Goal: Transaction & Acquisition: Purchase product/service

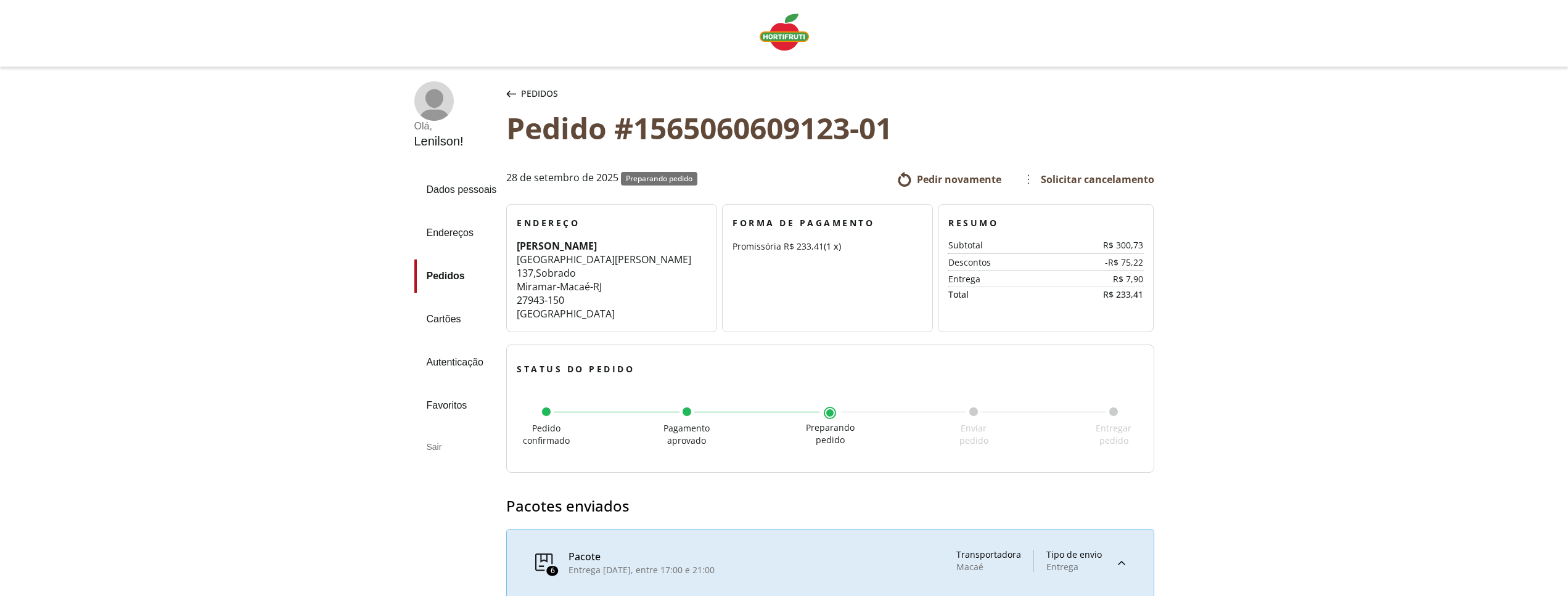
click at [126, 59] on div "Linha de sessão" at bounding box center [784, 33] width 1568 height 67
click at [791, 35] on img "Linha de sessão" at bounding box center [784, 32] width 49 height 37
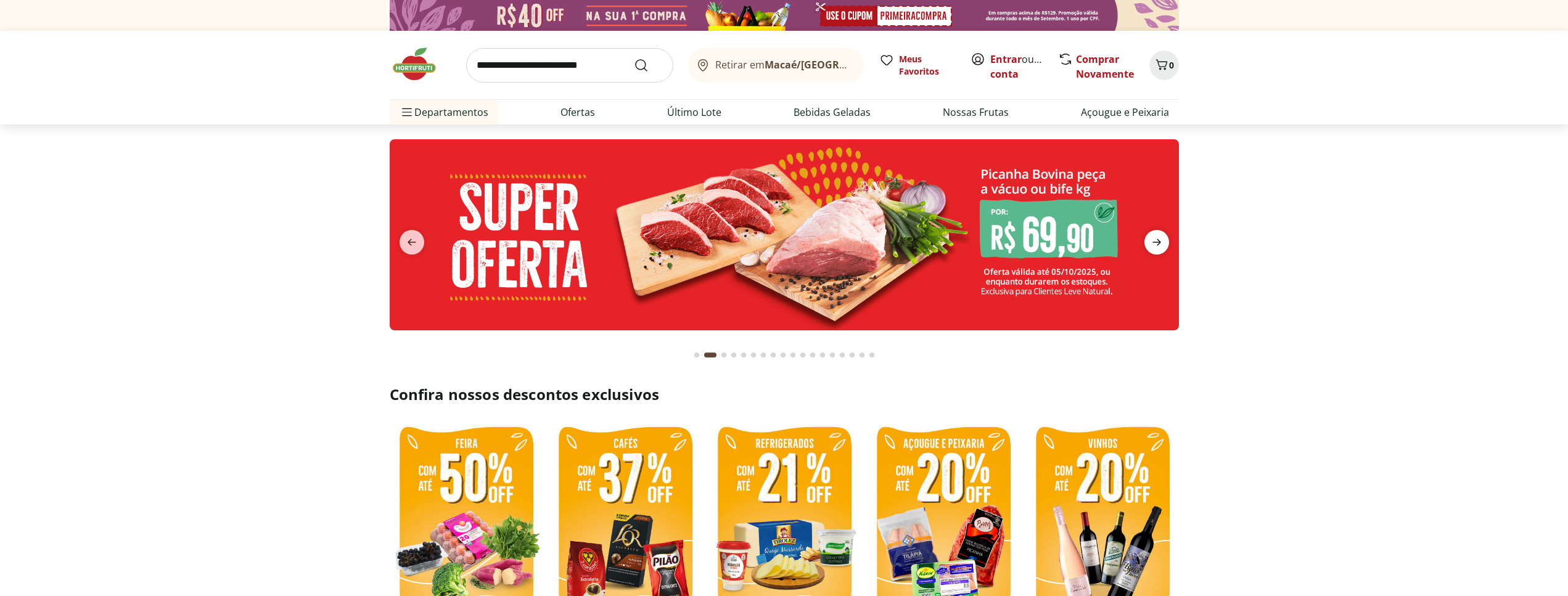
click at [1158, 248] on icon "next" at bounding box center [1156, 242] width 15 height 15
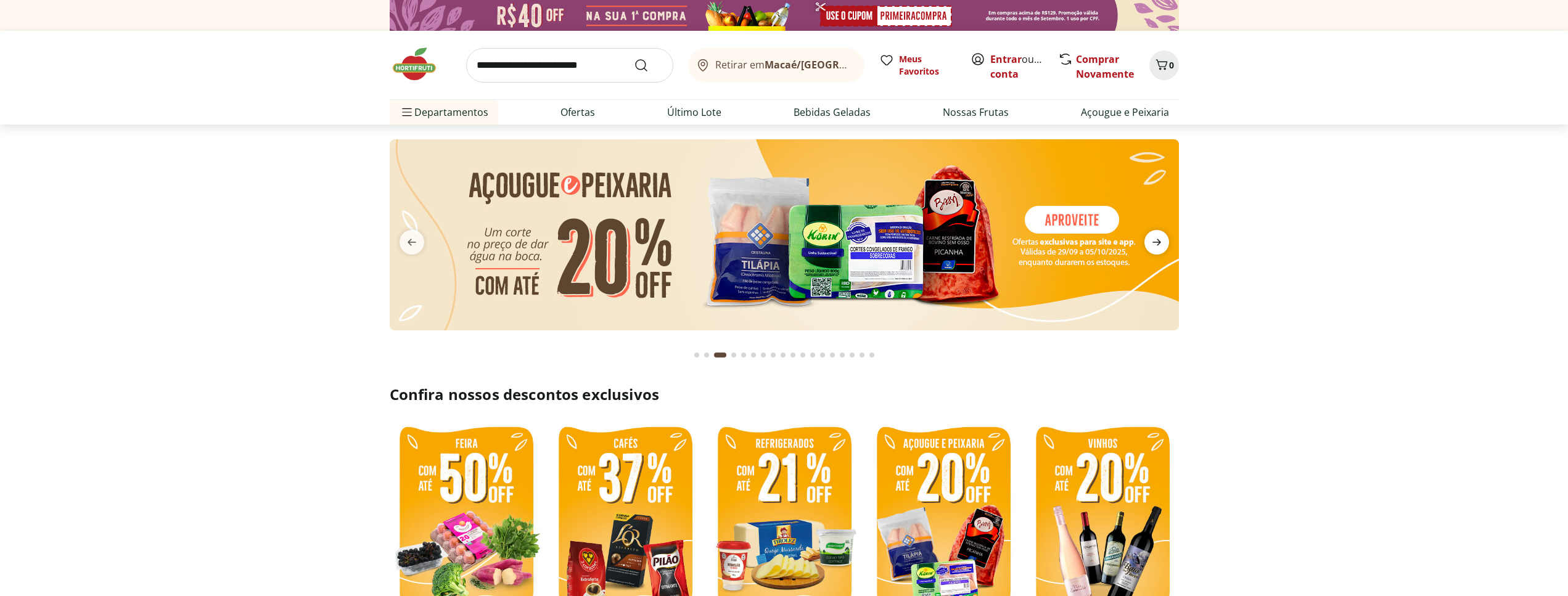
click at [1158, 248] on icon "next" at bounding box center [1156, 242] width 15 height 15
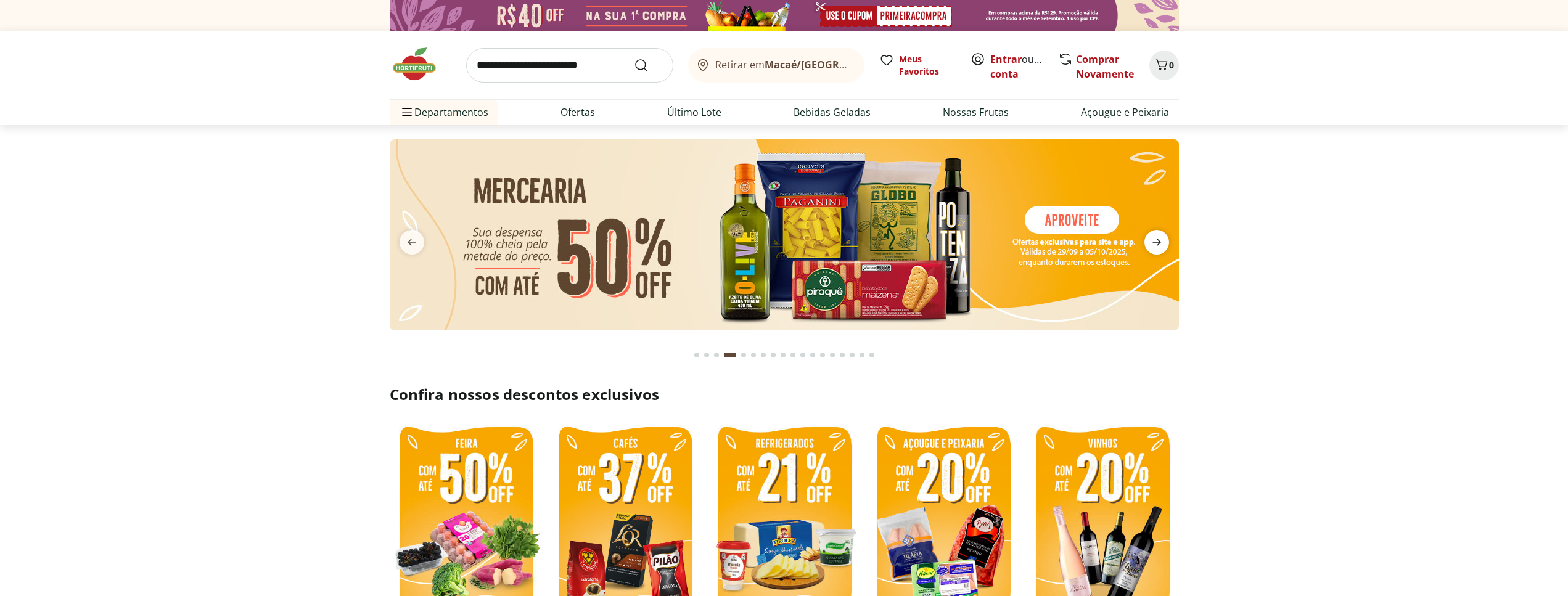
click at [1158, 248] on icon "next" at bounding box center [1156, 242] width 15 height 15
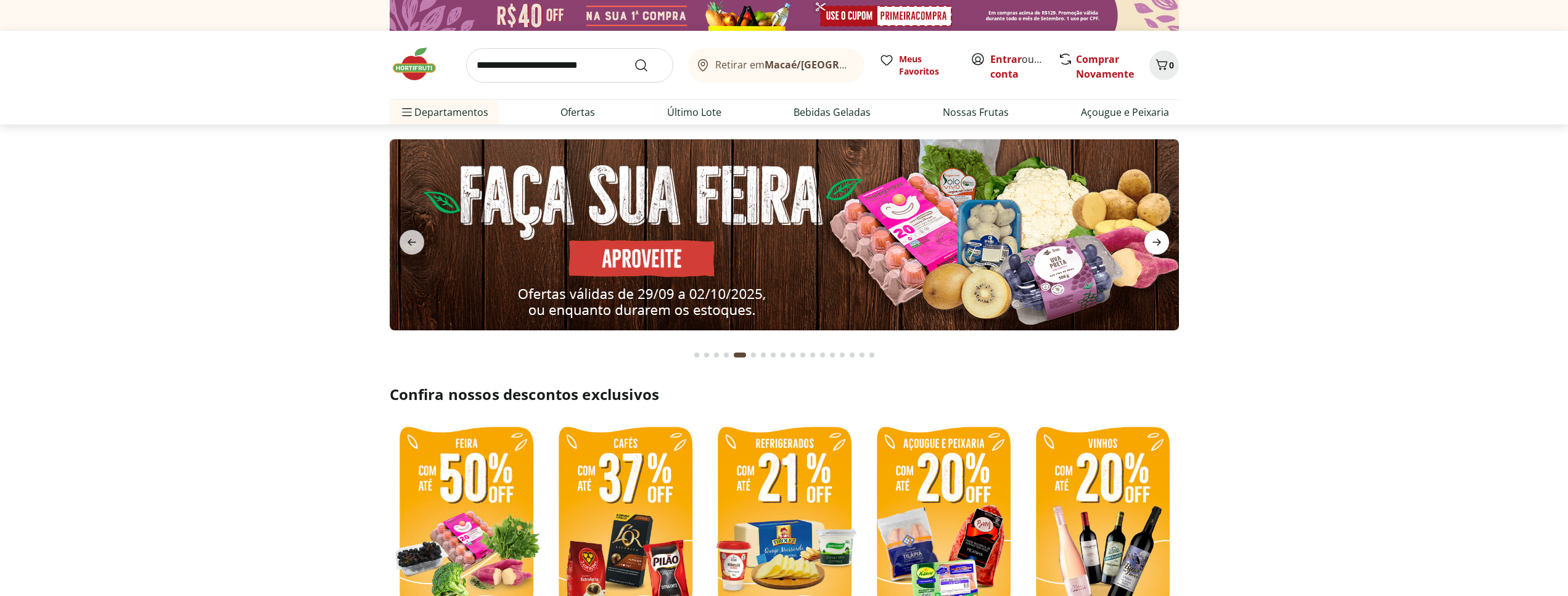
click at [1158, 248] on icon "next" at bounding box center [1156, 242] width 15 height 15
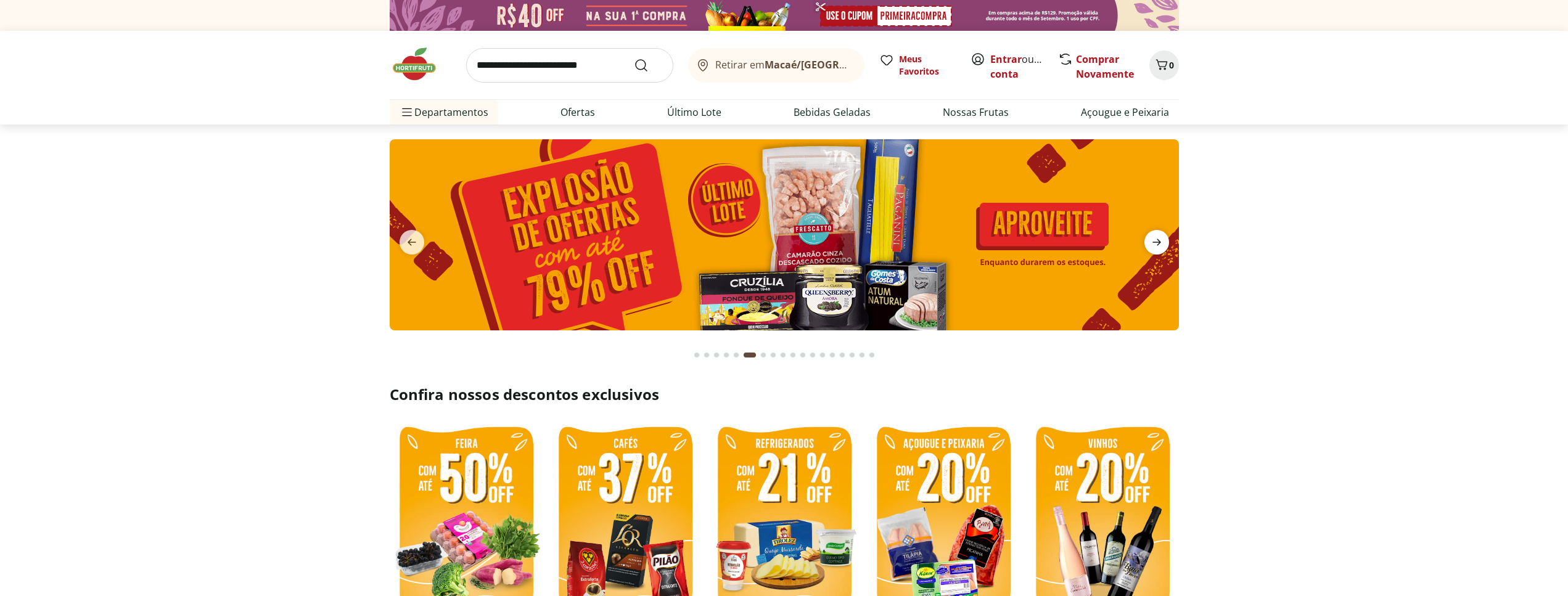
click at [1158, 248] on icon "next" at bounding box center [1156, 242] width 15 height 15
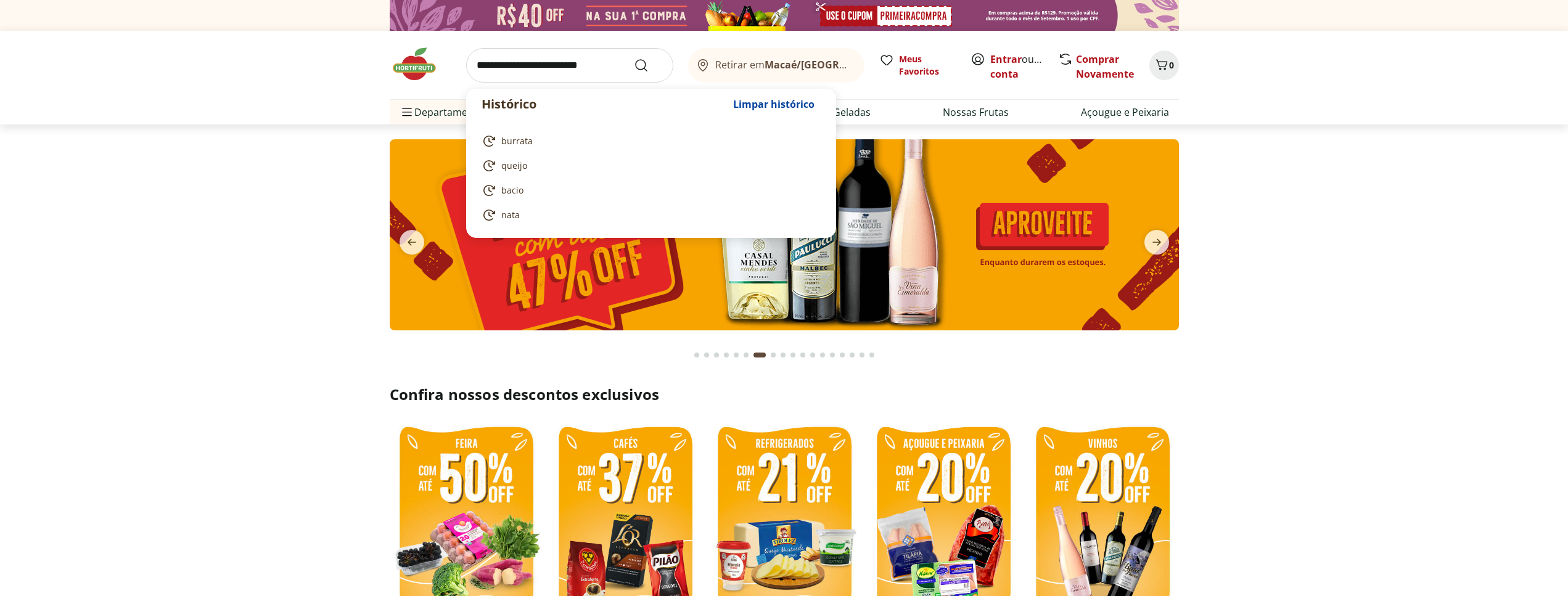
click at [543, 61] on input "search" at bounding box center [569, 65] width 207 height 34
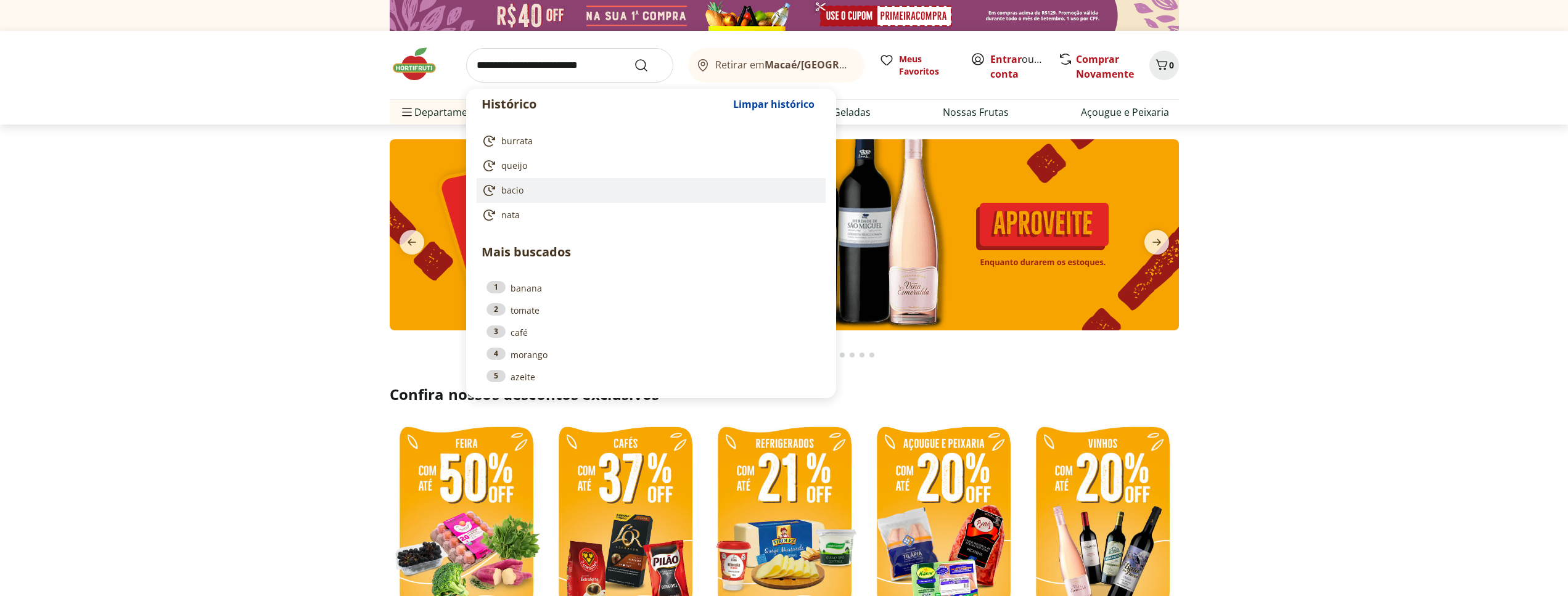
click at [526, 184] on link "bacio" at bounding box center [649, 190] width 334 height 15
type input "*****"
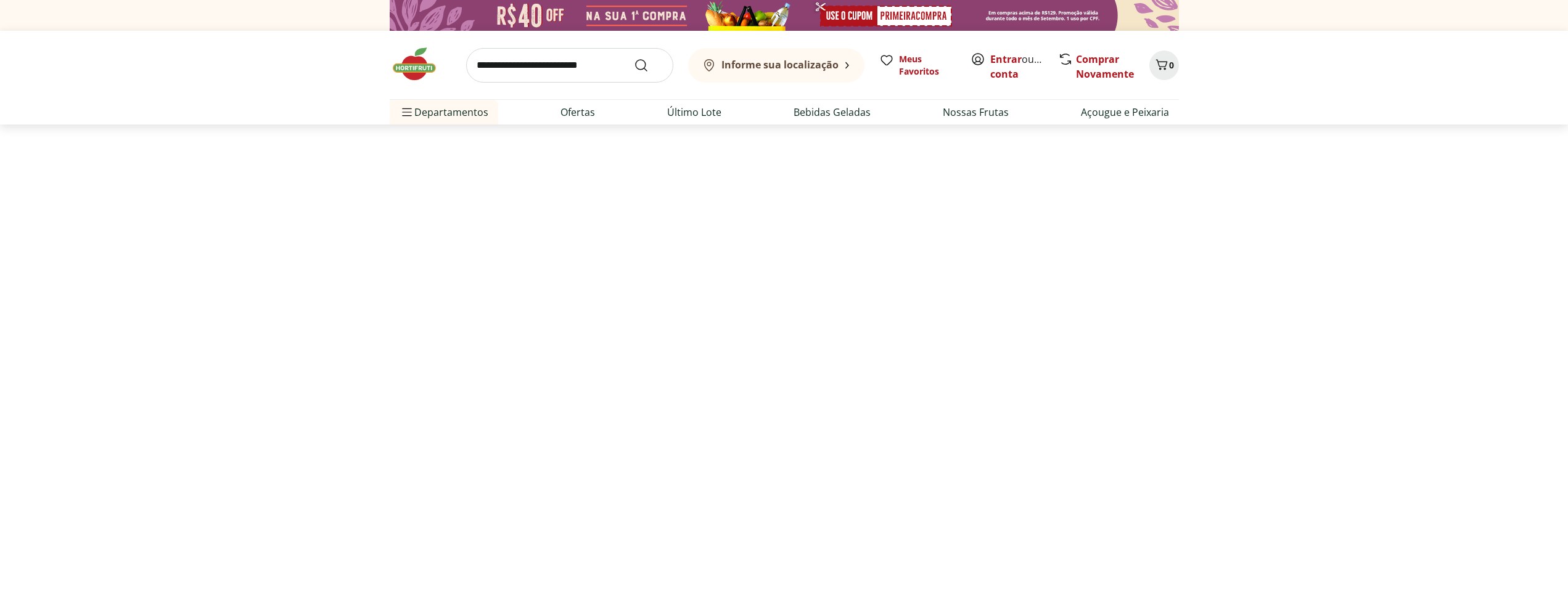
select select "**********"
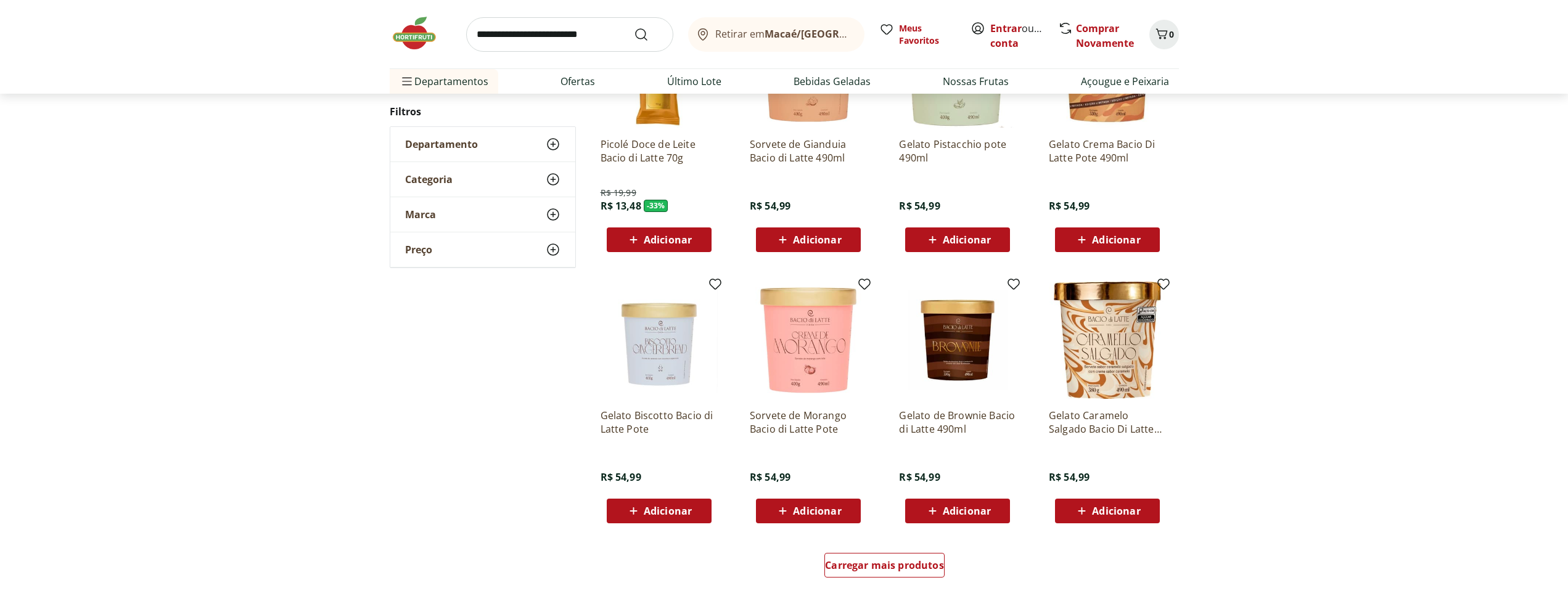
scroll to position [566, 0]
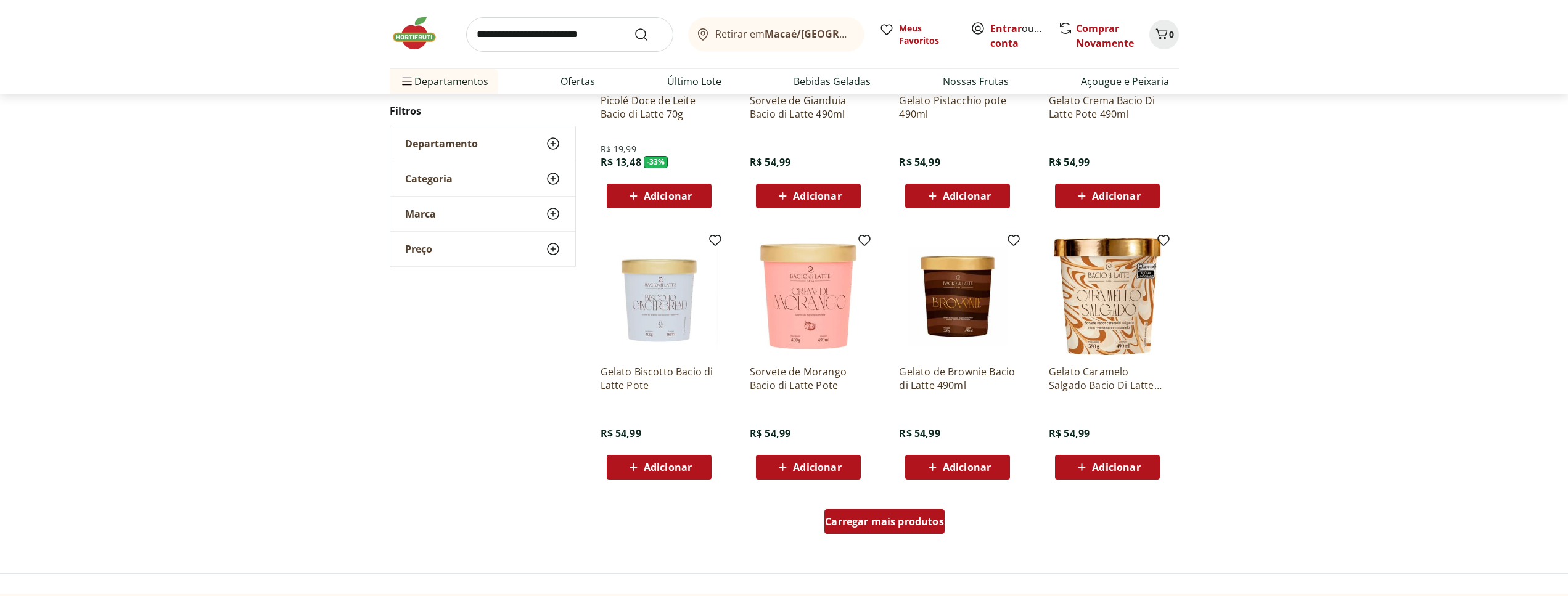
click at [917, 533] on div "Carregar mais produtos" at bounding box center [884, 522] width 120 height 25
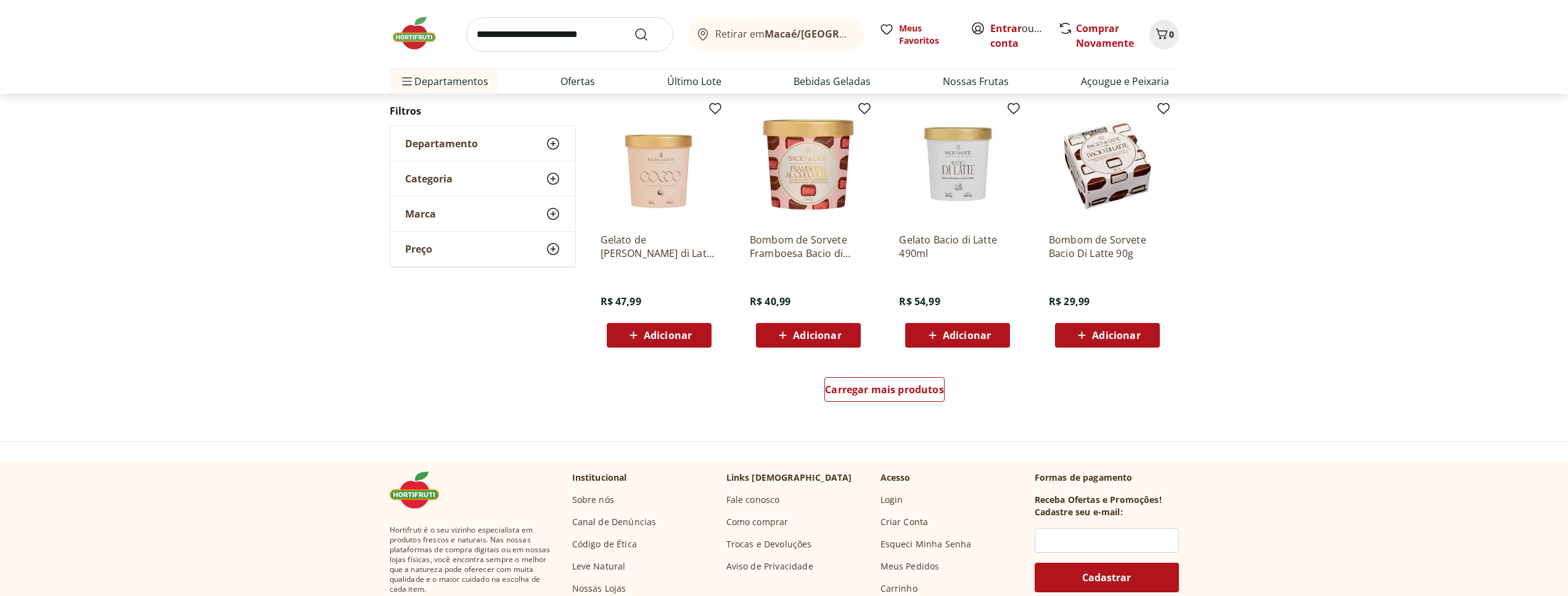
scroll to position [769, 0]
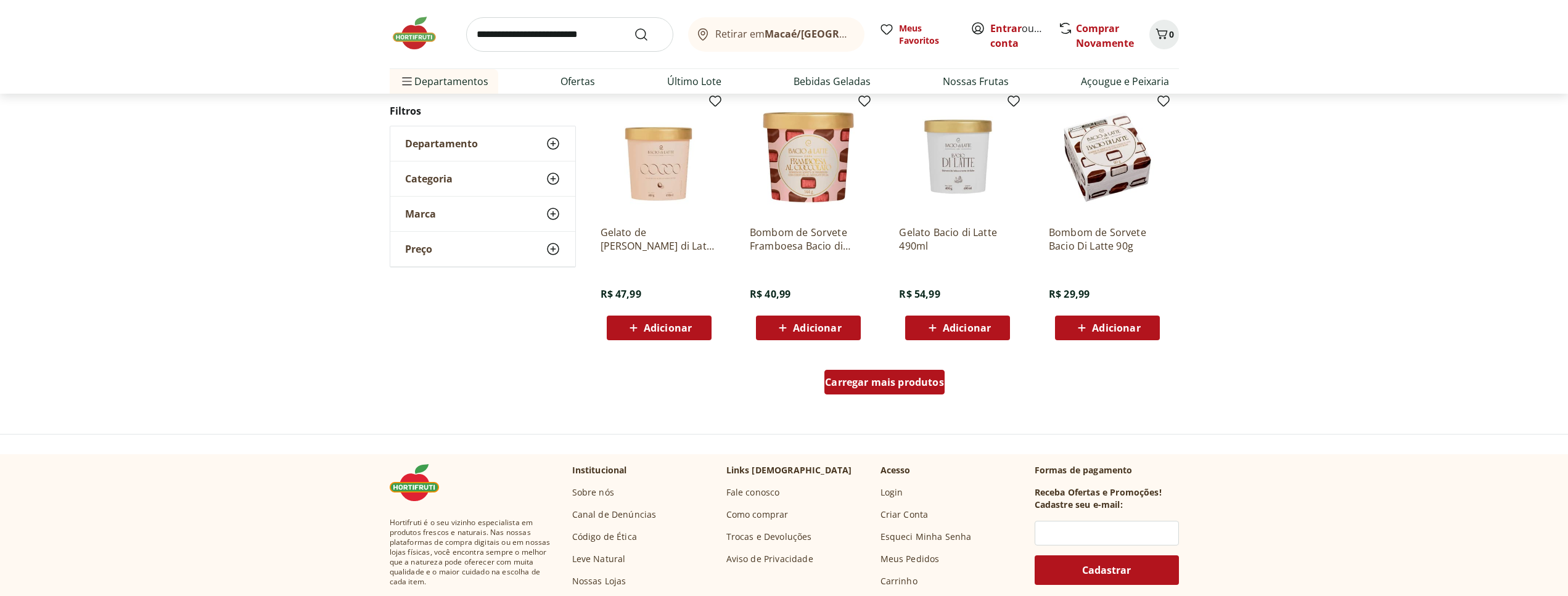
click at [924, 392] on div "Carregar mais produtos" at bounding box center [884, 382] width 120 height 25
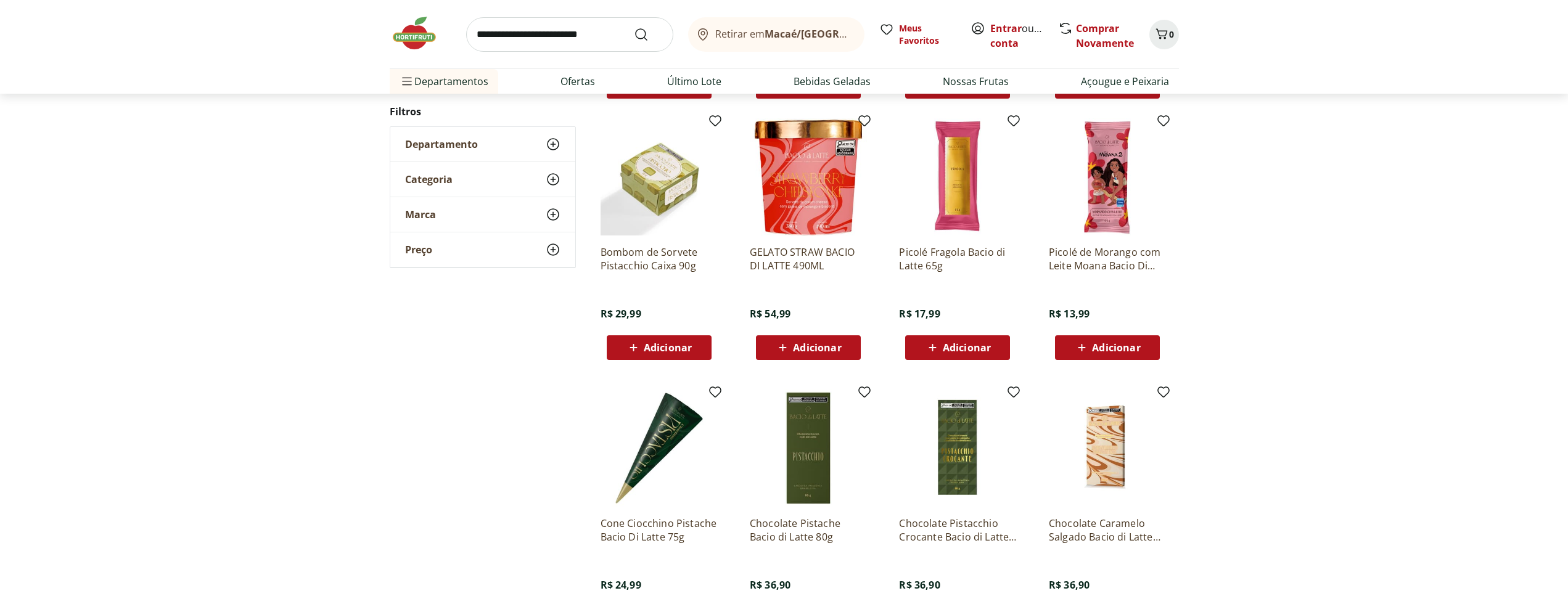
scroll to position [1021, 0]
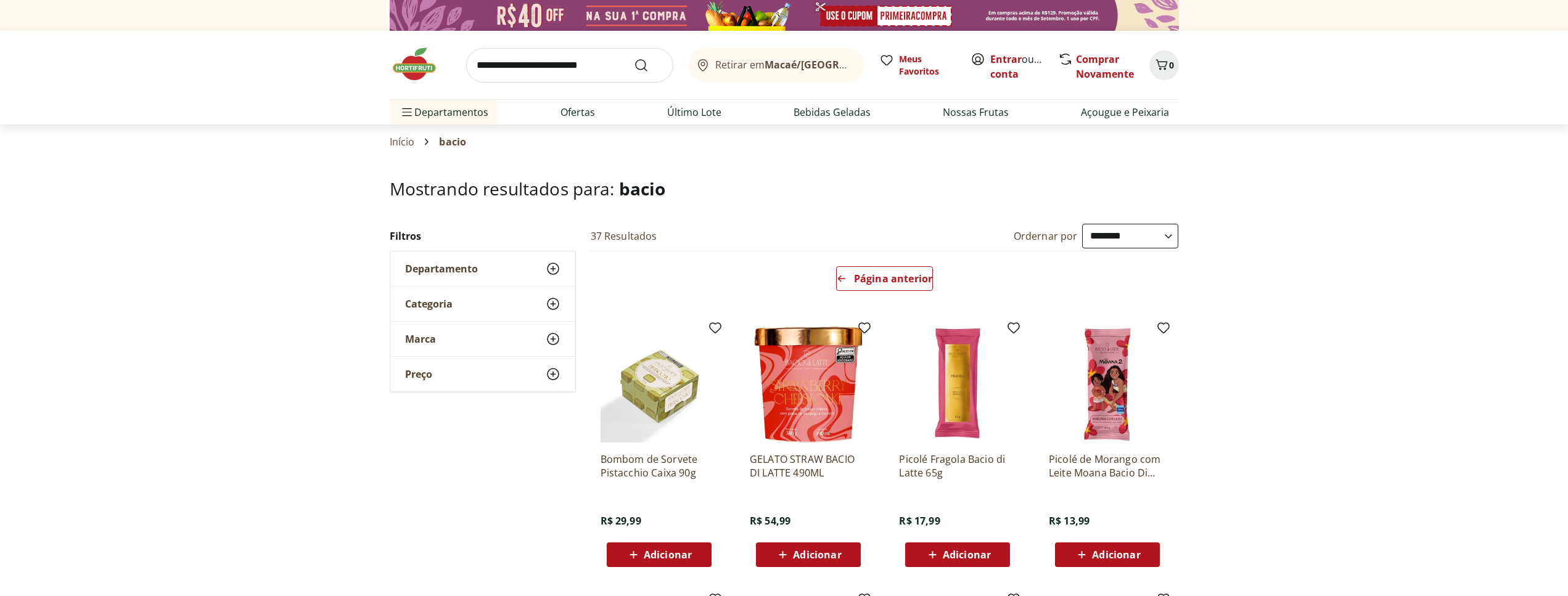
click at [521, 74] on input "search" at bounding box center [569, 65] width 207 height 34
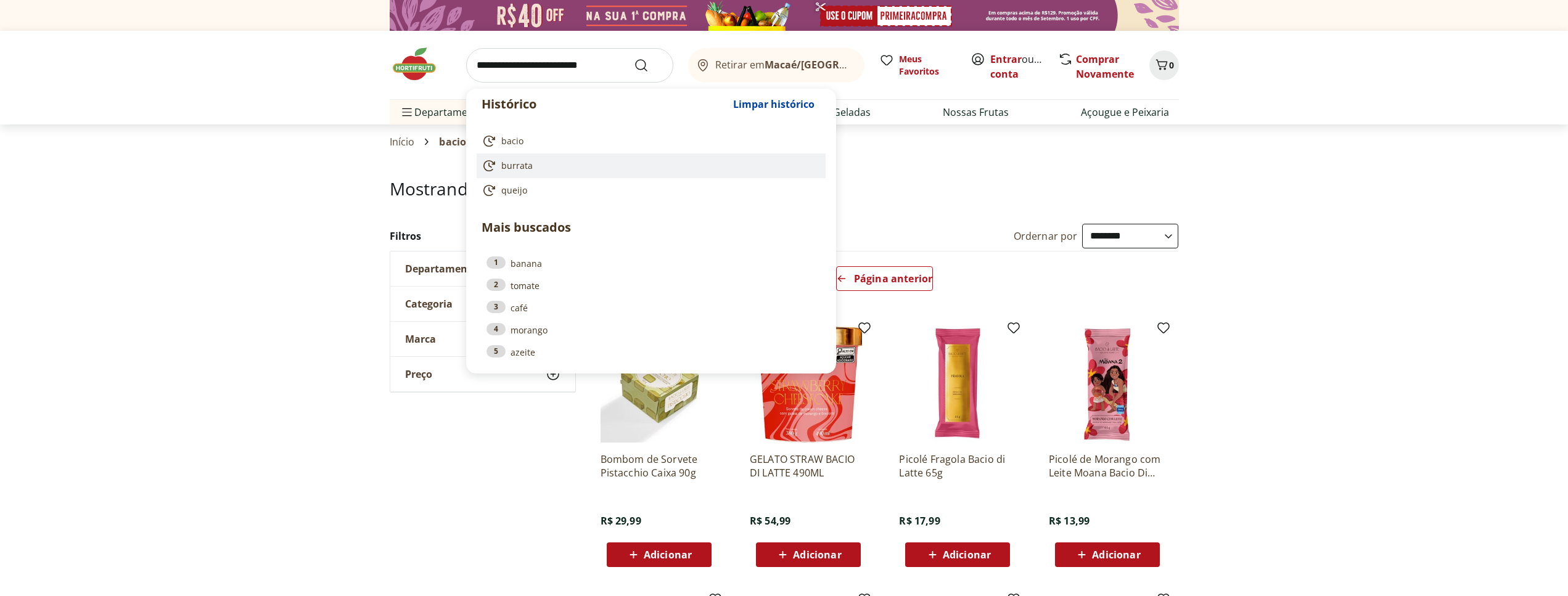
click at [515, 165] on span "burrata" at bounding box center [517, 166] width 32 height 13
type input "*******"
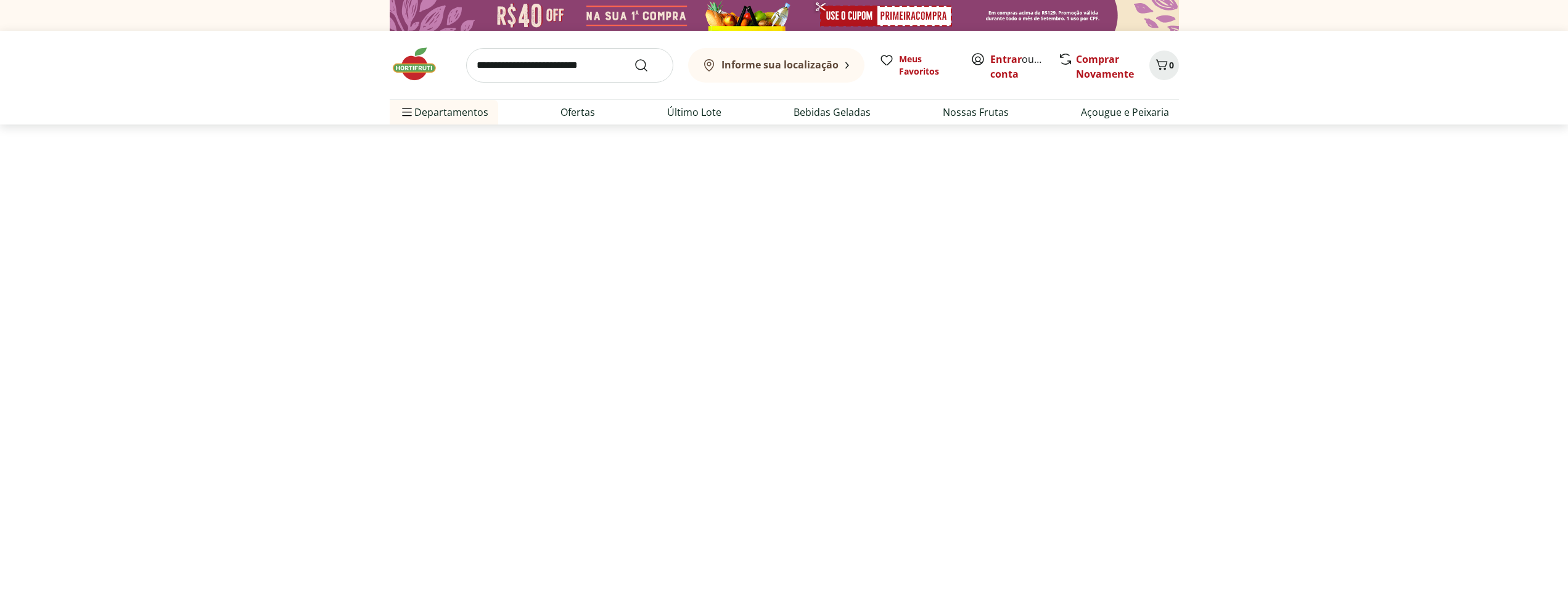
select select "**********"
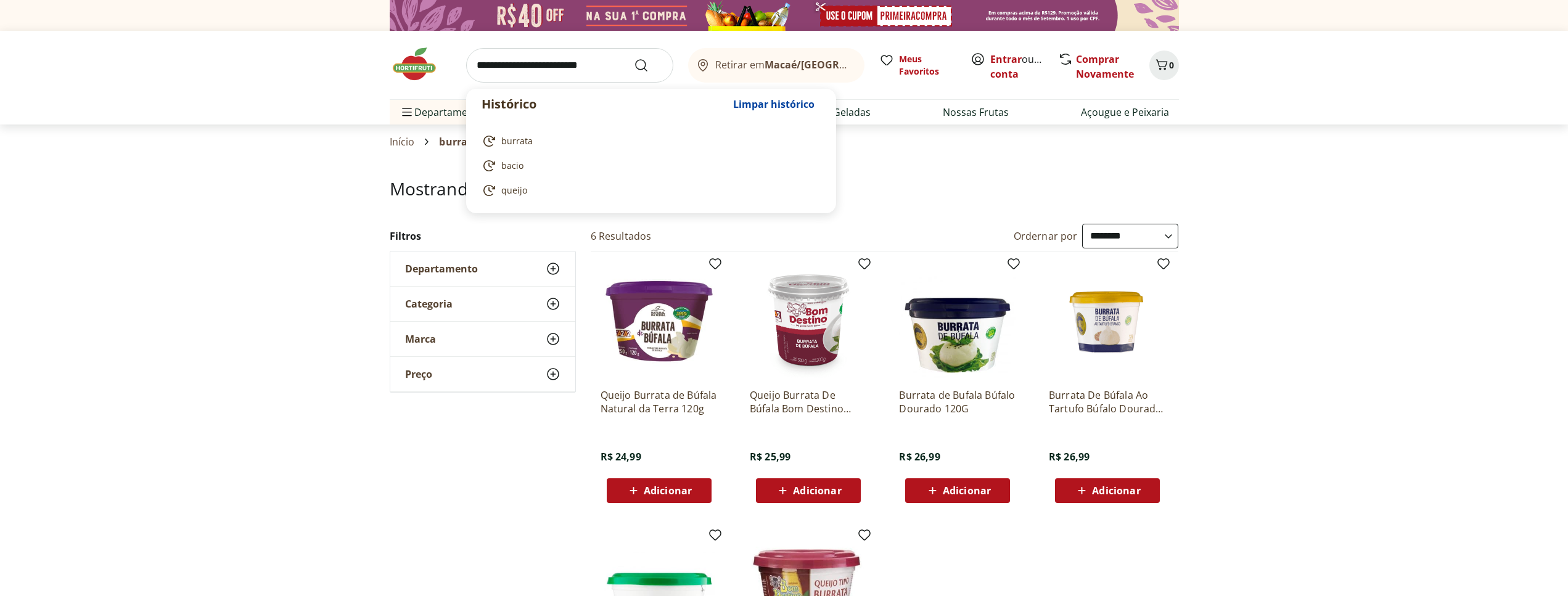
click at [489, 65] on input "search" at bounding box center [569, 65] width 207 height 34
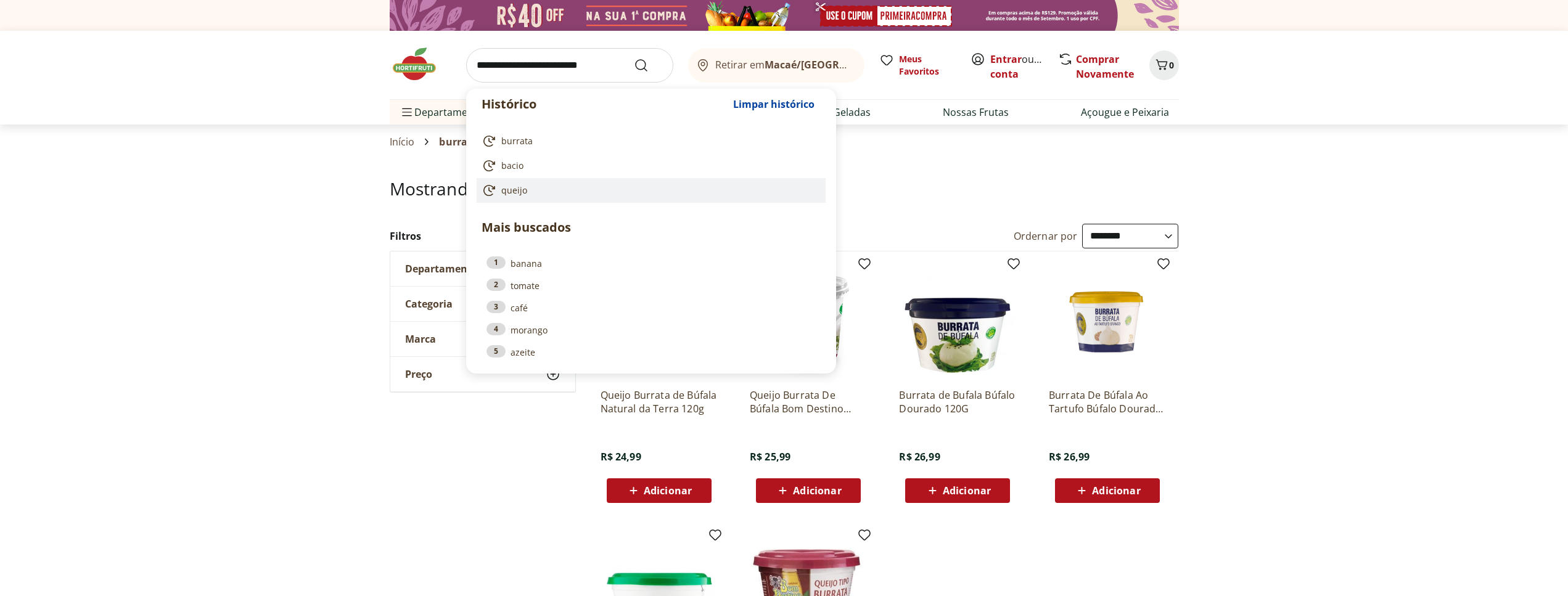
click at [530, 190] on link "queijo" at bounding box center [649, 190] width 334 height 15
type input "******"
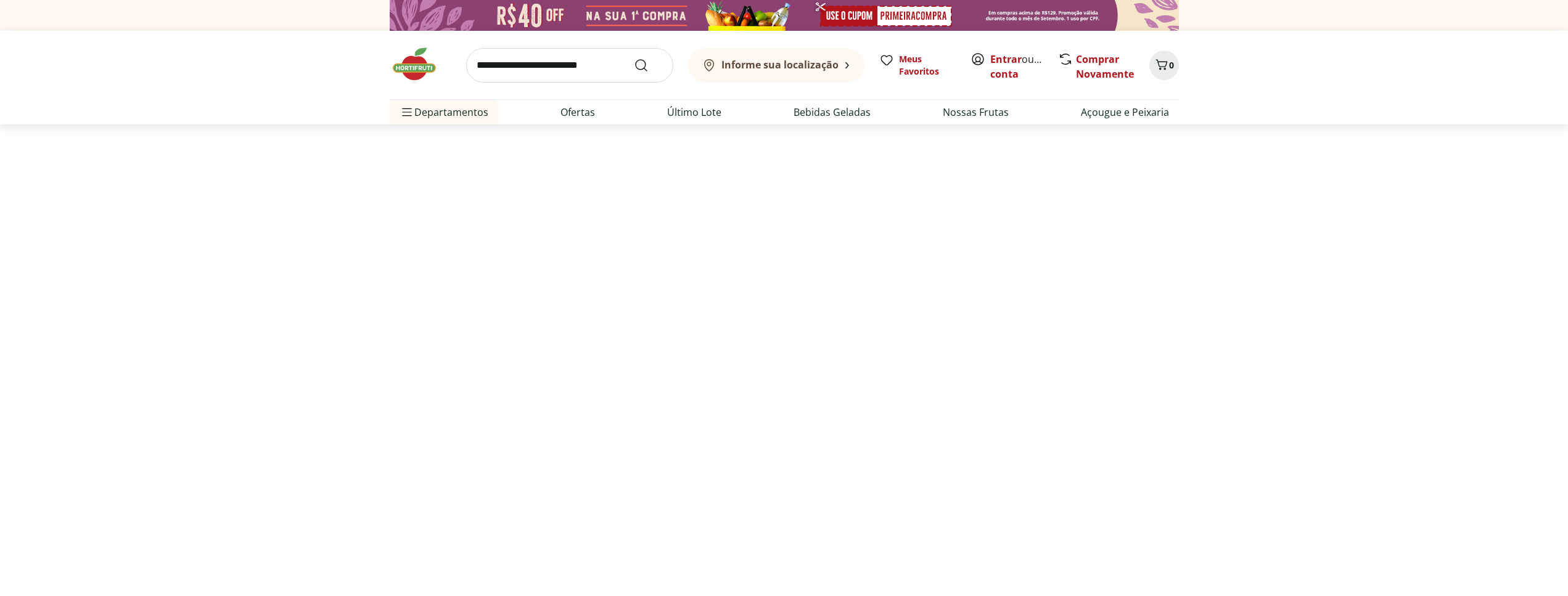
select select "**********"
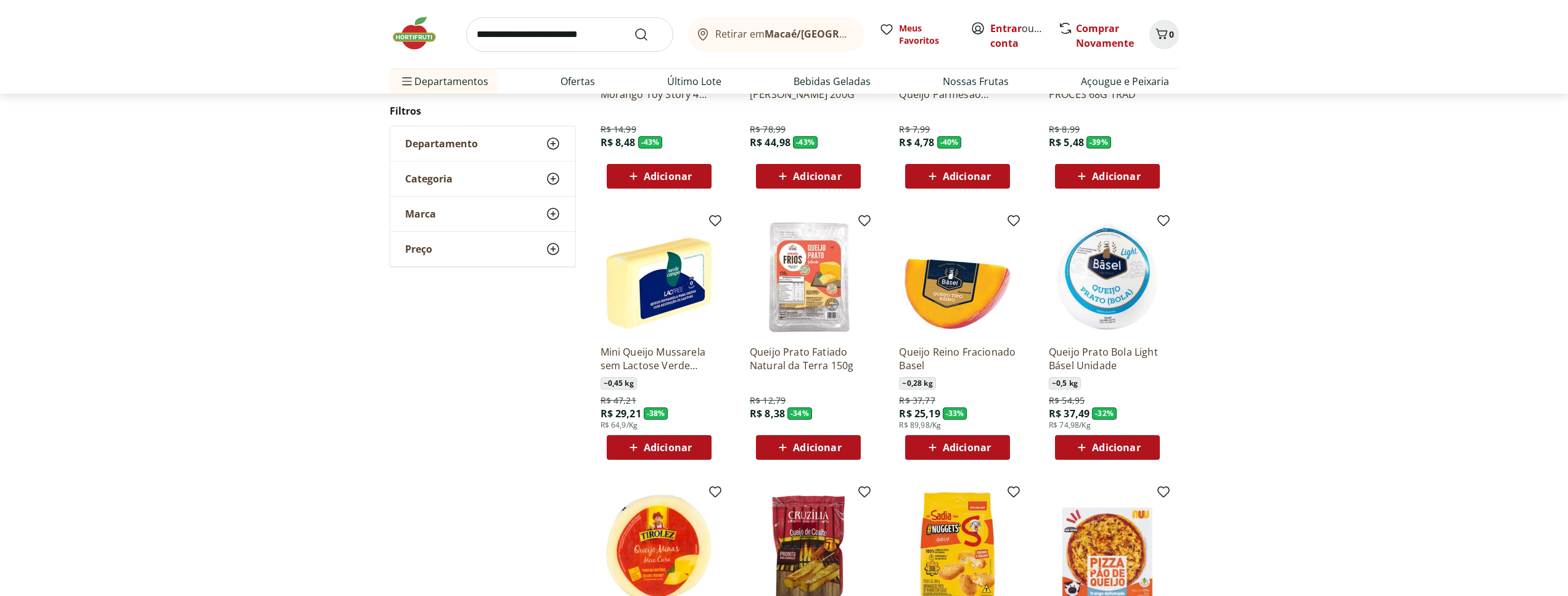
scroll to position [566, 0]
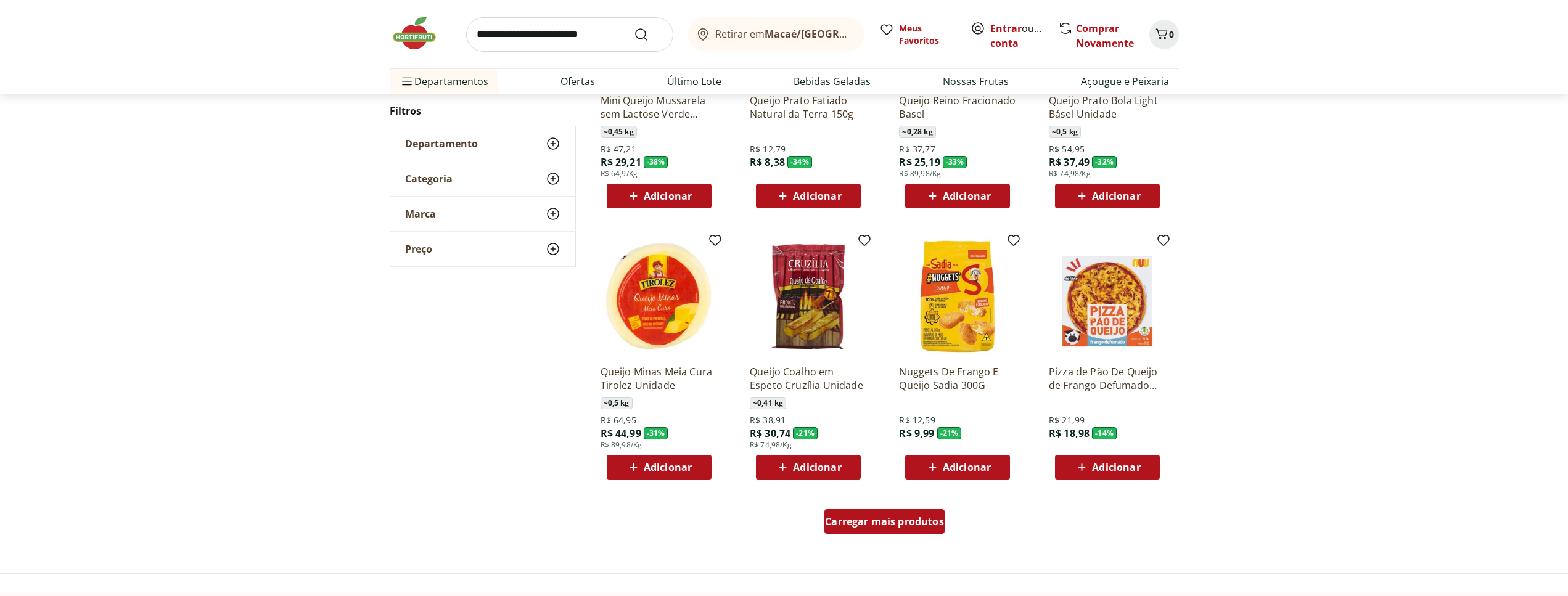
click at [884, 522] on span "Carregar mais produtos" at bounding box center [884, 522] width 119 height 10
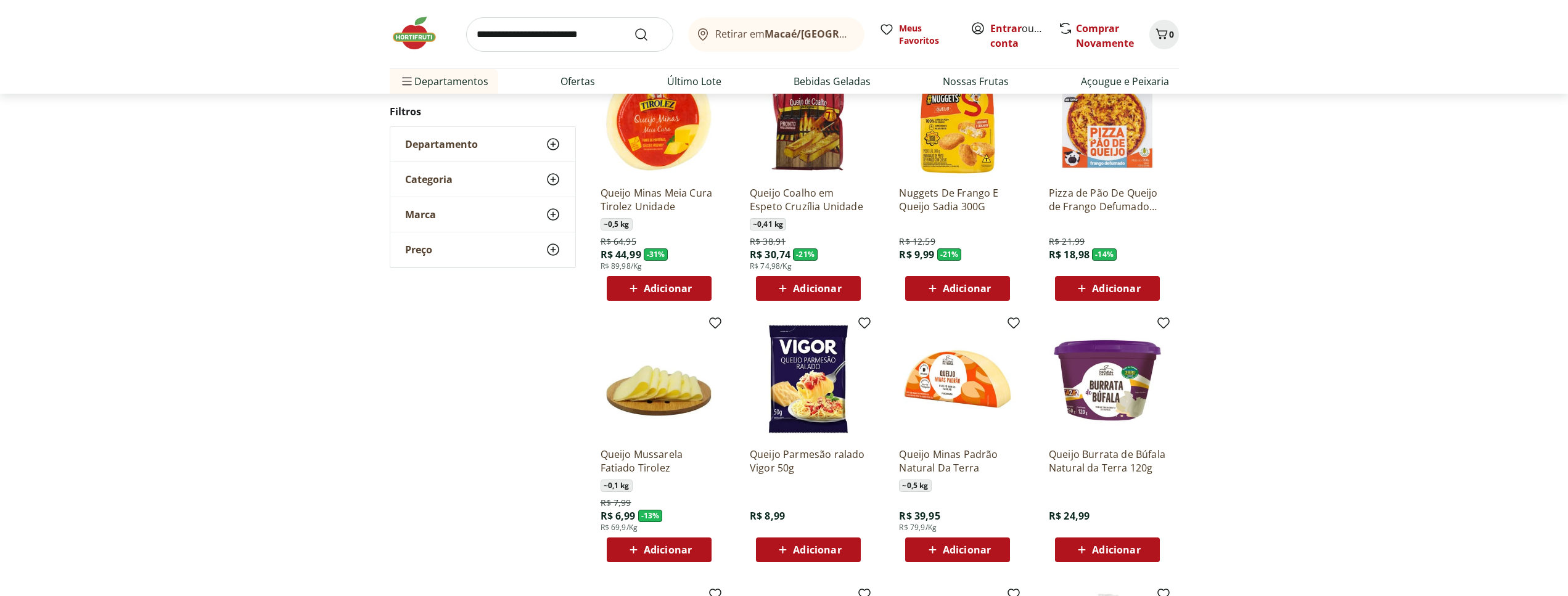
scroll to position [691, 0]
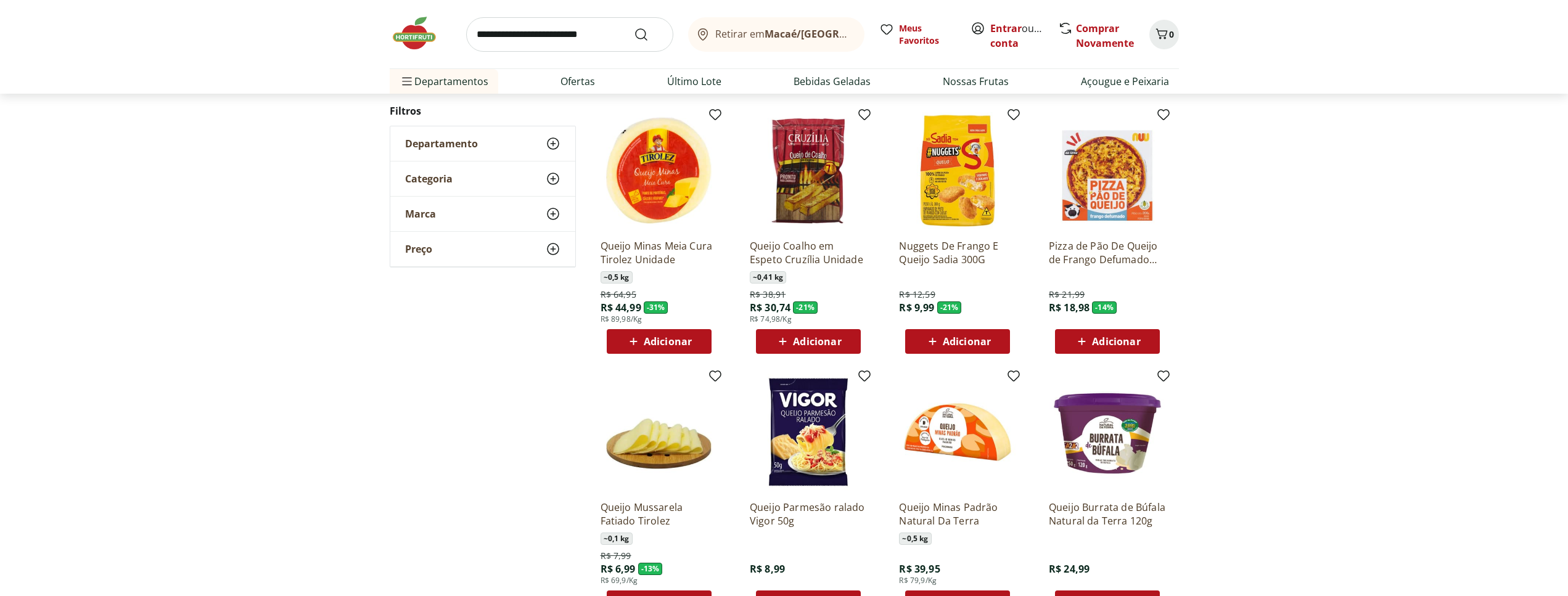
click at [811, 343] on span "Adicionar" at bounding box center [817, 342] width 48 height 10
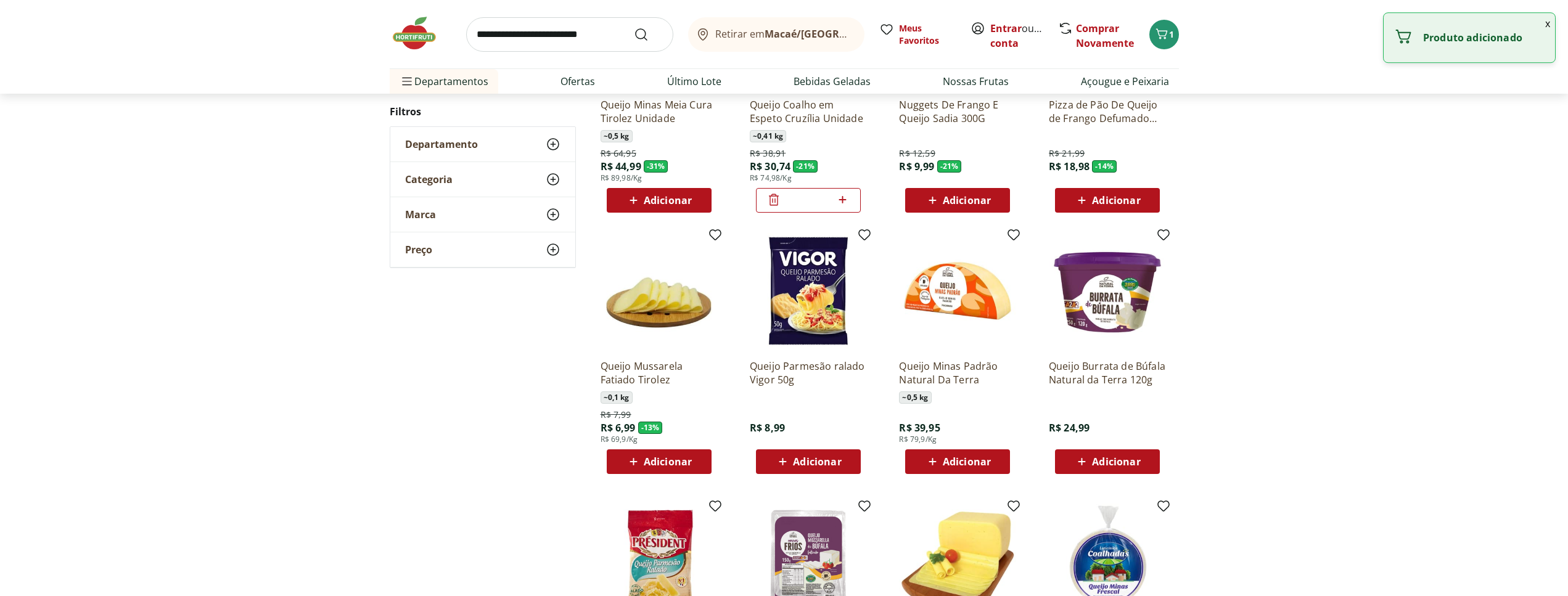
scroll to position [880, 0]
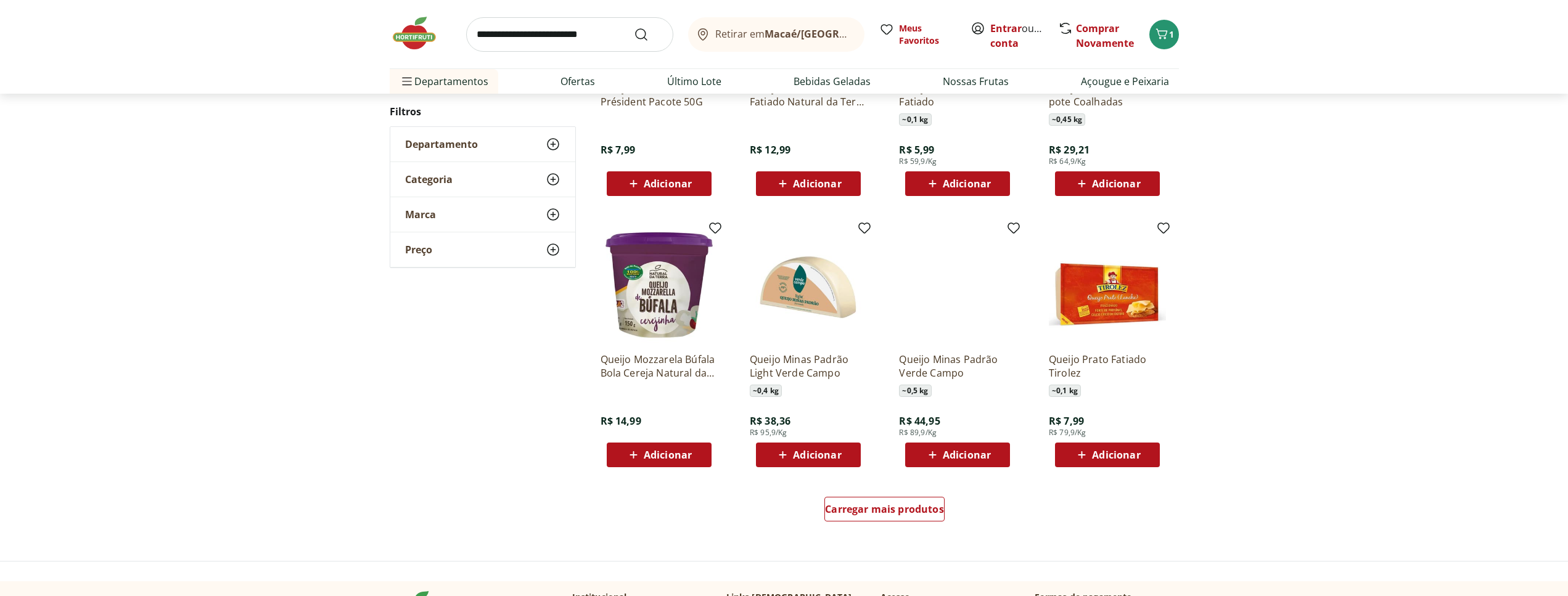
scroll to position [644, 0]
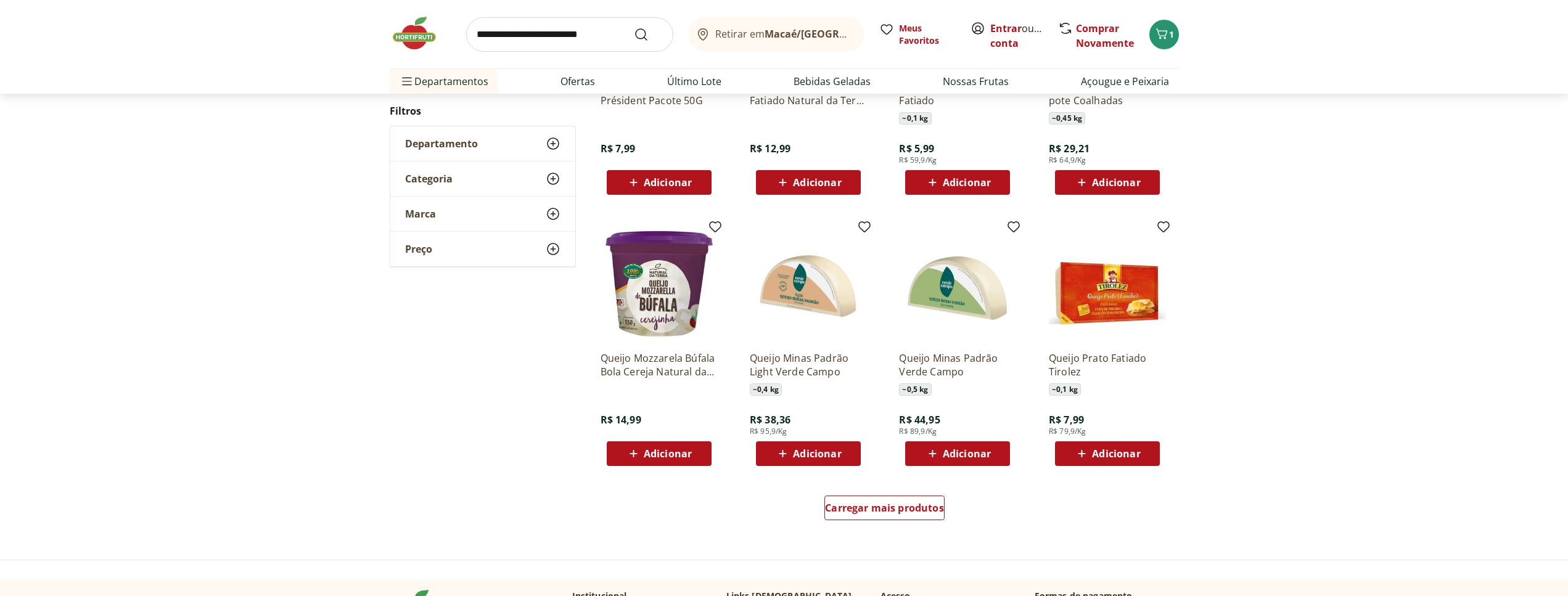
click at [660, 444] on div "Adicionar" at bounding box center [658, 454] width 85 height 22
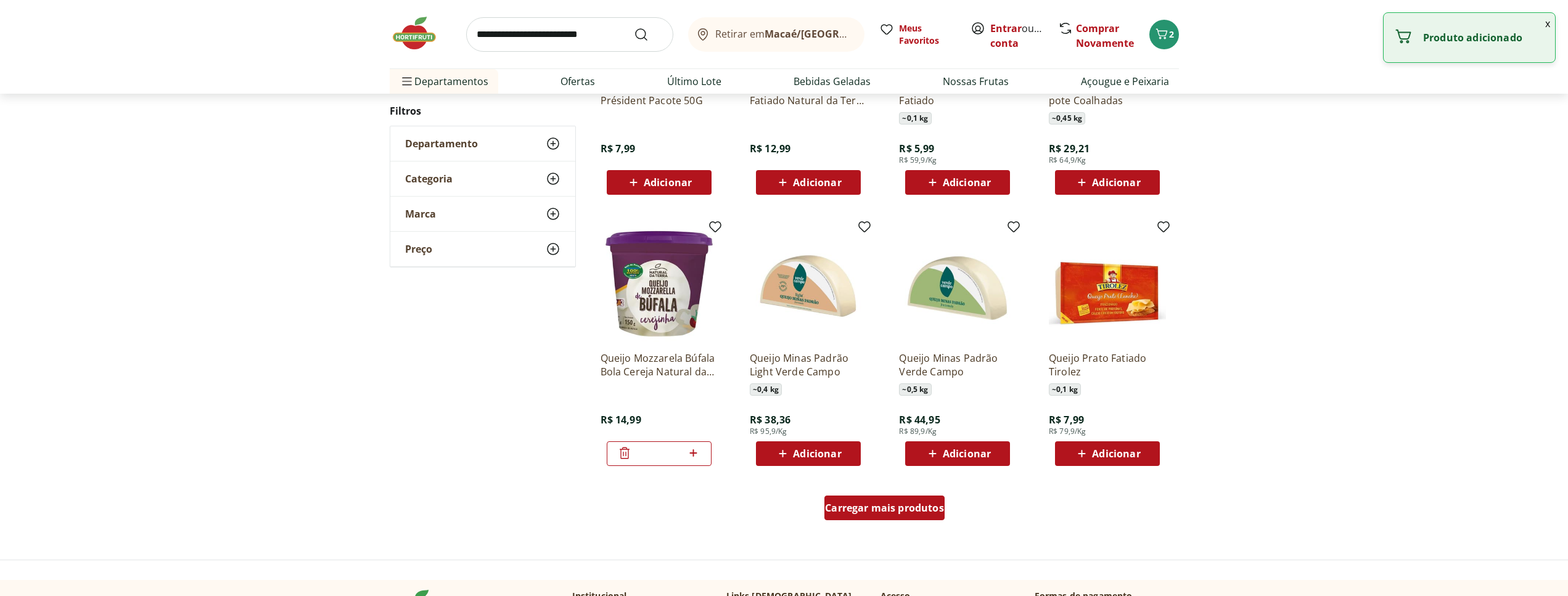
click at [889, 508] on span "Carregar mais produtos" at bounding box center [884, 508] width 119 height 10
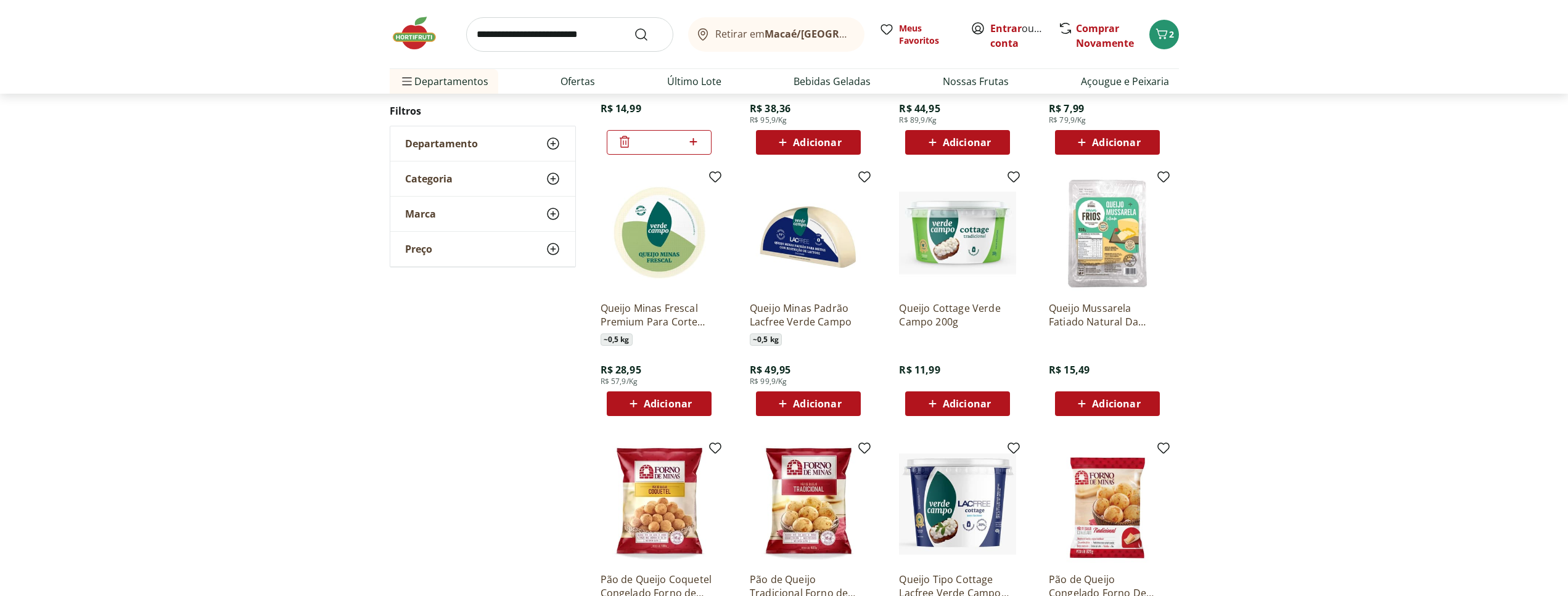
scroll to position [958, 0]
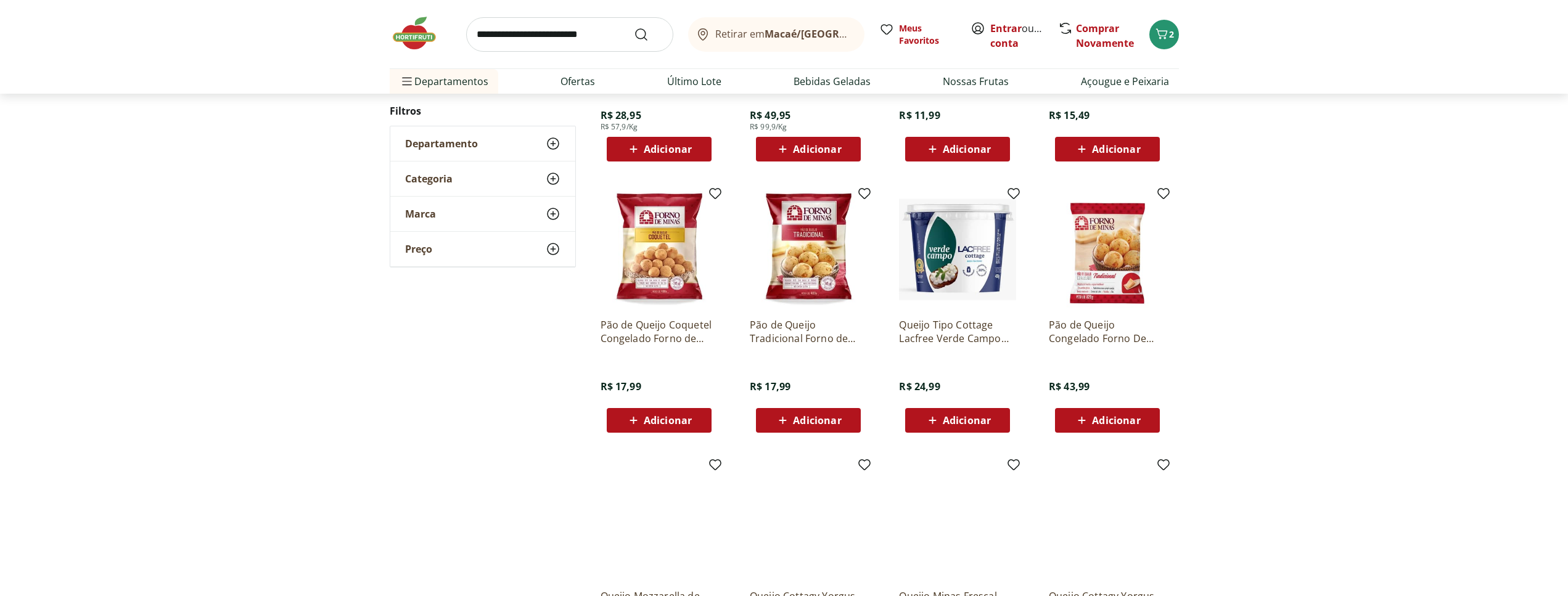
scroll to position [595, 0]
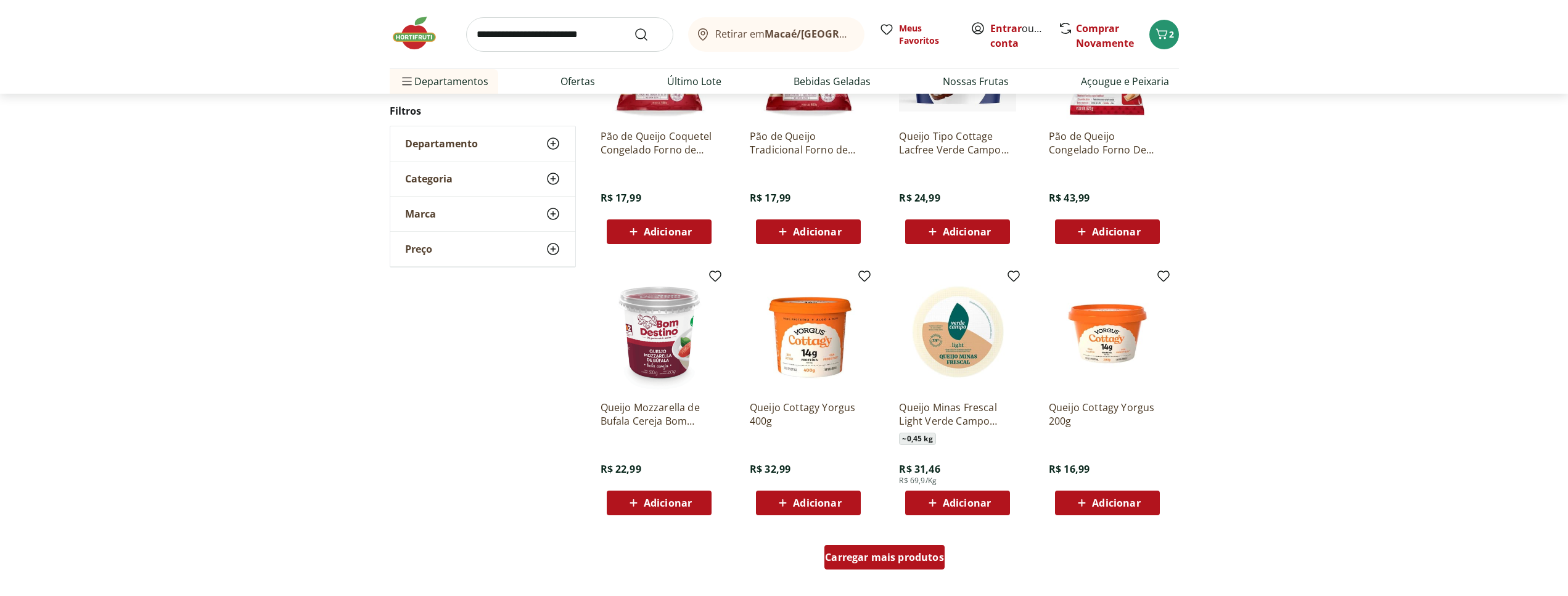
click at [889, 557] on span "Carregar mais produtos" at bounding box center [884, 557] width 119 height 10
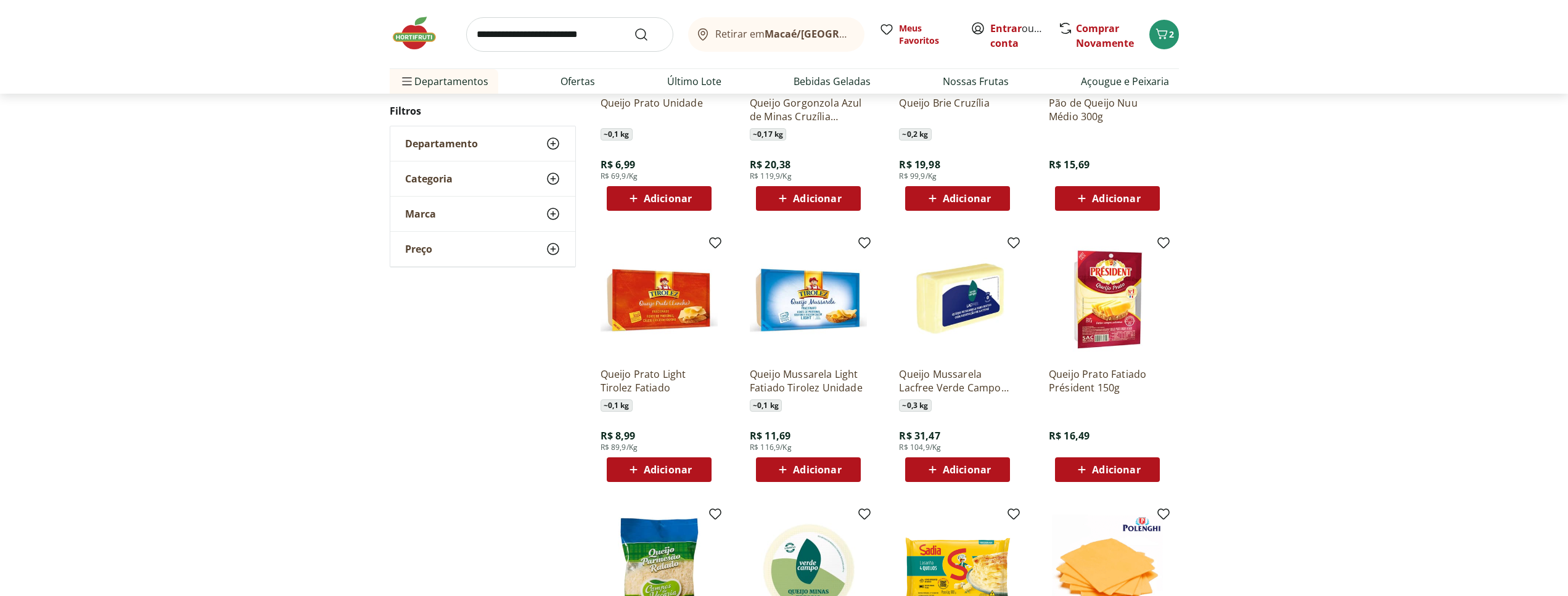
scroll to position [608, 0]
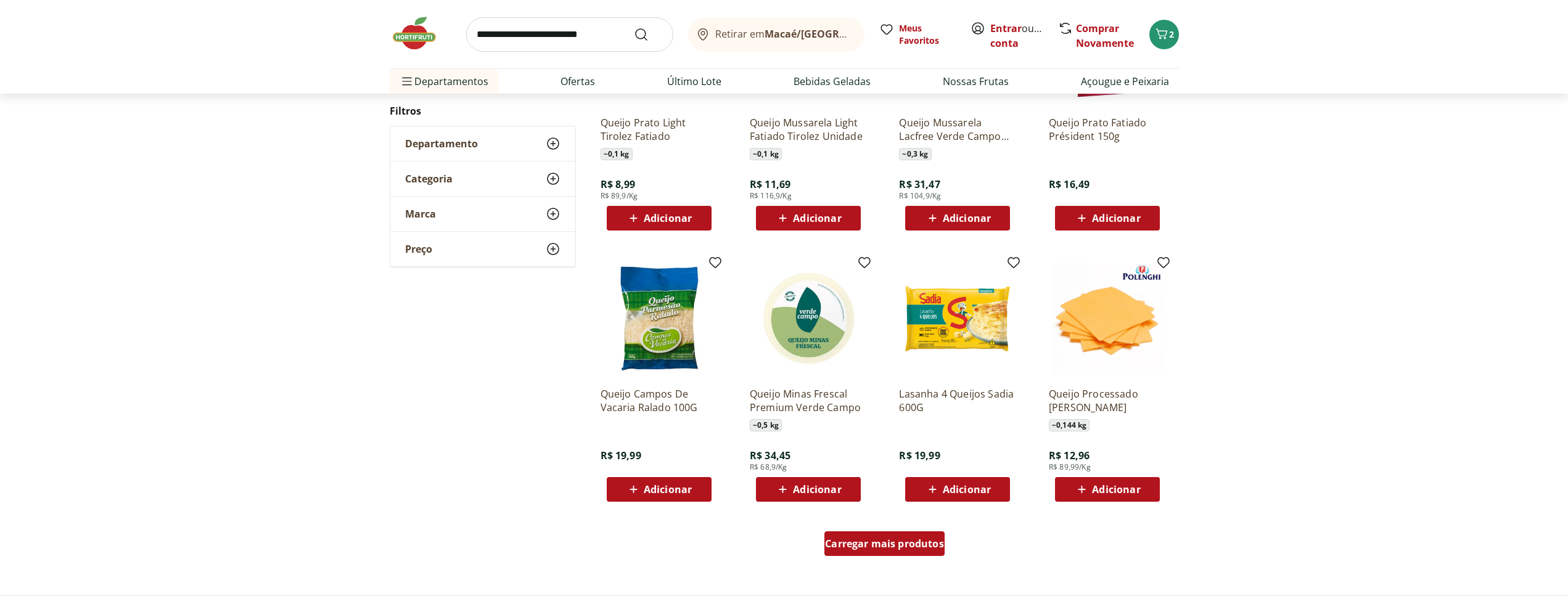
click at [878, 544] on span "Carregar mais produtos" at bounding box center [884, 544] width 119 height 10
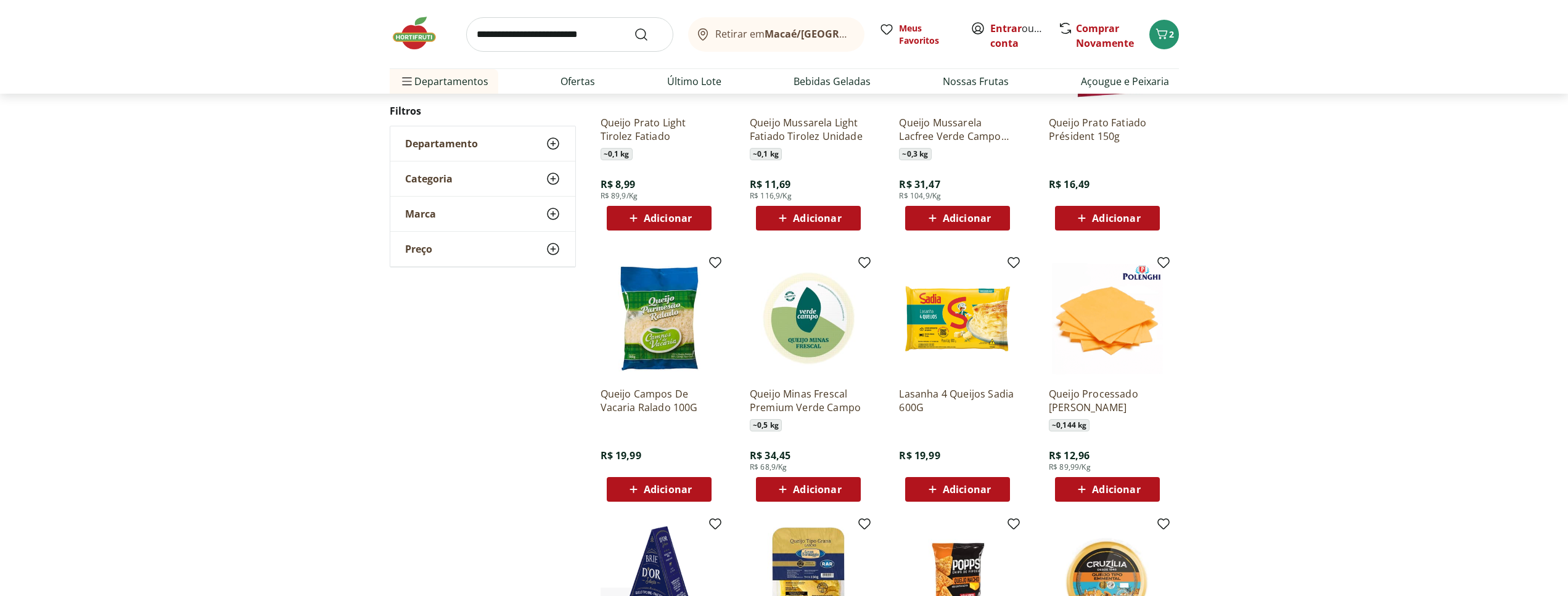
scroll to position [797, 0]
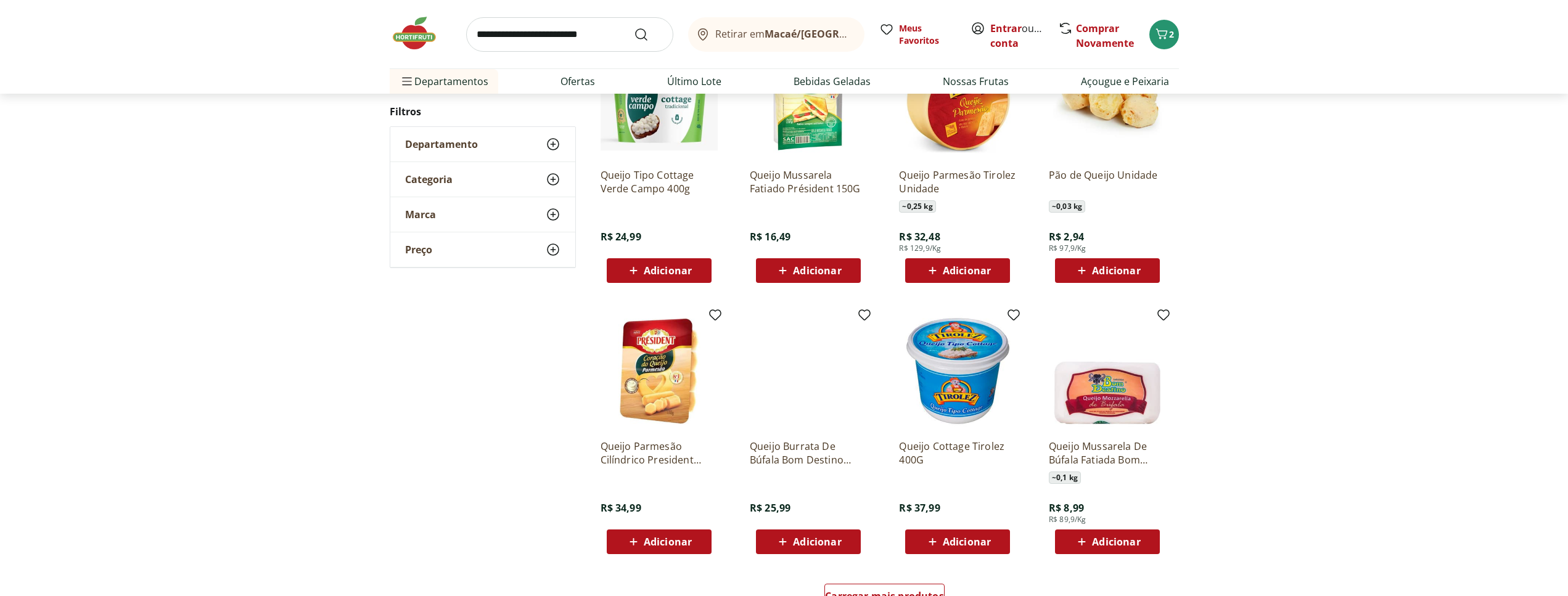
scroll to position [621, 0]
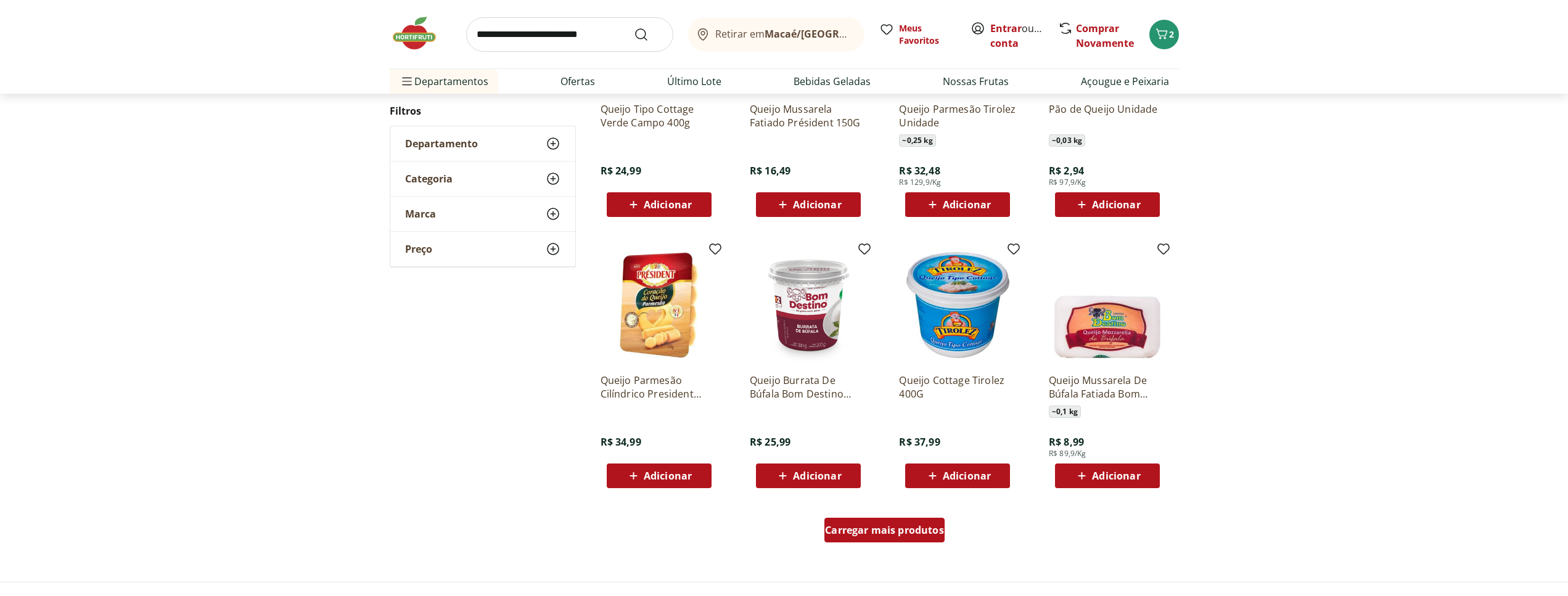
drag, startPoint x: 924, startPoint y: 531, endPoint x: 1246, endPoint y: 352, distance: 368.4
click at [926, 529] on span "Carregar mais produtos" at bounding box center [884, 530] width 119 height 10
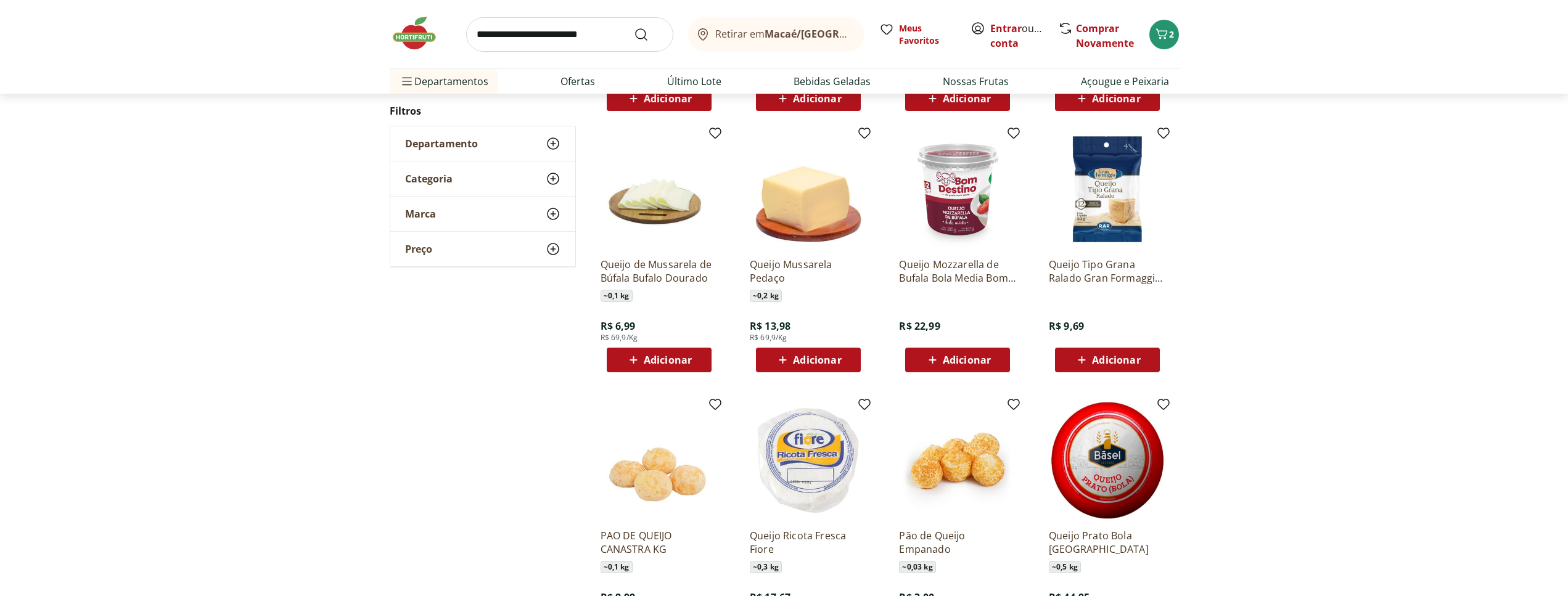
scroll to position [383, 0]
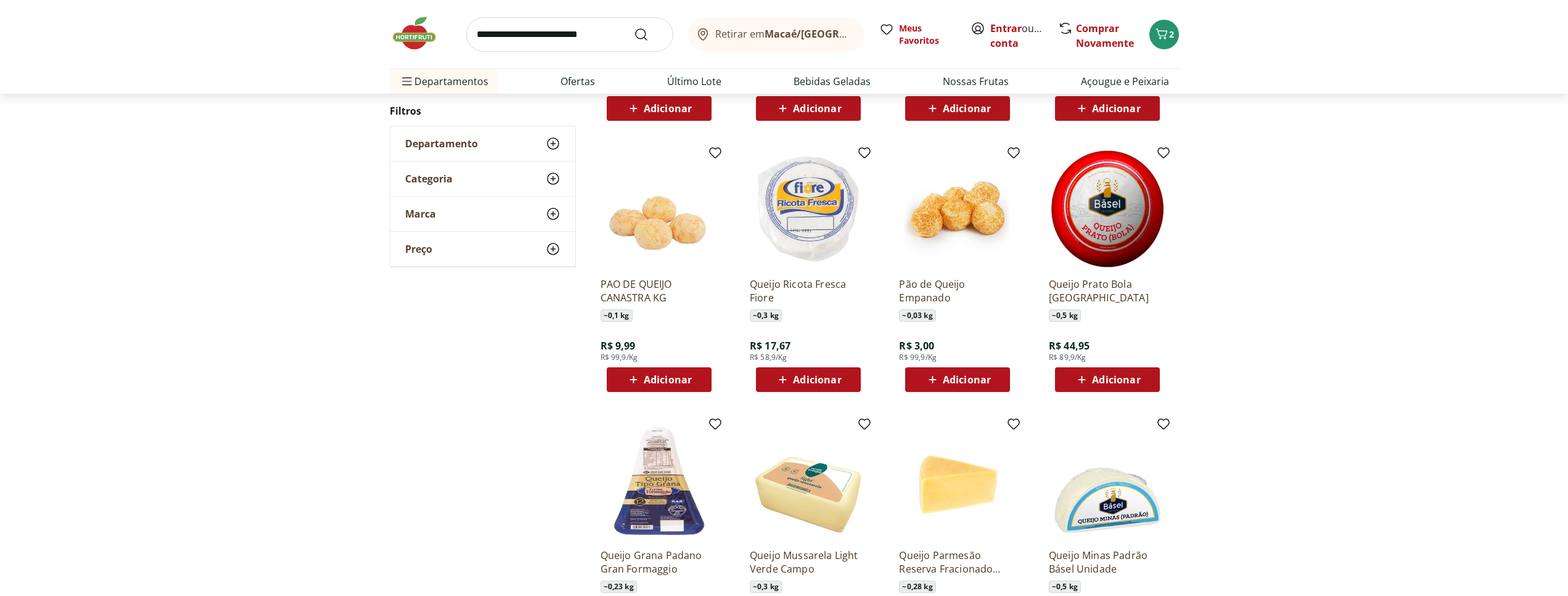
scroll to position [635, 0]
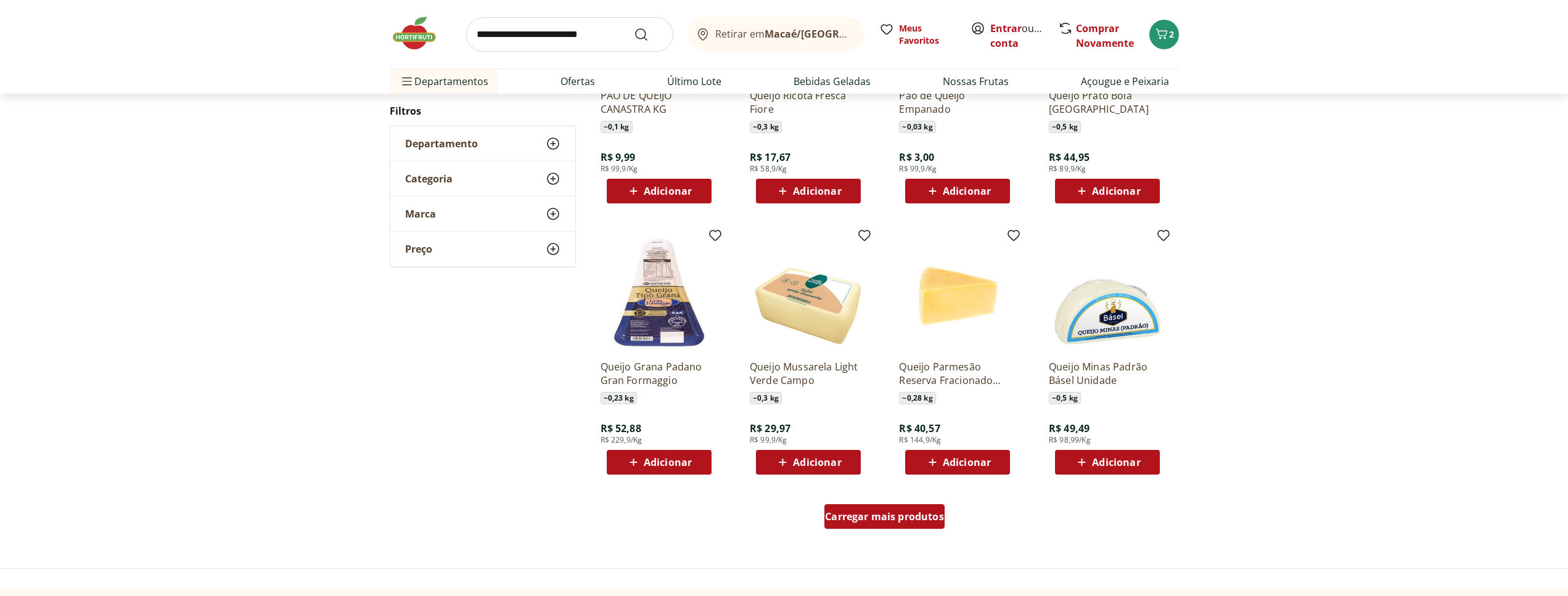
click at [864, 522] on span "Carregar mais produtos" at bounding box center [884, 517] width 119 height 10
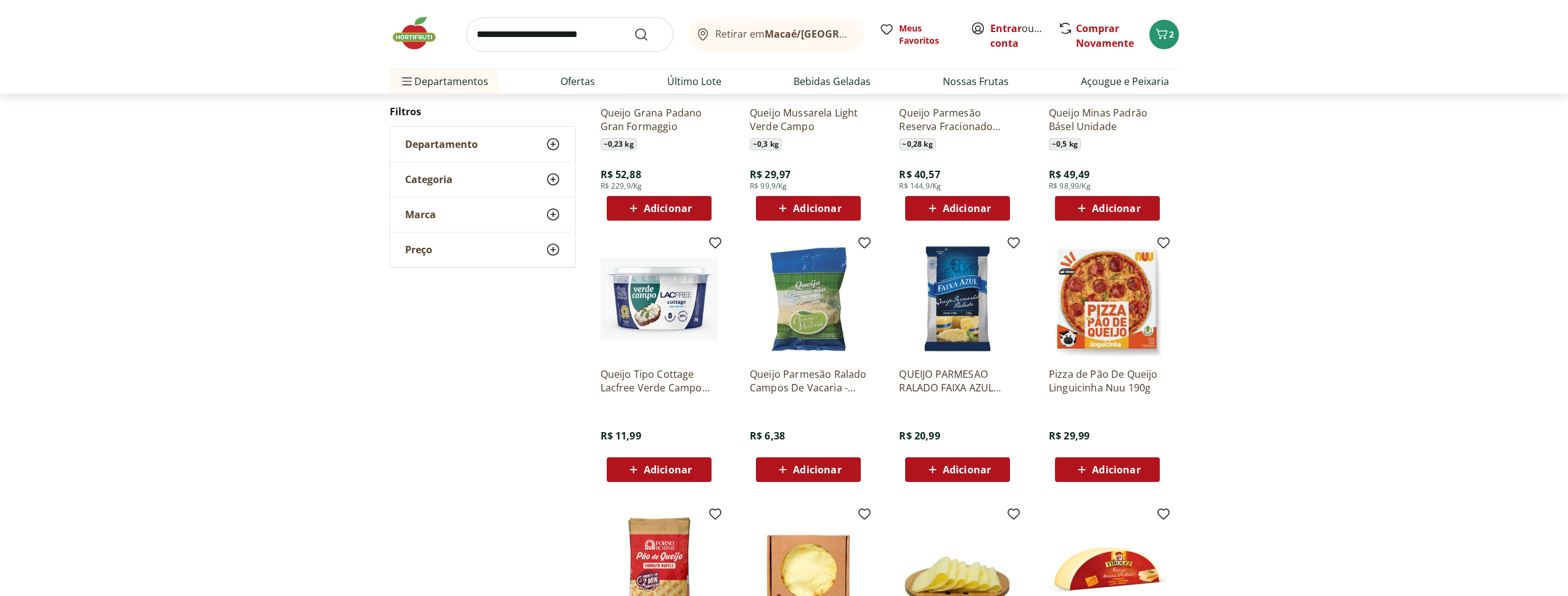
scroll to position [823, 0]
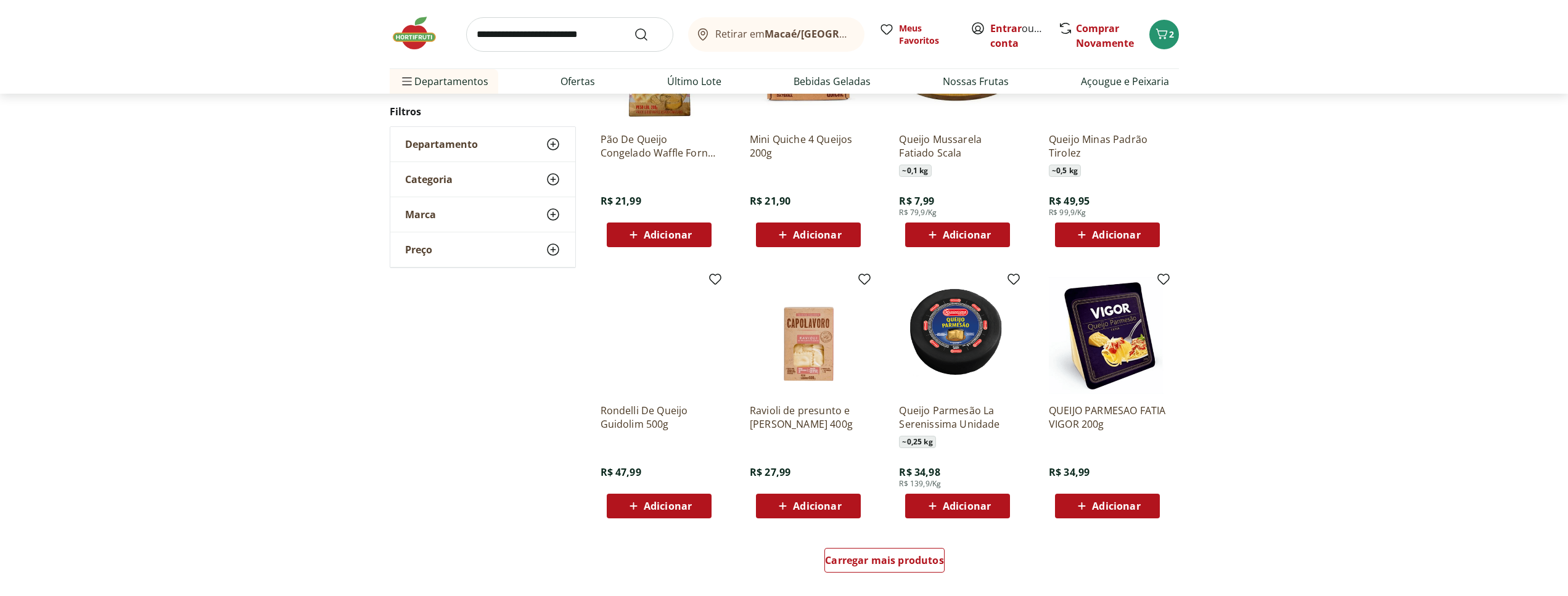
scroll to position [774, 0]
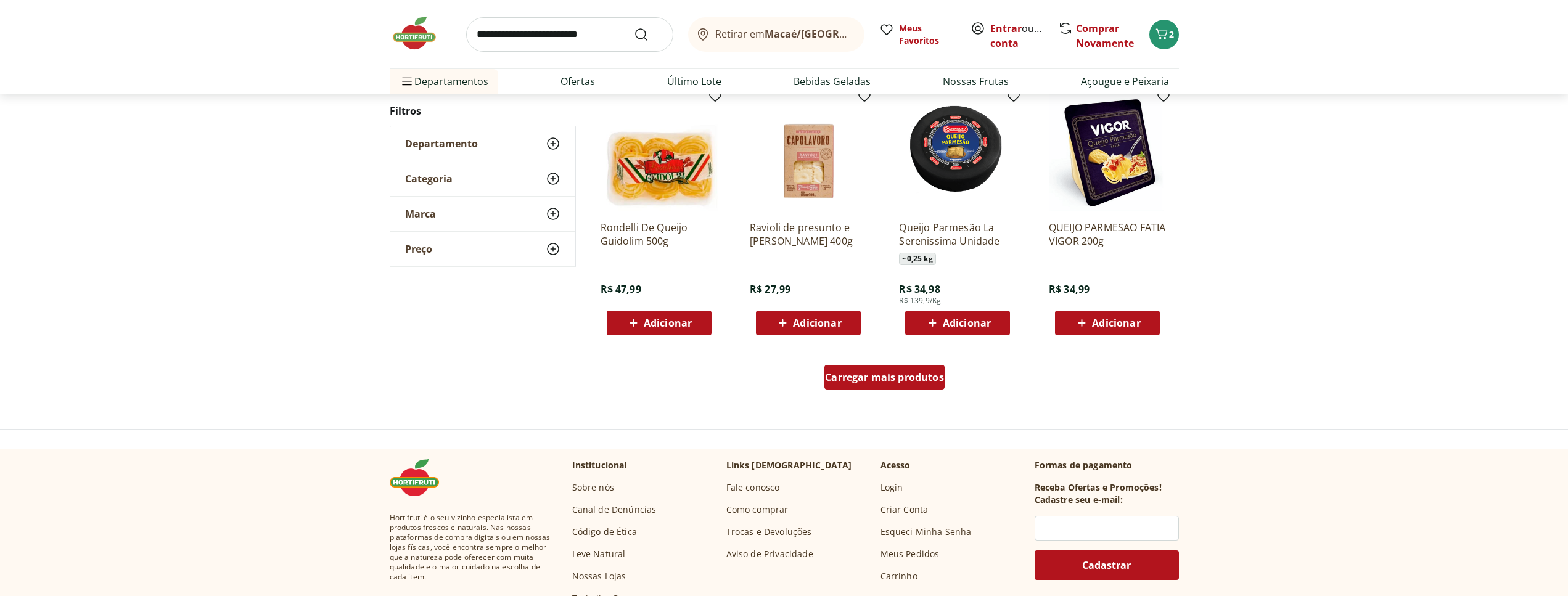
click at [917, 369] on div "Carregar mais produtos" at bounding box center [884, 377] width 120 height 25
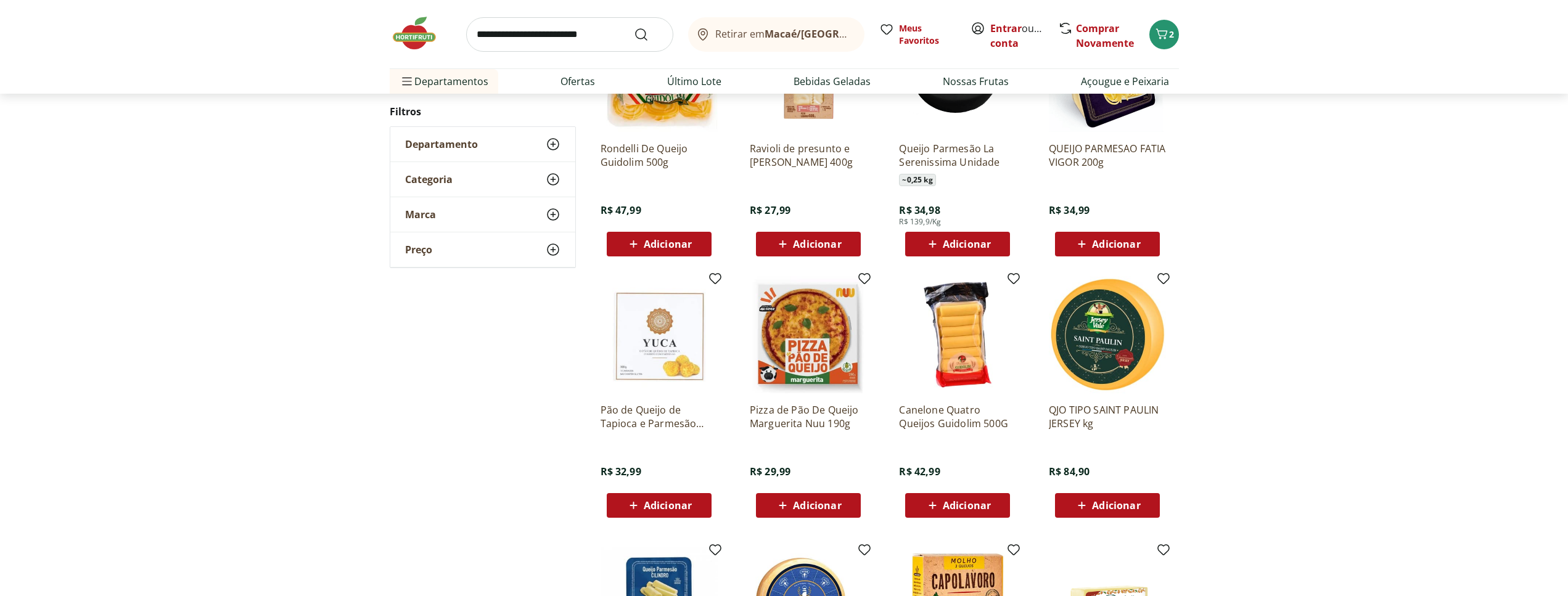
scroll to position [900, 0]
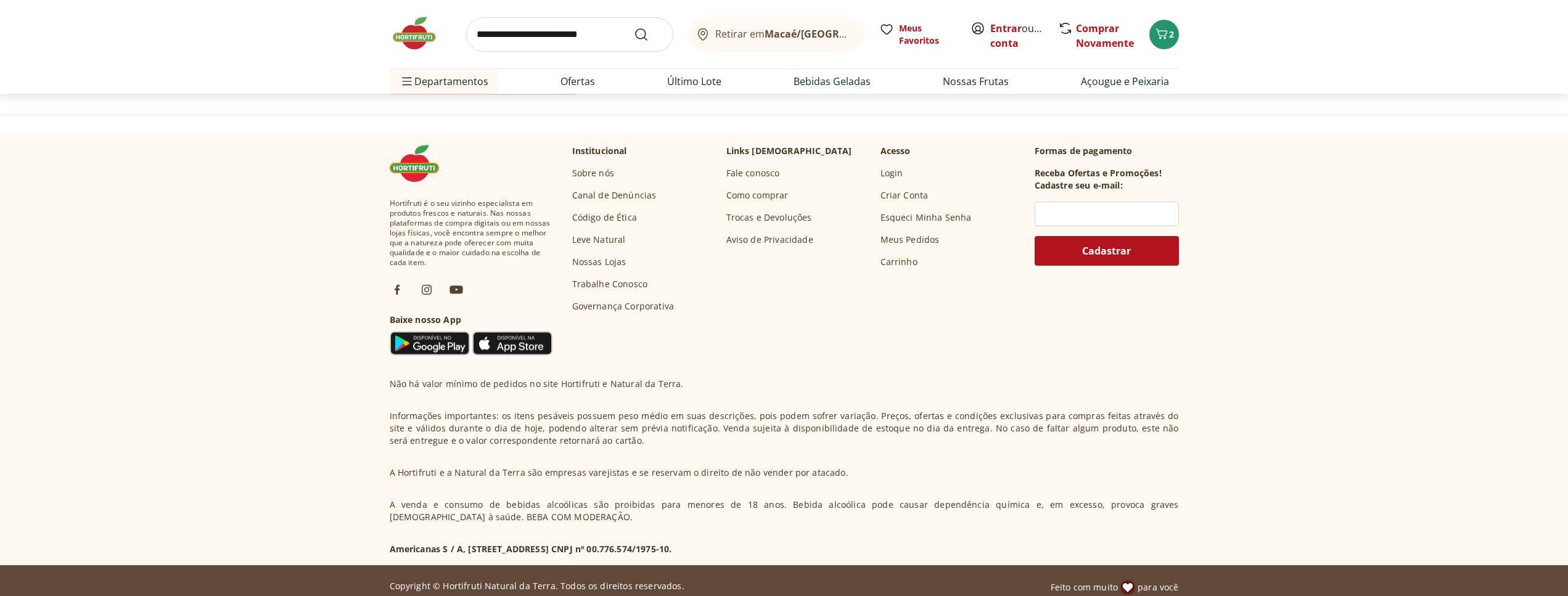
scroll to position [285, 0]
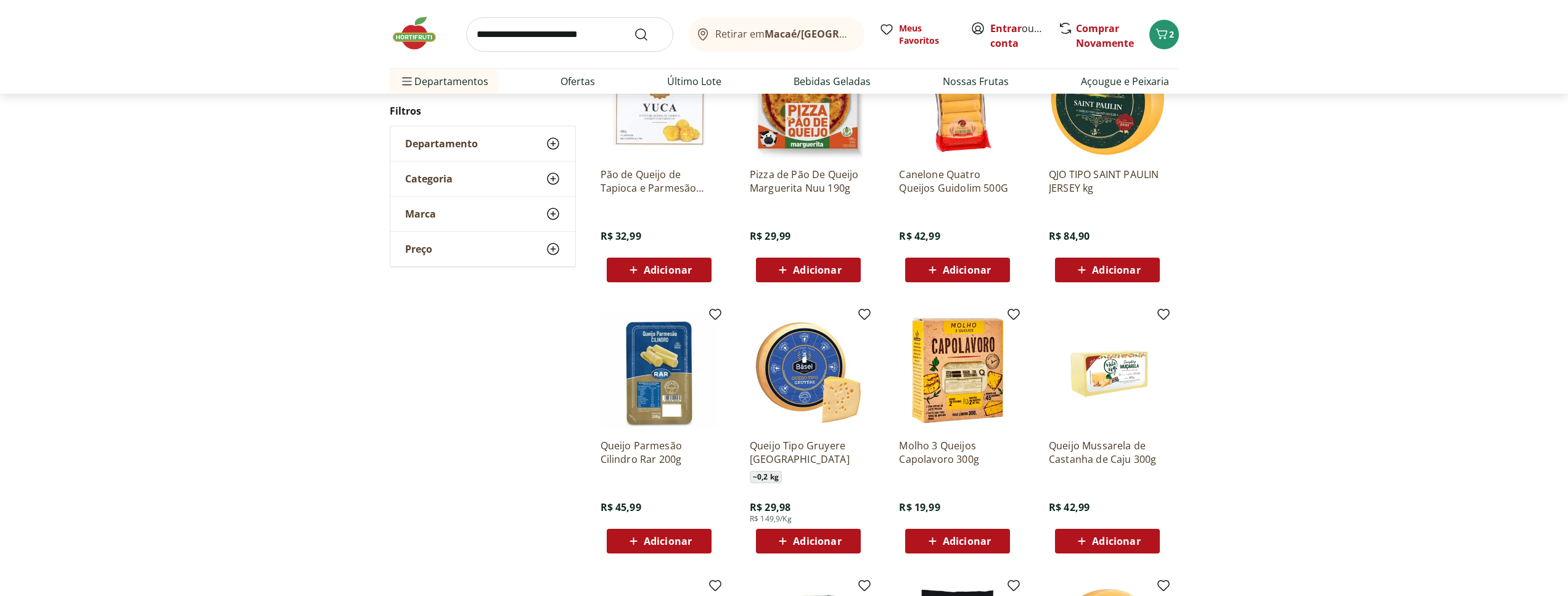
click at [1108, 274] on span "Adicionar" at bounding box center [1116, 270] width 48 height 10
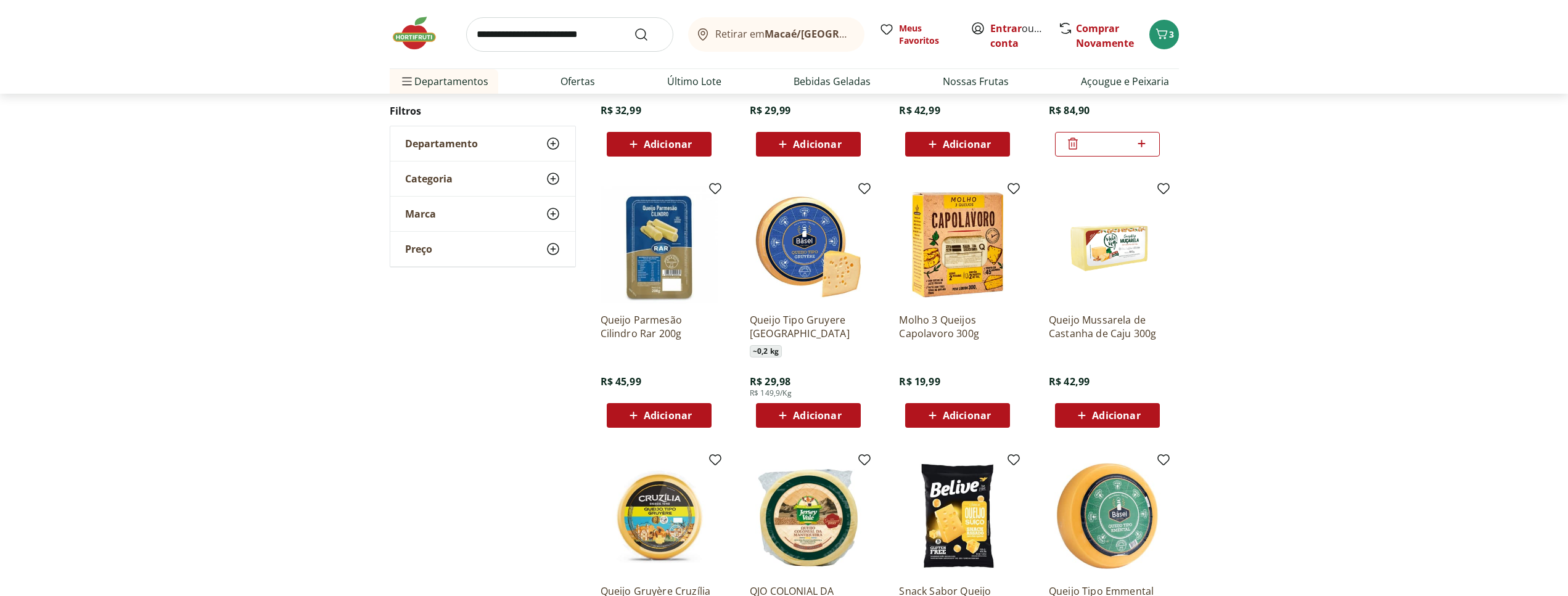
scroll to position [536, 0]
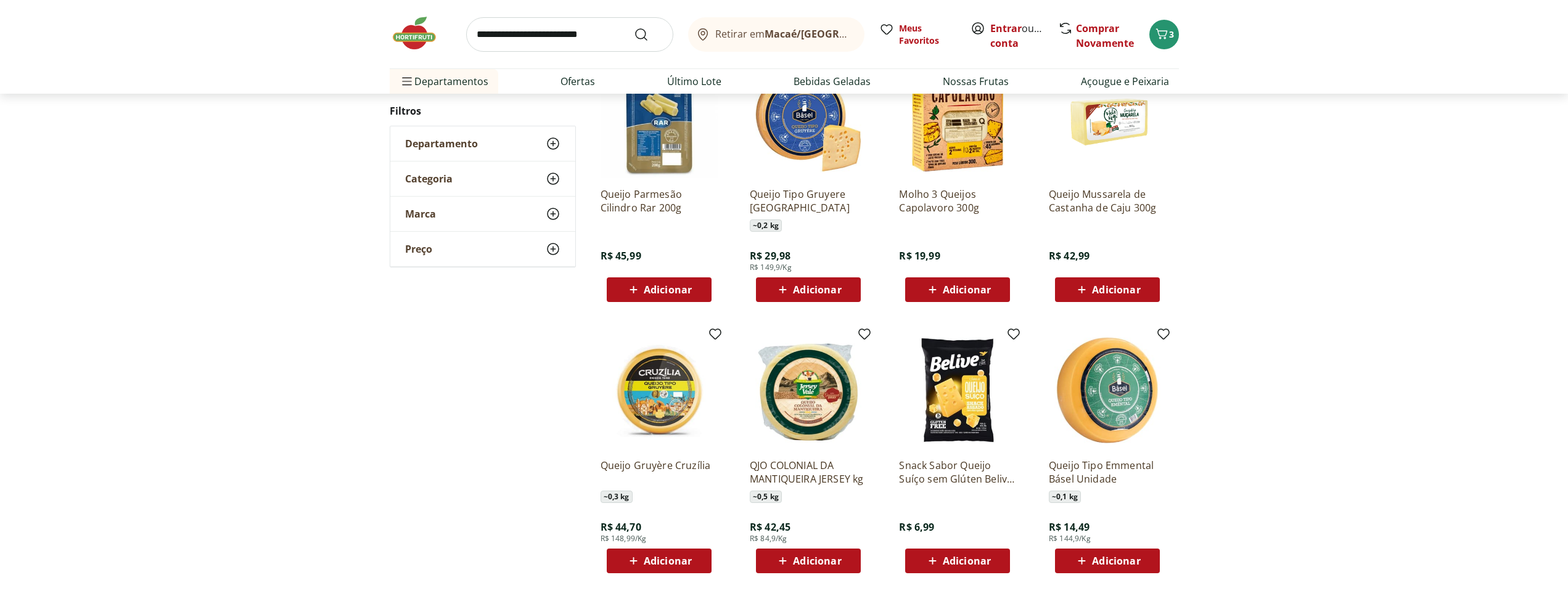
click at [806, 560] on span "Adicionar" at bounding box center [817, 561] width 48 height 10
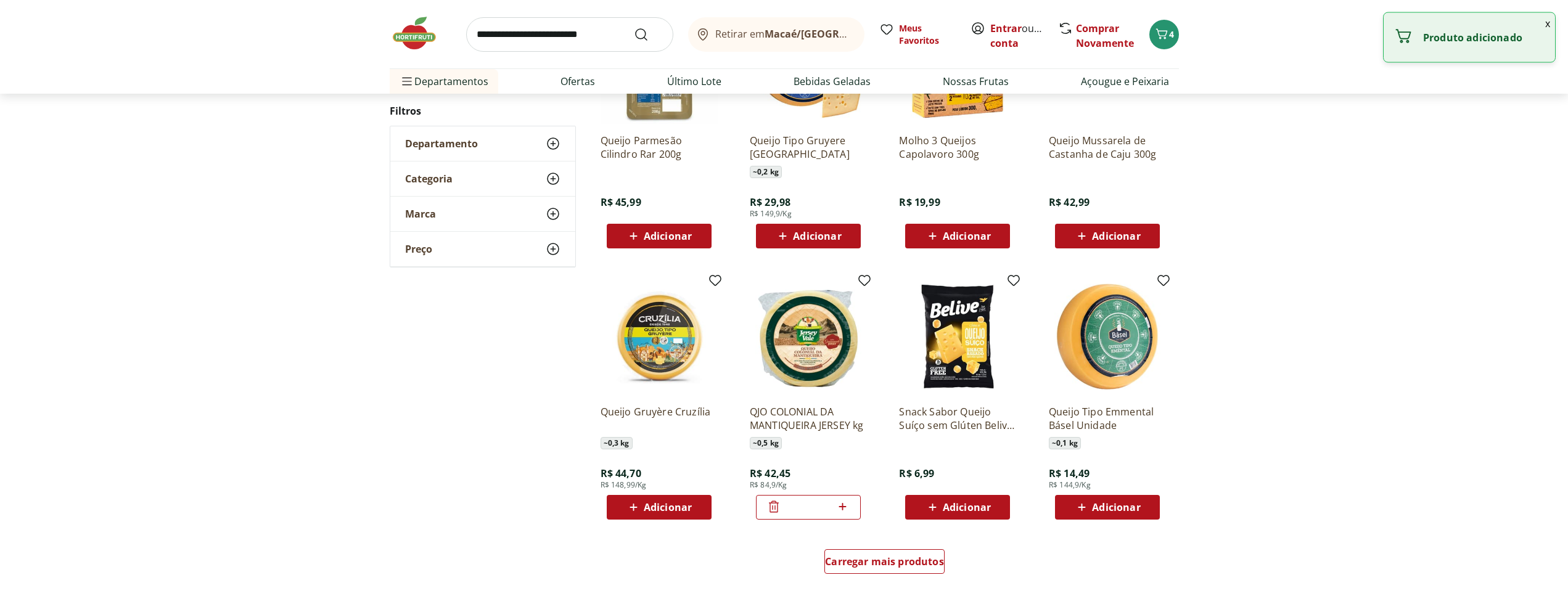
scroll to position [662, 0]
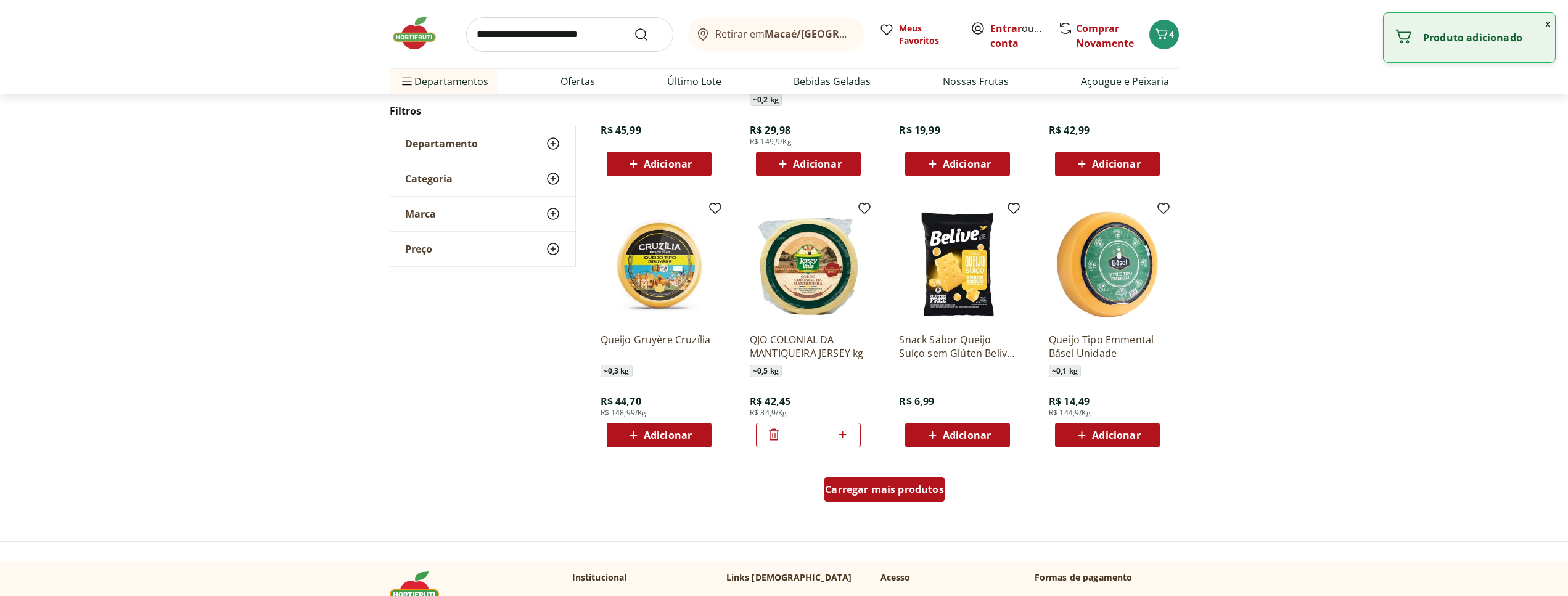
click at [919, 494] on span "Carregar mais produtos" at bounding box center [884, 489] width 119 height 10
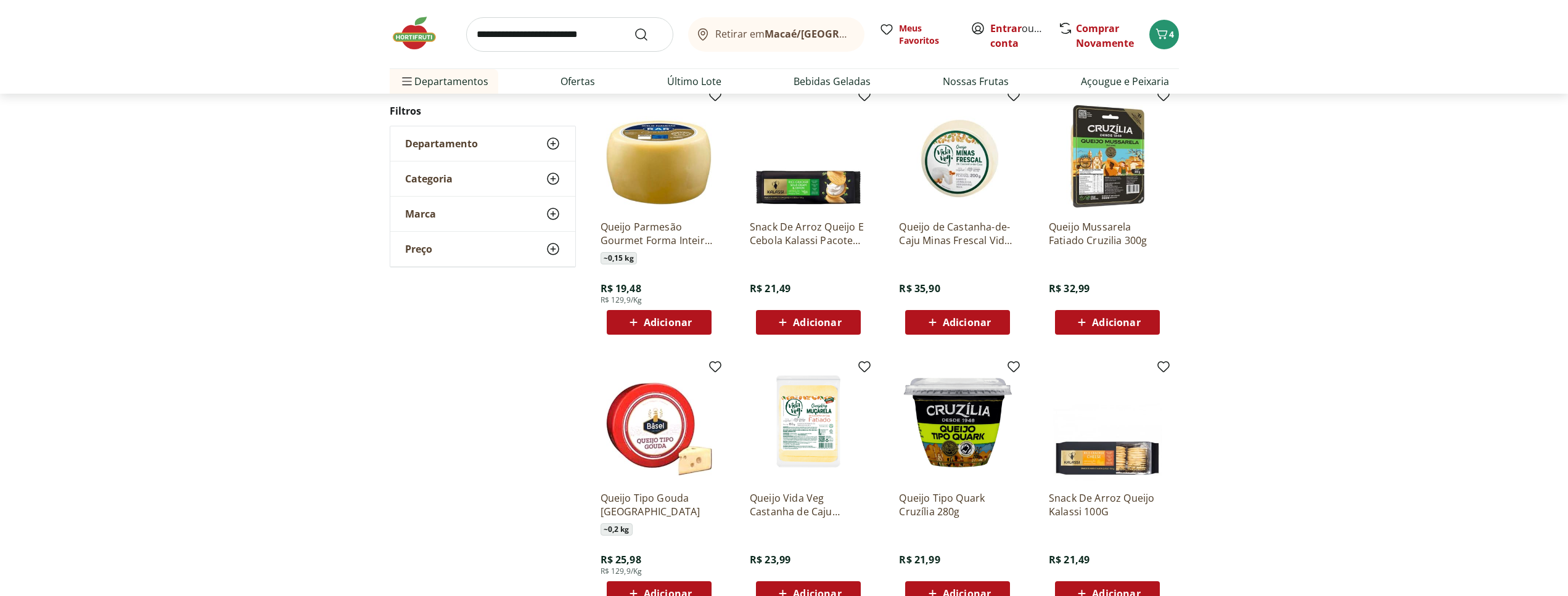
scroll to position [1040, 0]
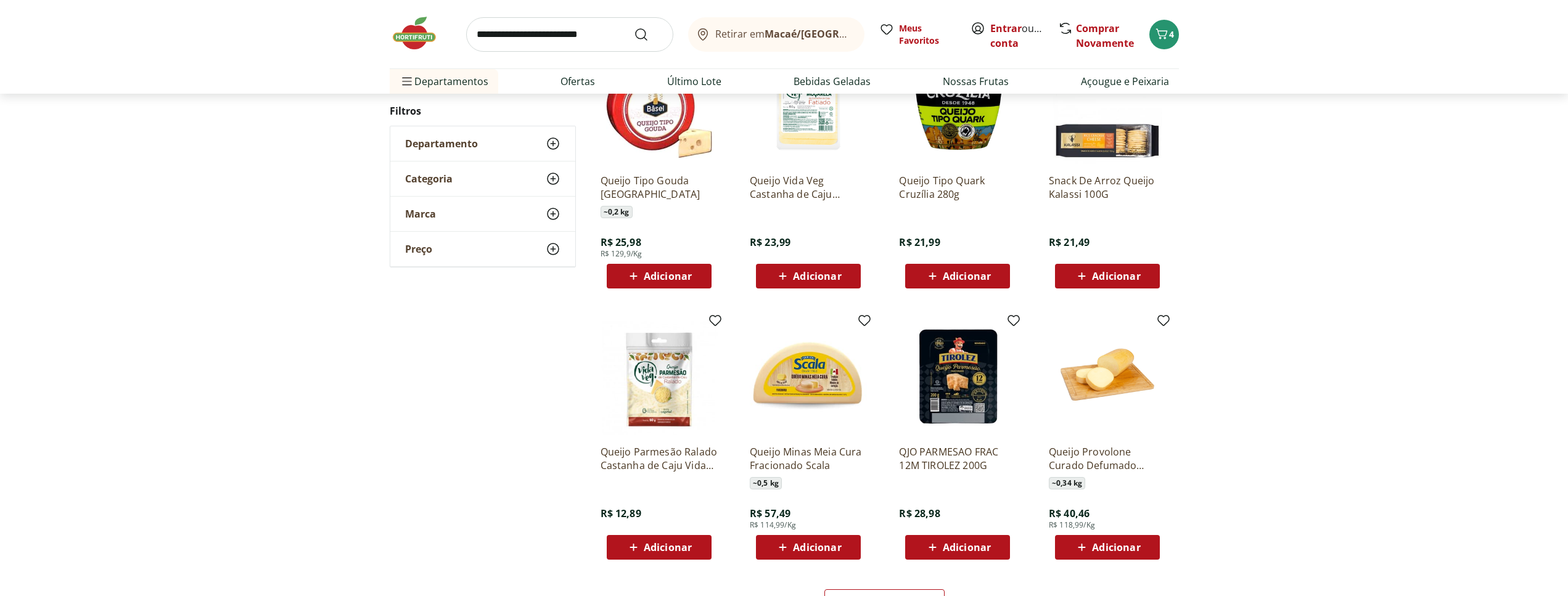
scroll to position [739, 0]
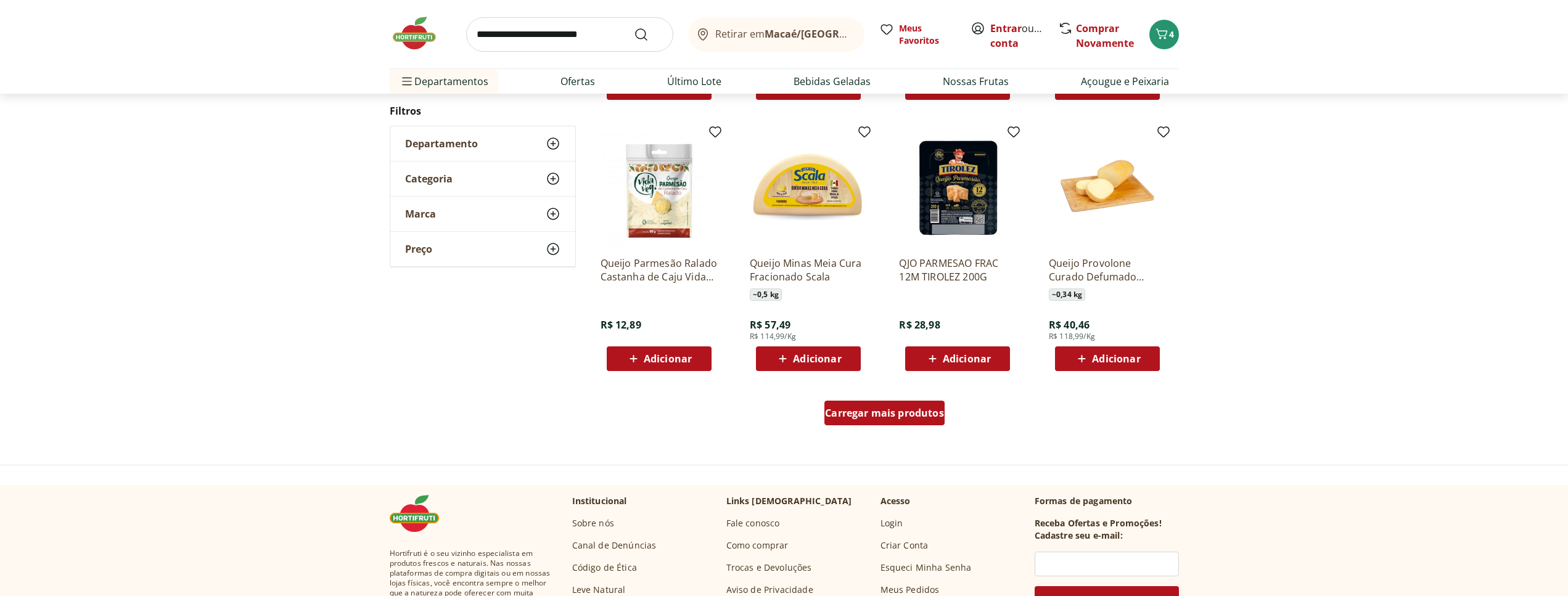
click at [910, 418] on span "Carregar mais produtos" at bounding box center [884, 413] width 119 height 10
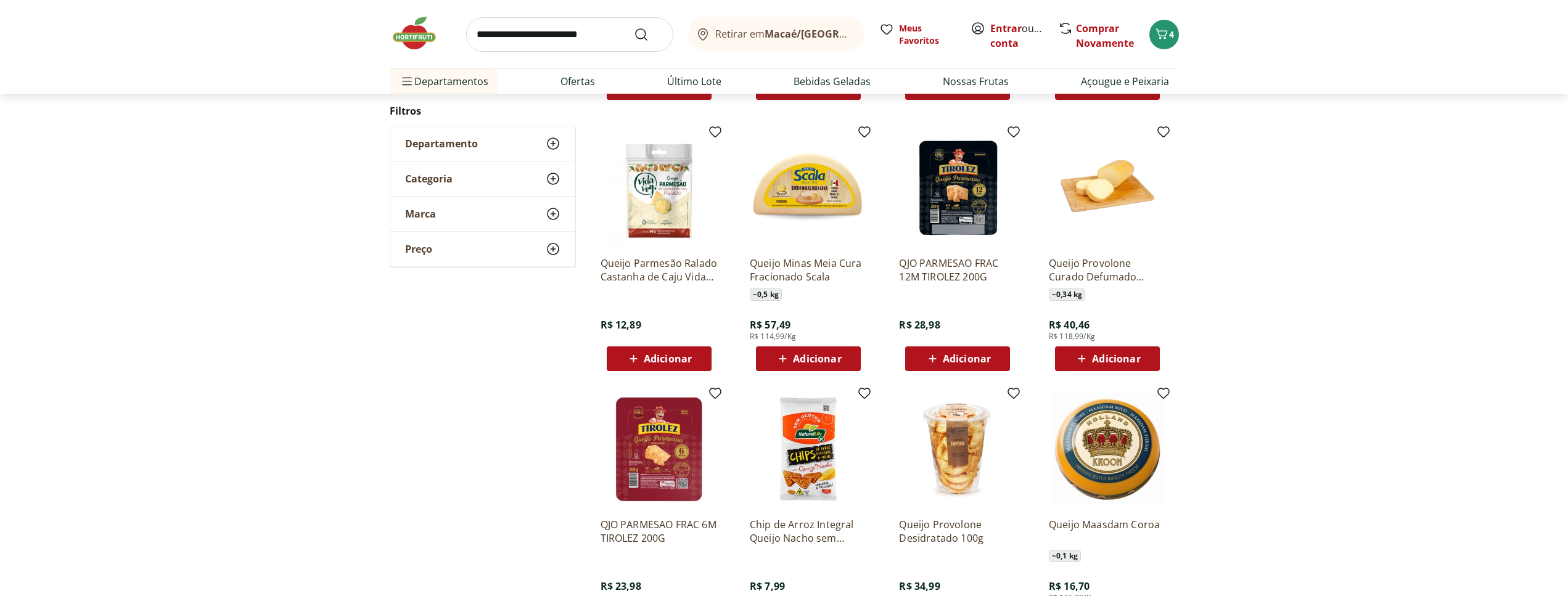
scroll to position [927, 0]
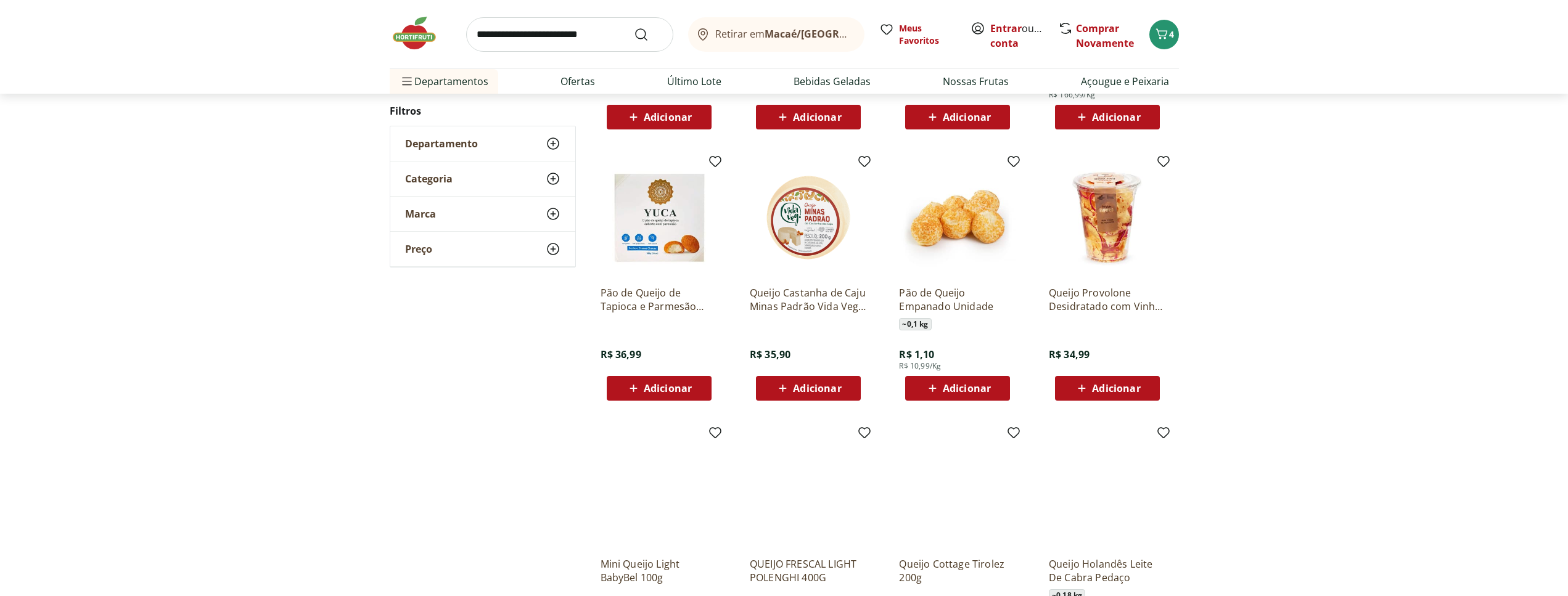
scroll to position [689, 0]
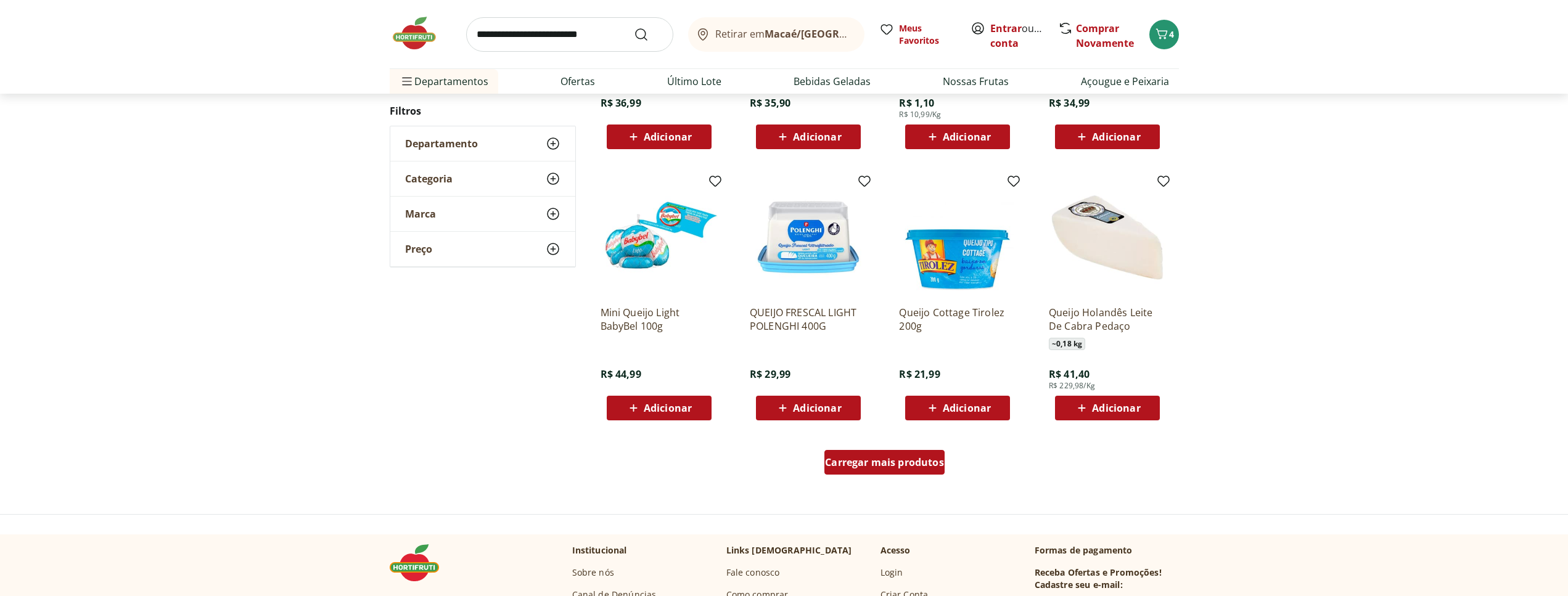
click at [912, 460] on span "Carregar mais produtos" at bounding box center [884, 463] width 119 height 10
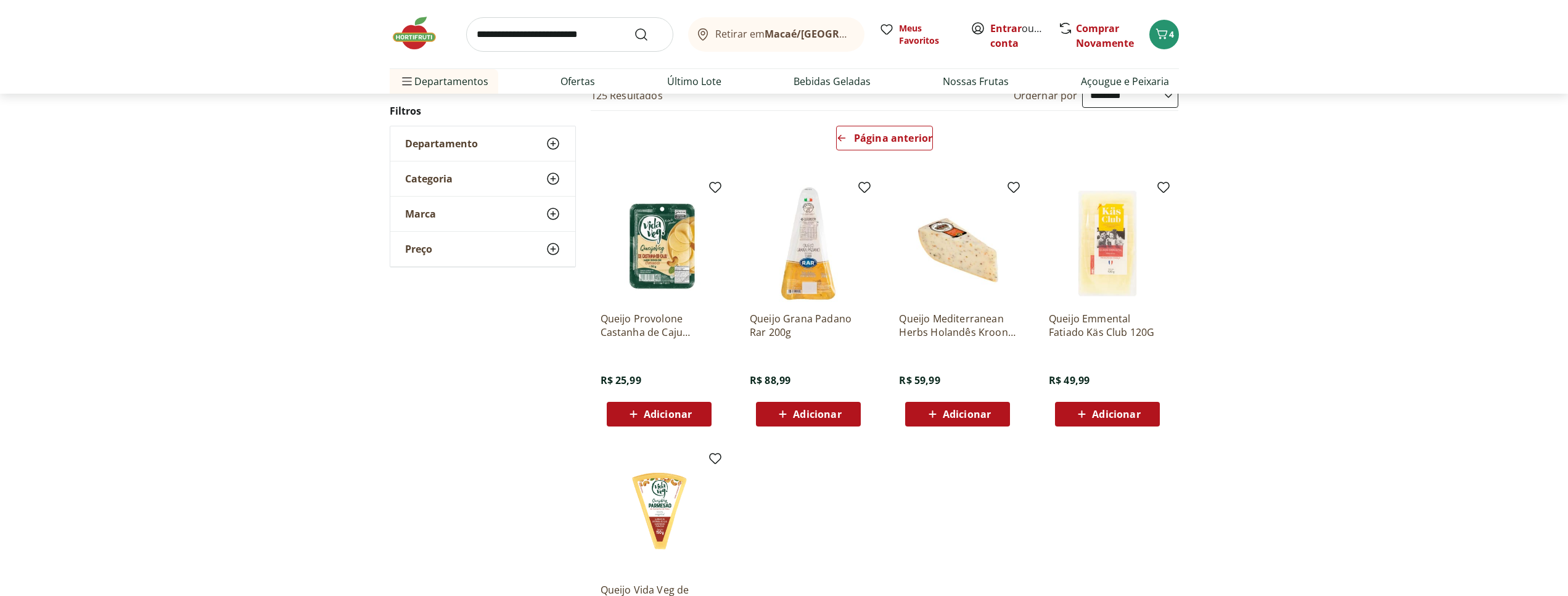
scroll to position [74, 0]
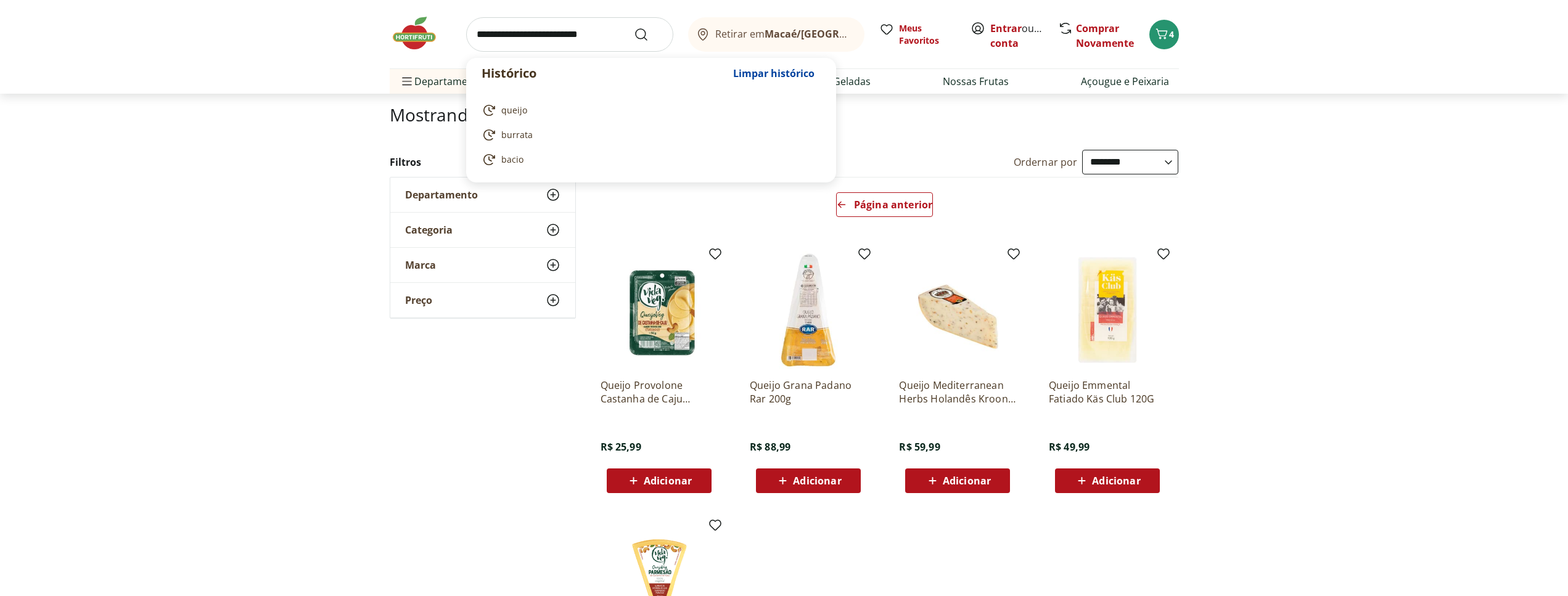
click at [524, 37] on input "search" at bounding box center [569, 34] width 207 height 34
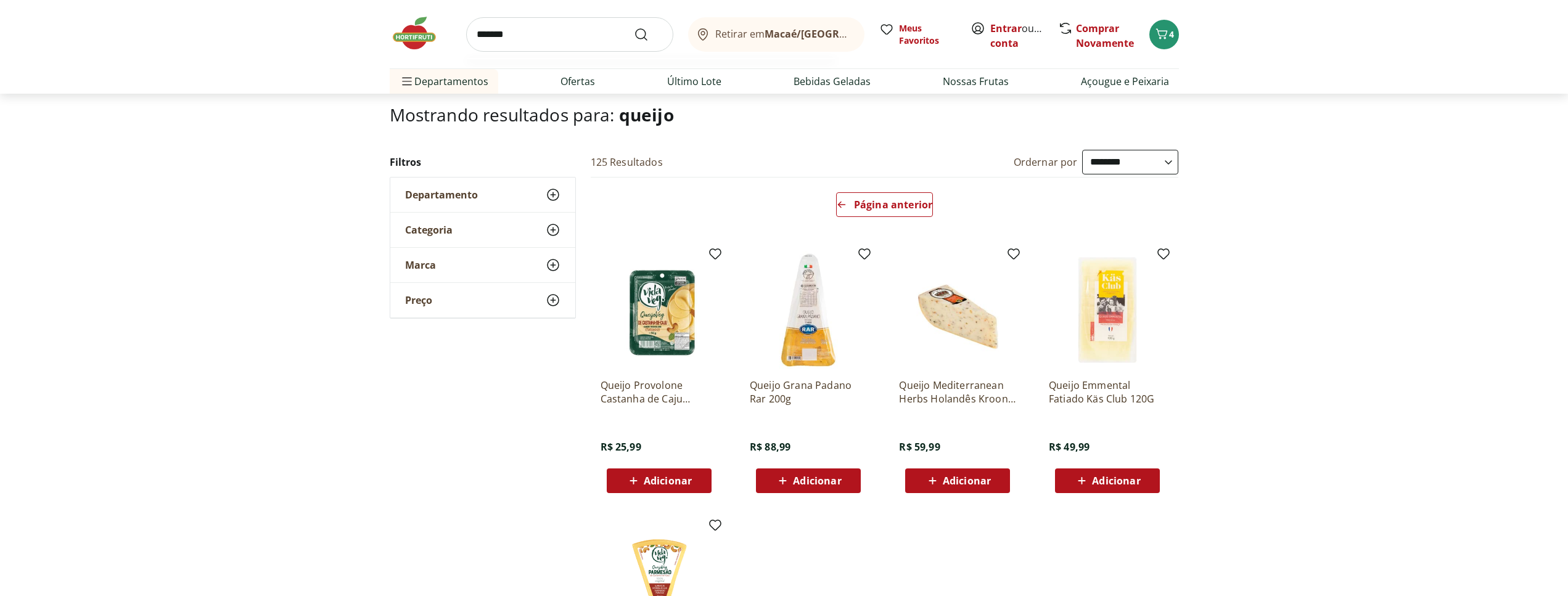
type input "*******"
click at [634, 27] on button "Submit Search" at bounding box center [649, 34] width 29 height 15
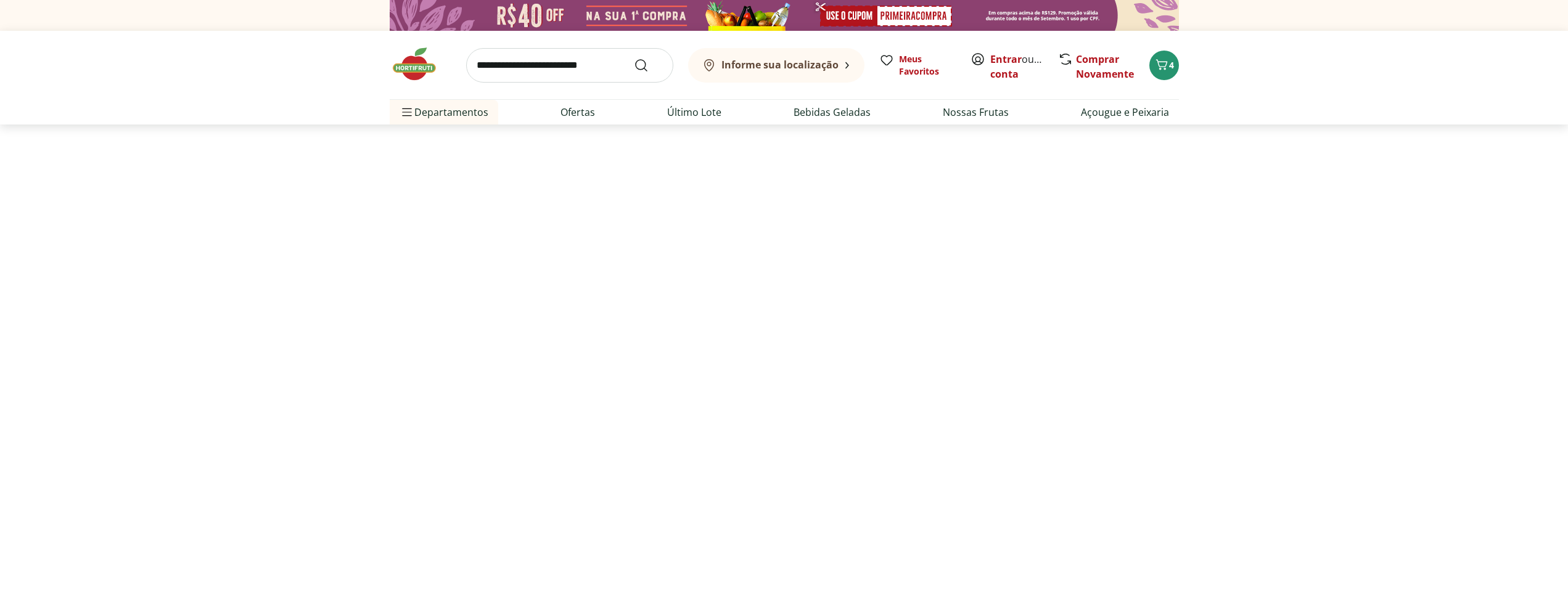
select select "**********"
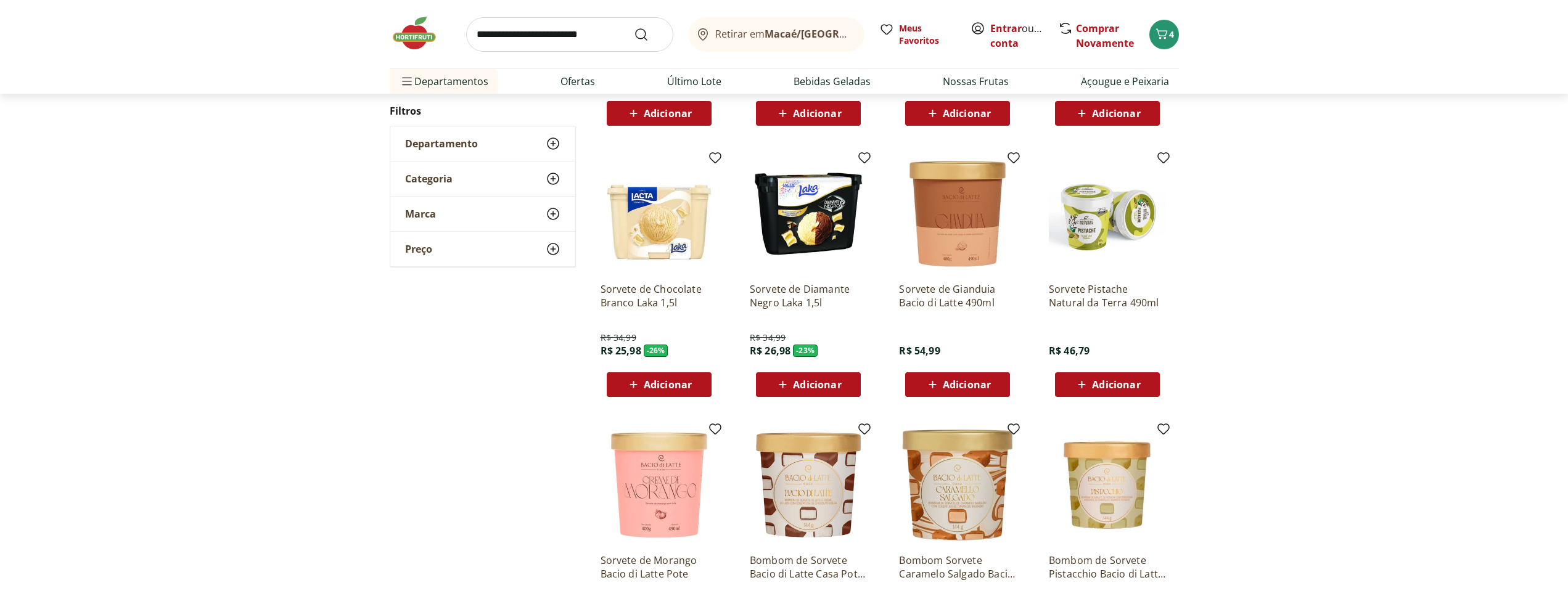
scroll to position [566, 0]
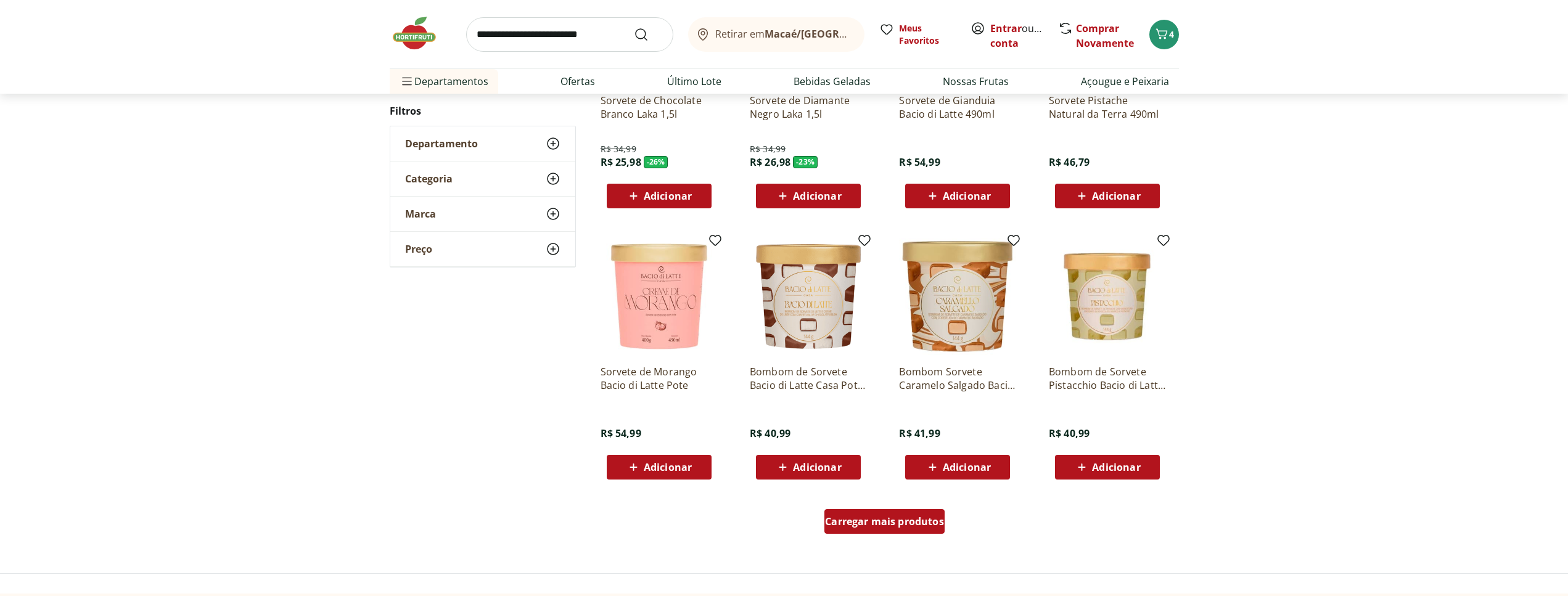
click at [889, 529] on div "Carregar mais produtos" at bounding box center [884, 522] width 120 height 25
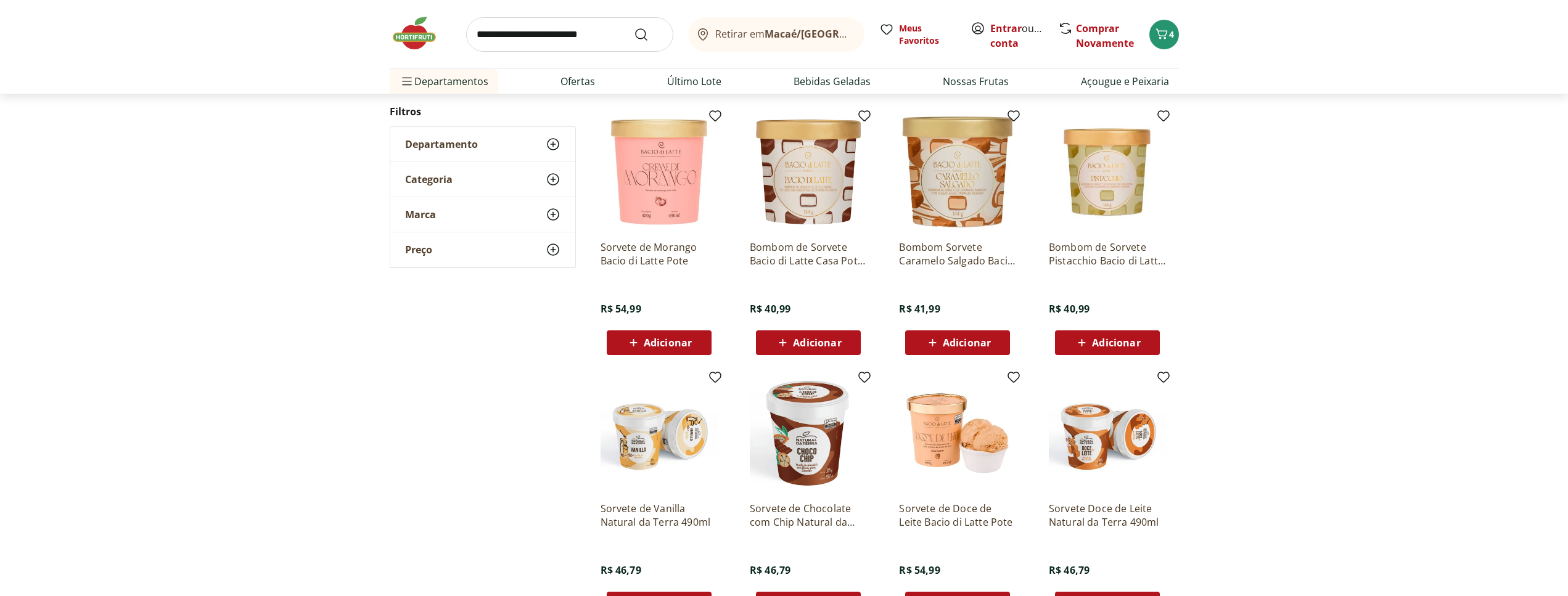
scroll to position [440, 0]
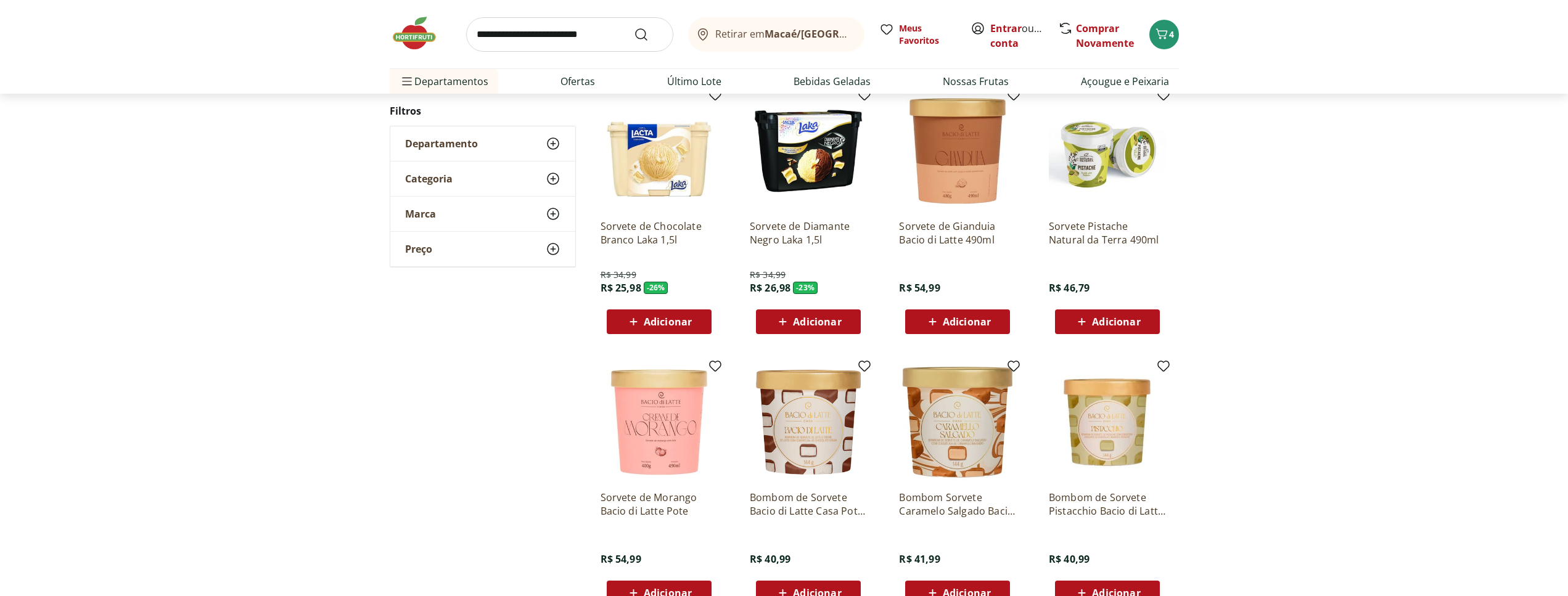
click at [409, 39] on img at bounding box center [420, 33] width 62 height 37
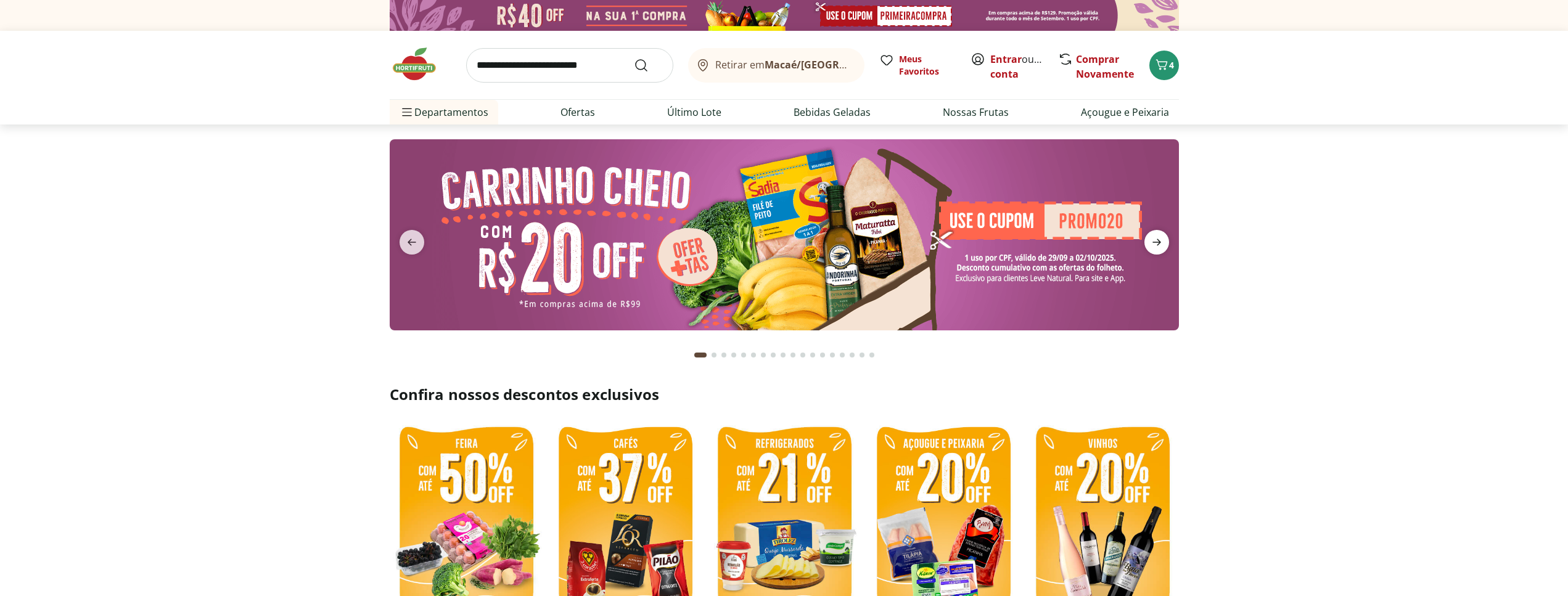
click at [1148, 241] on span "next" at bounding box center [1156, 242] width 25 height 25
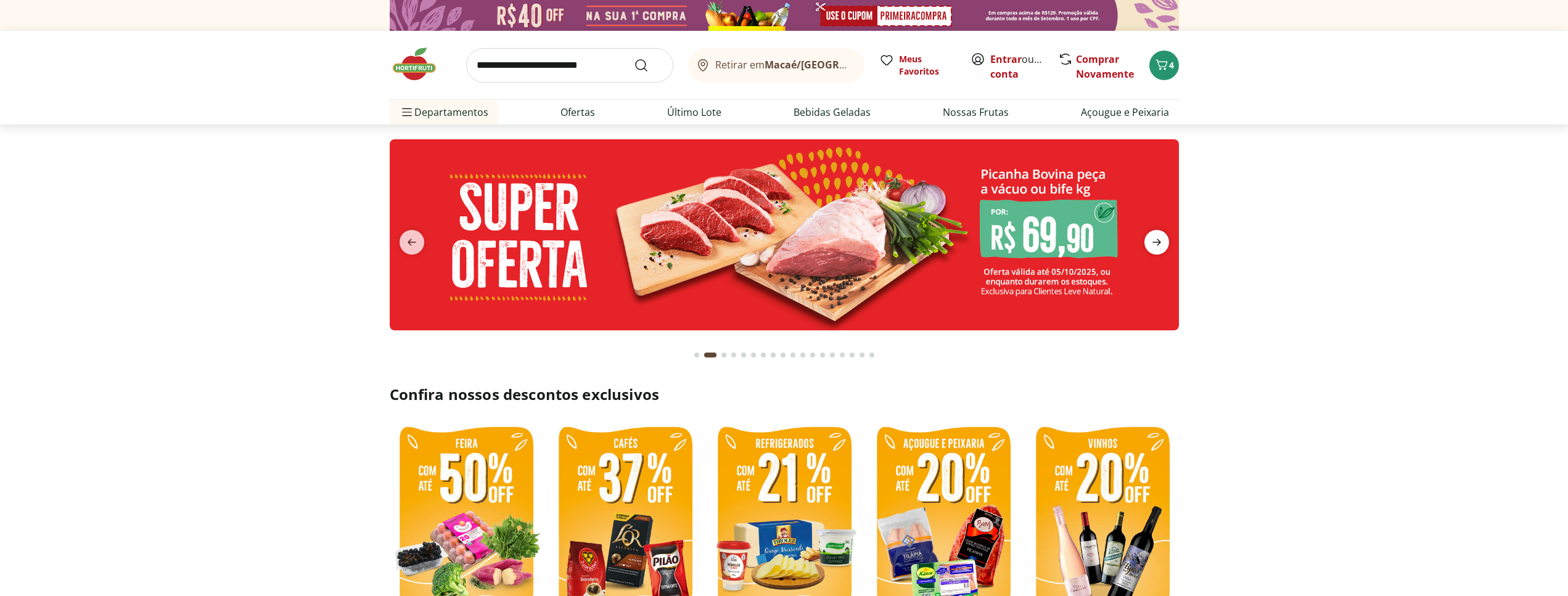
click at [1156, 241] on icon "next" at bounding box center [1156, 242] width 15 height 15
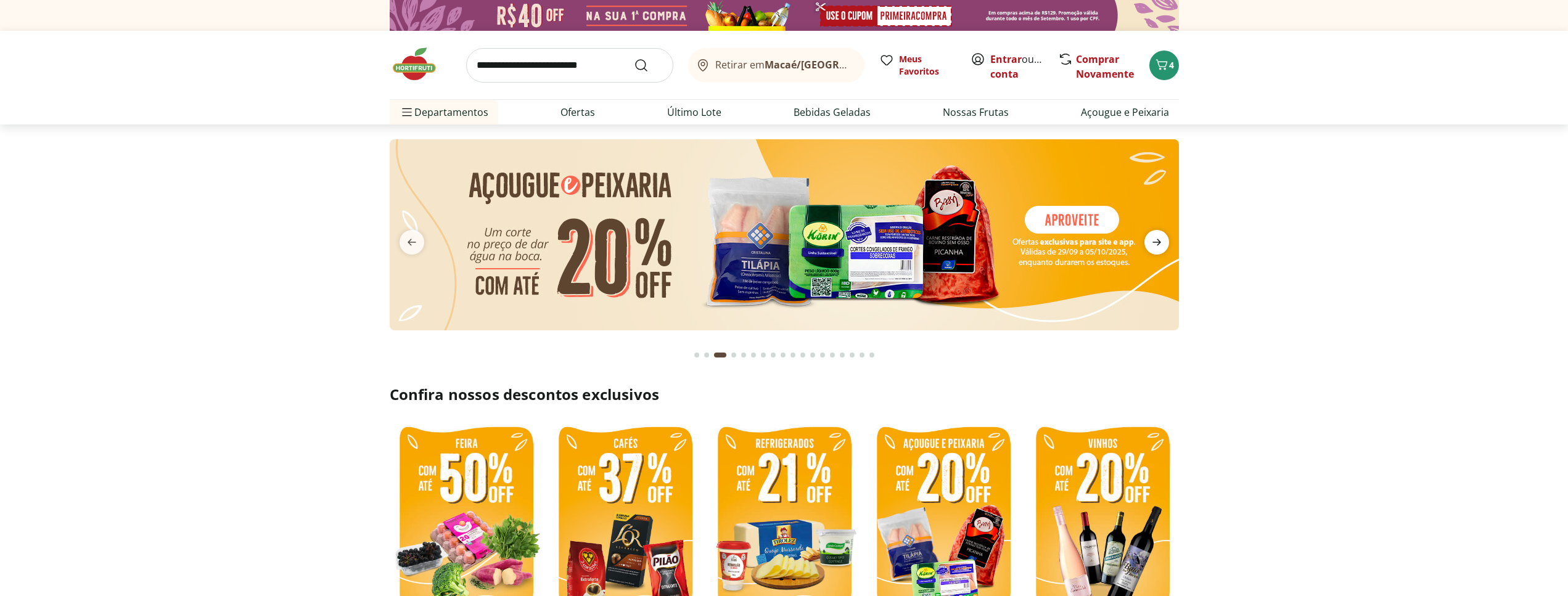
click at [1156, 241] on icon "next" at bounding box center [1156, 242] width 15 height 15
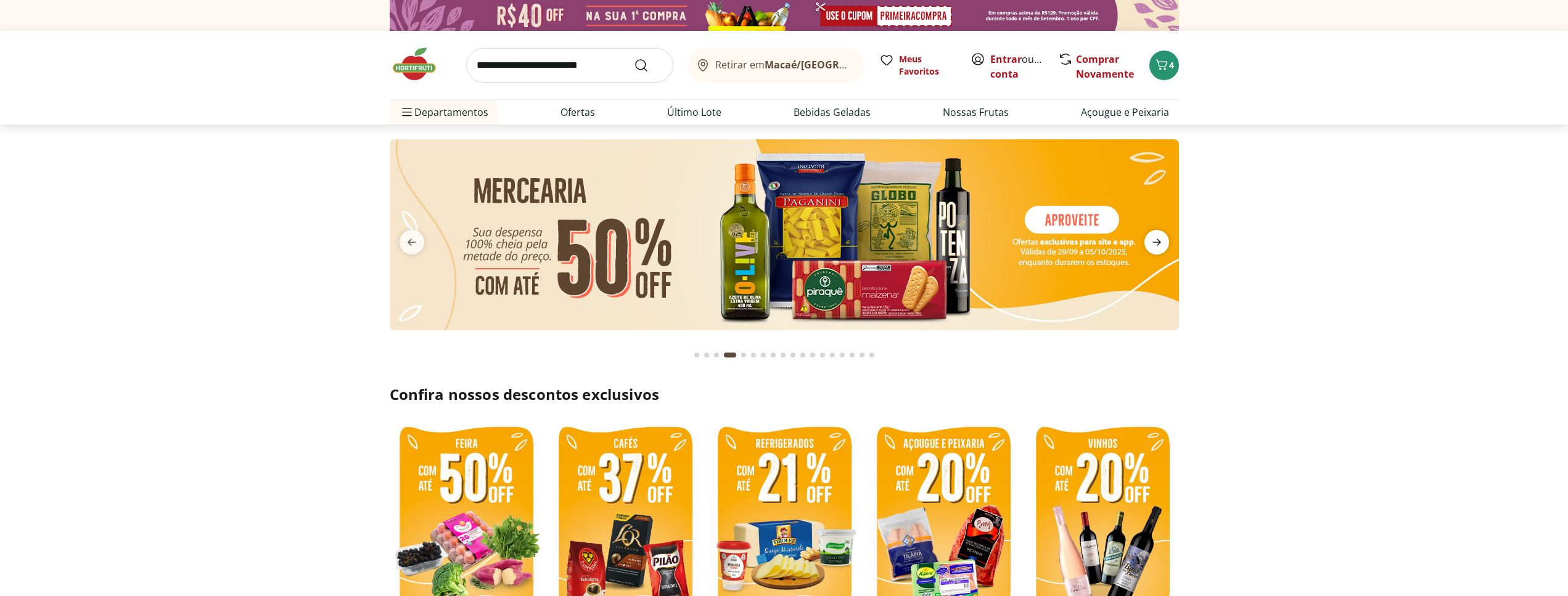
click at [1156, 241] on icon "next" at bounding box center [1156, 242] width 15 height 15
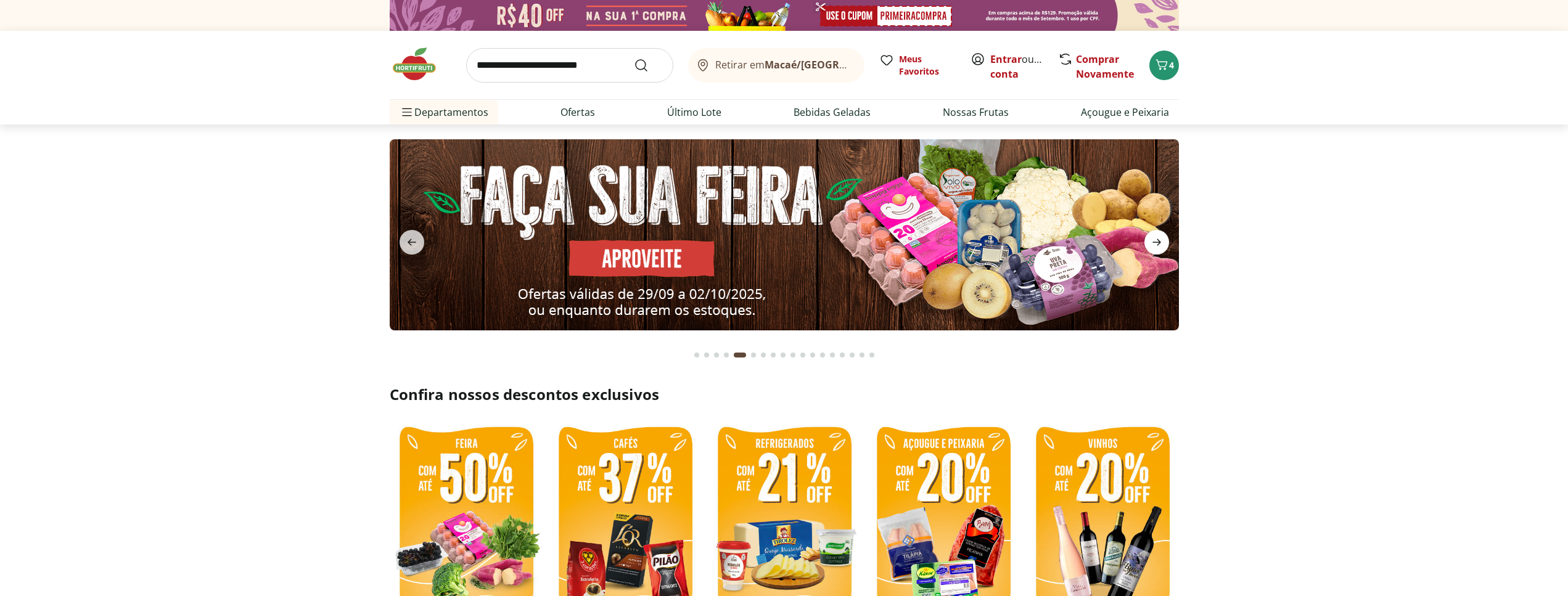
click at [1157, 239] on icon "next" at bounding box center [1157, 243] width 8 height 7
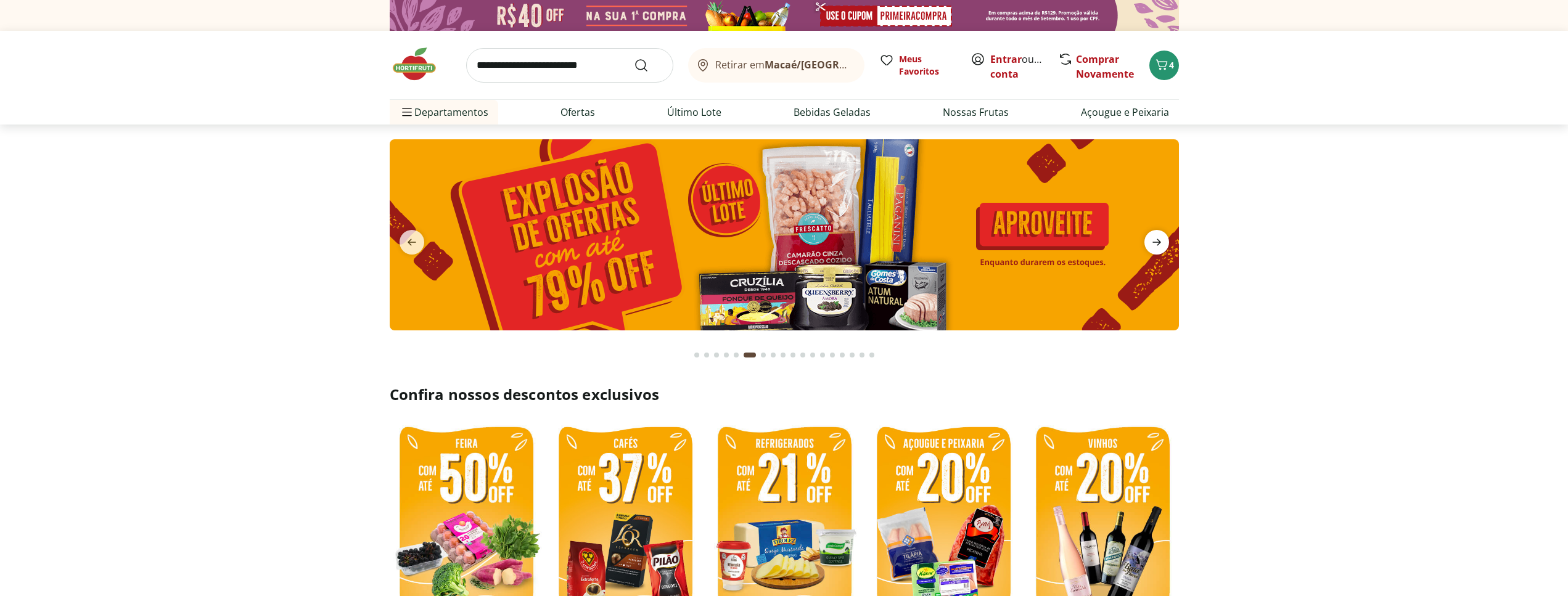
click at [1158, 239] on icon "next" at bounding box center [1157, 243] width 8 height 7
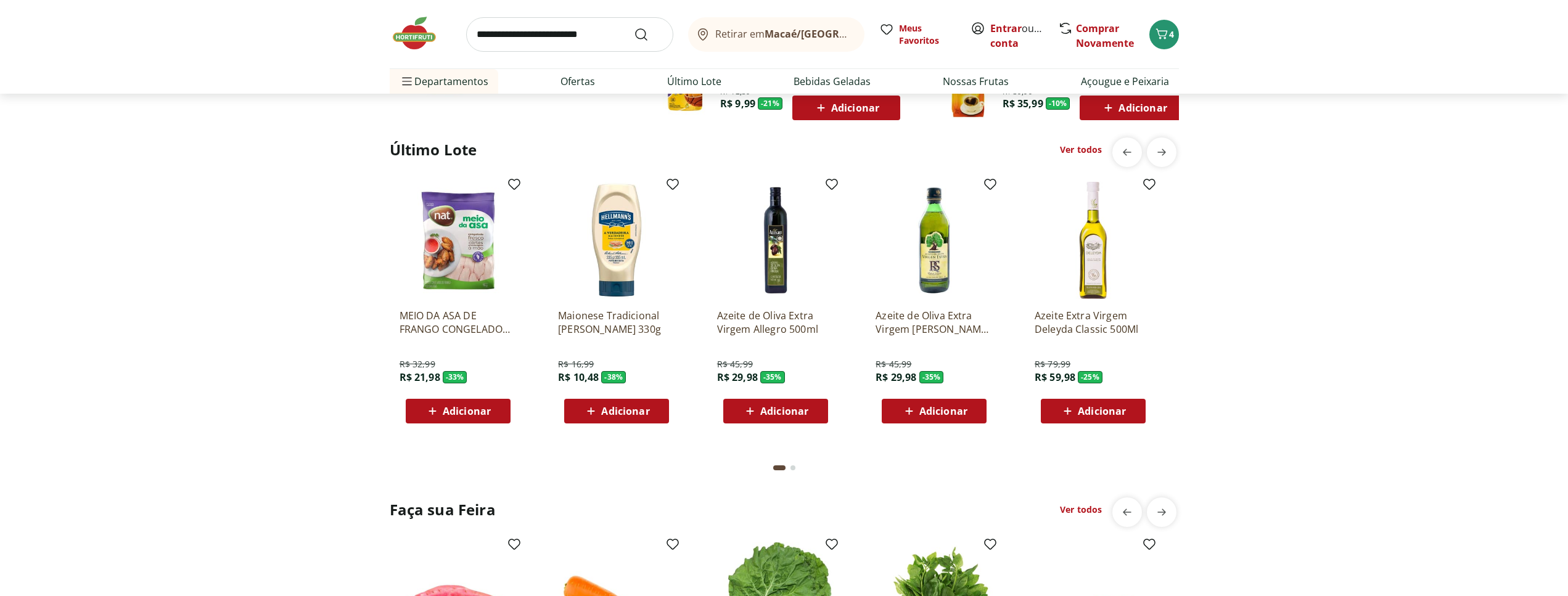
scroll to position [1195, 0]
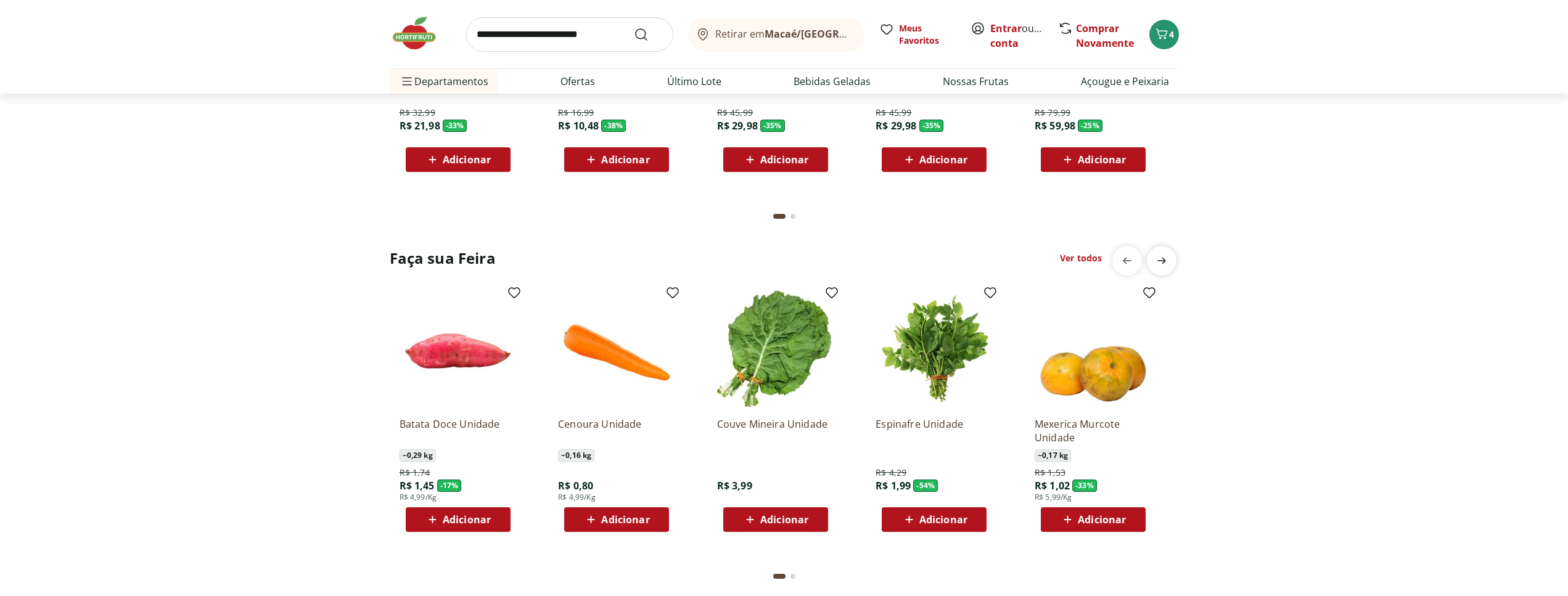
click at [1163, 263] on span "next" at bounding box center [1161, 260] width 25 height 25
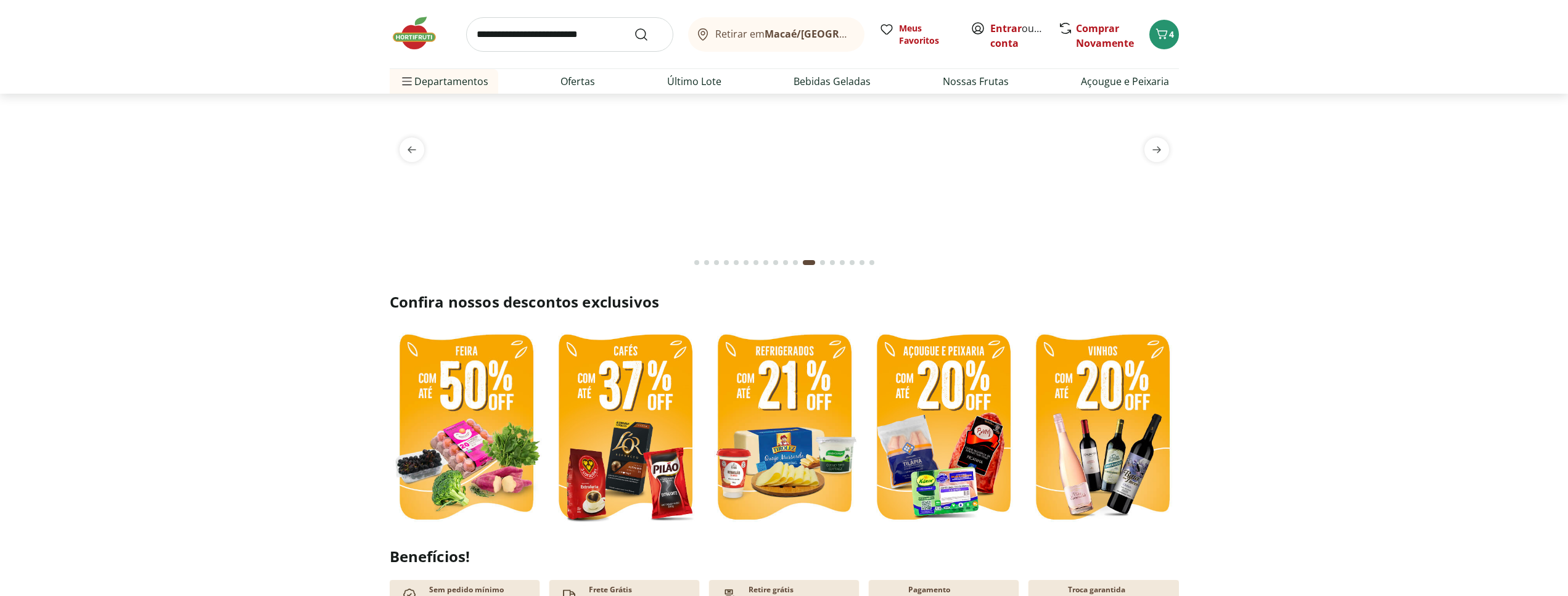
scroll to position [0, 0]
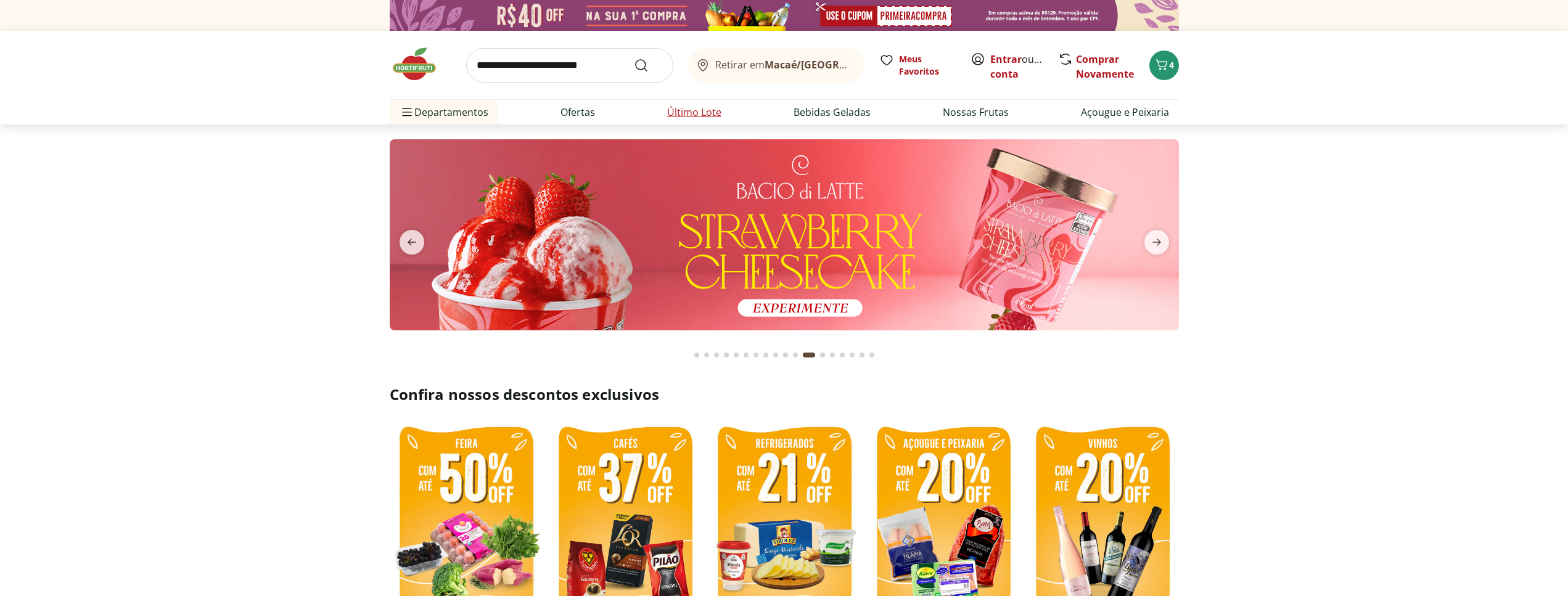
click at [705, 106] on link "Último Lote" at bounding box center [693, 112] width 54 height 15
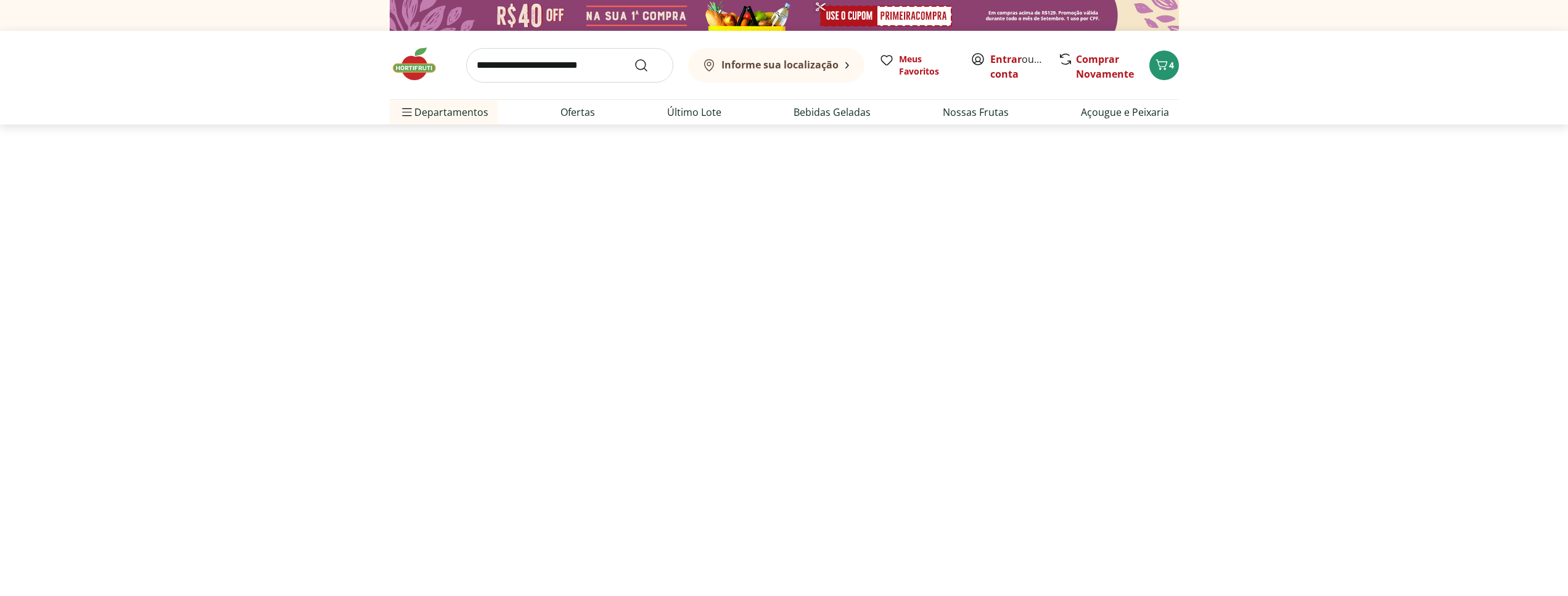
select select "**********"
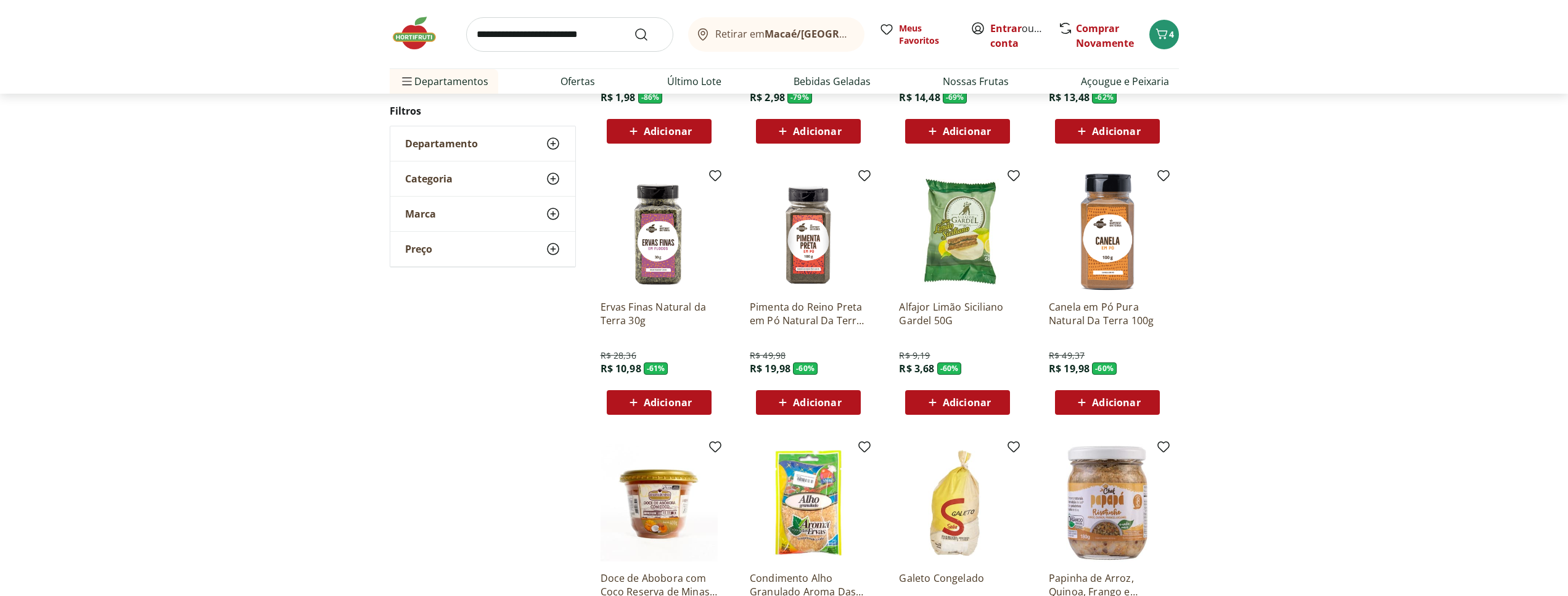
scroll to position [566, 0]
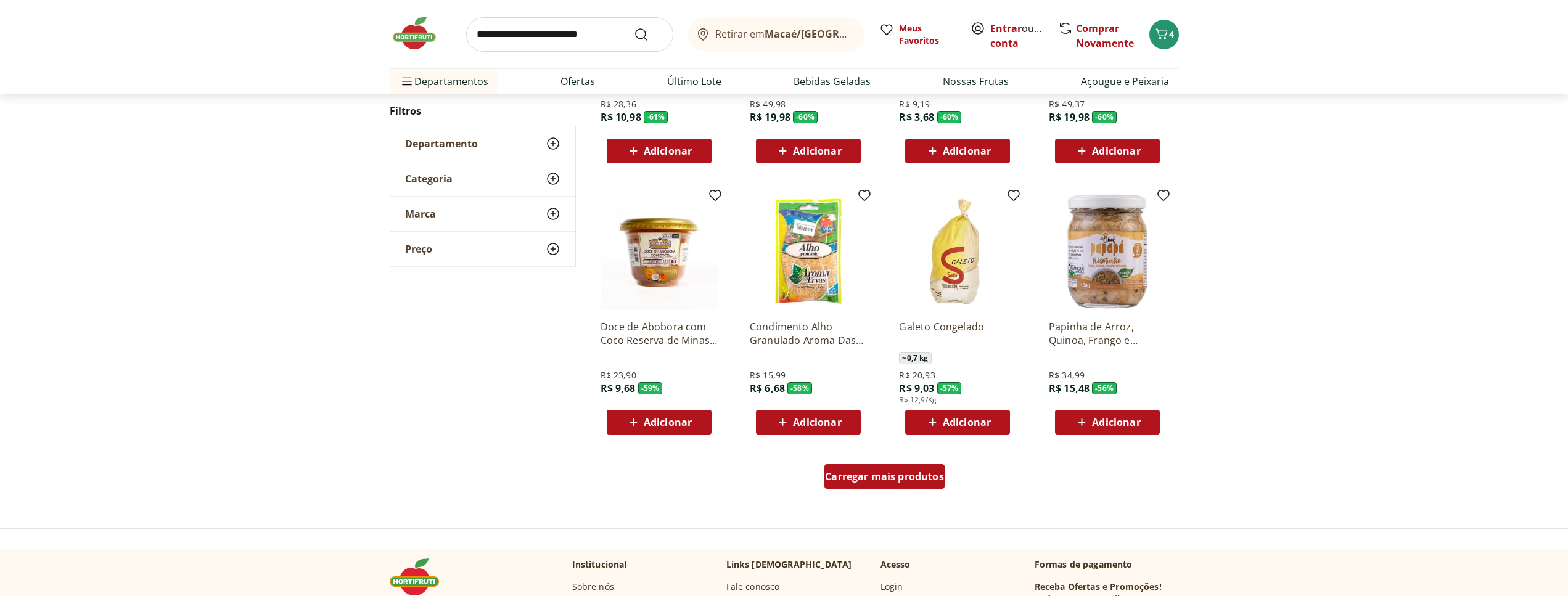
click at [887, 475] on span "Carregar mais produtos" at bounding box center [884, 477] width 119 height 10
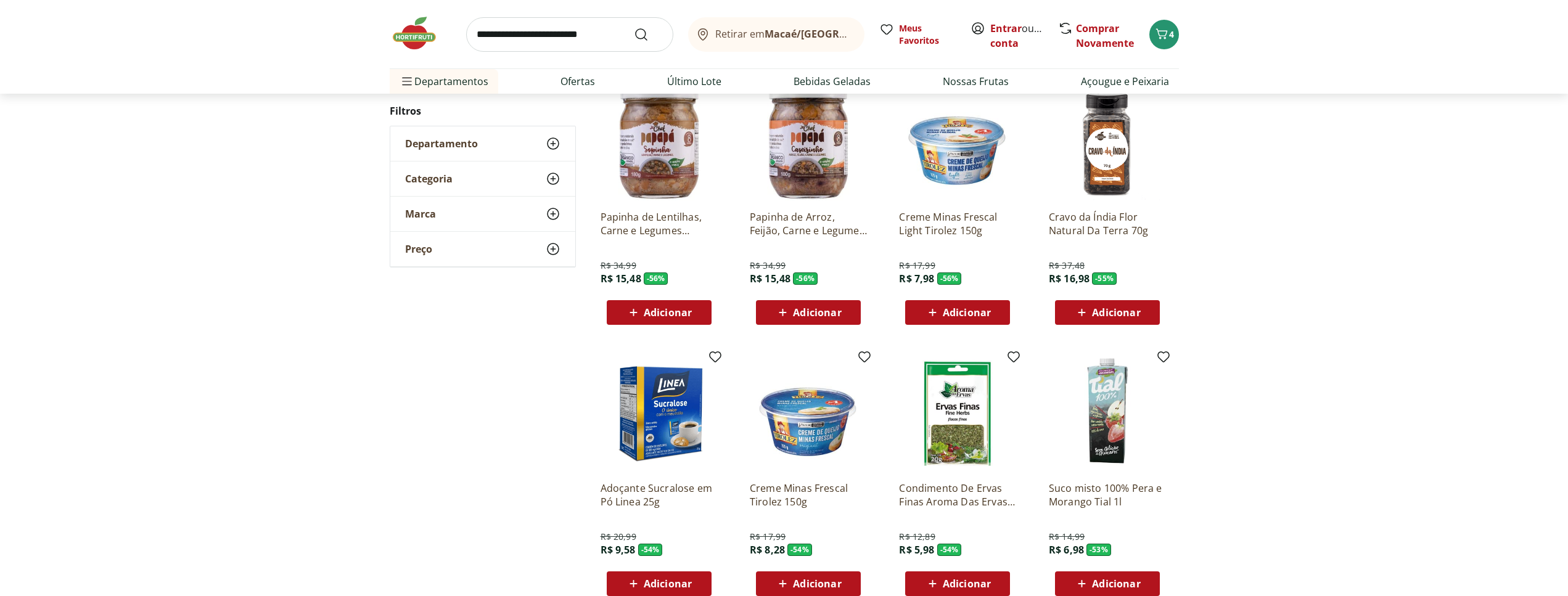
scroll to position [943, 0]
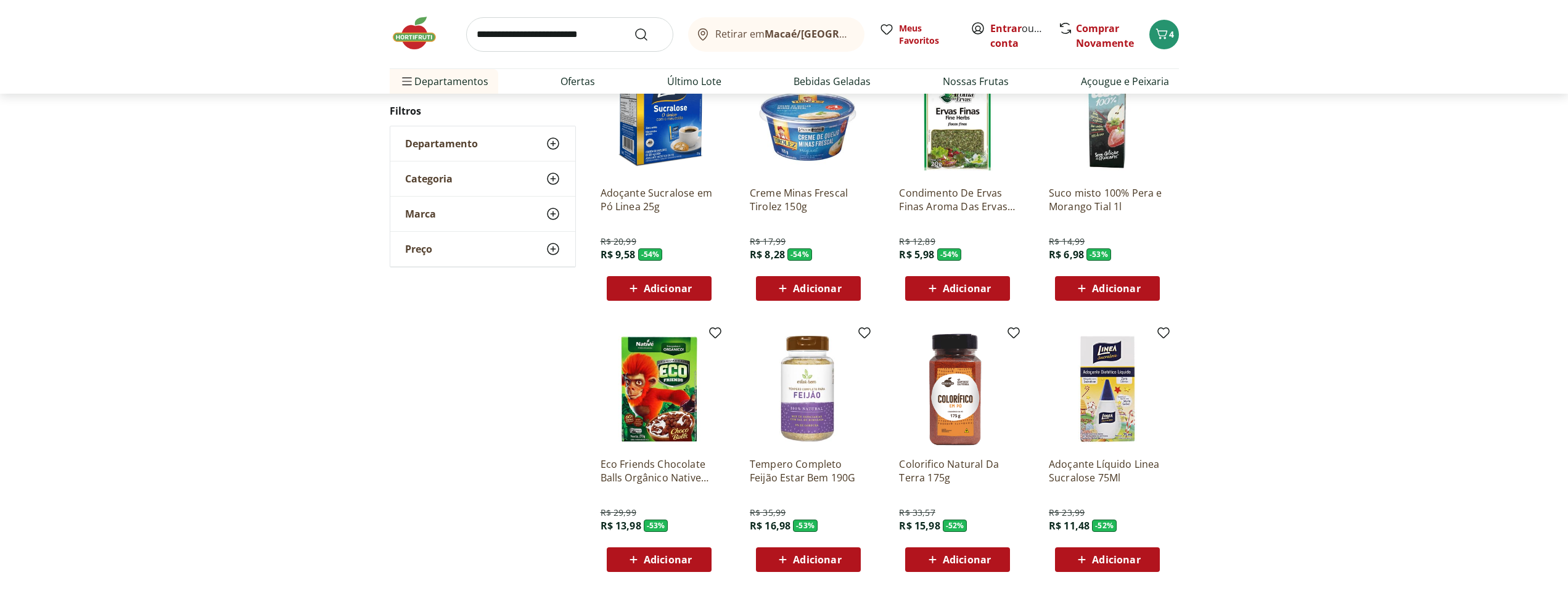
scroll to position [581, 0]
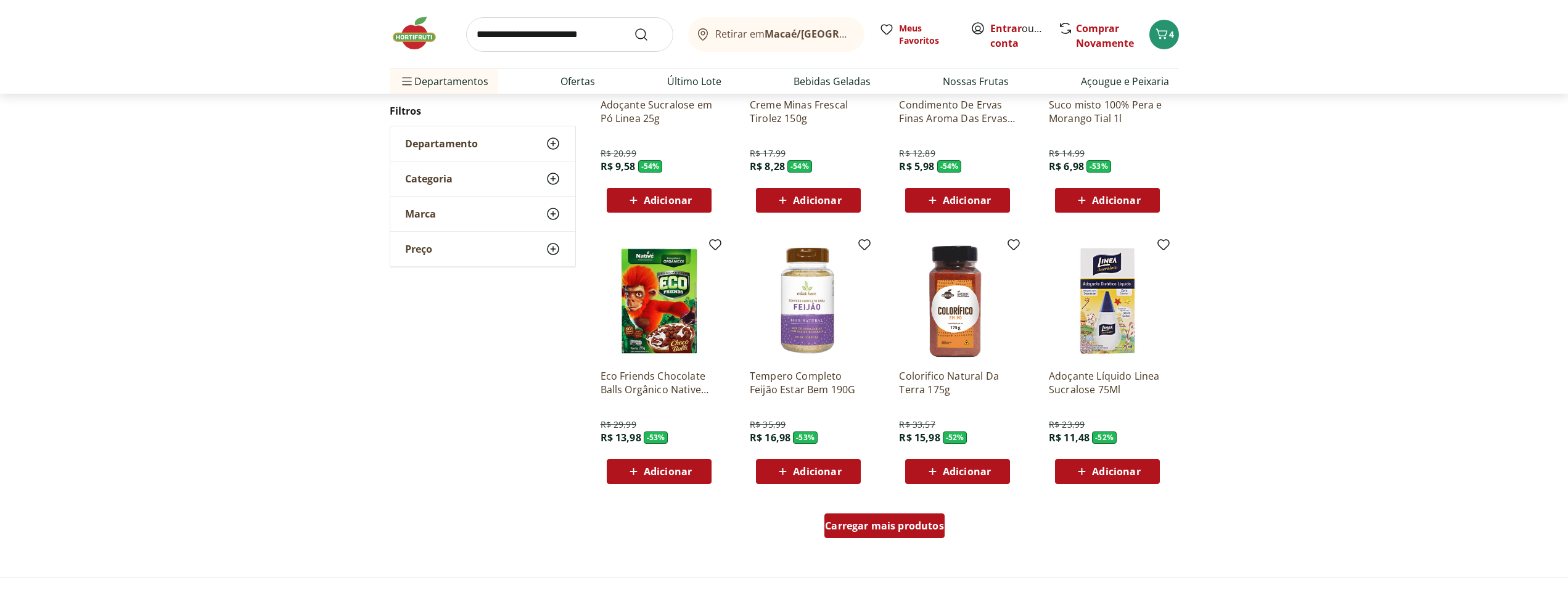
click at [888, 531] on span "Carregar mais produtos" at bounding box center [884, 526] width 119 height 10
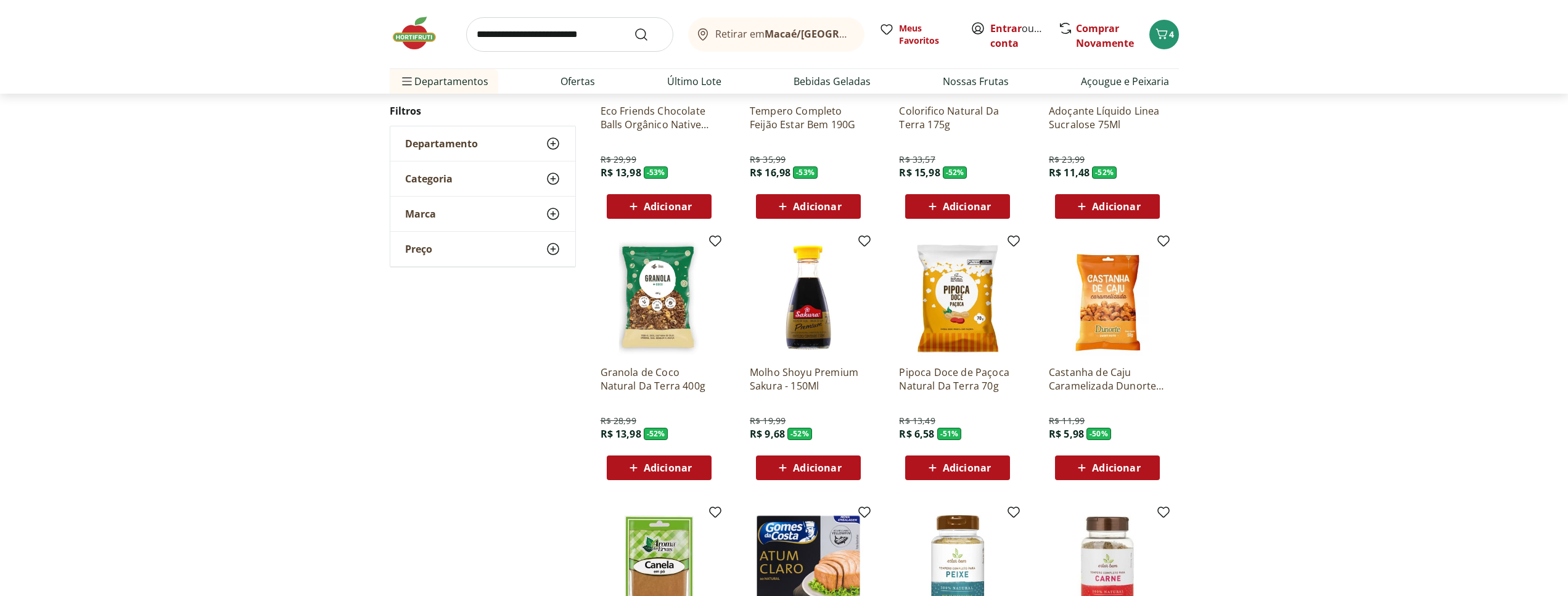
scroll to position [895, 0]
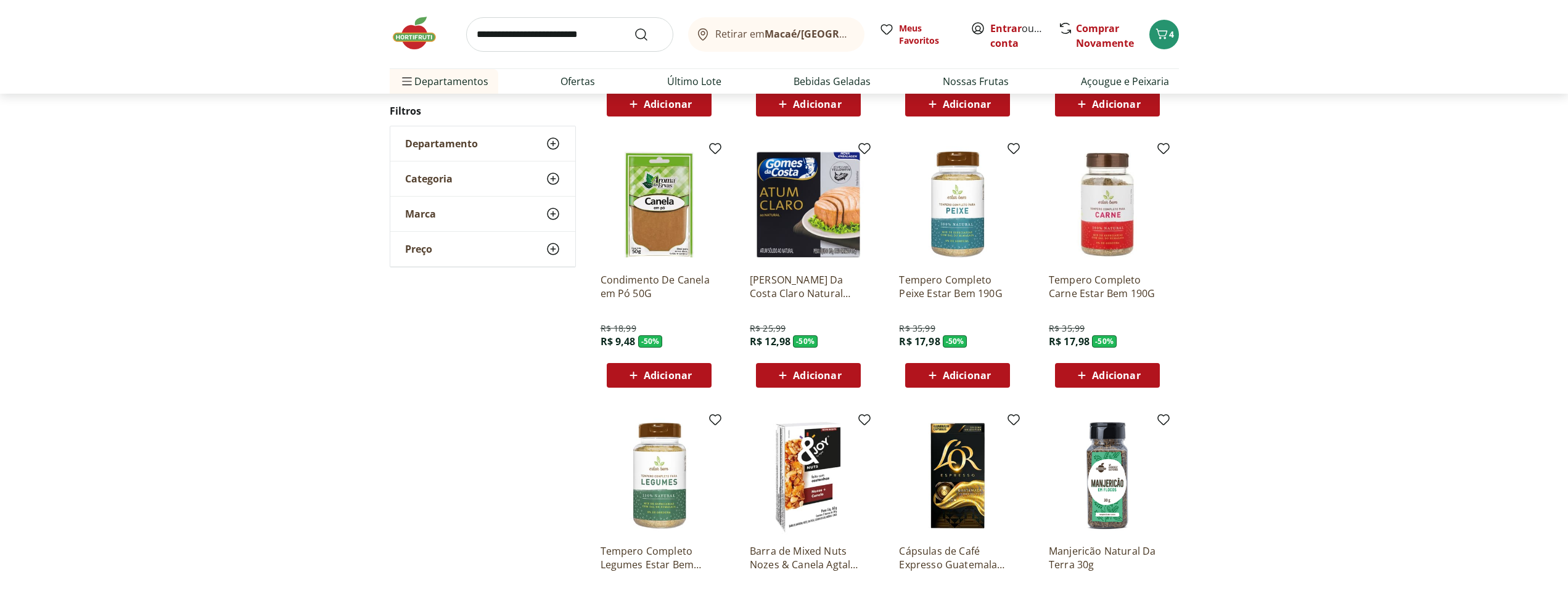
scroll to position [595, 0]
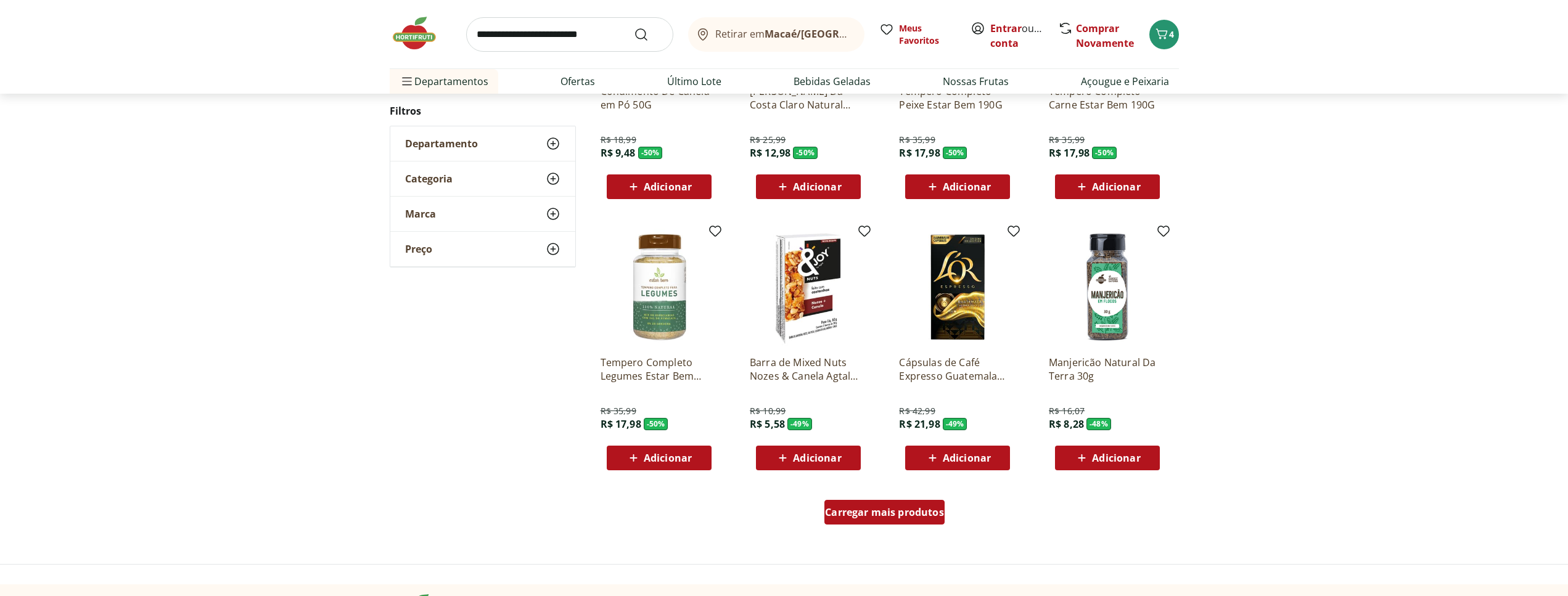
click at [881, 508] on span "Carregar mais produtos" at bounding box center [884, 512] width 119 height 10
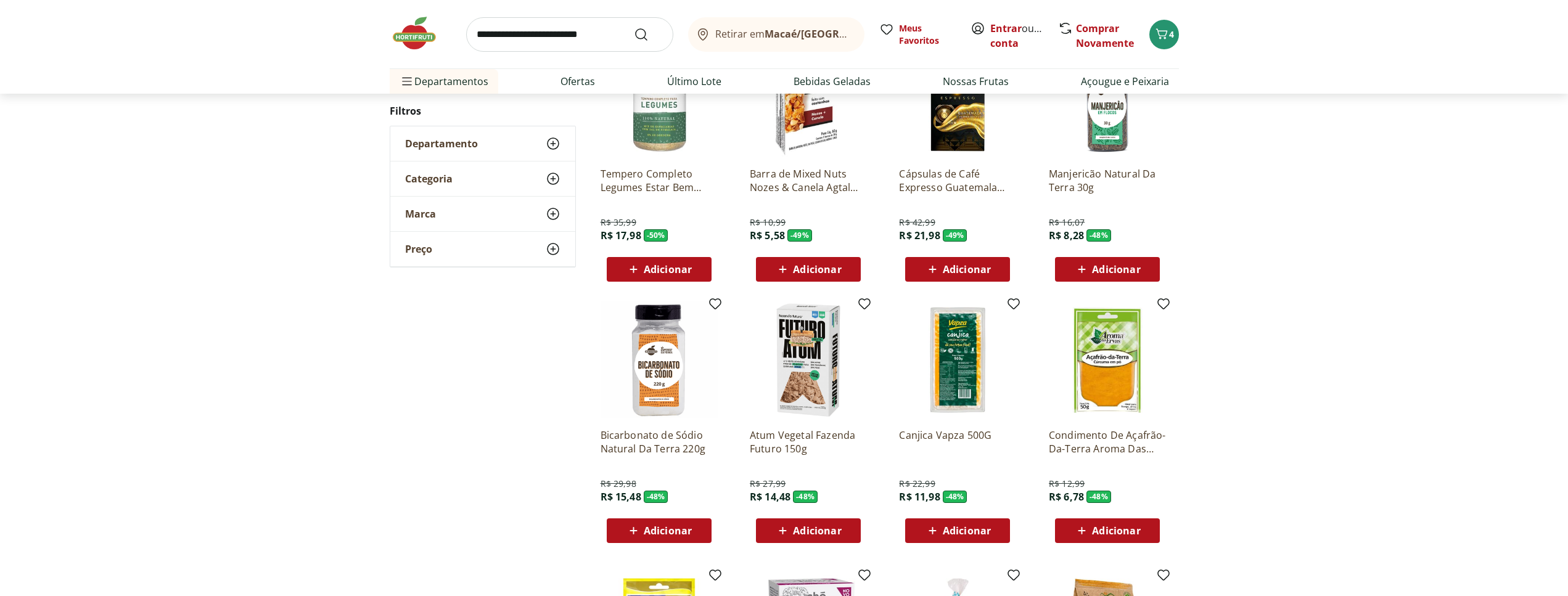
scroll to position [1035, 0]
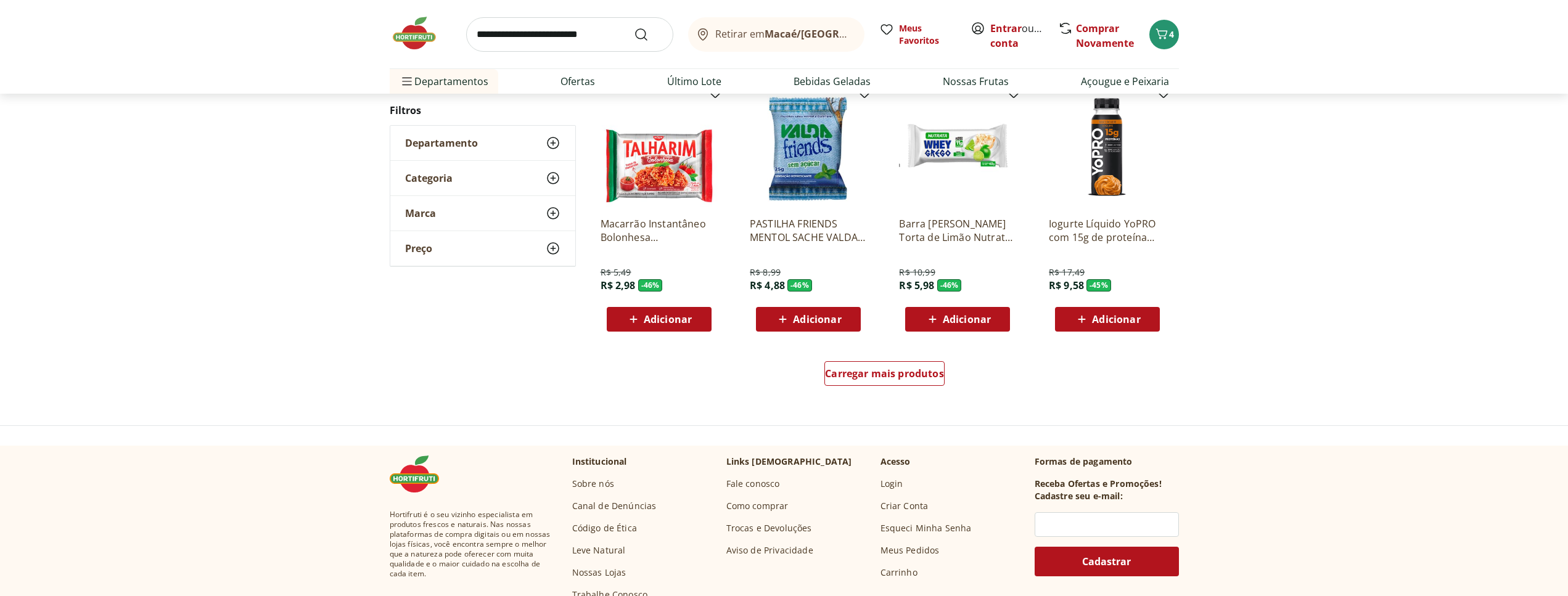
scroll to position [734, 0]
click at [909, 385] on div "Carregar mais produtos" at bounding box center [884, 373] width 120 height 25
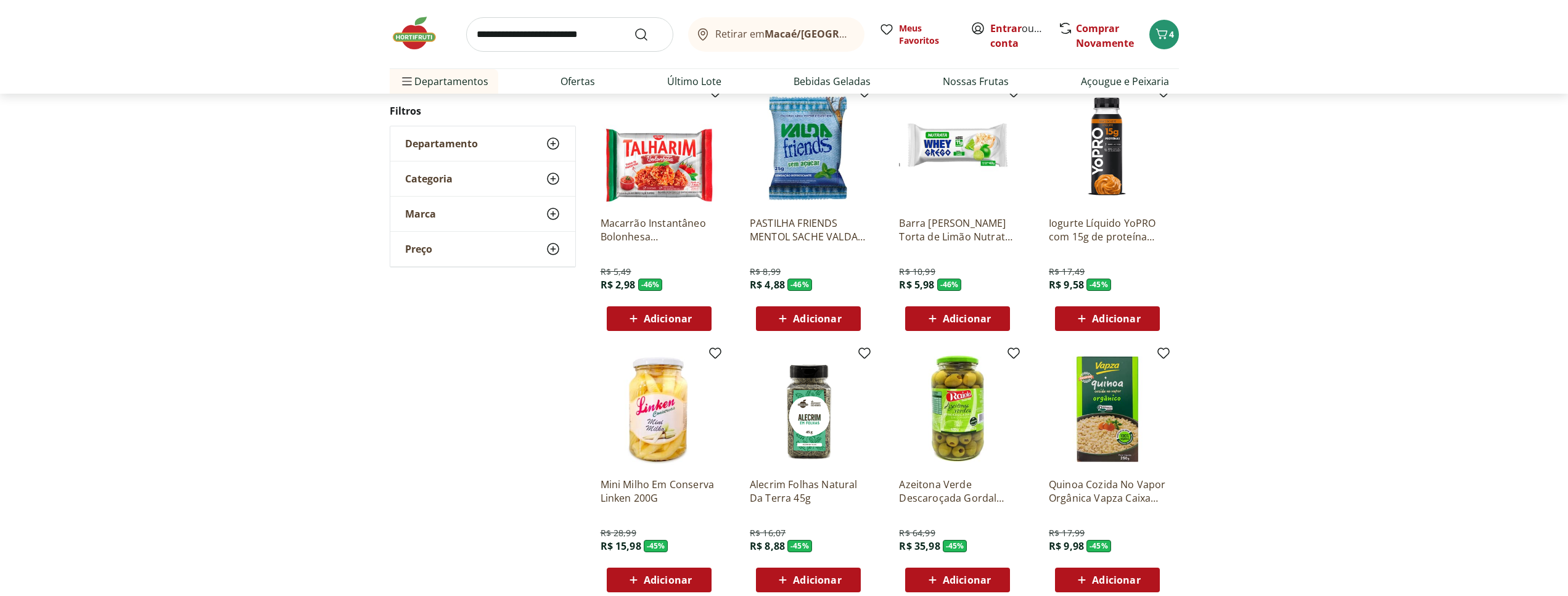
scroll to position [986, 0]
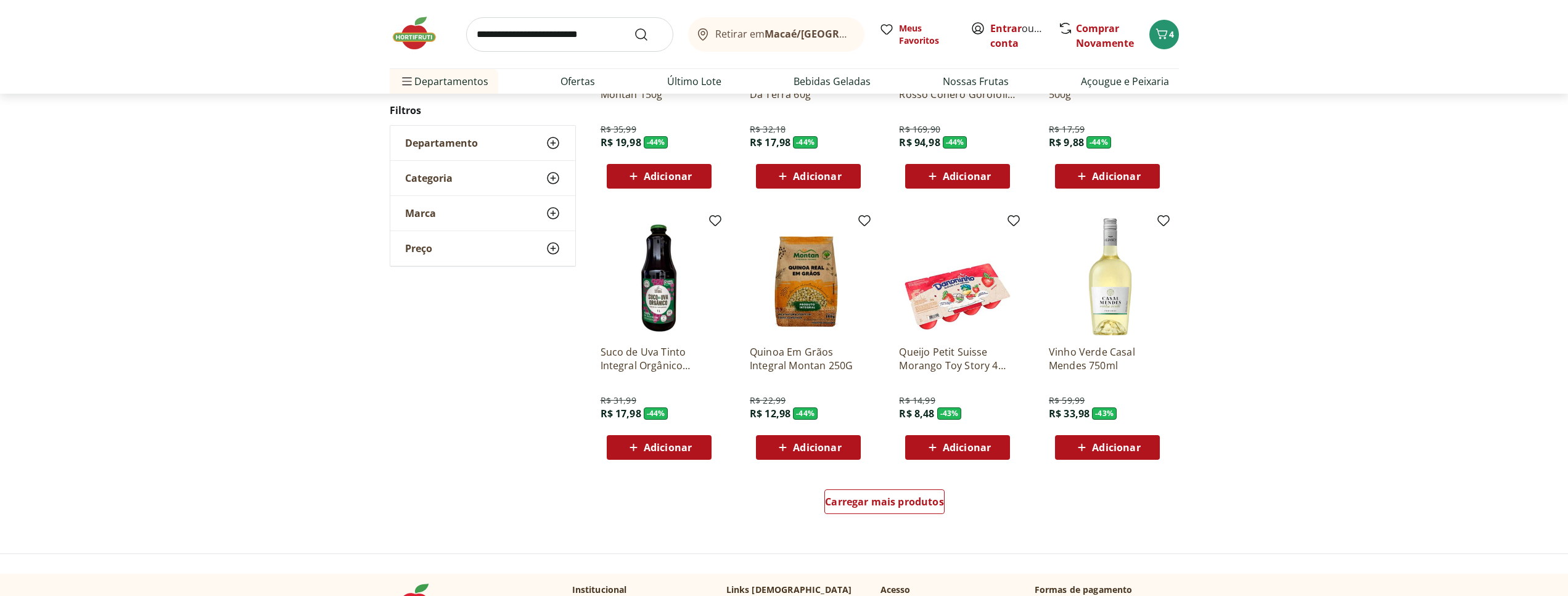
scroll to position [621, 0]
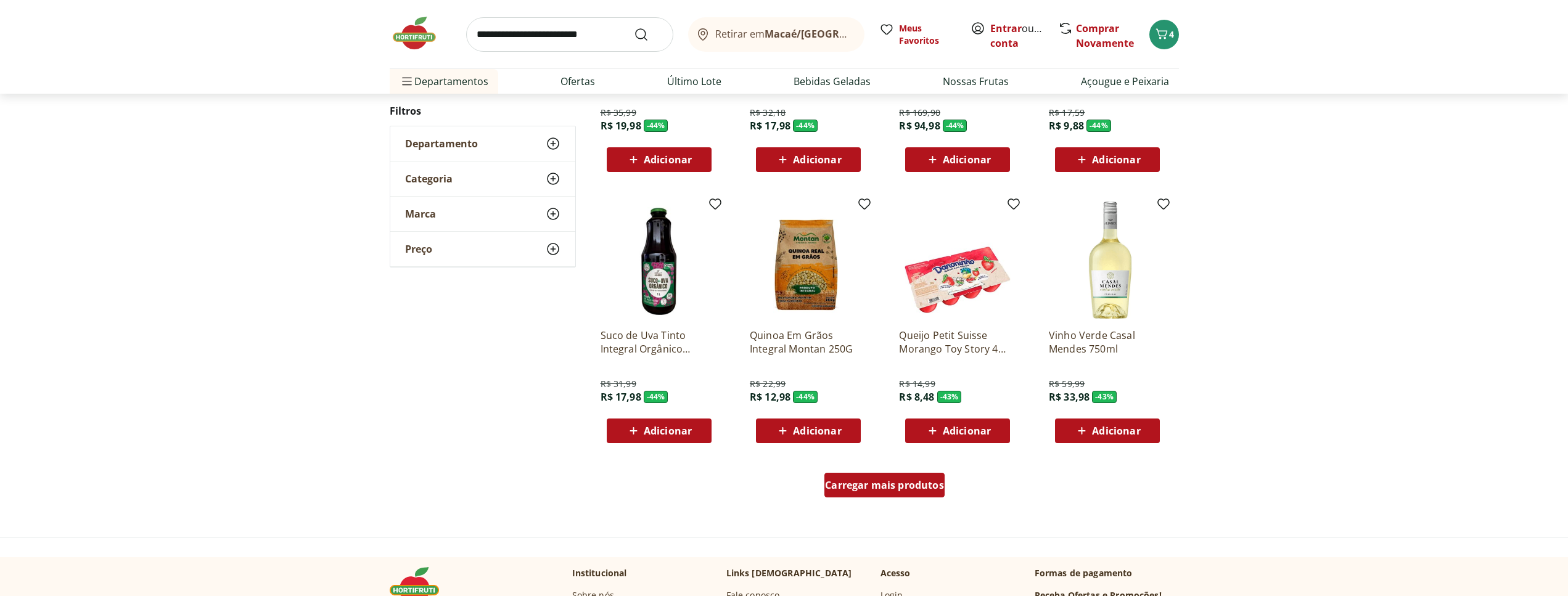
click at [879, 498] on link "Carregar mais produtos" at bounding box center [884, 488] width 120 height 29
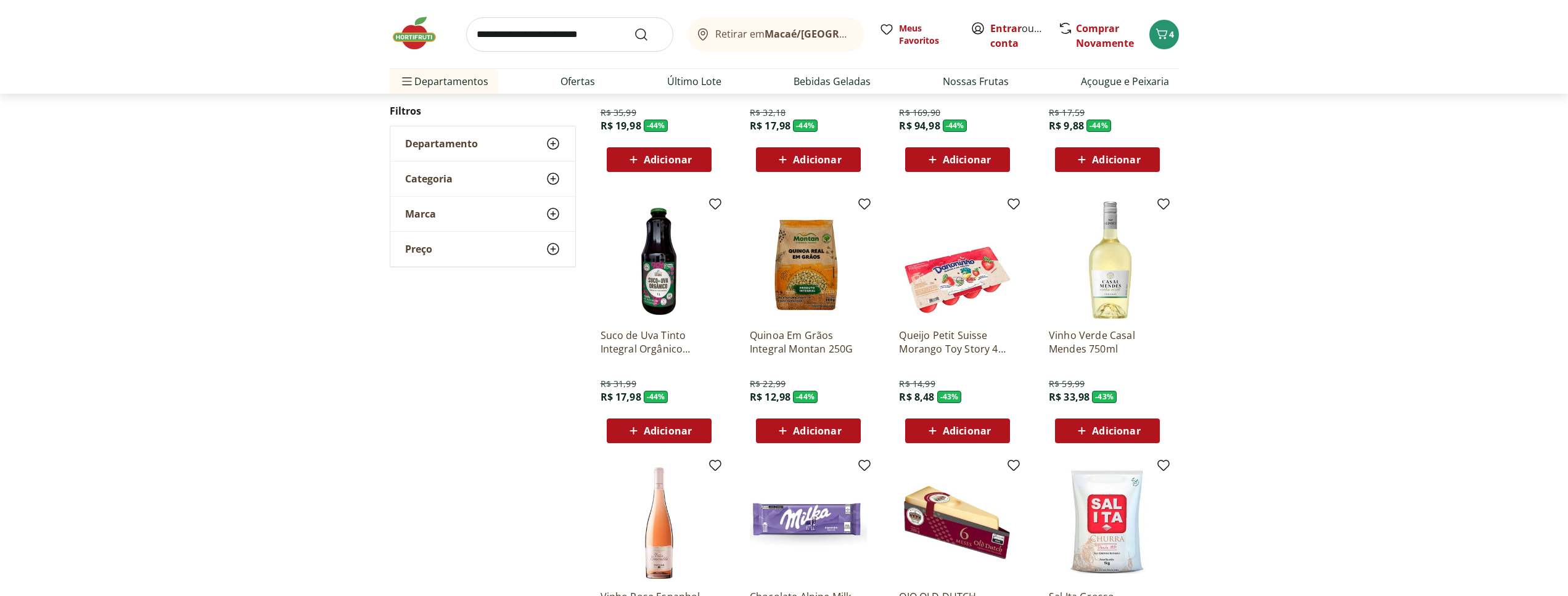
scroll to position [936, 0]
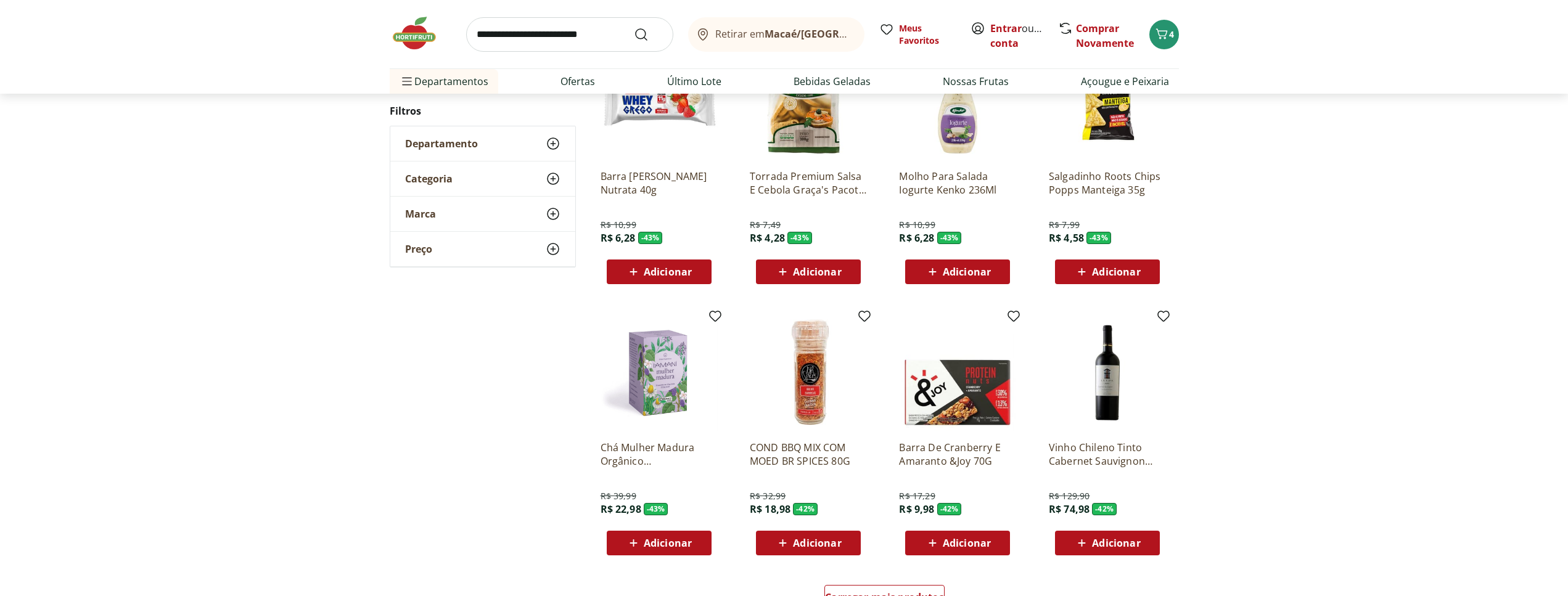
scroll to position [635, 0]
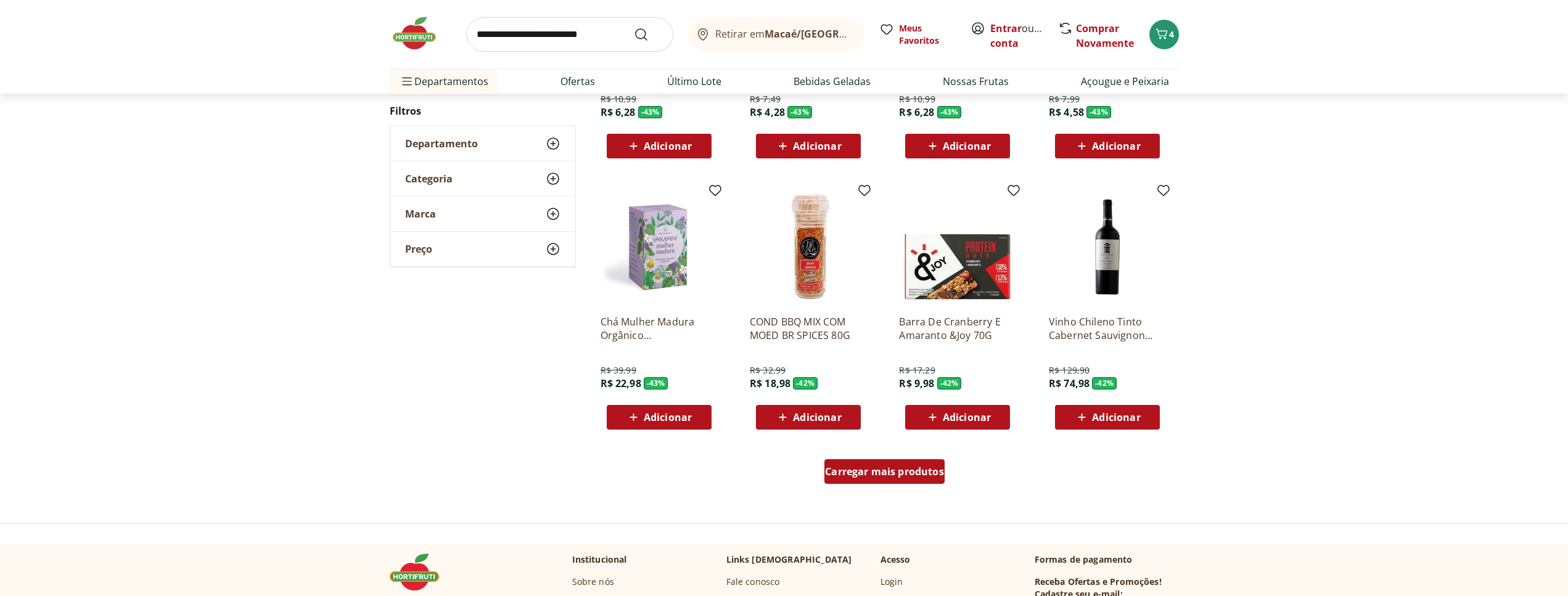
click at [845, 471] on span "Carregar mais produtos" at bounding box center [884, 472] width 119 height 10
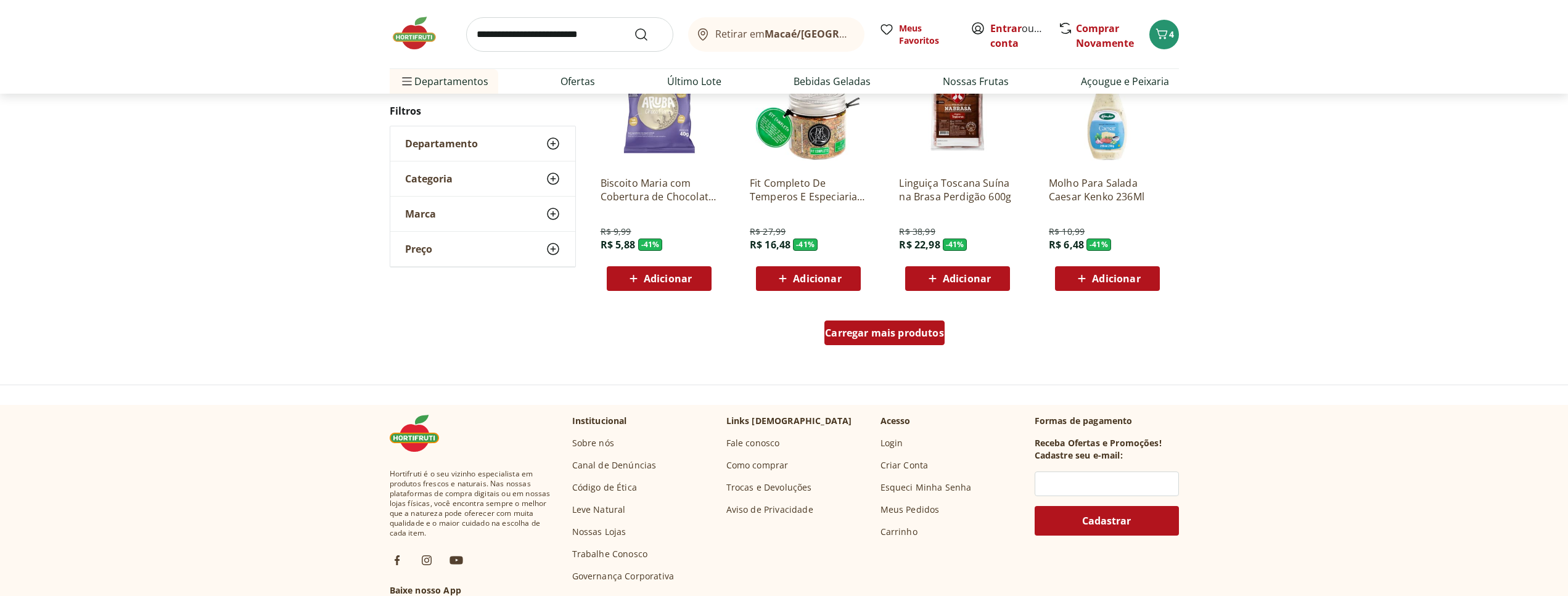
scroll to position [774, 0]
click at [919, 336] on span "Carregar mais produtos" at bounding box center [884, 332] width 119 height 10
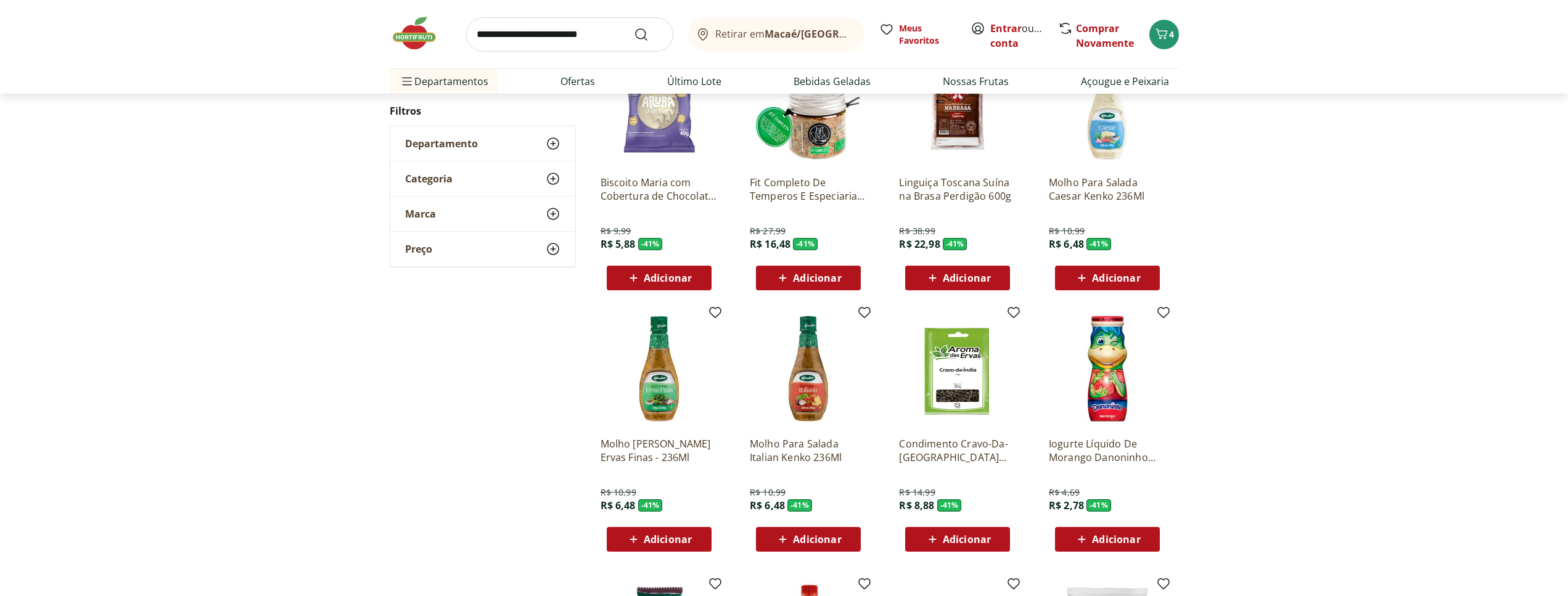
scroll to position [963, 0]
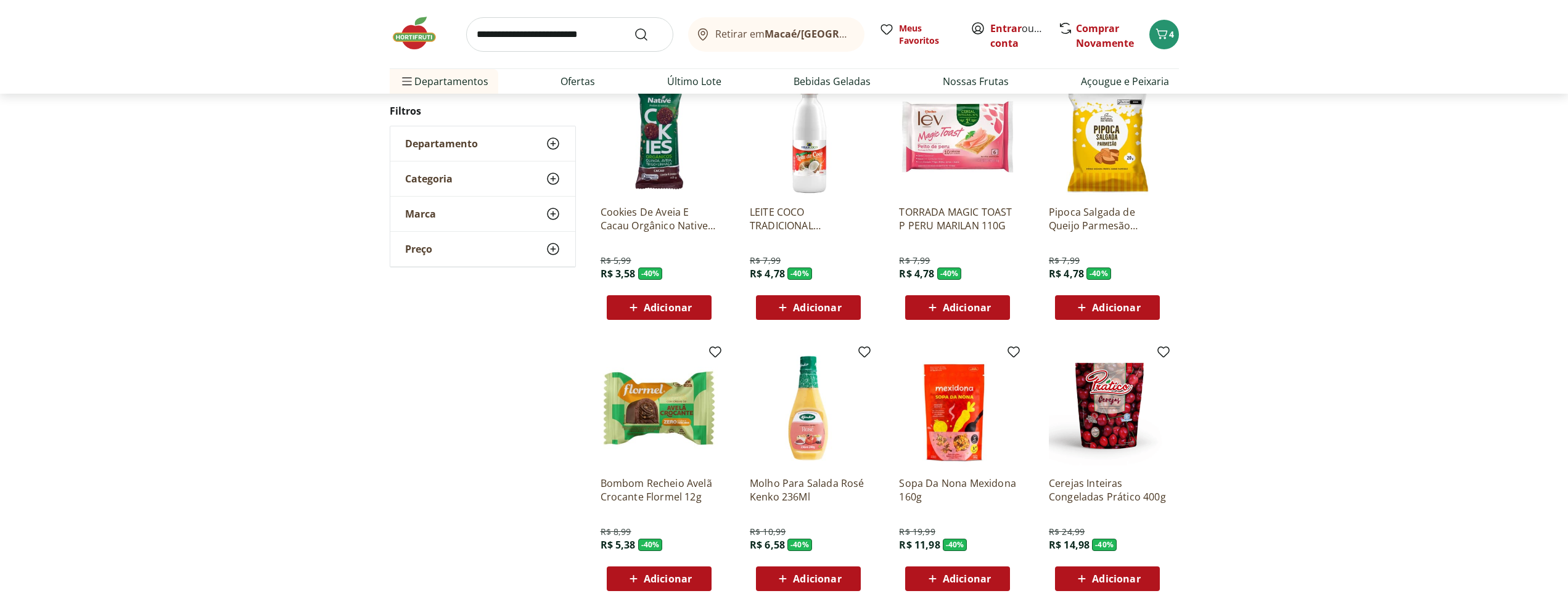
scroll to position [662, 0]
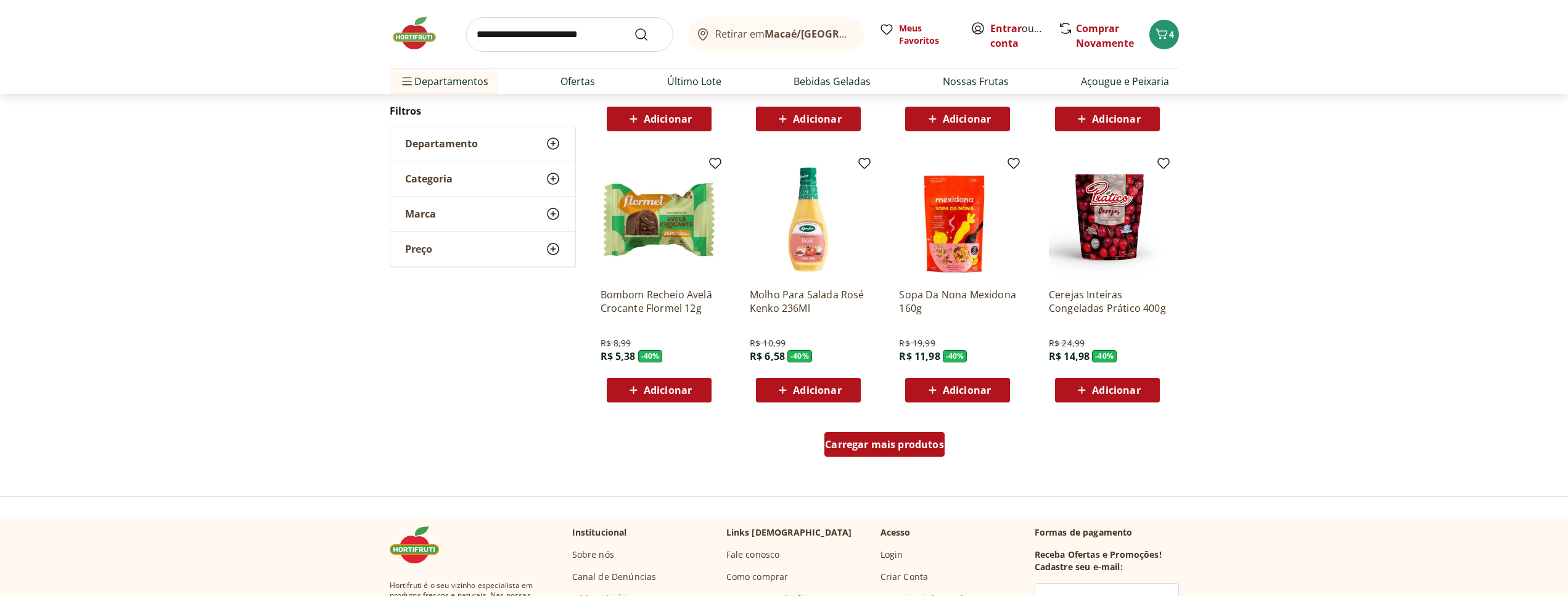
click at [919, 444] on span "Carregar mais produtos" at bounding box center [884, 444] width 119 height 10
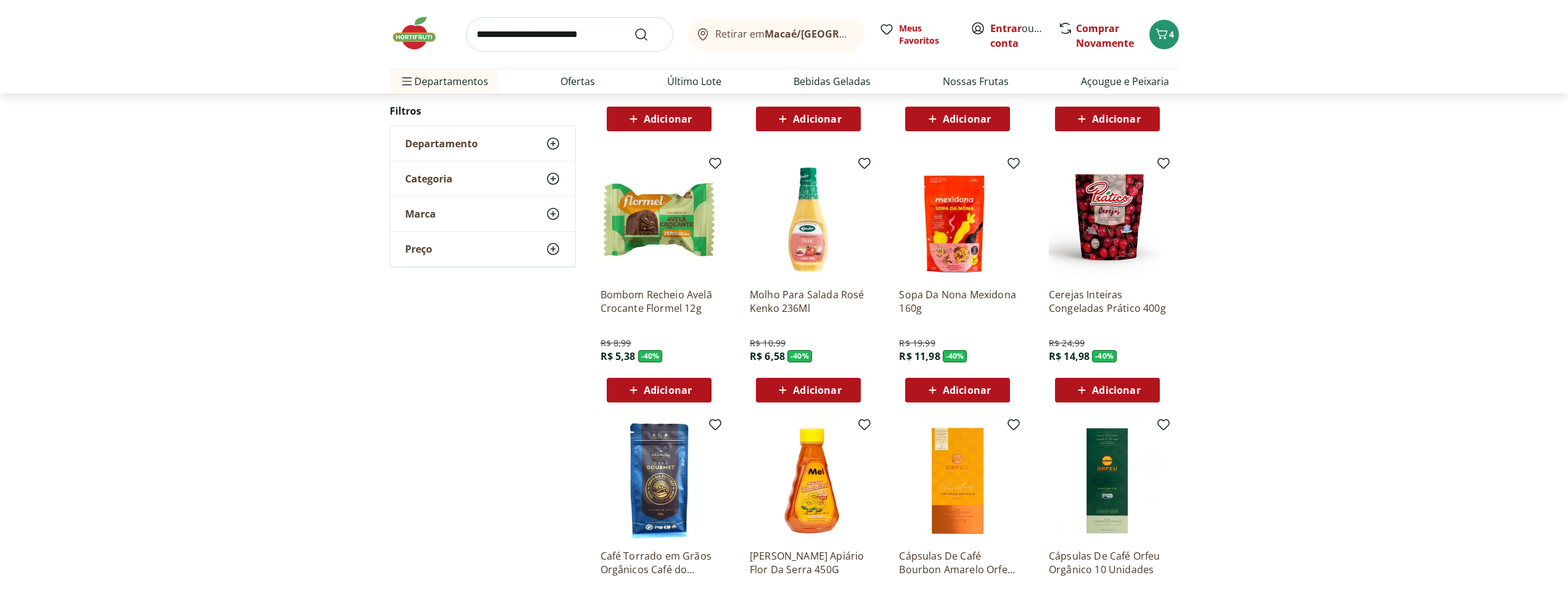
scroll to position [914, 0]
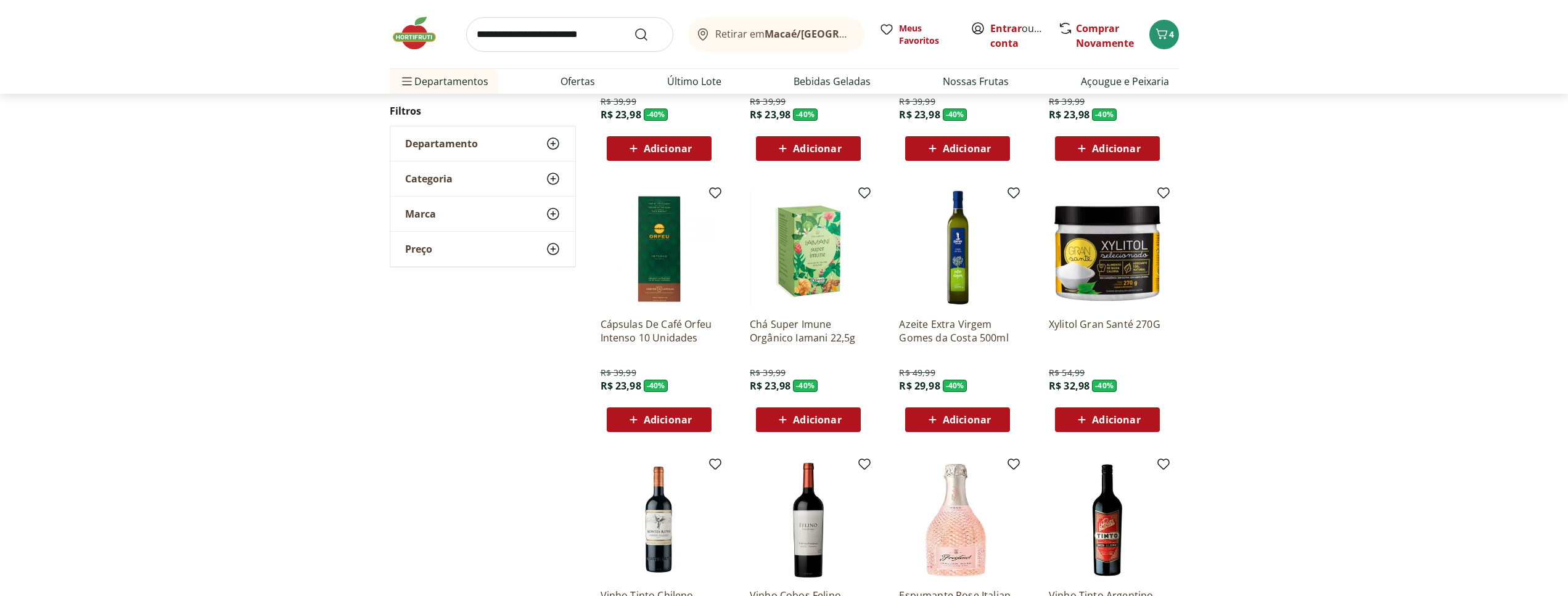
scroll to position [613, 0]
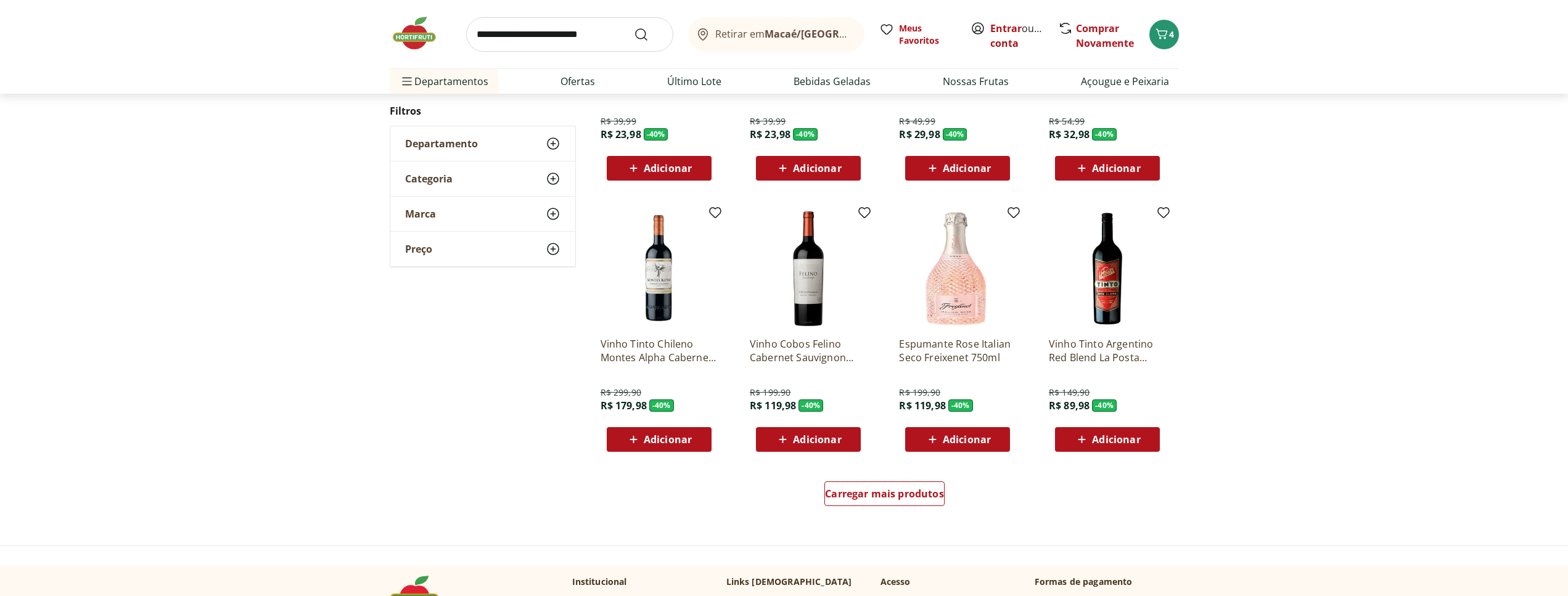
click at [873, 479] on div "Carregar mais produtos" at bounding box center [884, 496] width 598 height 59
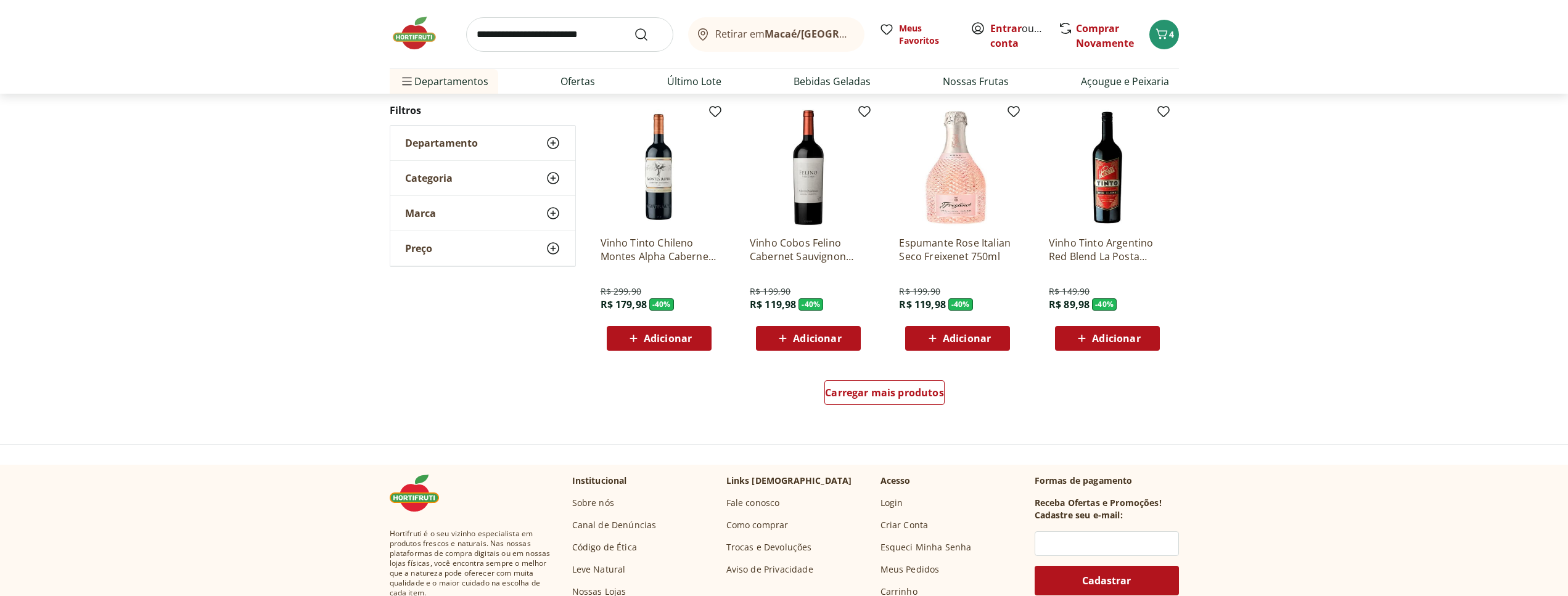
scroll to position [802, 0]
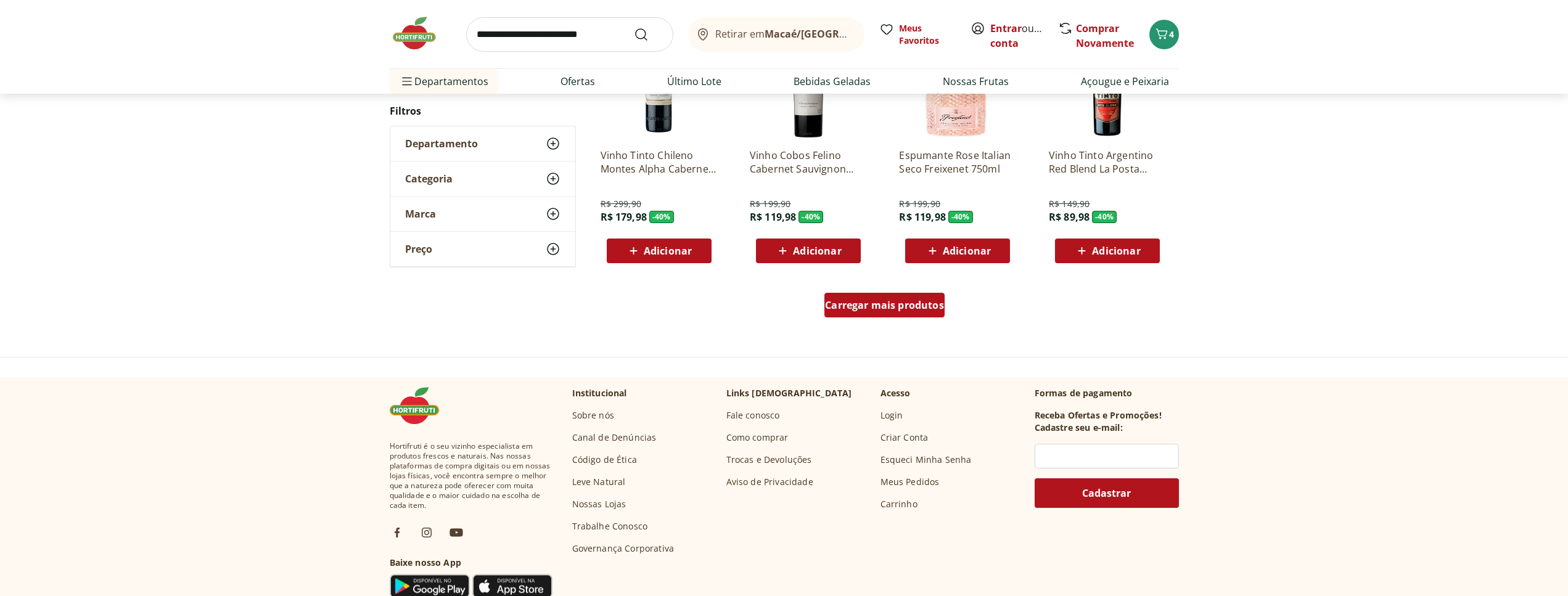
click at [910, 310] on span "Carregar mais produtos" at bounding box center [884, 305] width 119 height 10
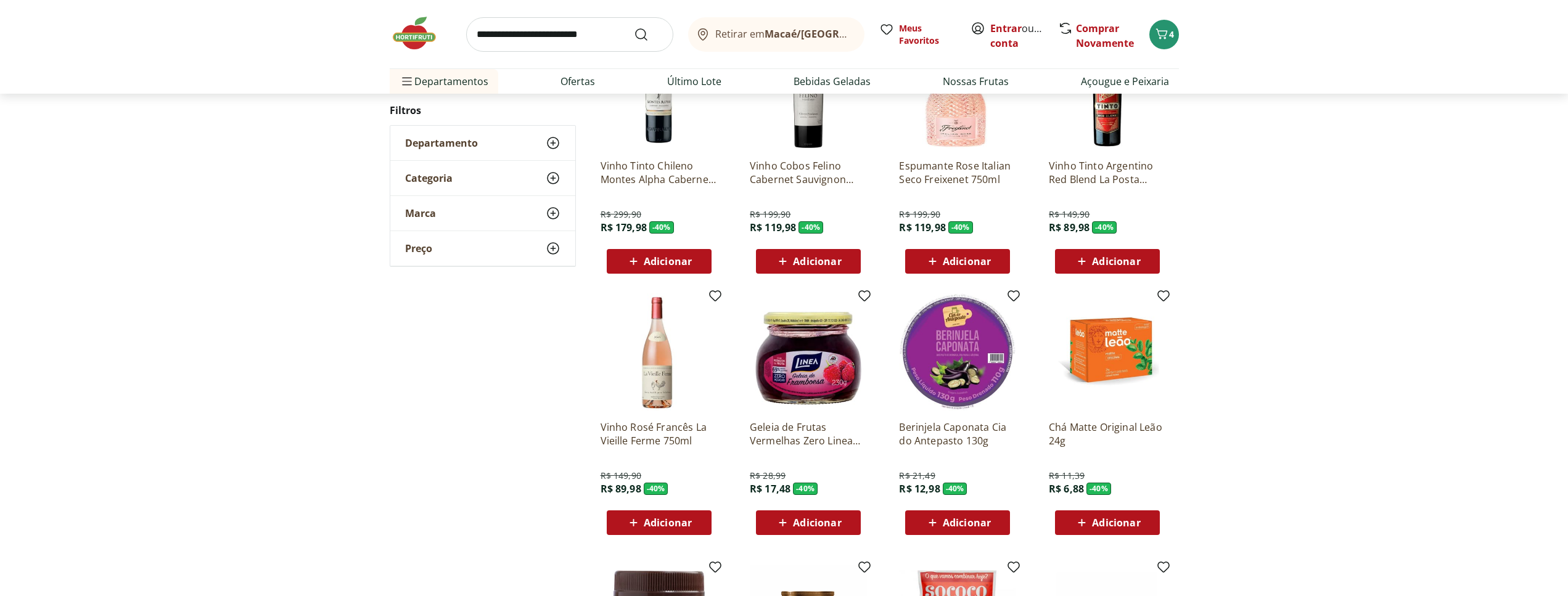
scroll to position [864, 0]
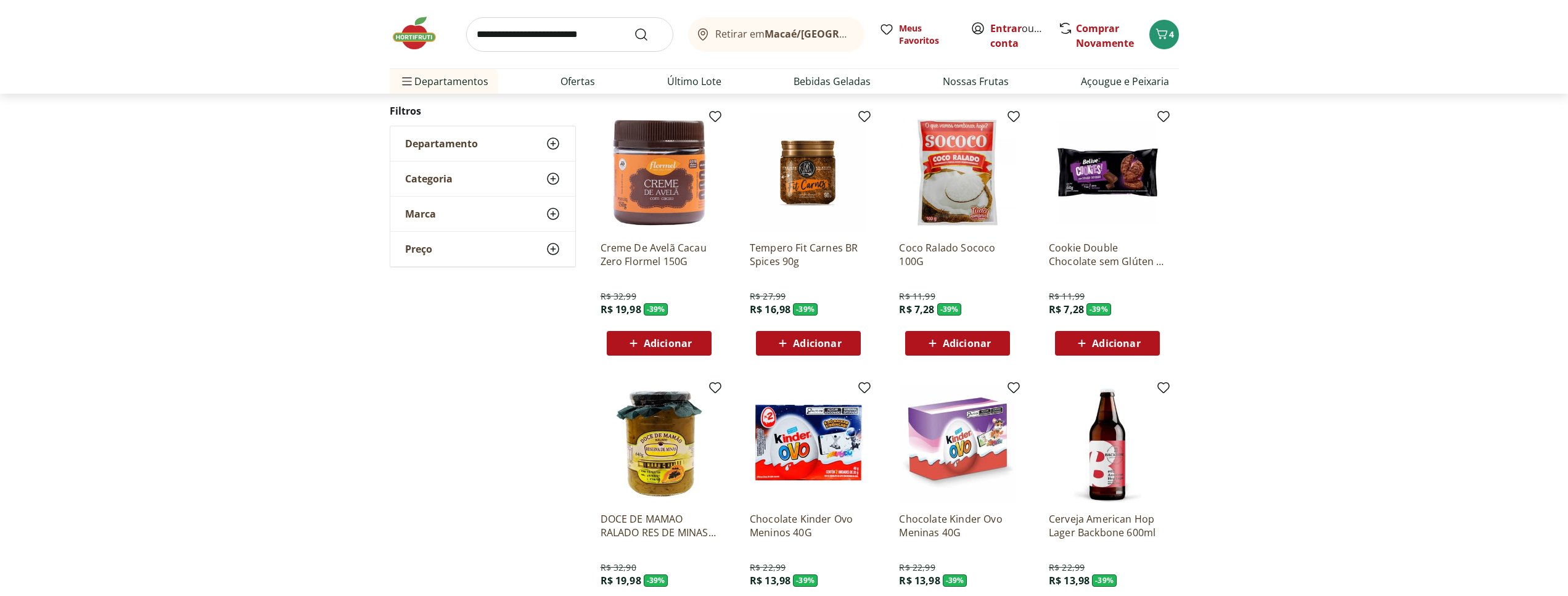
scroll to position [564, 0]
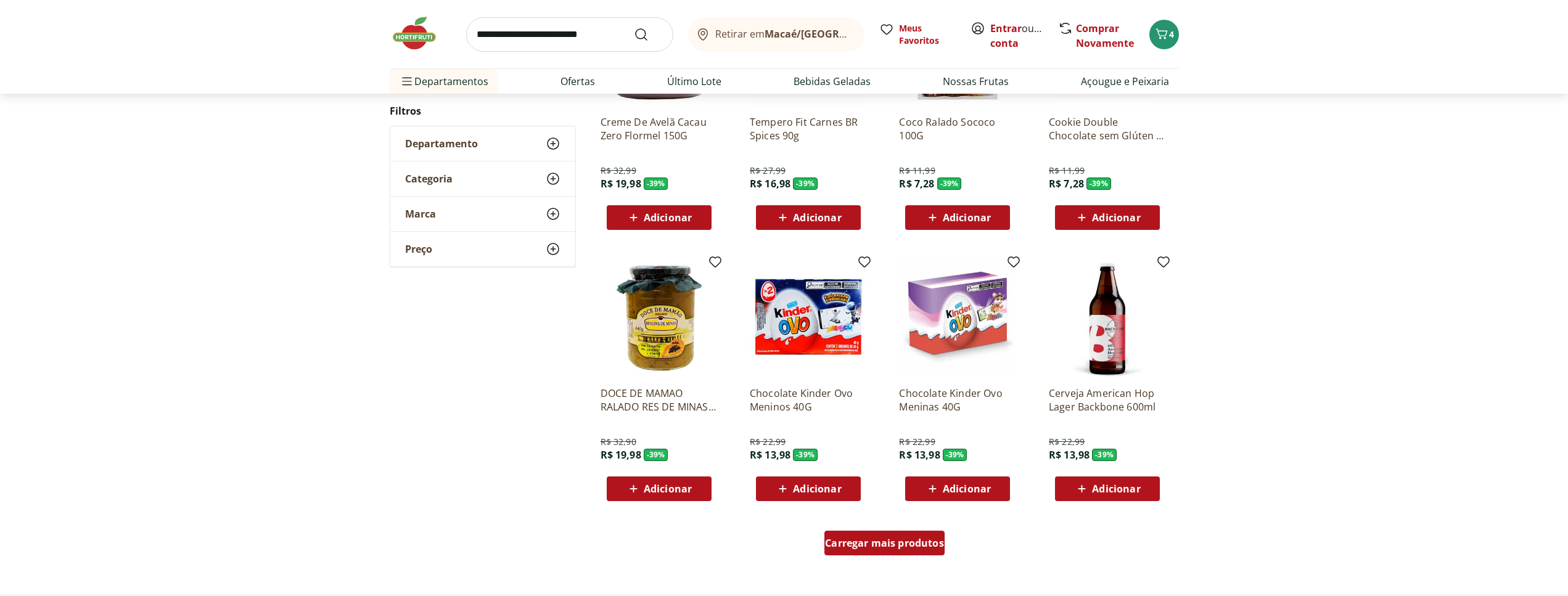
click at [882, 545] on span "Carregar mais produtos" at bounding box center [884, 543] width 119 height 10
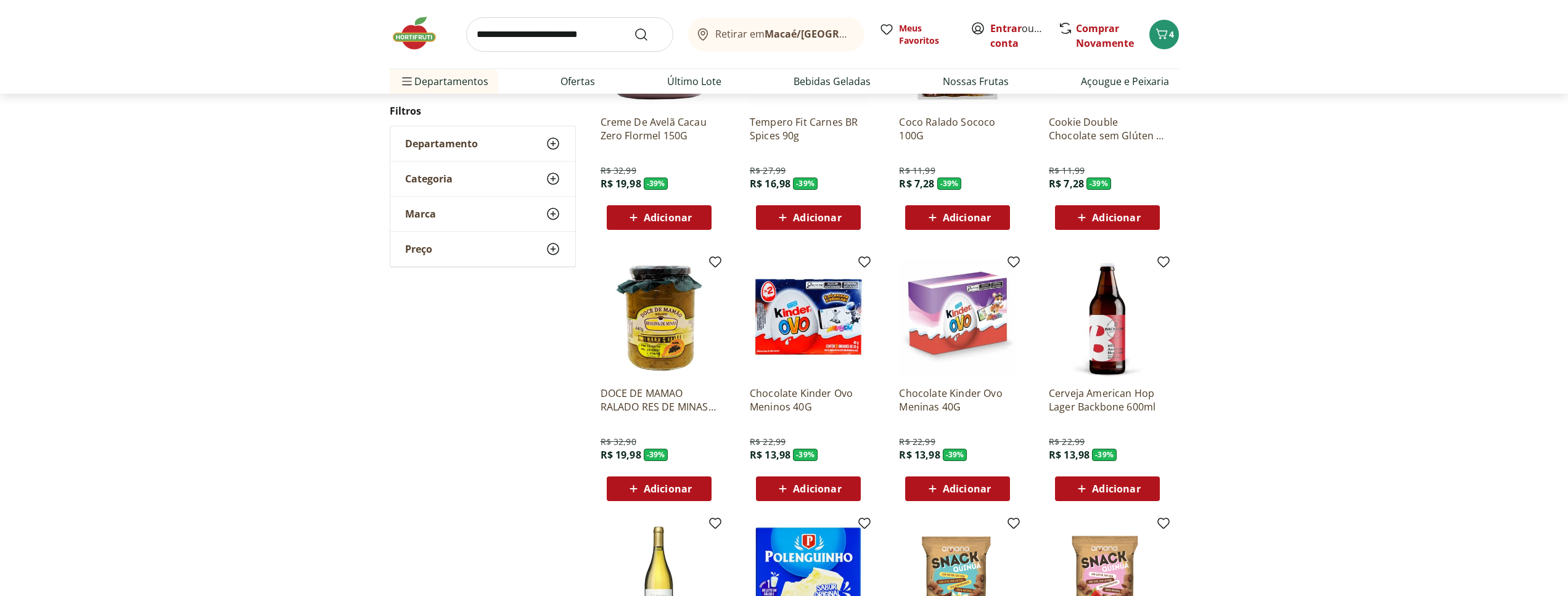
scroll to position [1004, 0]
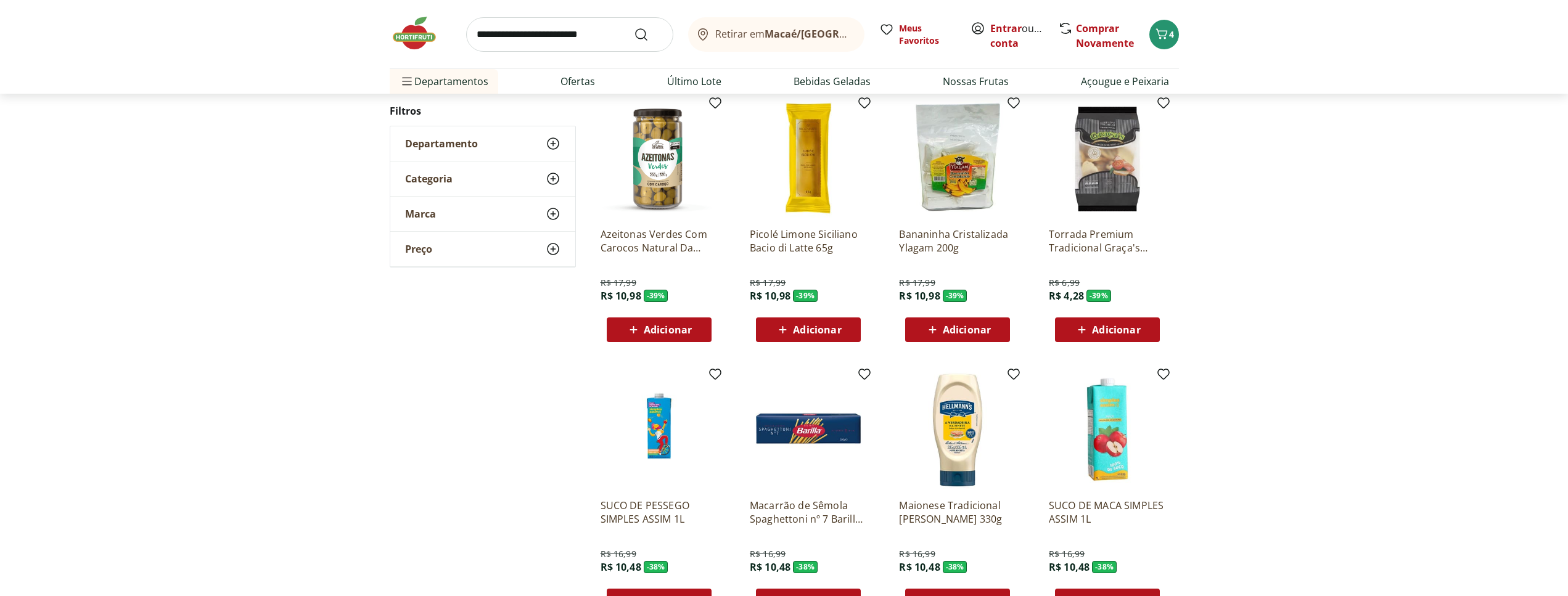
scroll to position [703, 0]
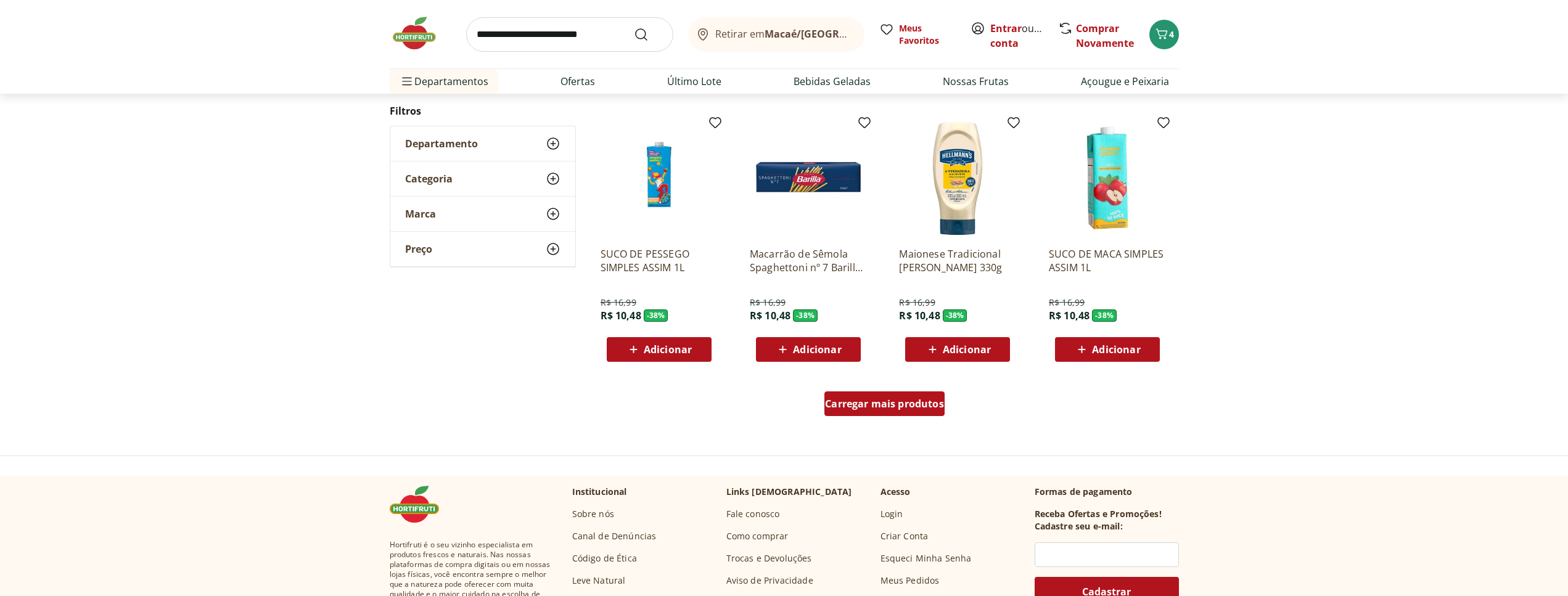
click at [873, 409] on span "Carregar mais produtos" at bounding box center [884, 404] width 119 height 10
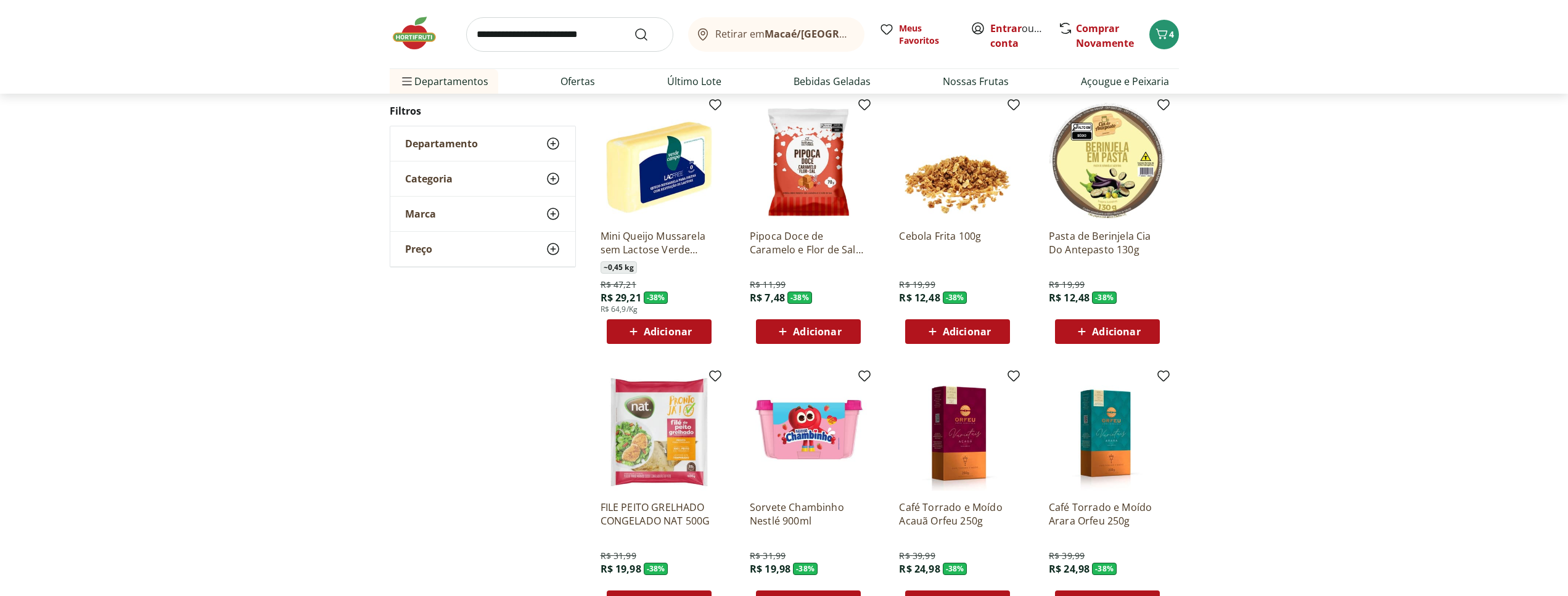
scroll to position [955, 0]
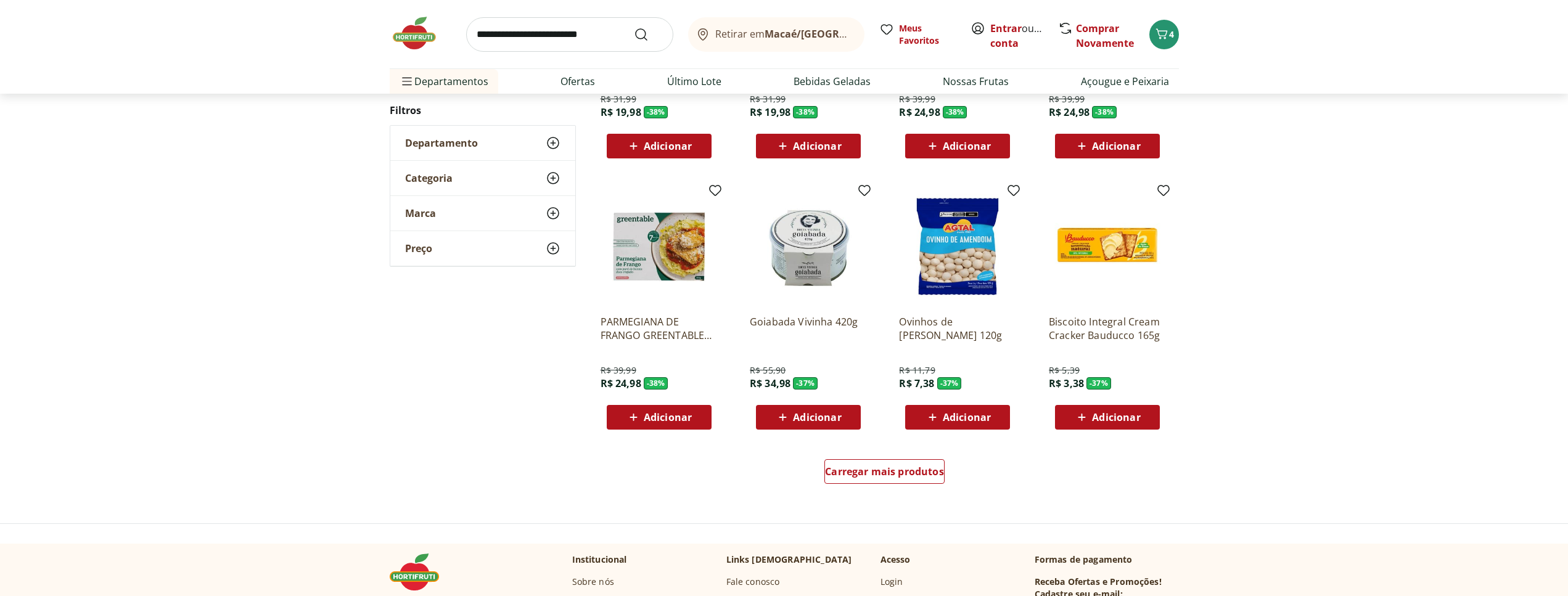
scroll to position [654, 0]
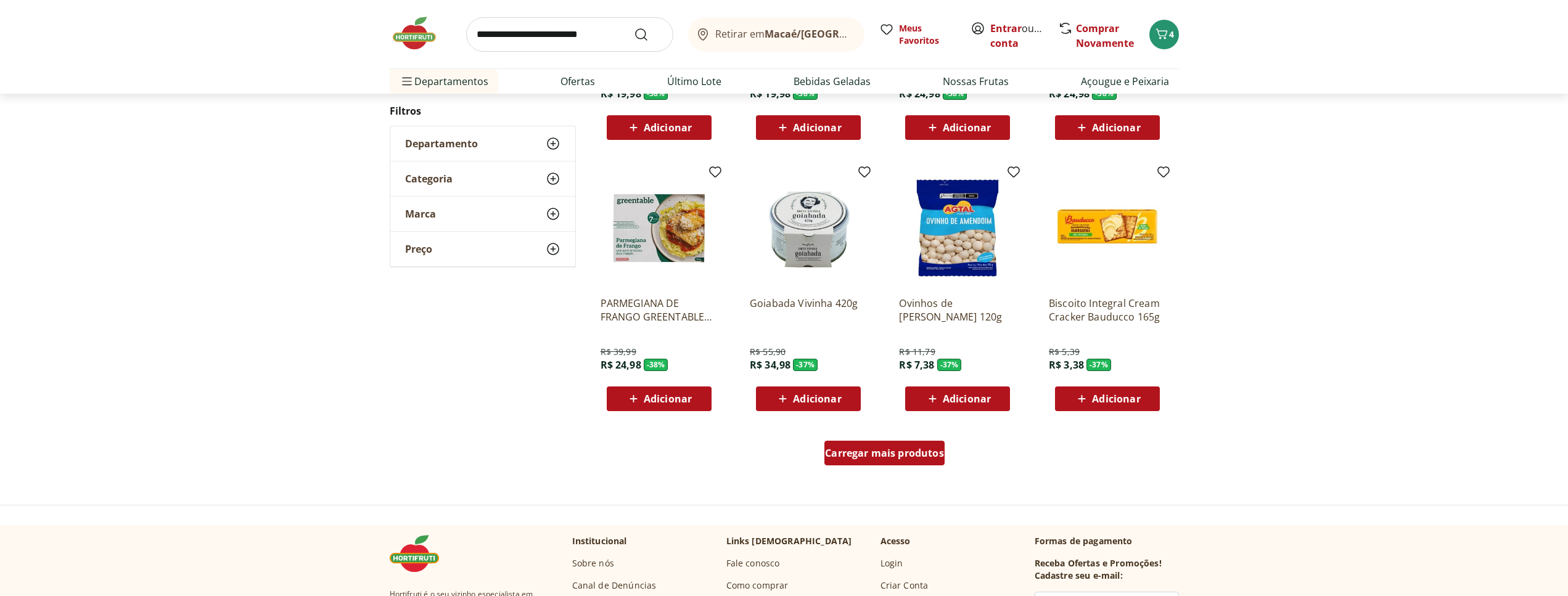
click at [899, 449] on span "Carregar mais produtos" at bounding box center [884, 453] width 119 height 10
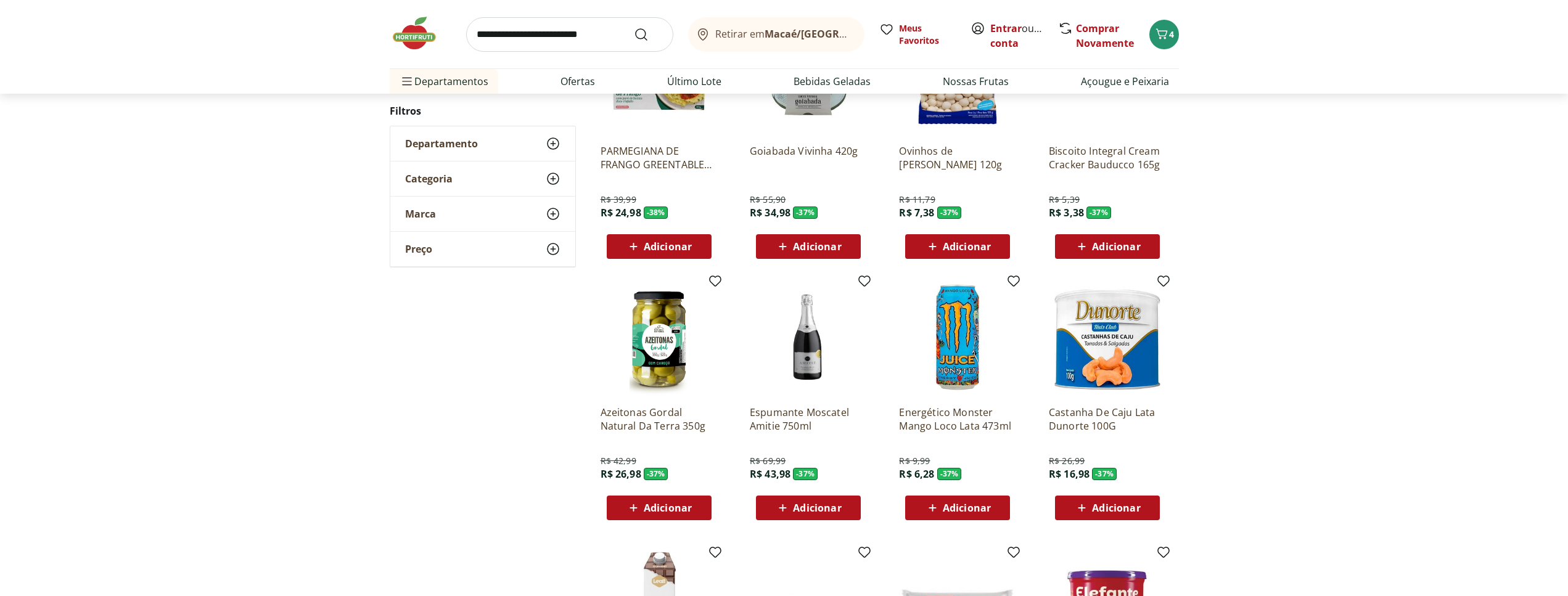
scroll to position [905, 0]
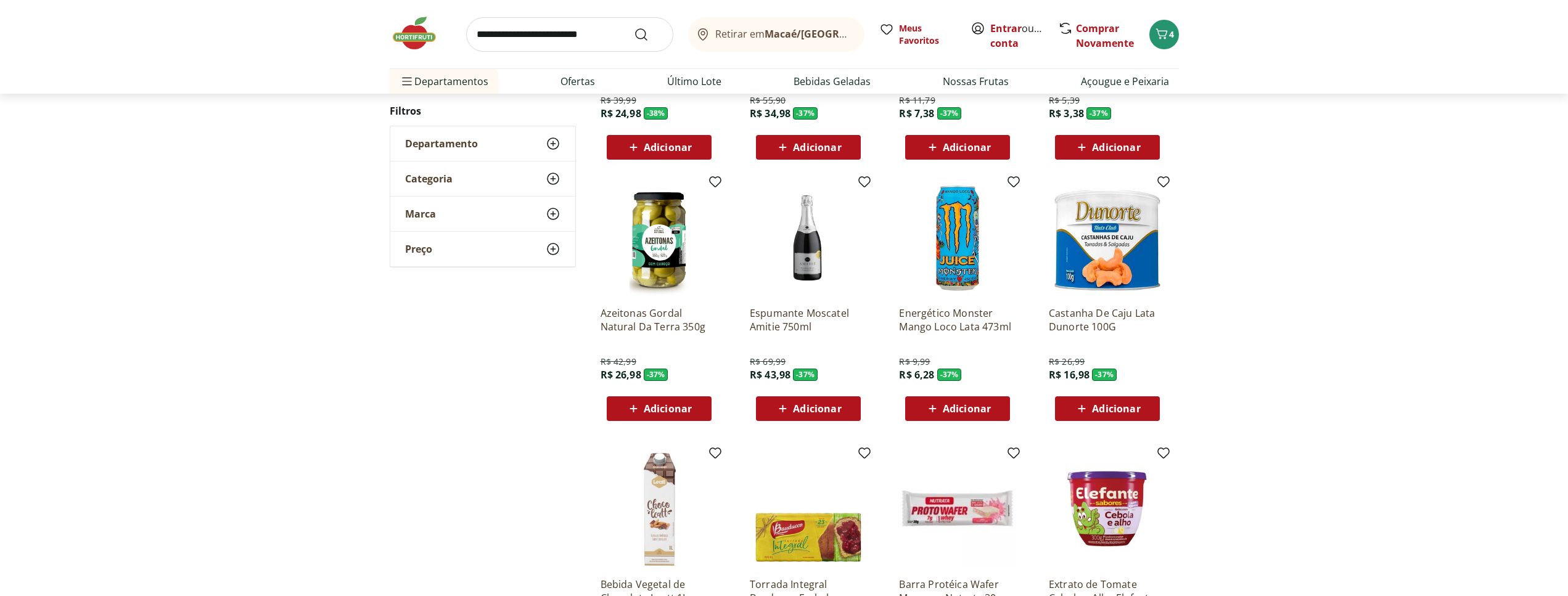
click at [653, 412] on span "Adicionar" at bounding box center [667, 409] width 48 height 10
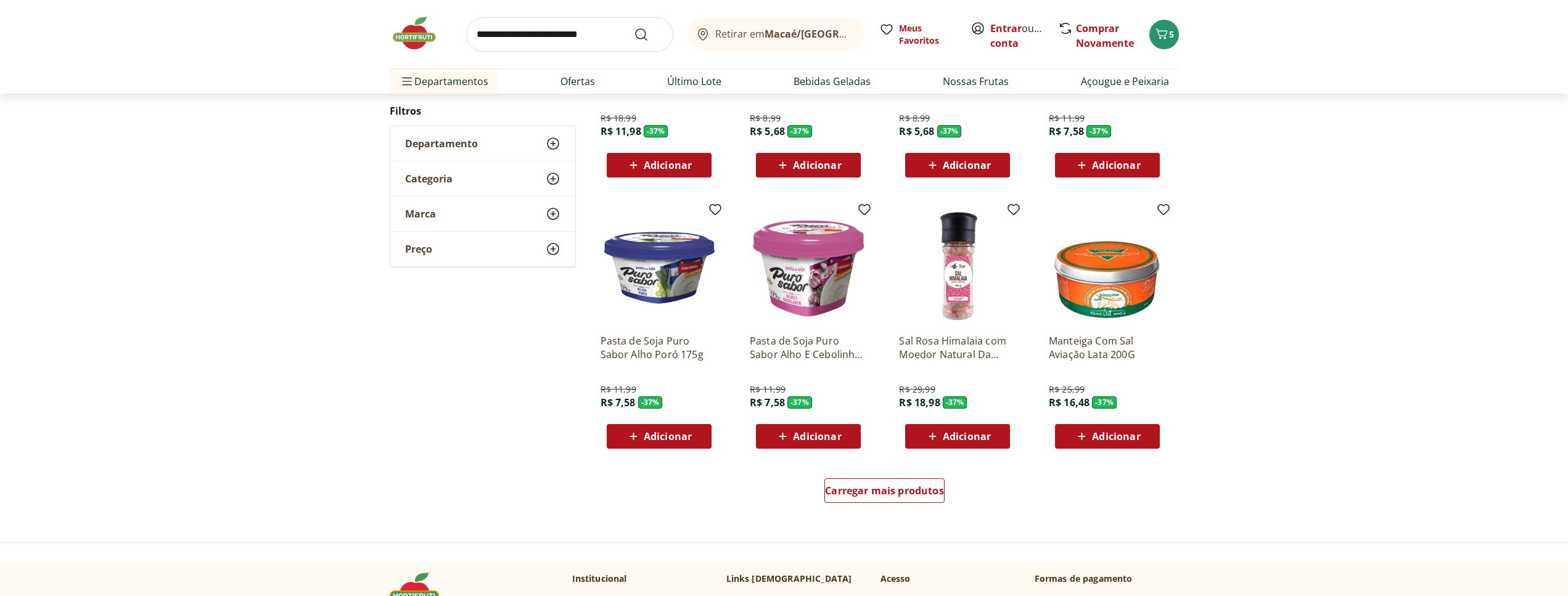
scroll to position [667, 0]
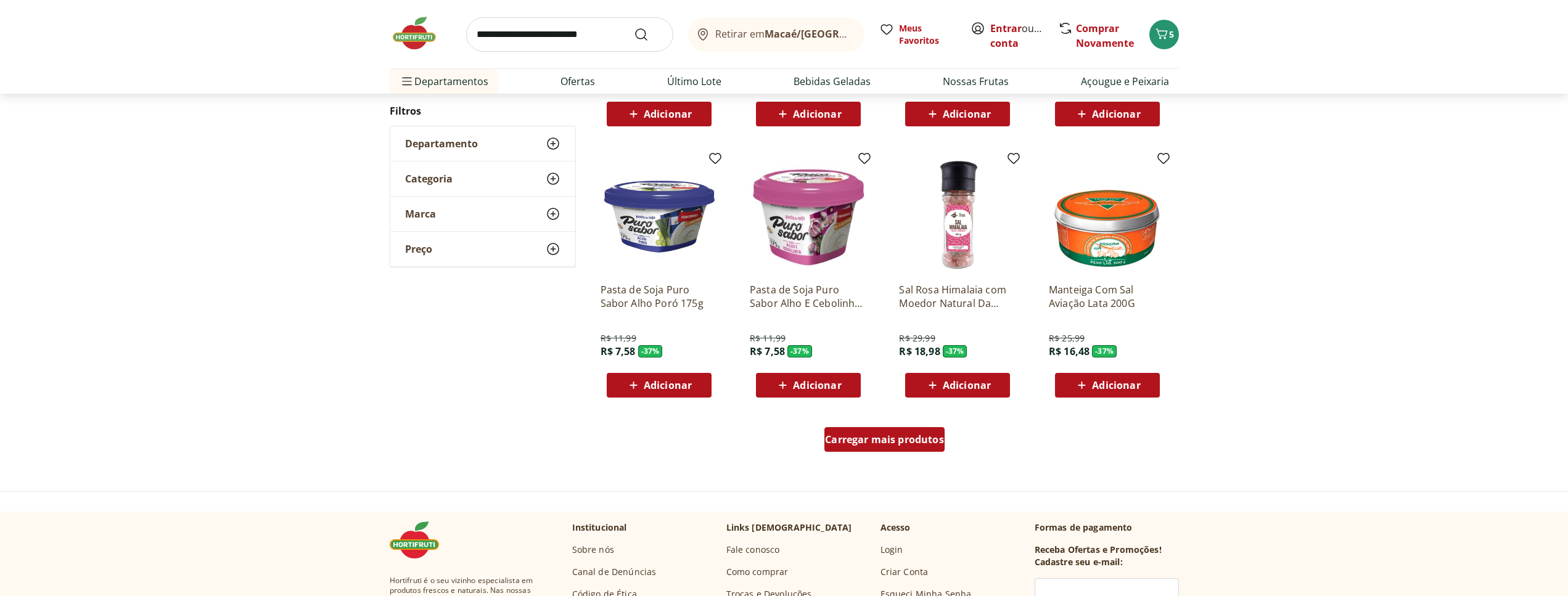
click at [875, 444] on span "Carregar mais produtos" at bounding box center [884, 439] width 119 height 10
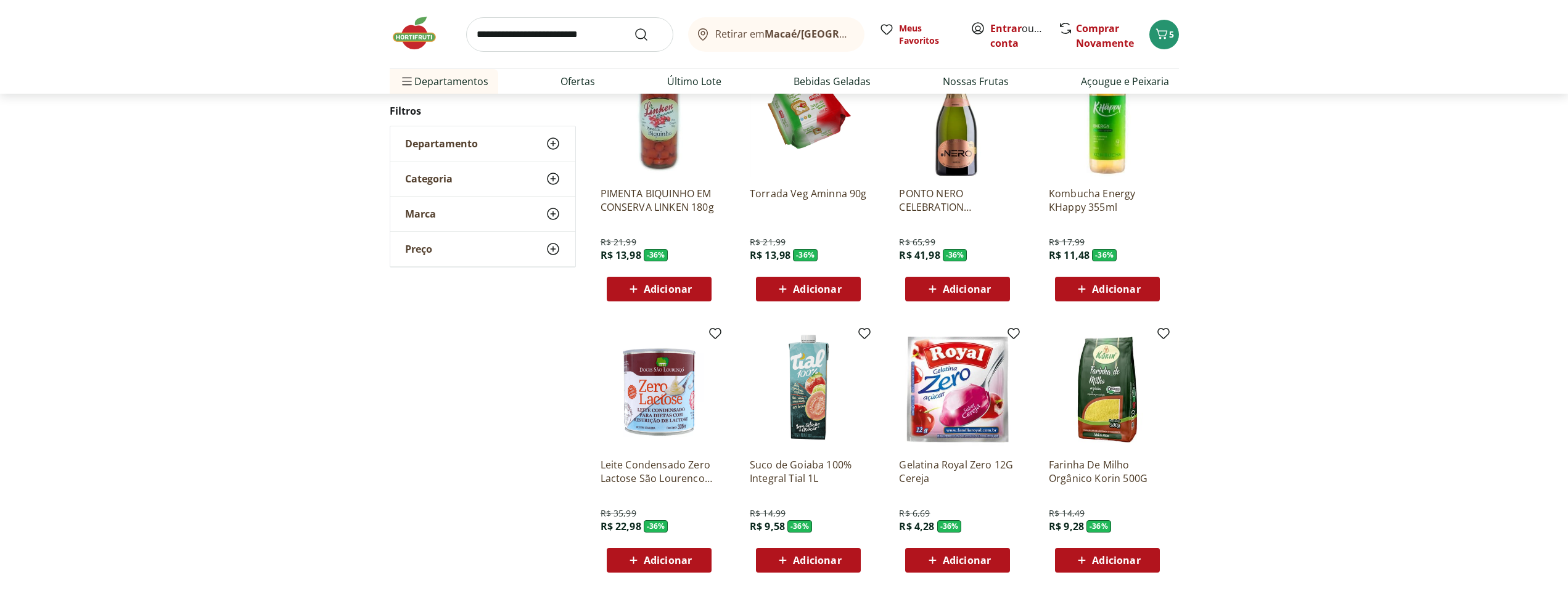
scroll to position [743, 0]
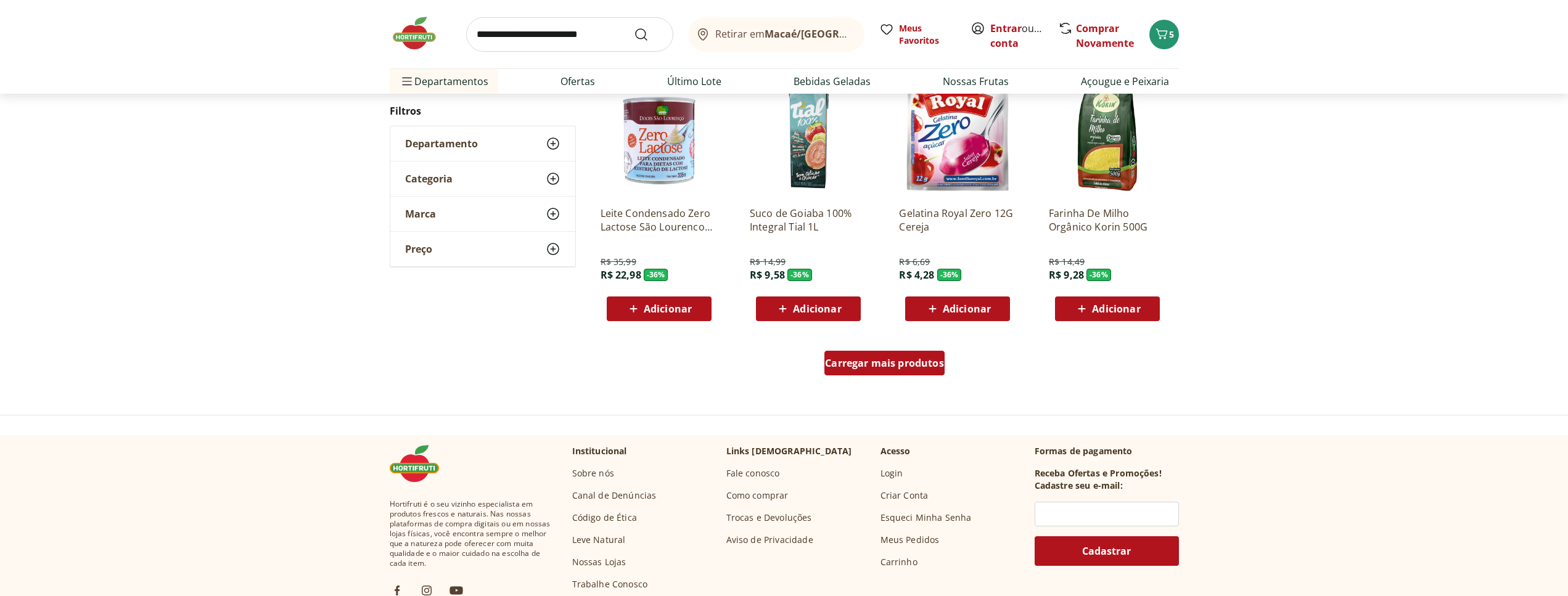
click at [912, 361] on span "Carregar mais produtos" at bounding box center [884, 363] width 119 height 10
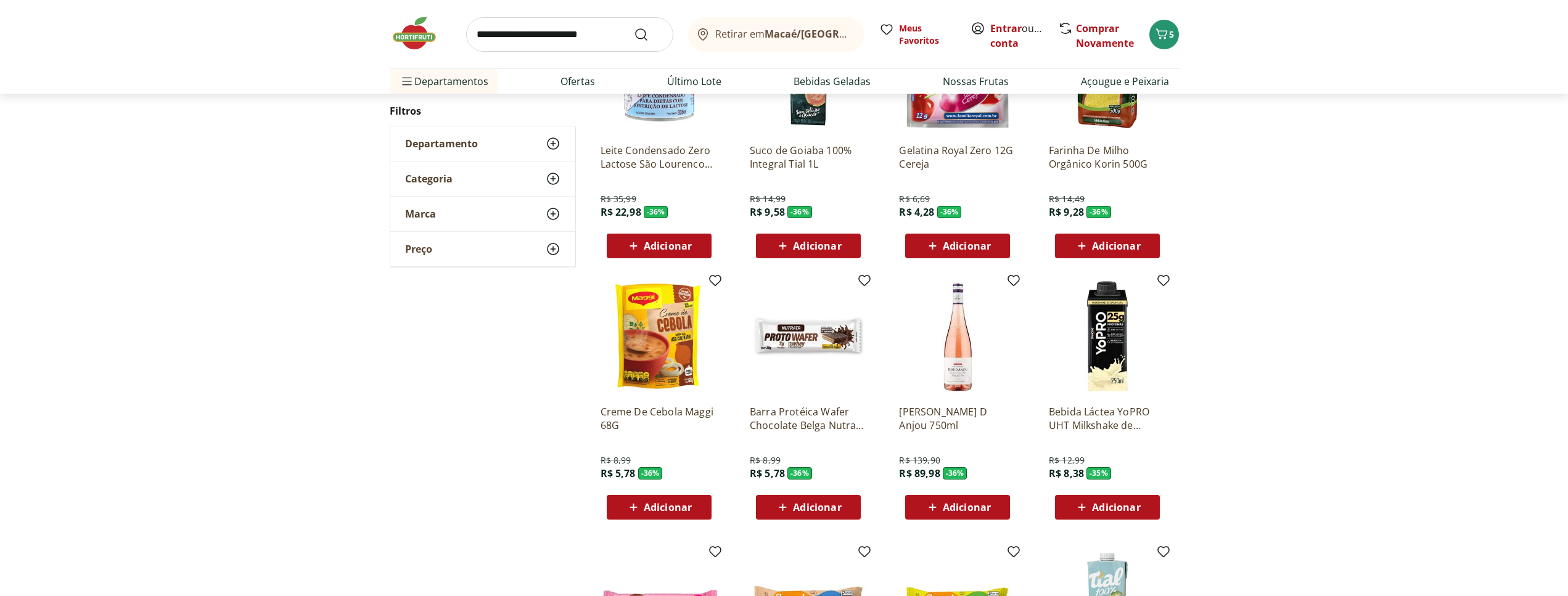
scroll to position [932, 0]
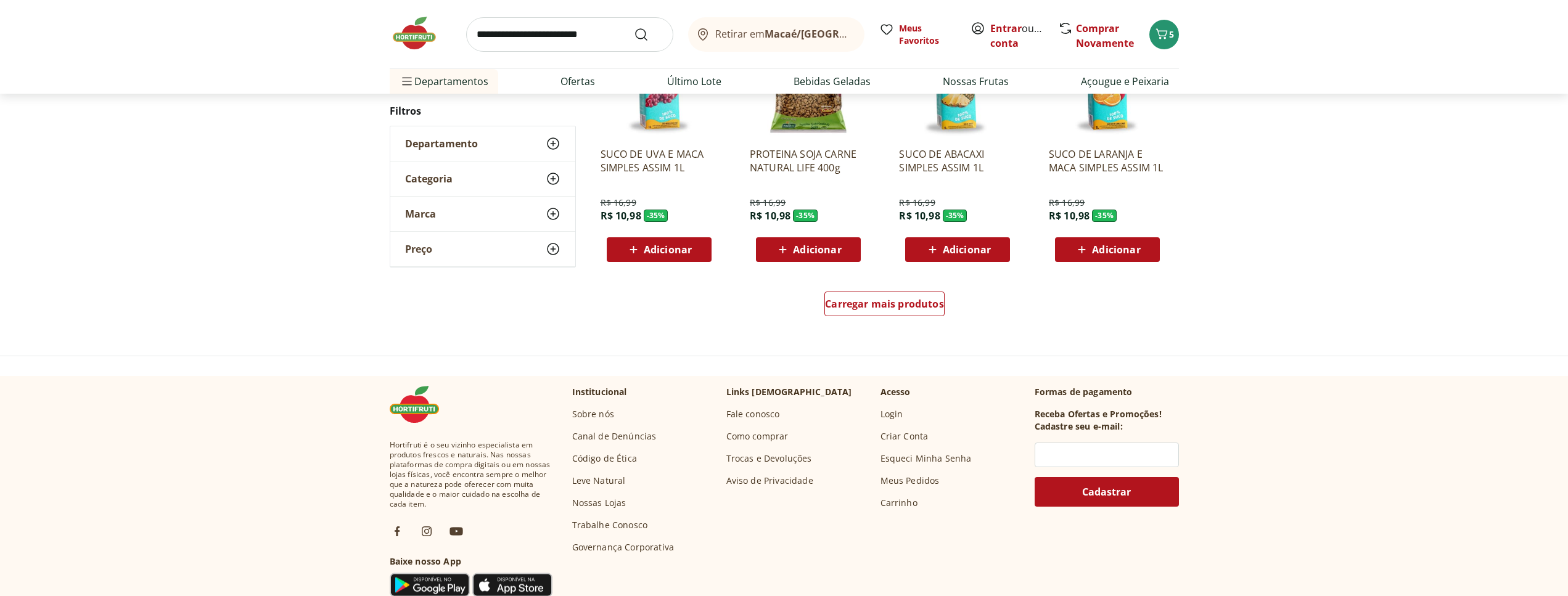
scroll to position [820, 0]
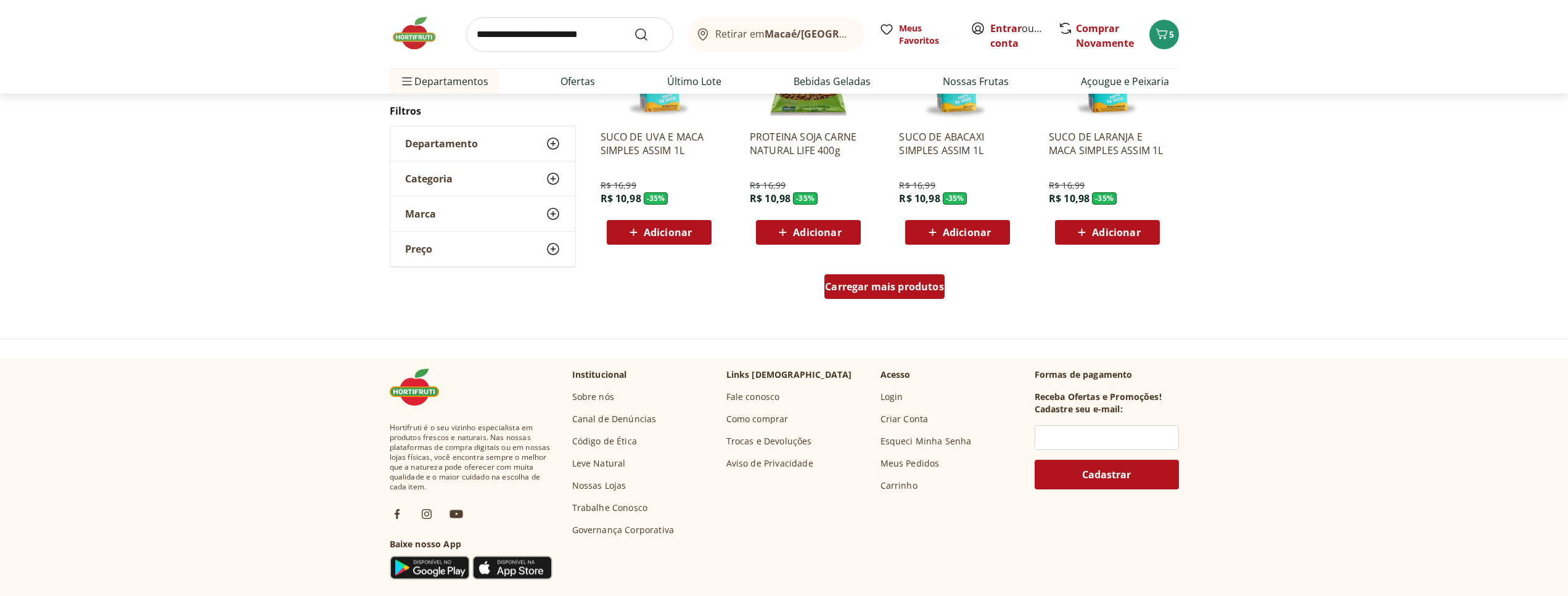
click at [882, 290] on span "Carregar mais produtos" at bounding box center [884, 286] width 119 height 10
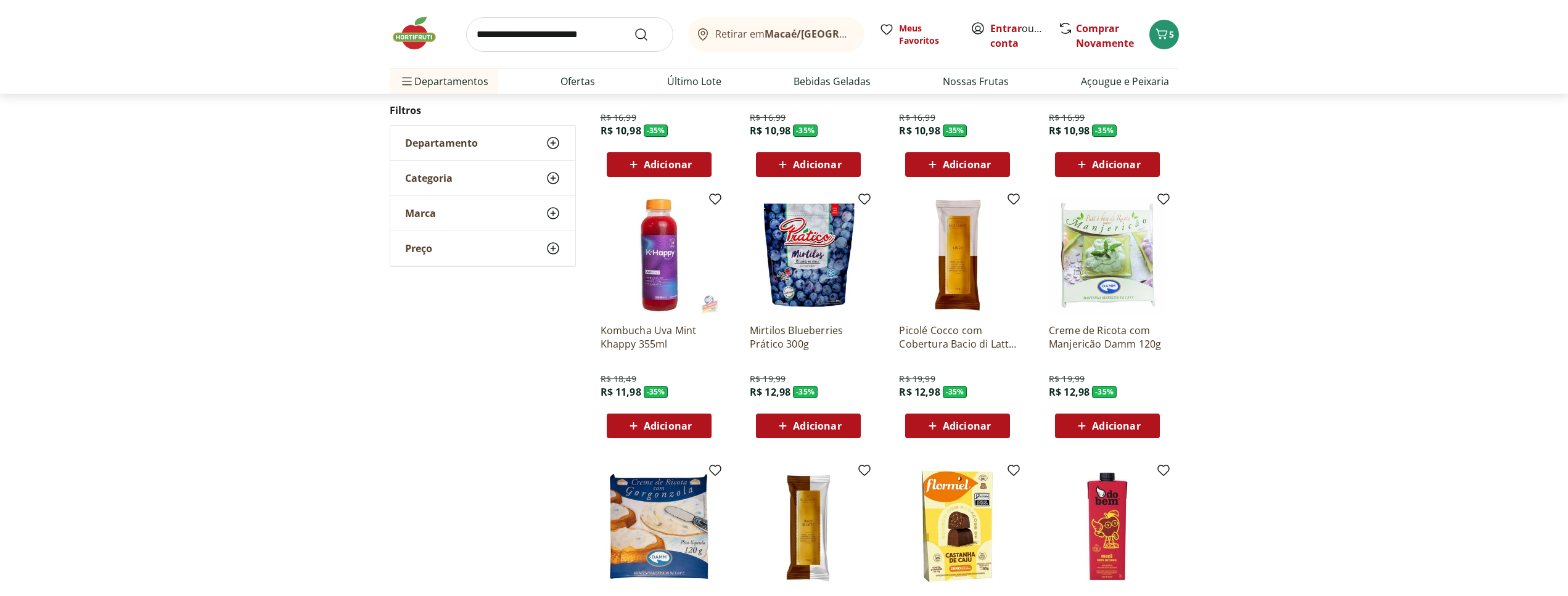
scroll to position [1009, 0]
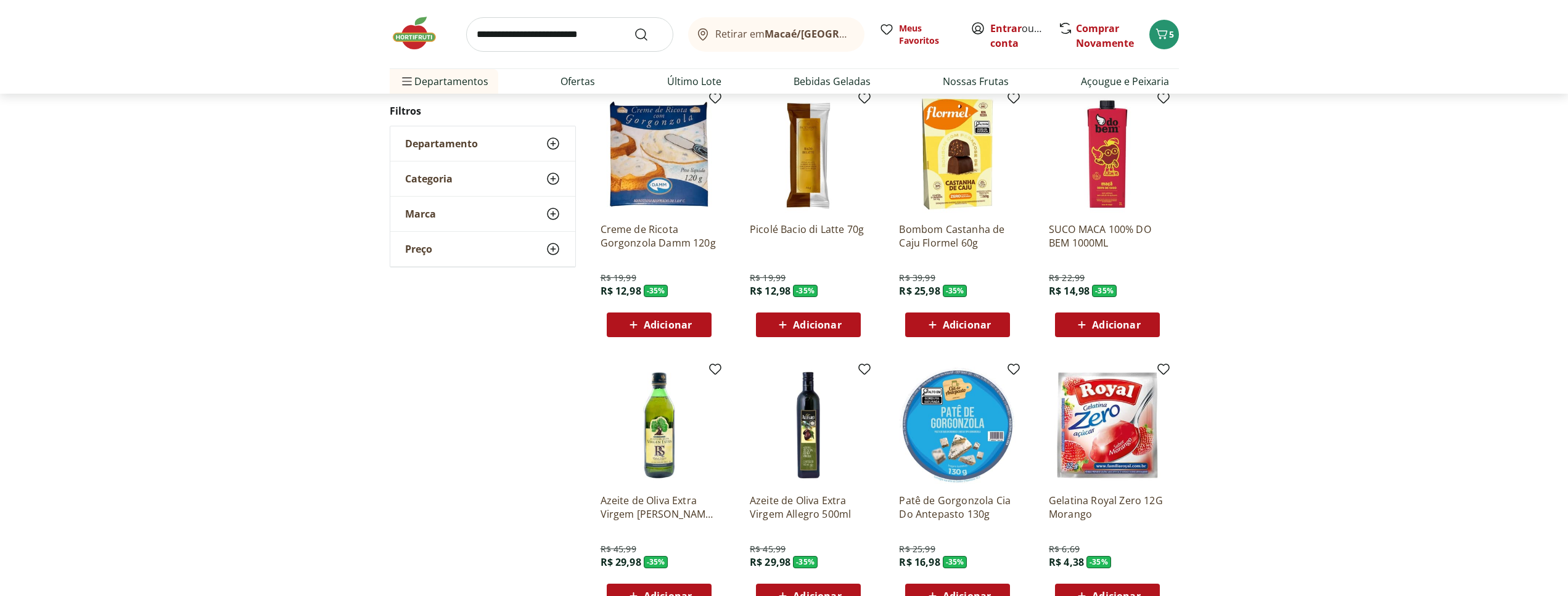
scroll to position [582, 0]
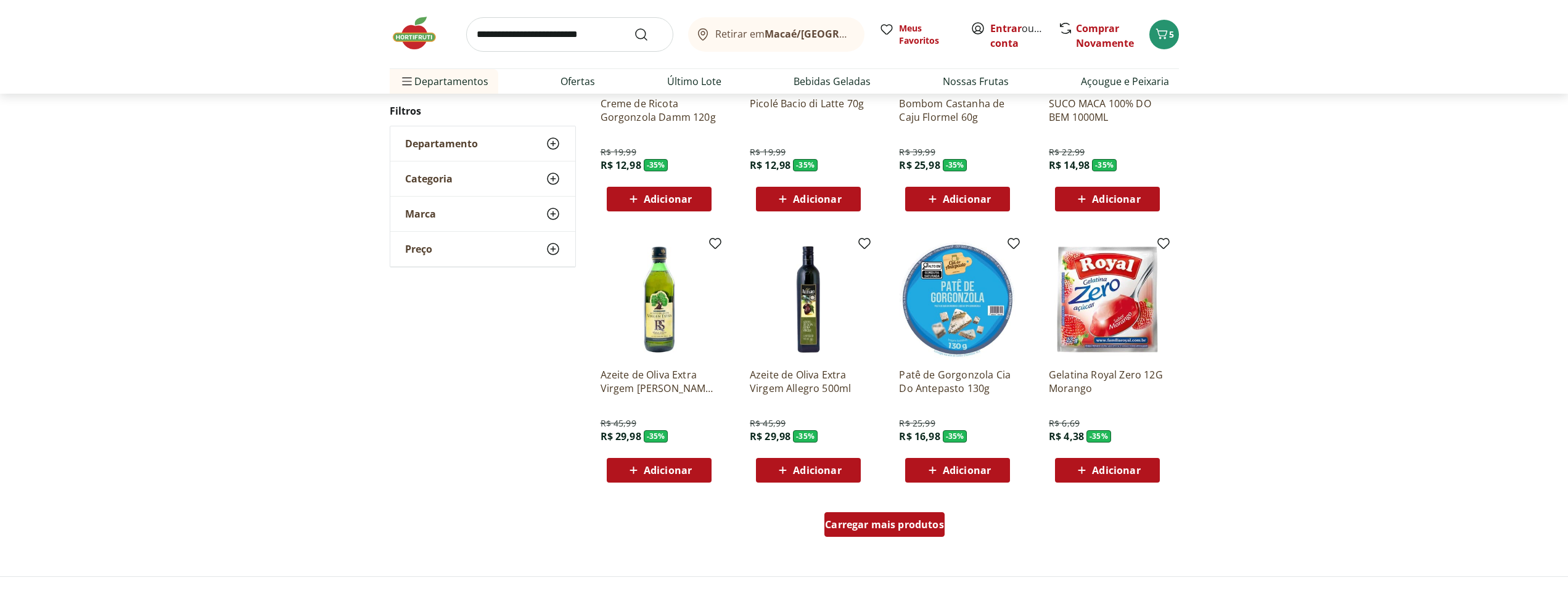
click at [908, 529] on span "Carregar mais produtos" at bounding box center [884, 524] width 119 height 10
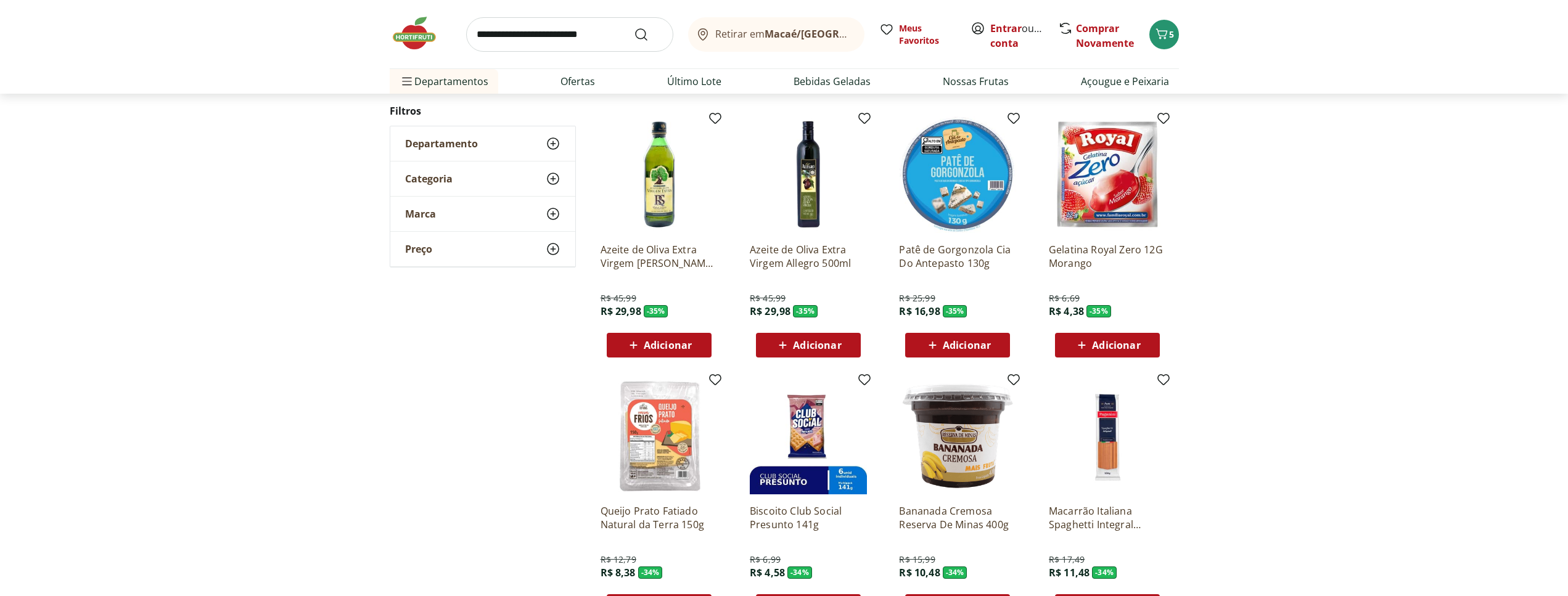
scroll to position [708, 0]
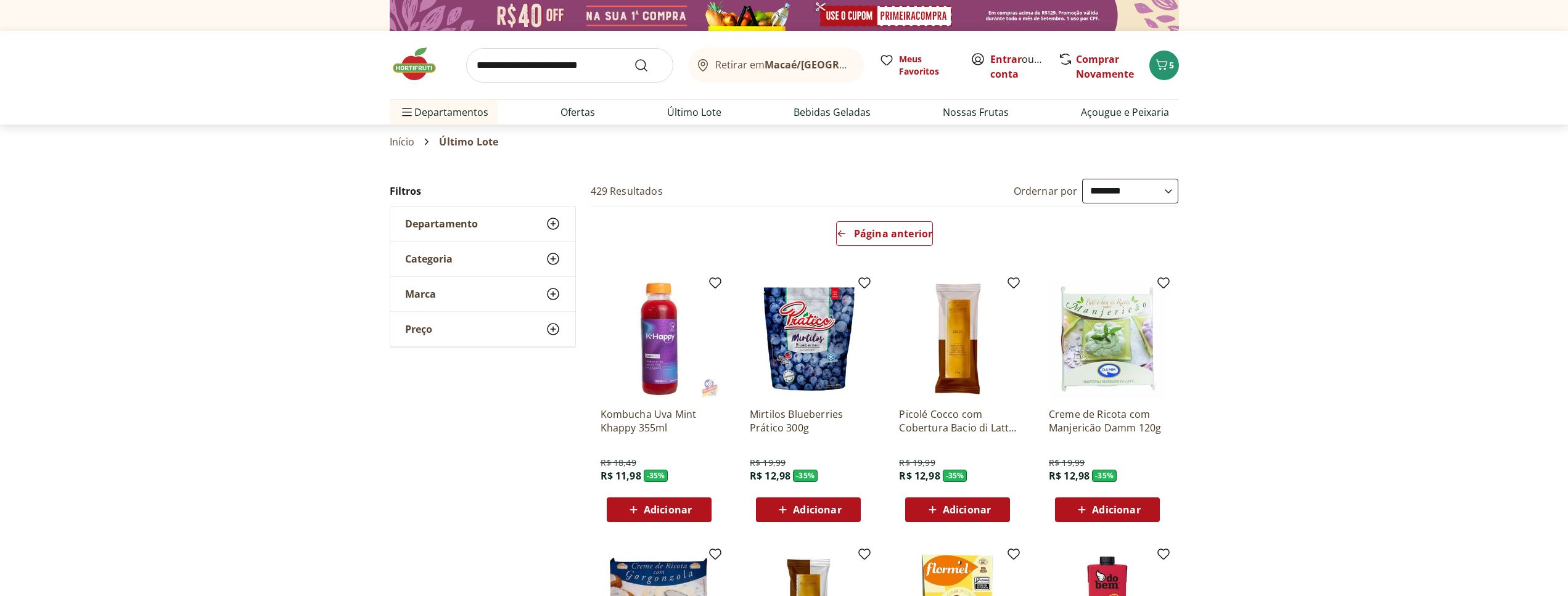
select select "**********"
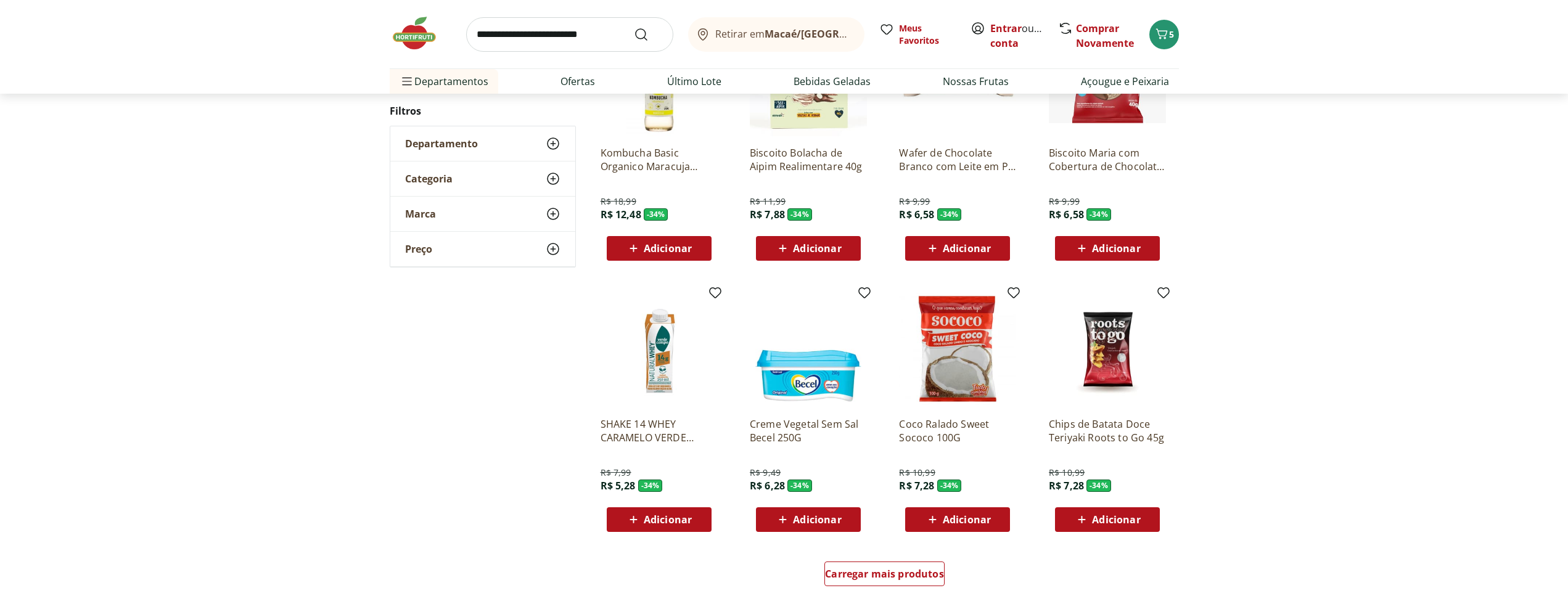
scroll to position [722, 0]
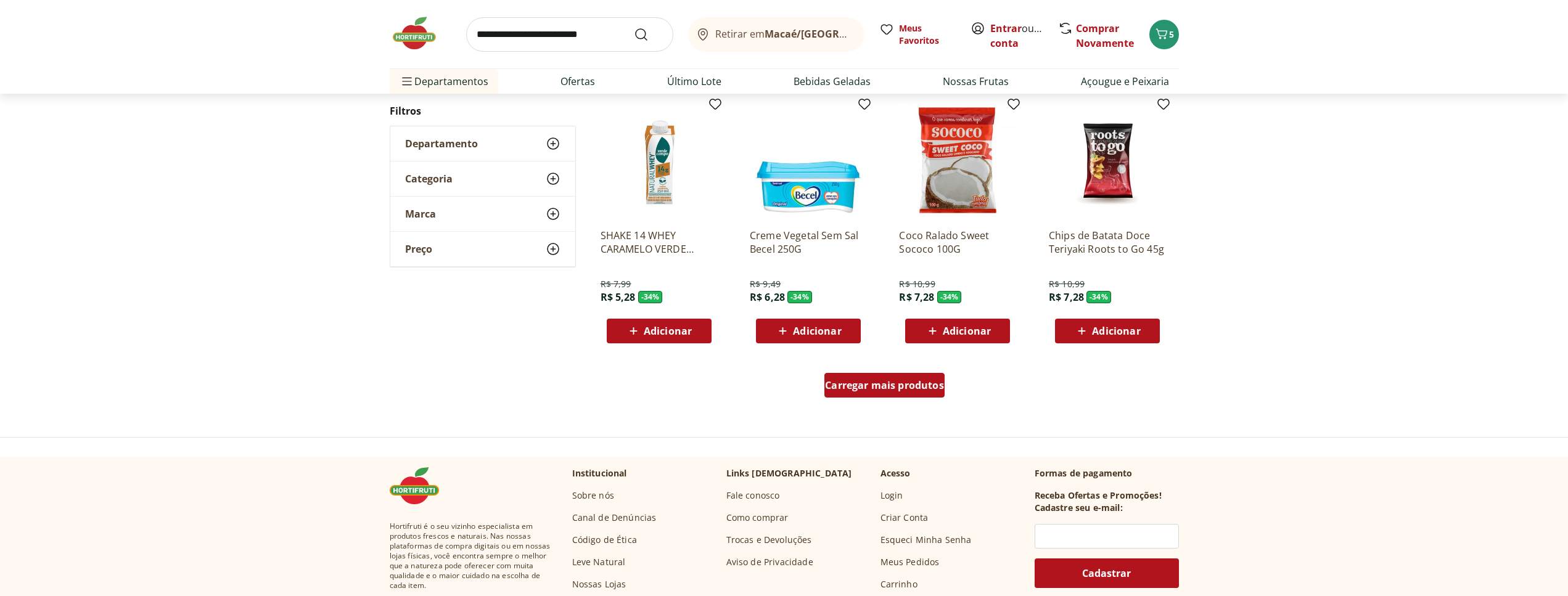
click at [884, 383] on span "Carregar mais produtos" at bounding box center [884, 385] width 119 height 10
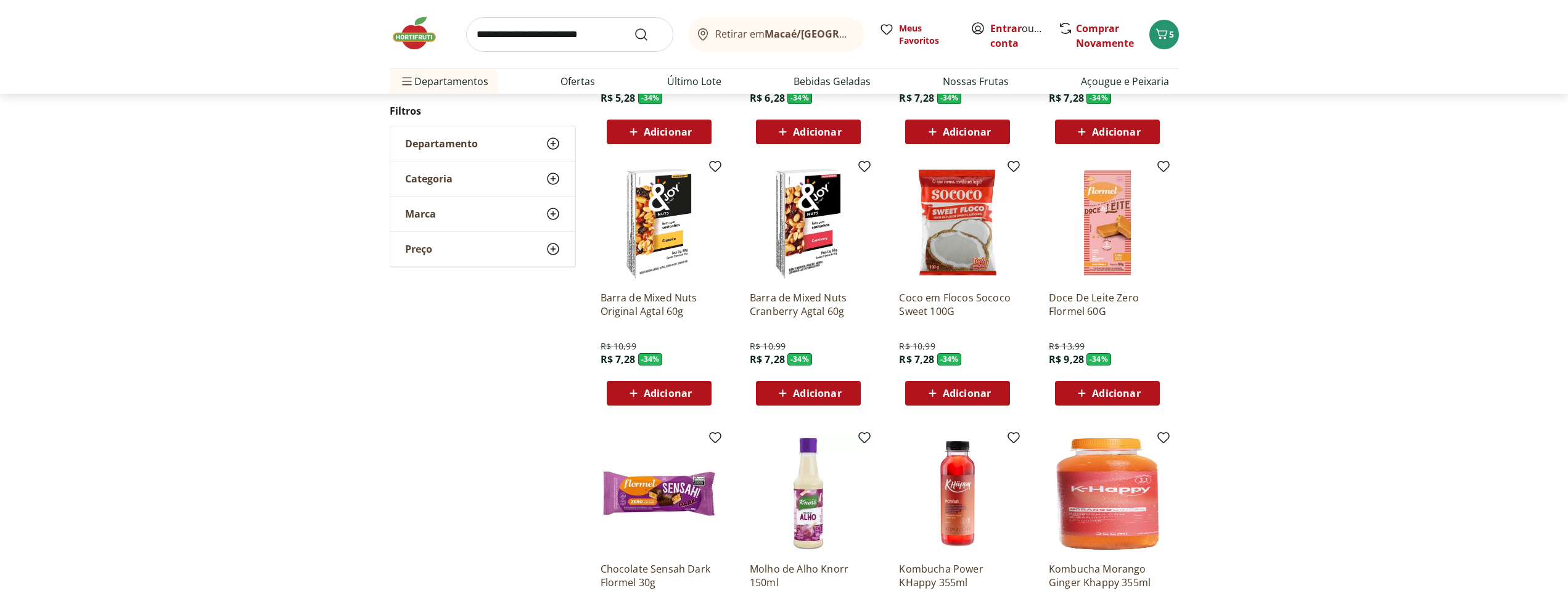
scroll to position [973, 0]
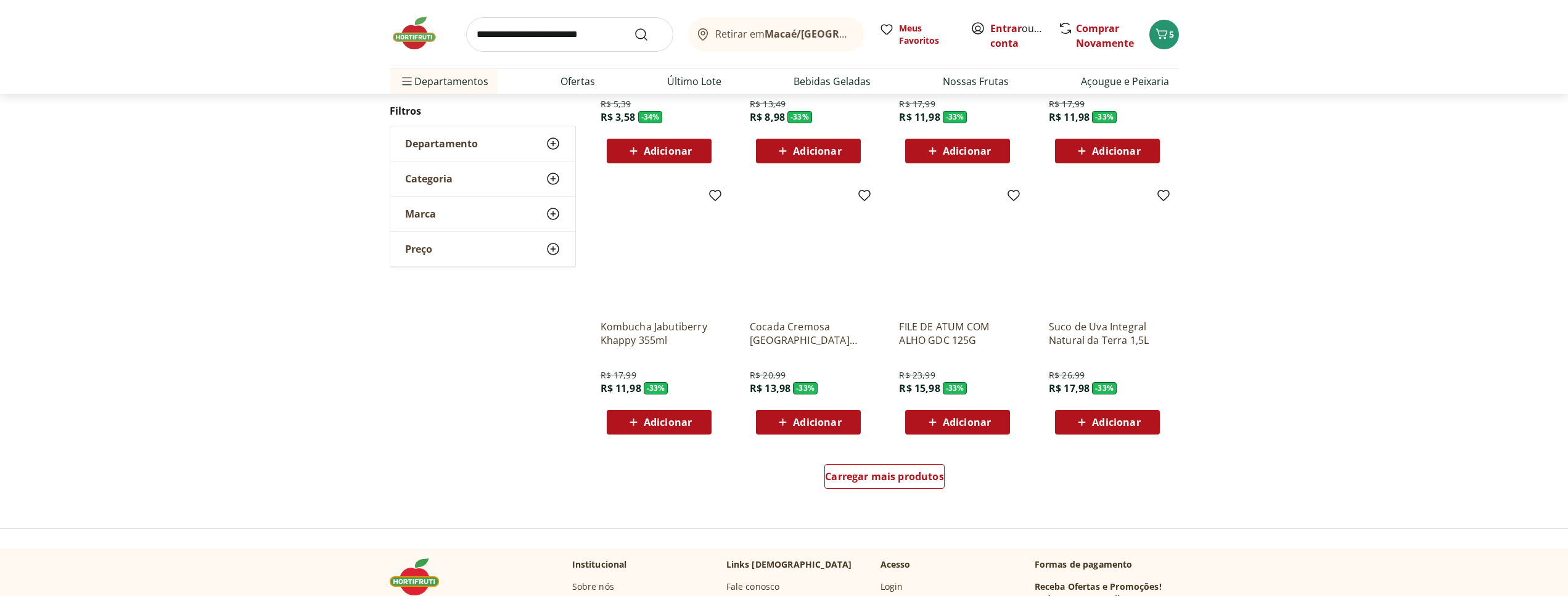
scroll to position [672, 0]
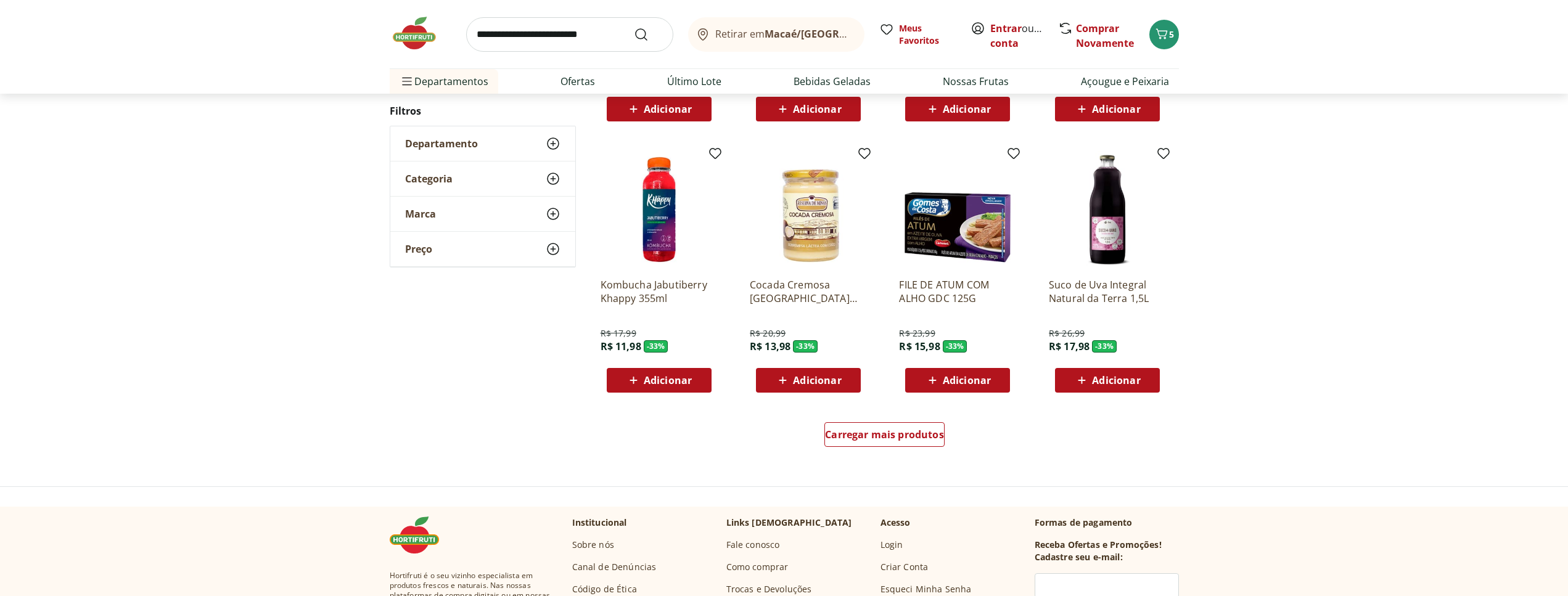
click at [828, 385] on span "Adicionar" at bounding box center [817, 380] width 48 height 10
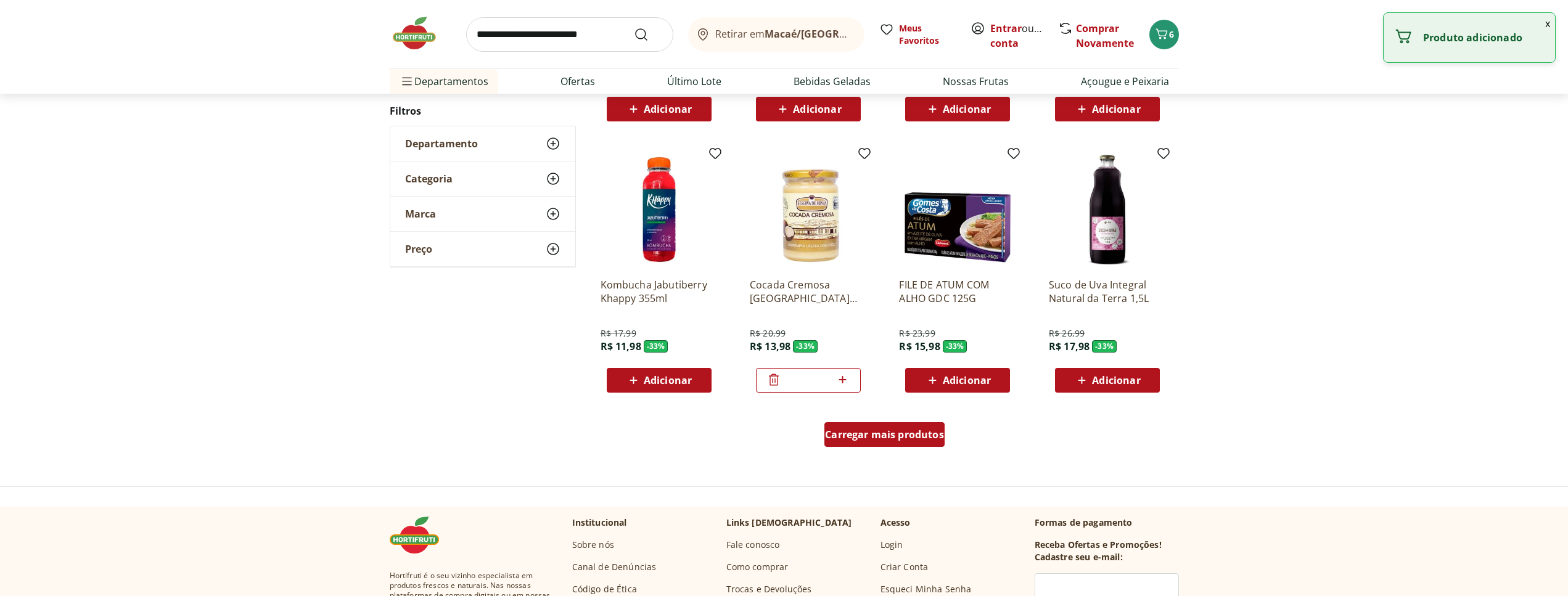
click at [912, 434] on span "Carregar mais produtos" at bounding box center [884, 435] width 119 height 10
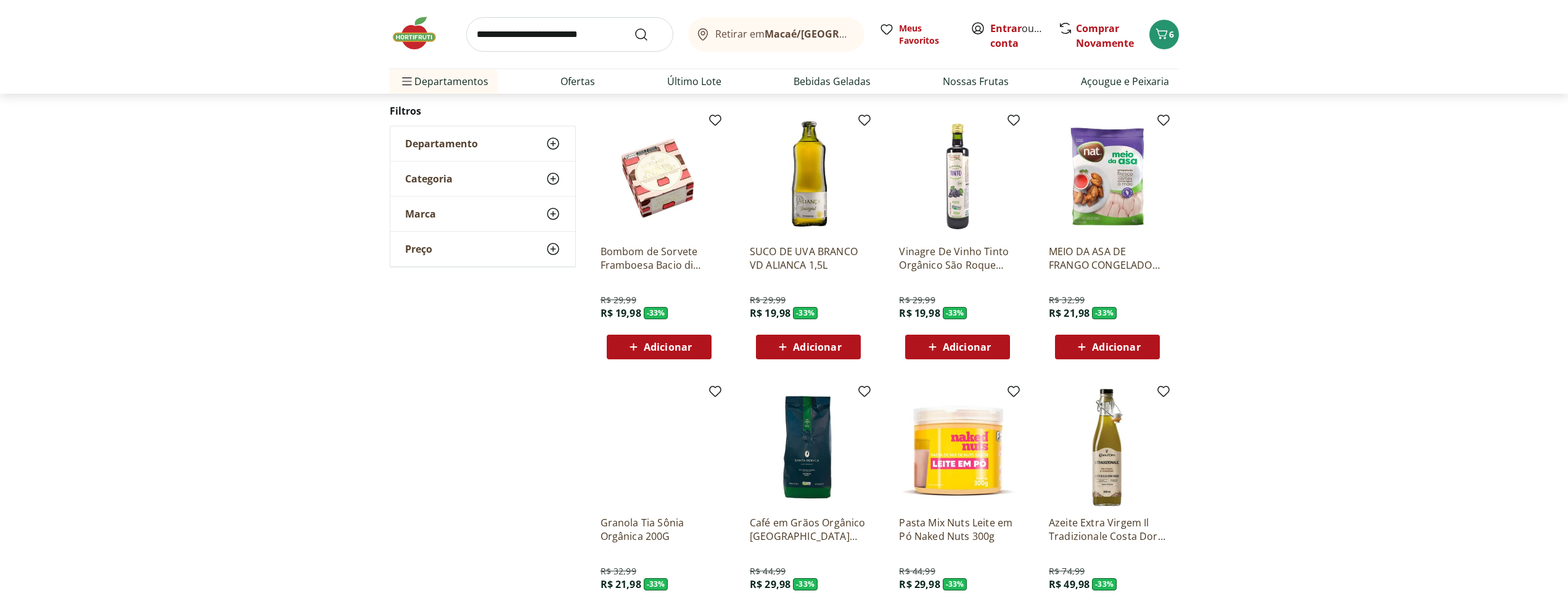
scroll to position [560, 0]
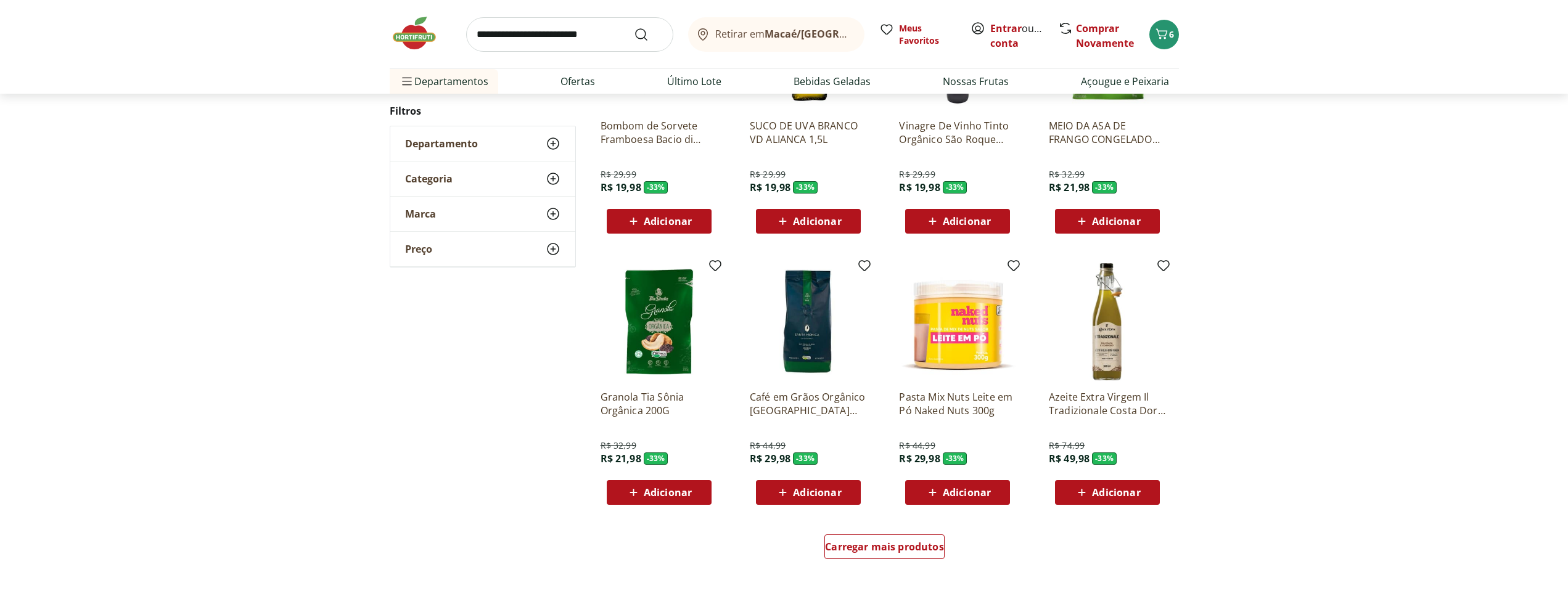
drag, startPoint x: 804, startPoint y: 499, endPoint x: 802, endPoint y: 505, distance: 6.3
click at [802, 505] on button "Adicionar" at bounding box center [808, 492] width 105 height 25
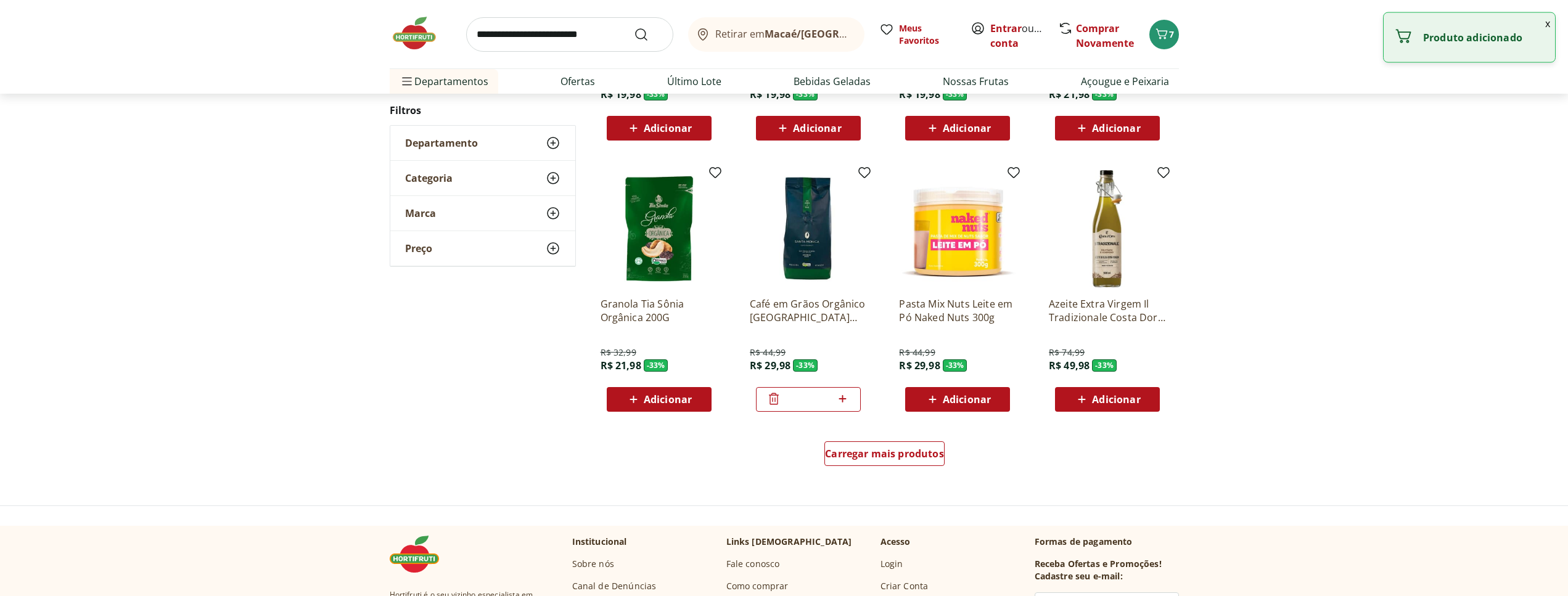
scroll to position [686, 0]
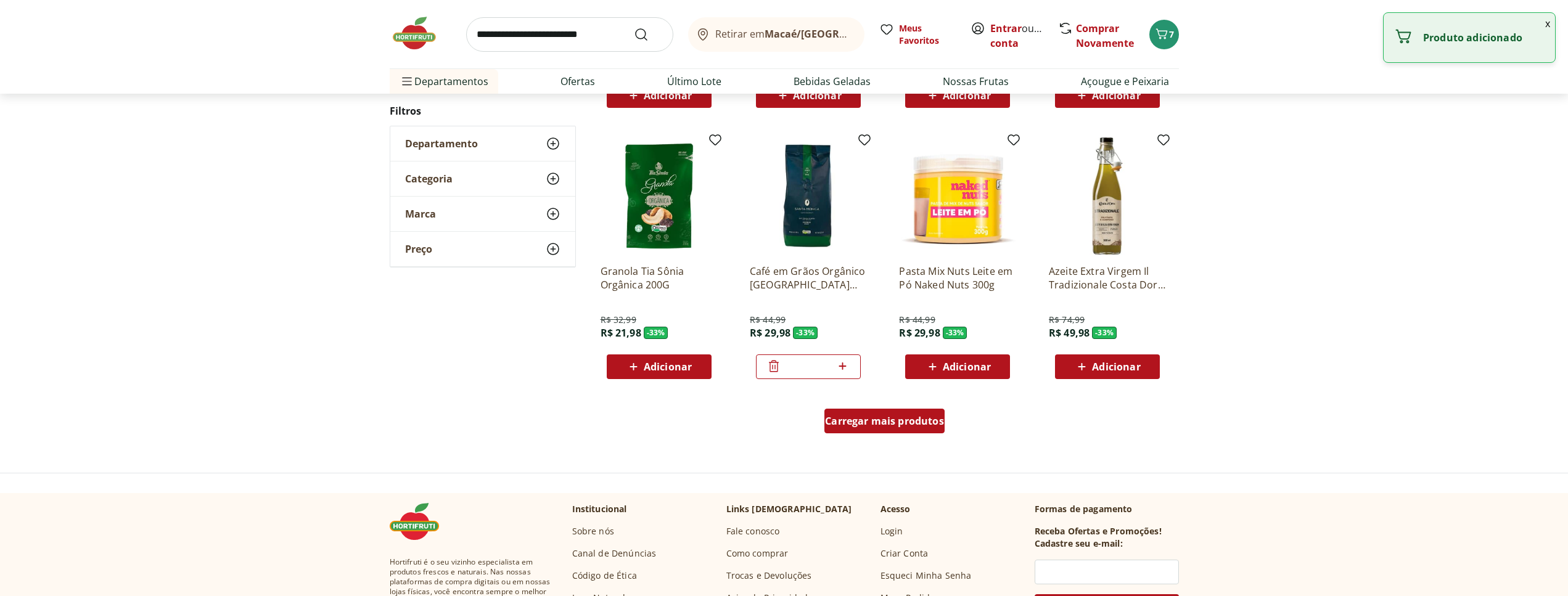
click at [926, 418] on span "Carregar mais produtos" at bounding box center [884, 421] width 119 height 10
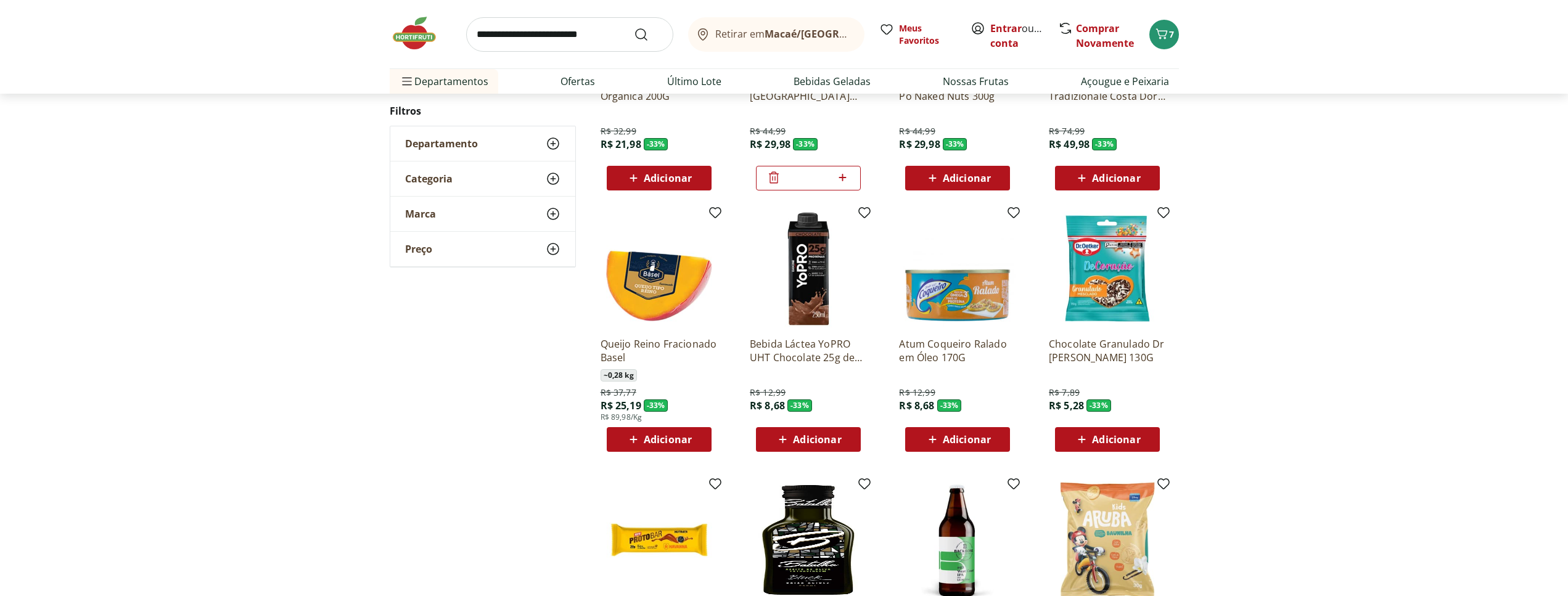
scroll to position [259, 0]
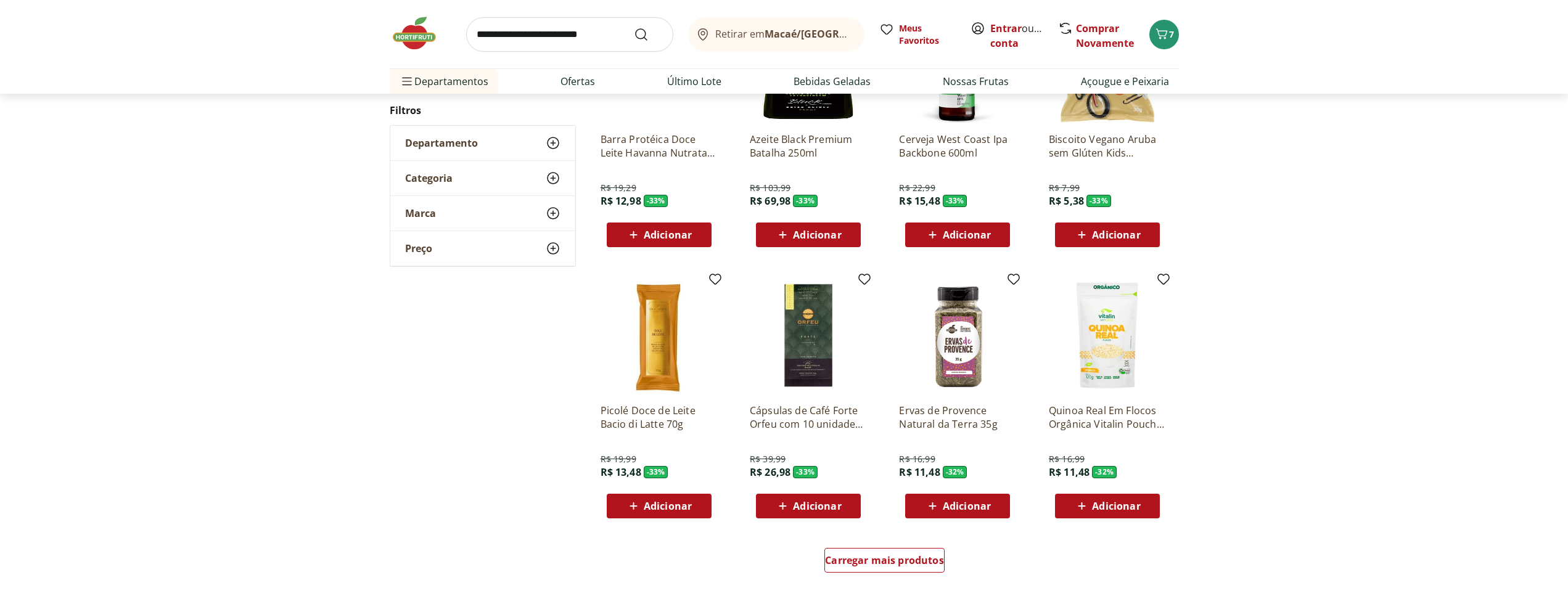
scroll to position [574, 0]
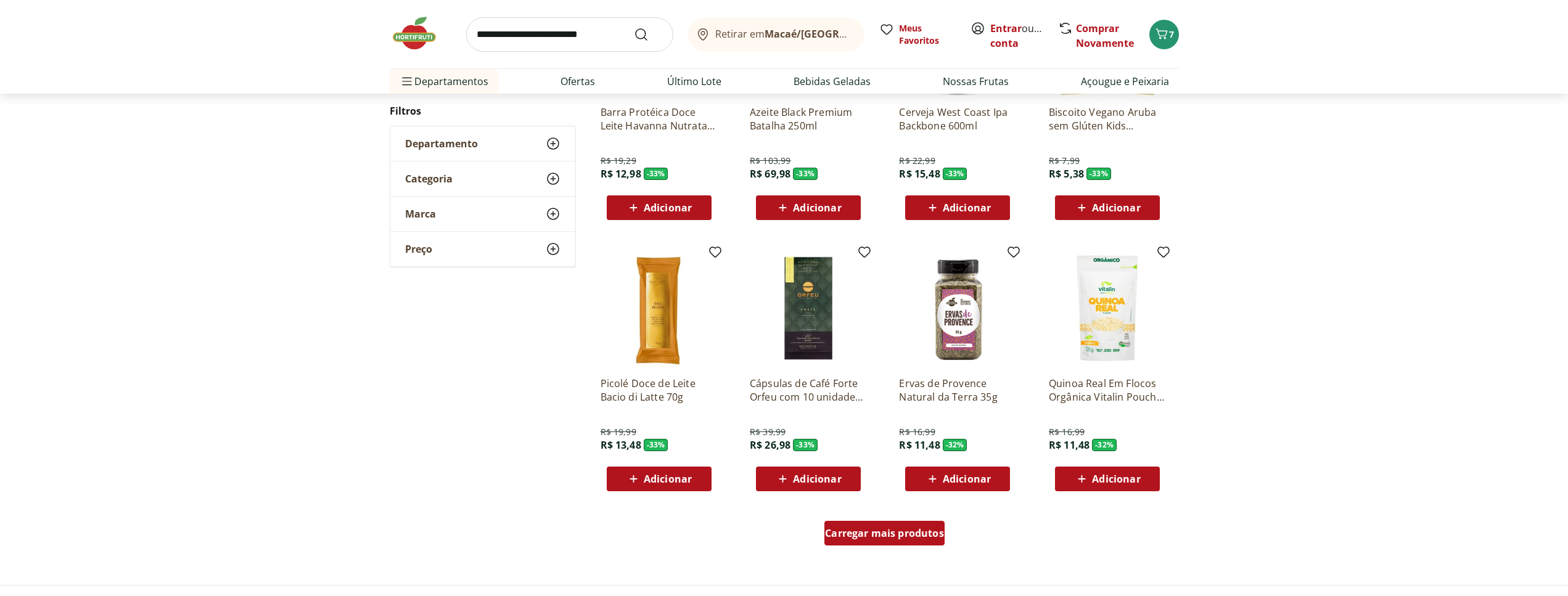
click at [910, 546] on link "Carregar mais produtos" at bounding box center [884, 536] width 120 height 29
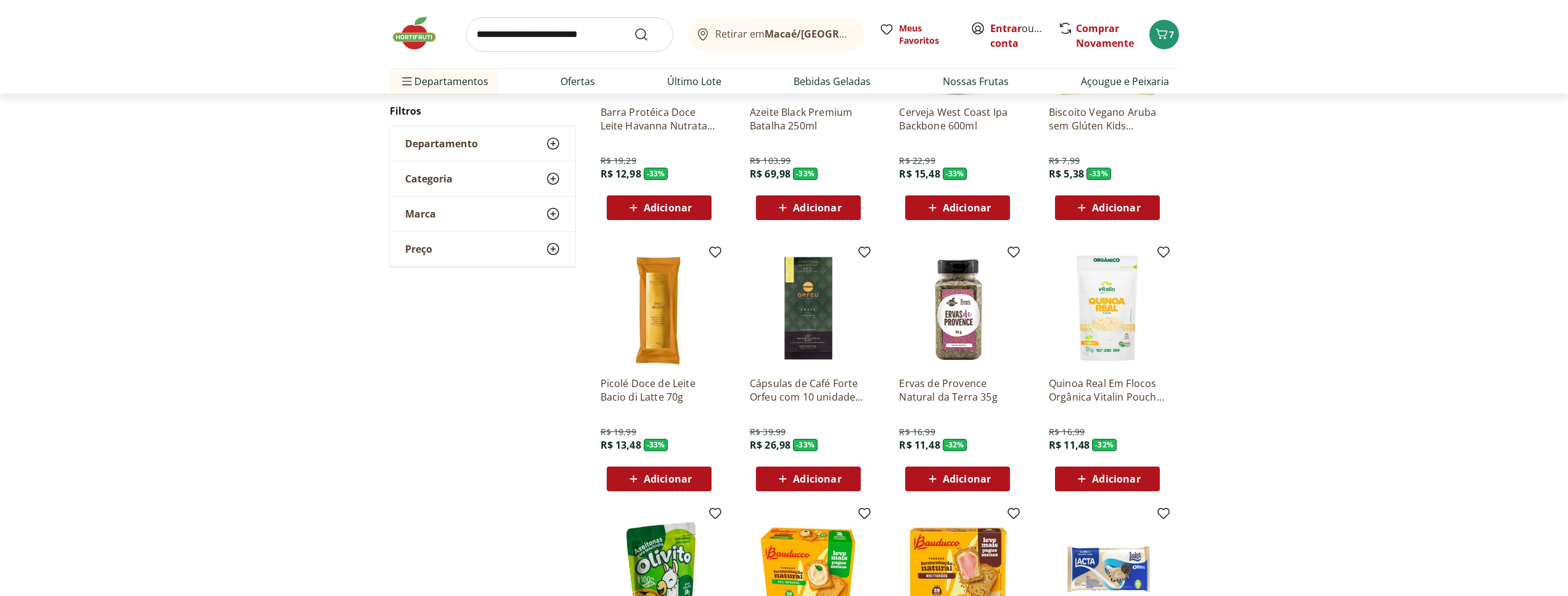
scroll to position [825, 0]
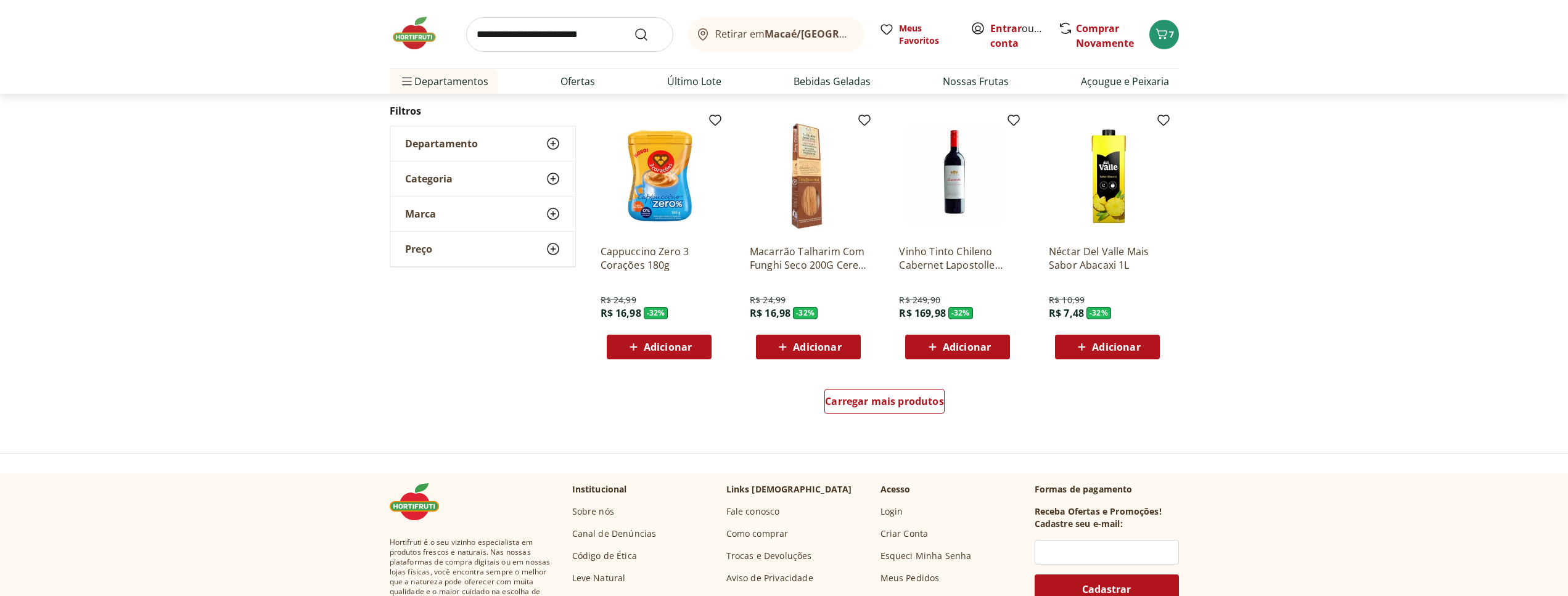
scroll to position [776, 0]
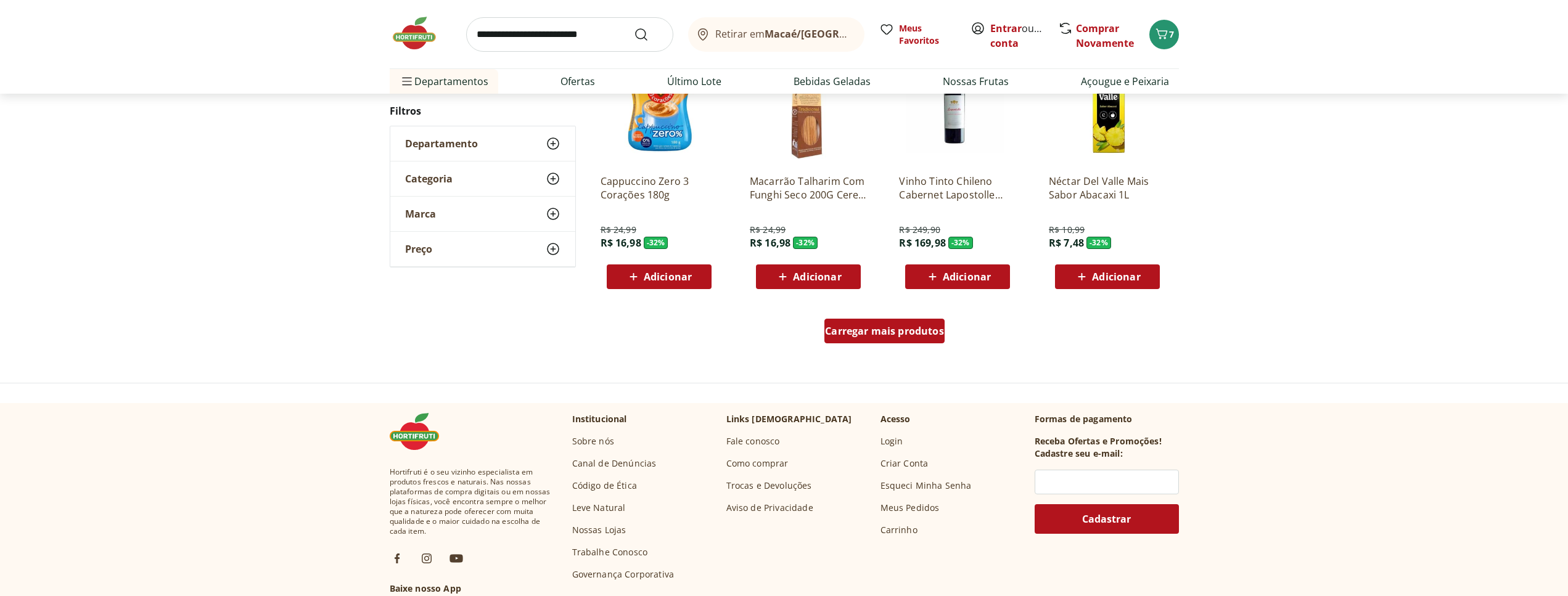
click at [912, 328] on span "Carregar mais produtos" at bounding box center [884, 331] width 119 height 10
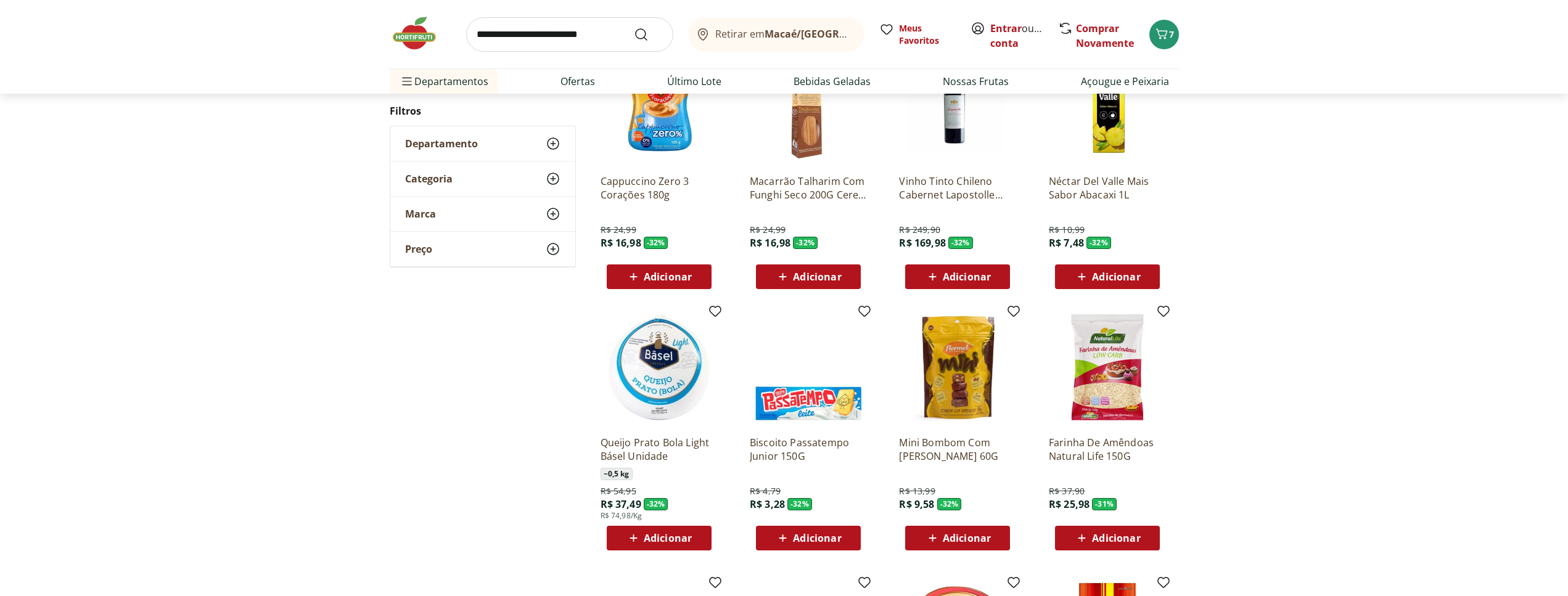
scroll to position [1027, 0]
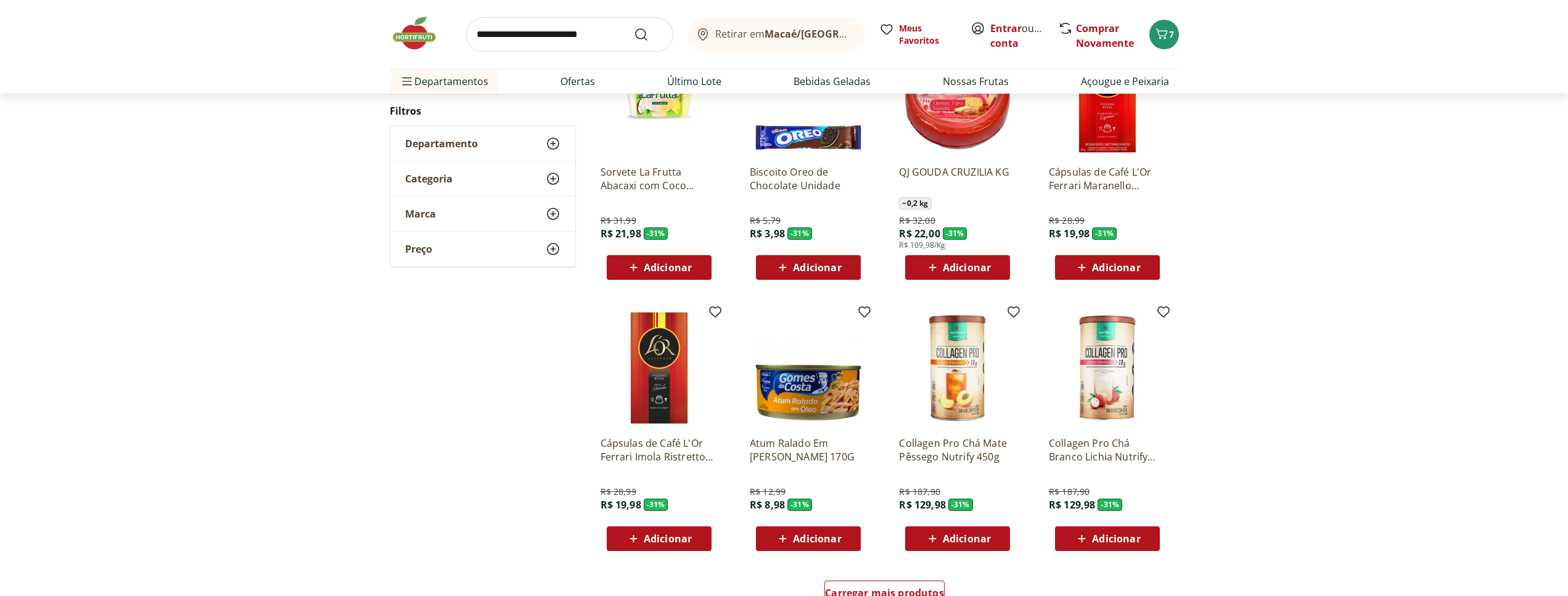
scroll to position [601, 0]
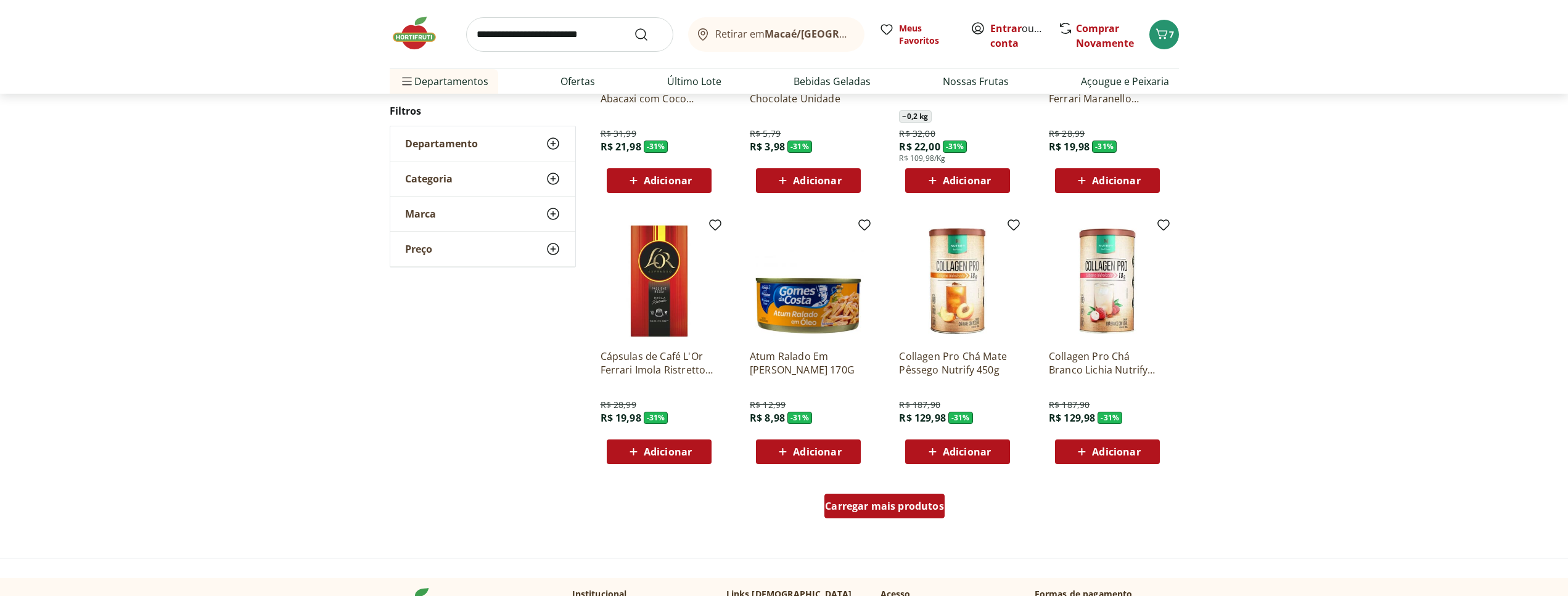
click at [932, 502] on span "Carregar mais produtos" at bounding box center [884, 506] width 119 height 10
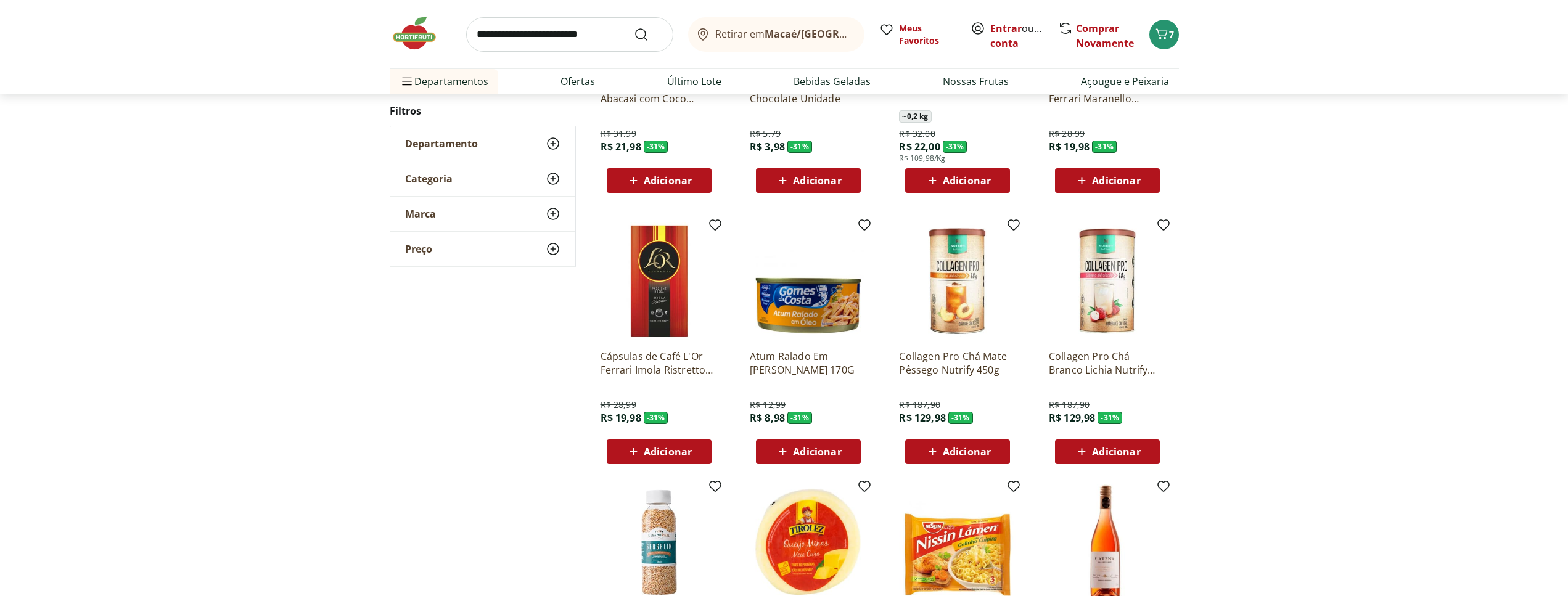
scroll to position [852, 0]
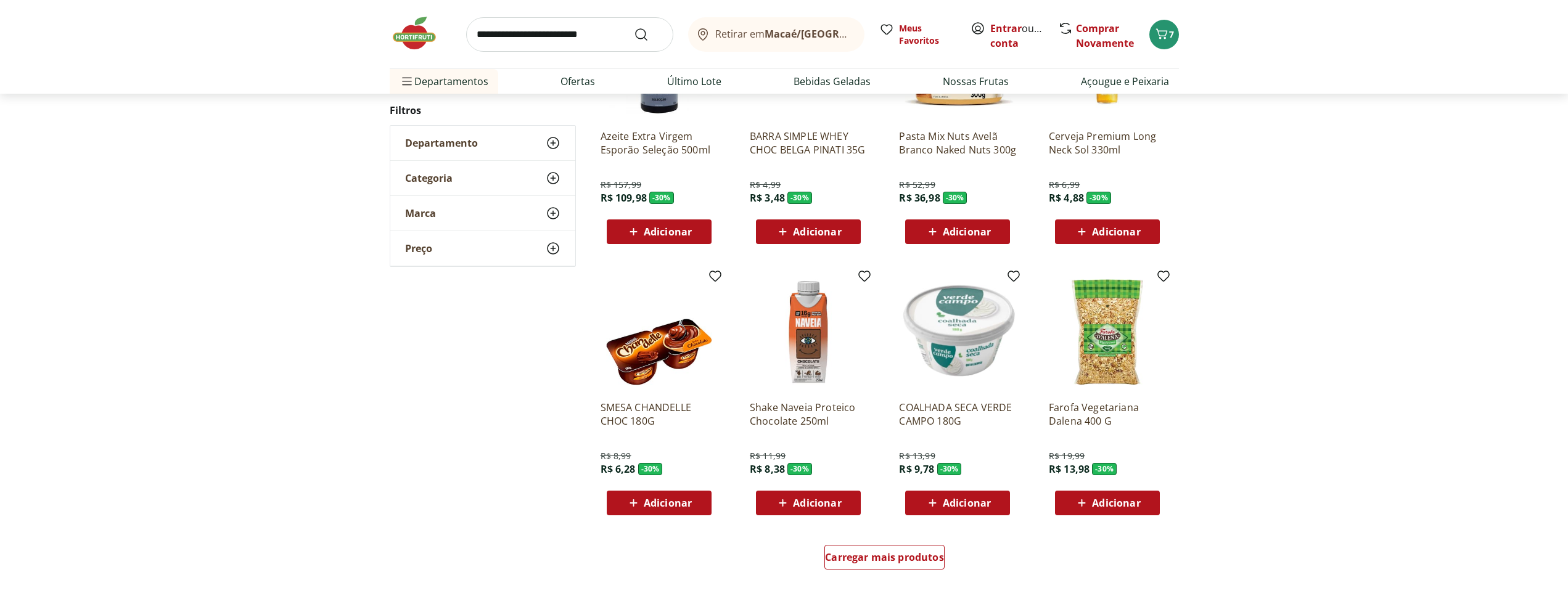
scroll to position [551, 0]
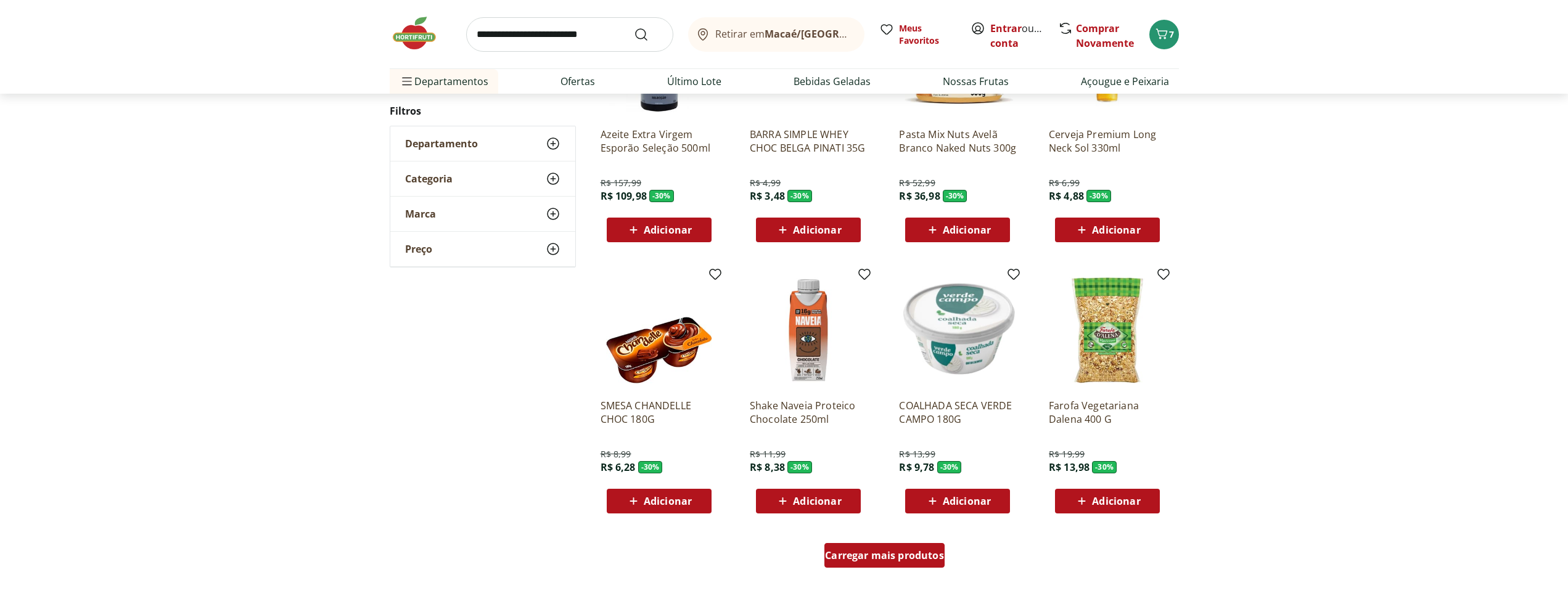
click at [884, 558] on span "Carregar mais produtos" at bounding box center [884, 555] width 119 height 10
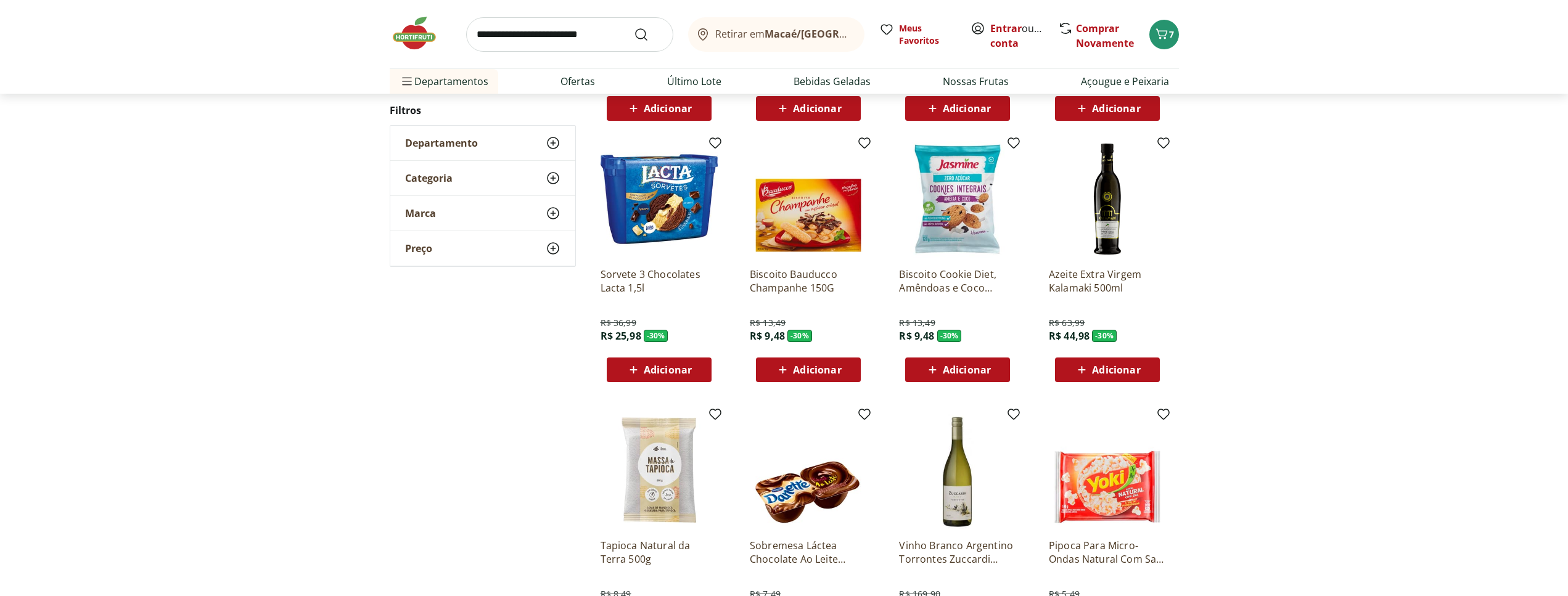
scroll to position [991, 0]
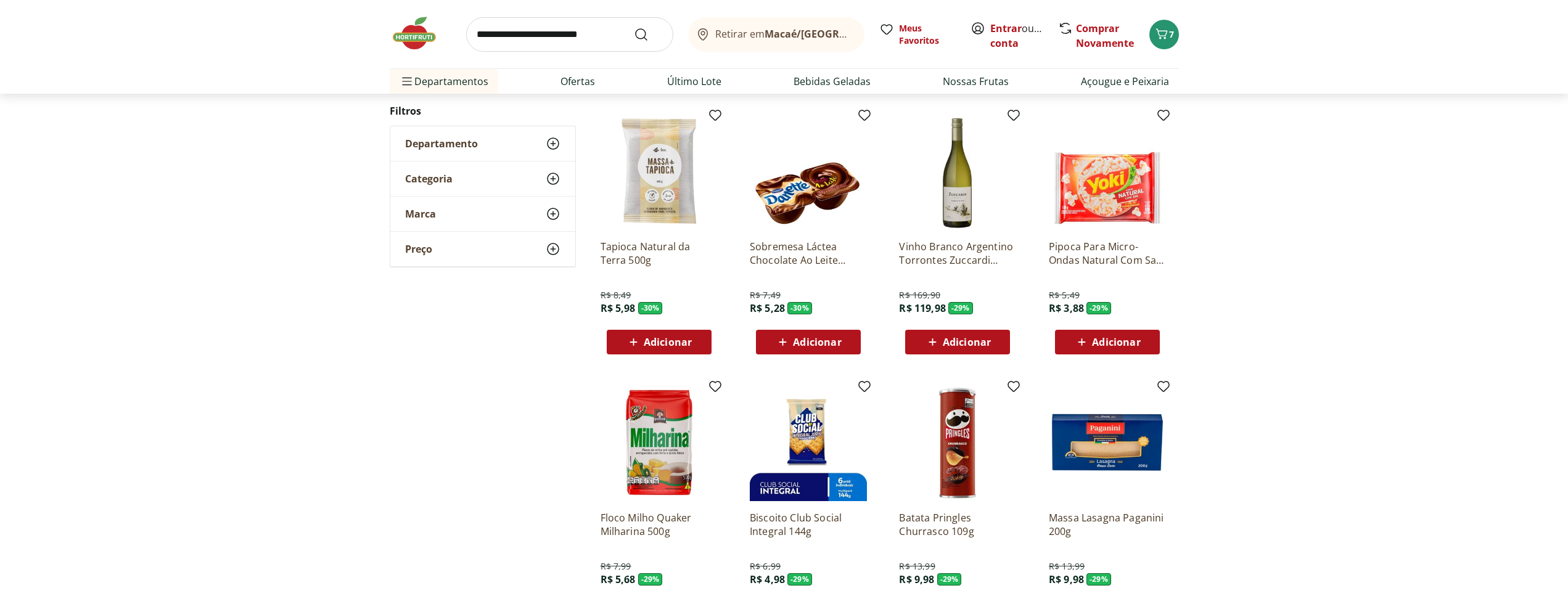
scroll to position [628, 0]
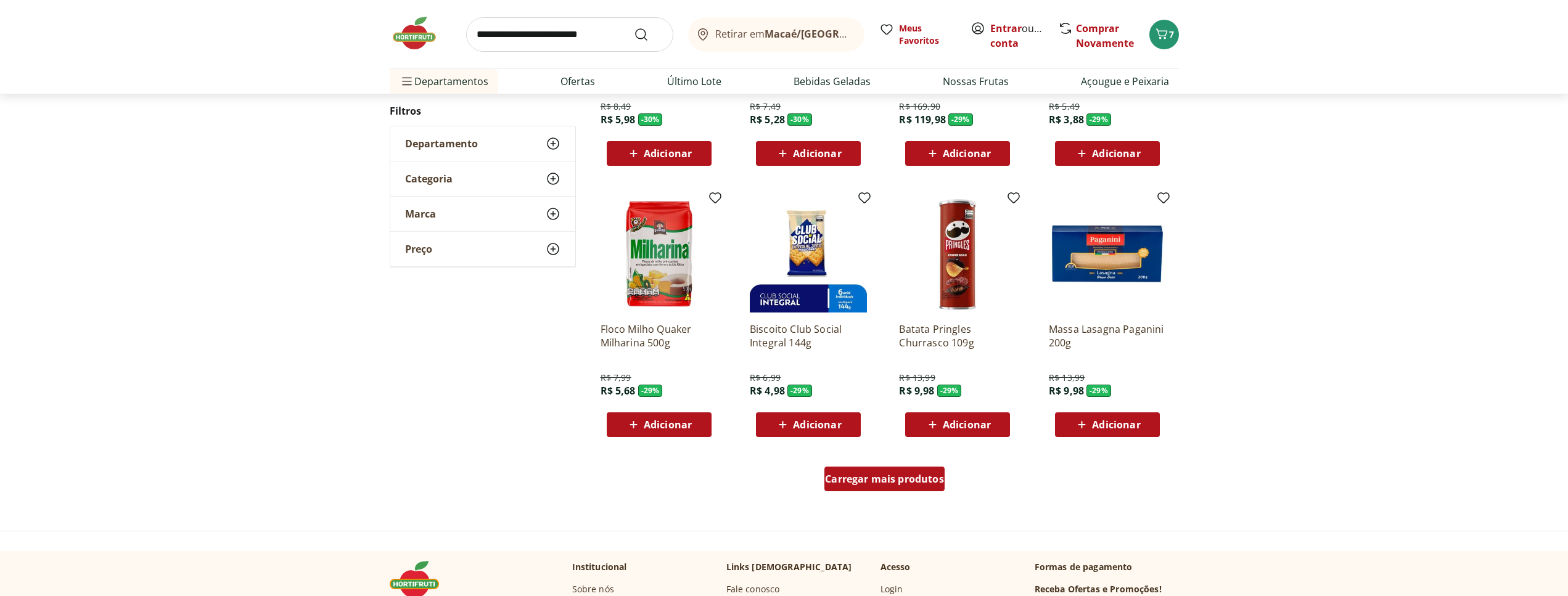
click at [885, 479] on span "Carregar mais produtos" at bounding box center [884, 479] width 119 height 10
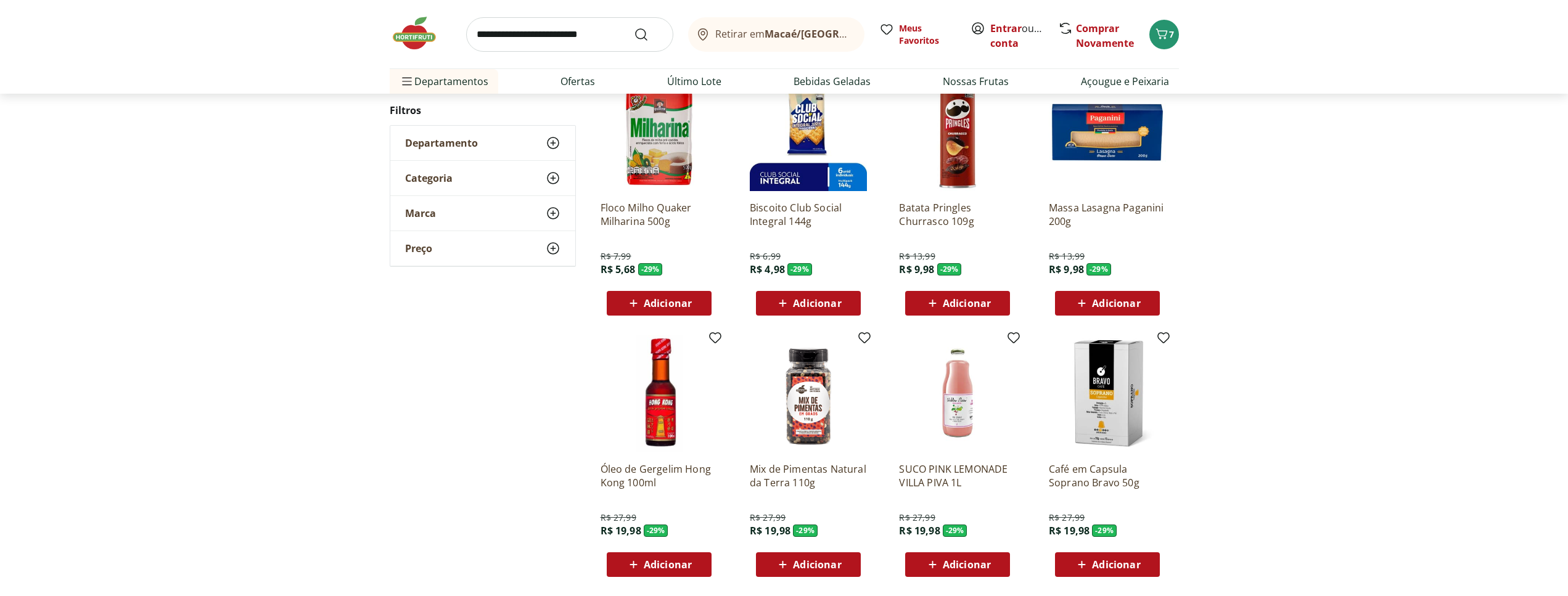
scroll to position [753, 0]
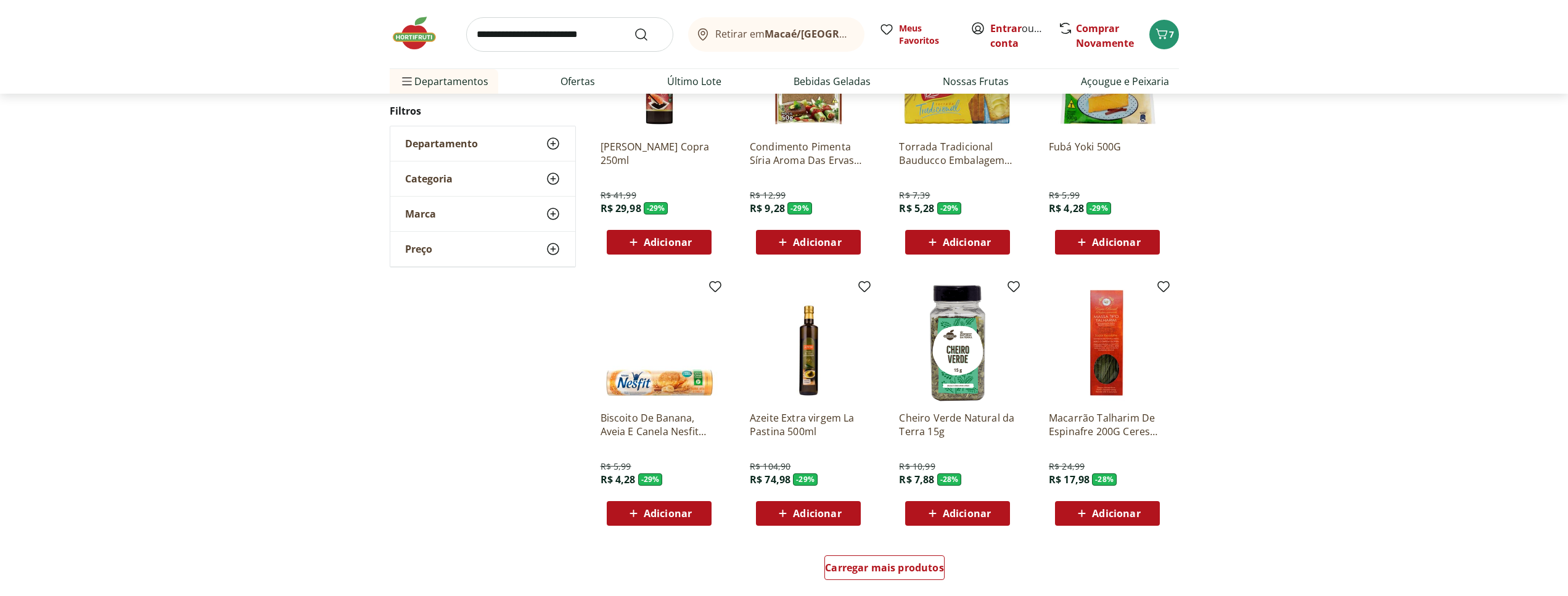
scroll to position [767, 0]
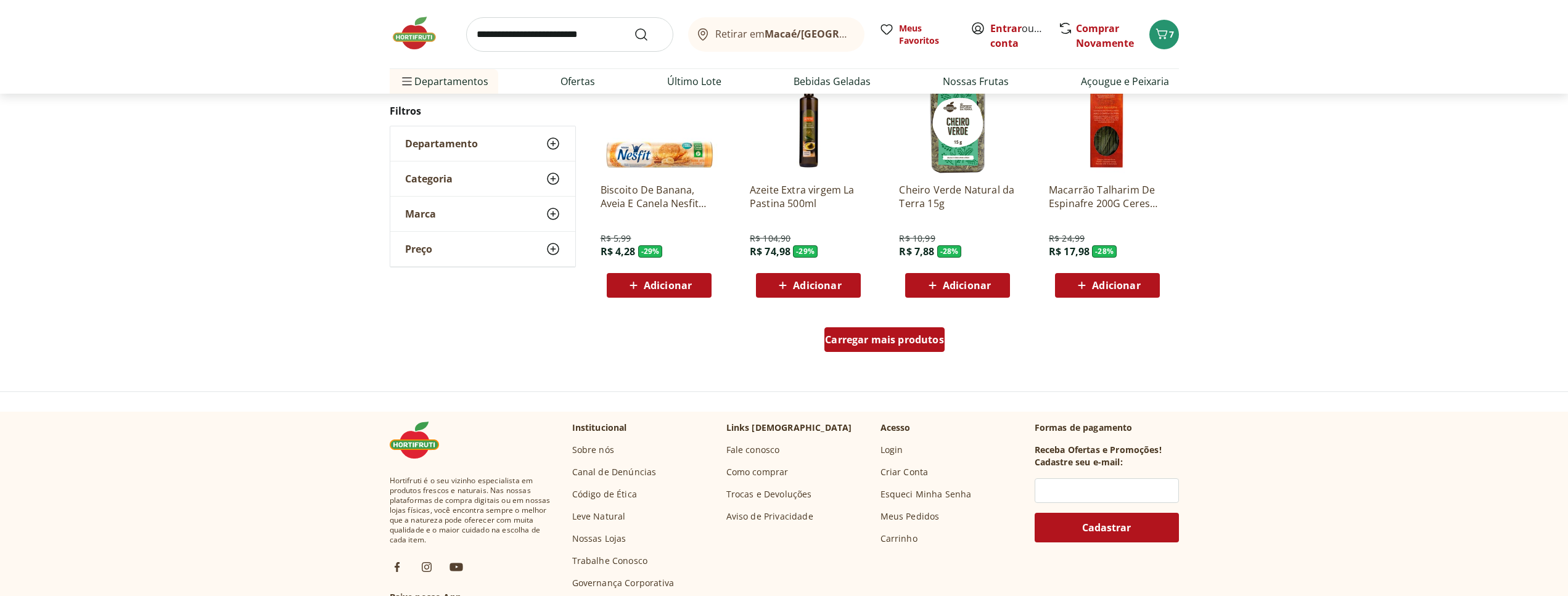
click at [910, 344] on span "Carregar mais produtos" at bounding box center [884, 340] width 119 height 10
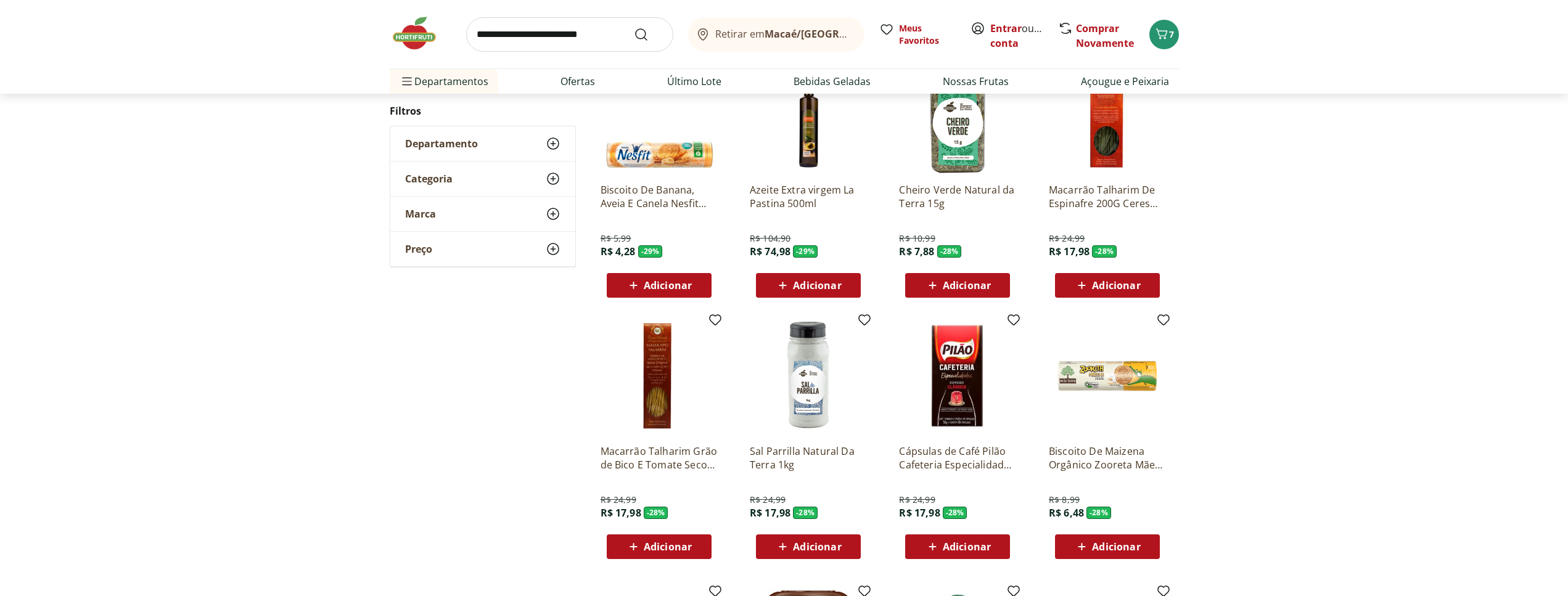
scroll to position [1019, 0]
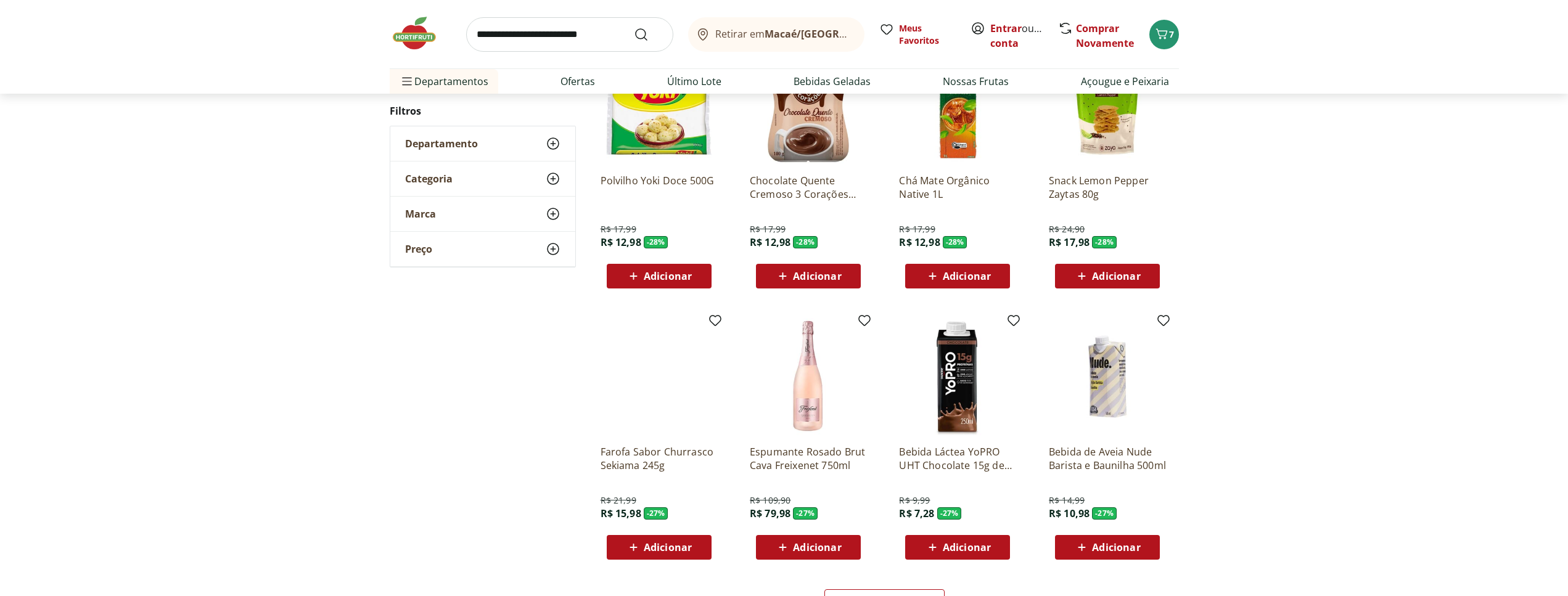
scroll to position [592, 0]
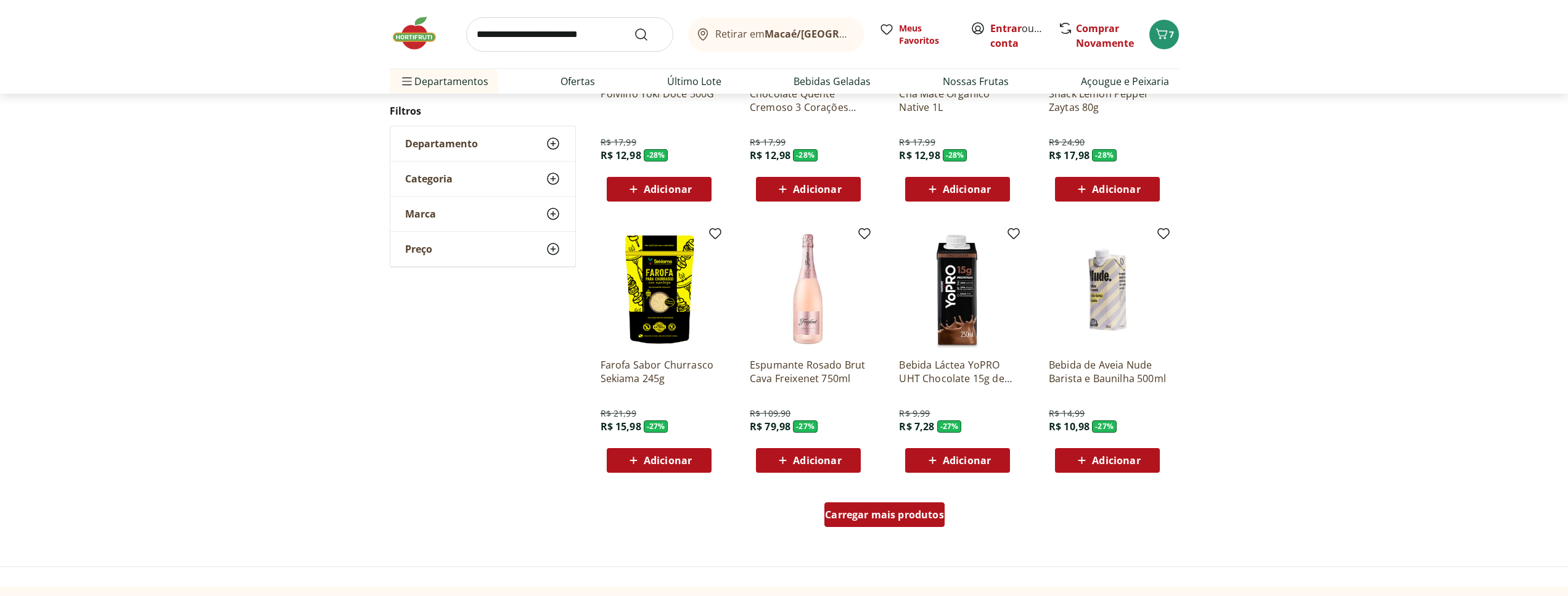
click at [905, 519] on span "Carregar mais produtos" at bounding box center [884, 515] width 119 height 10
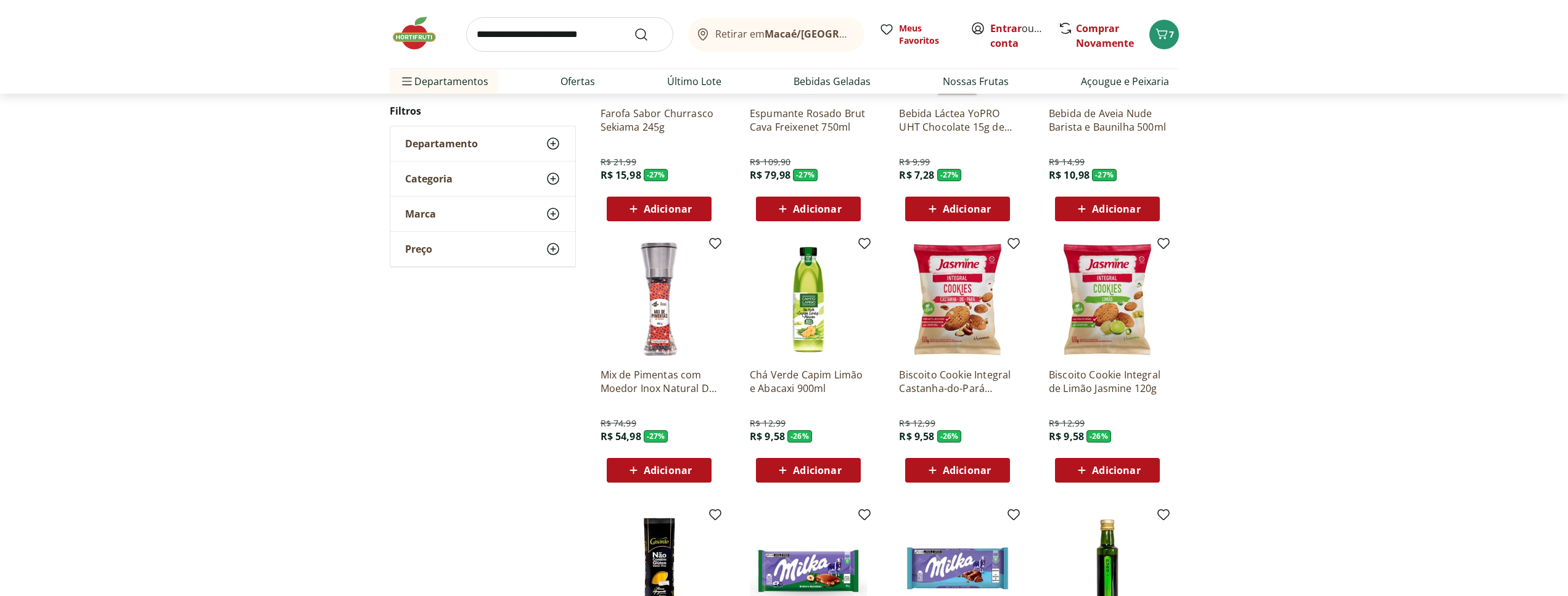
scroll to position [969, 0]
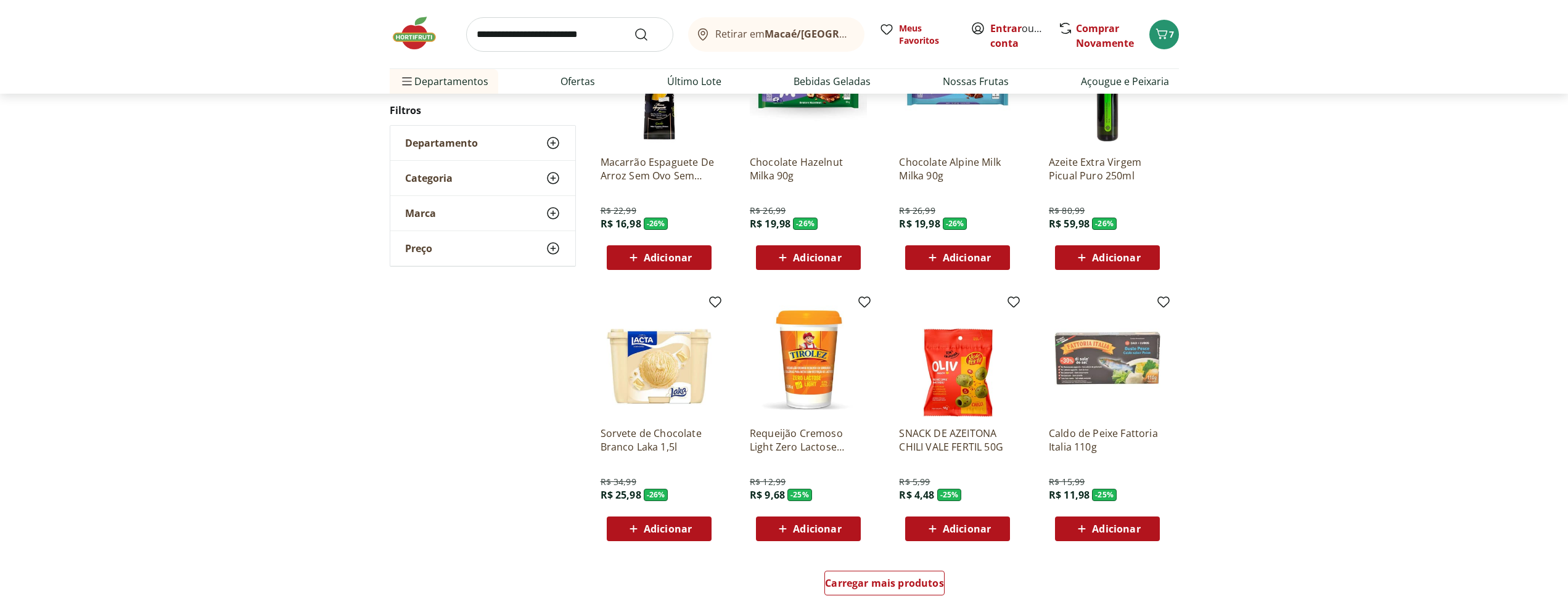
scroll to position [668, 0]
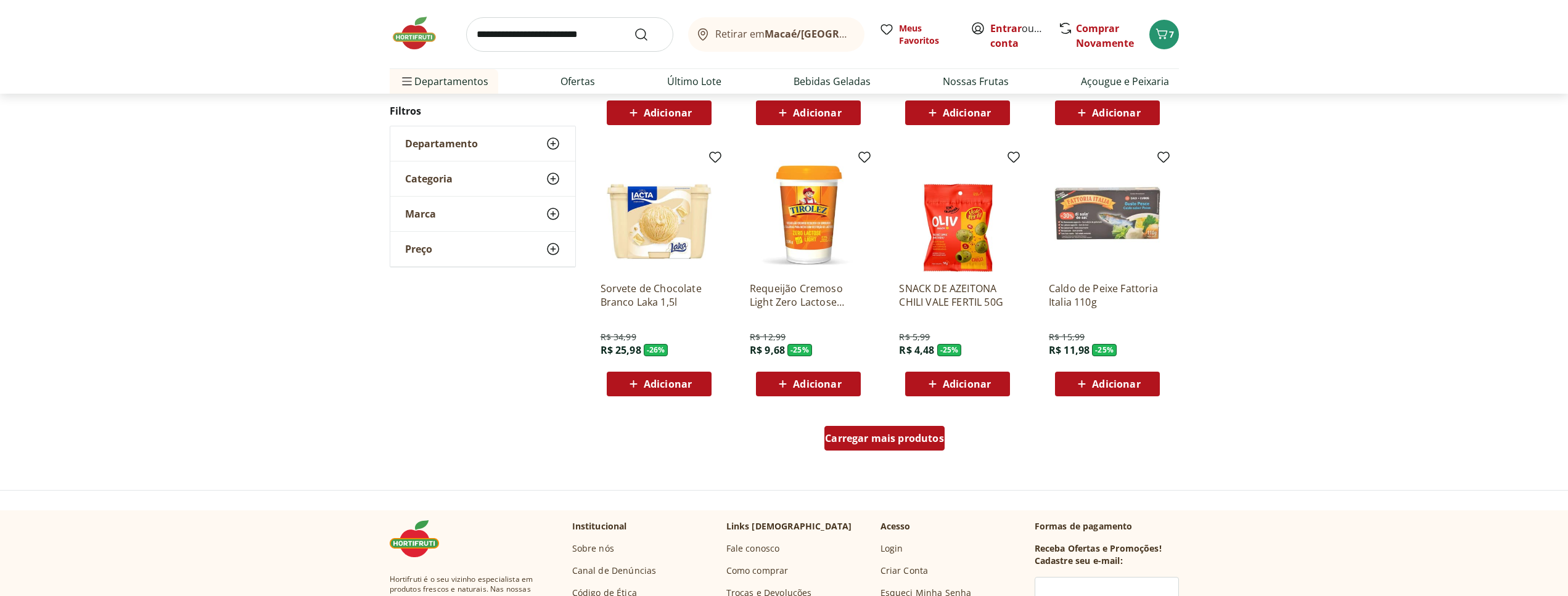
click at [919, 444] on span "Carregar mais produtos" at bounding box center [884, 438] width 119 height 10
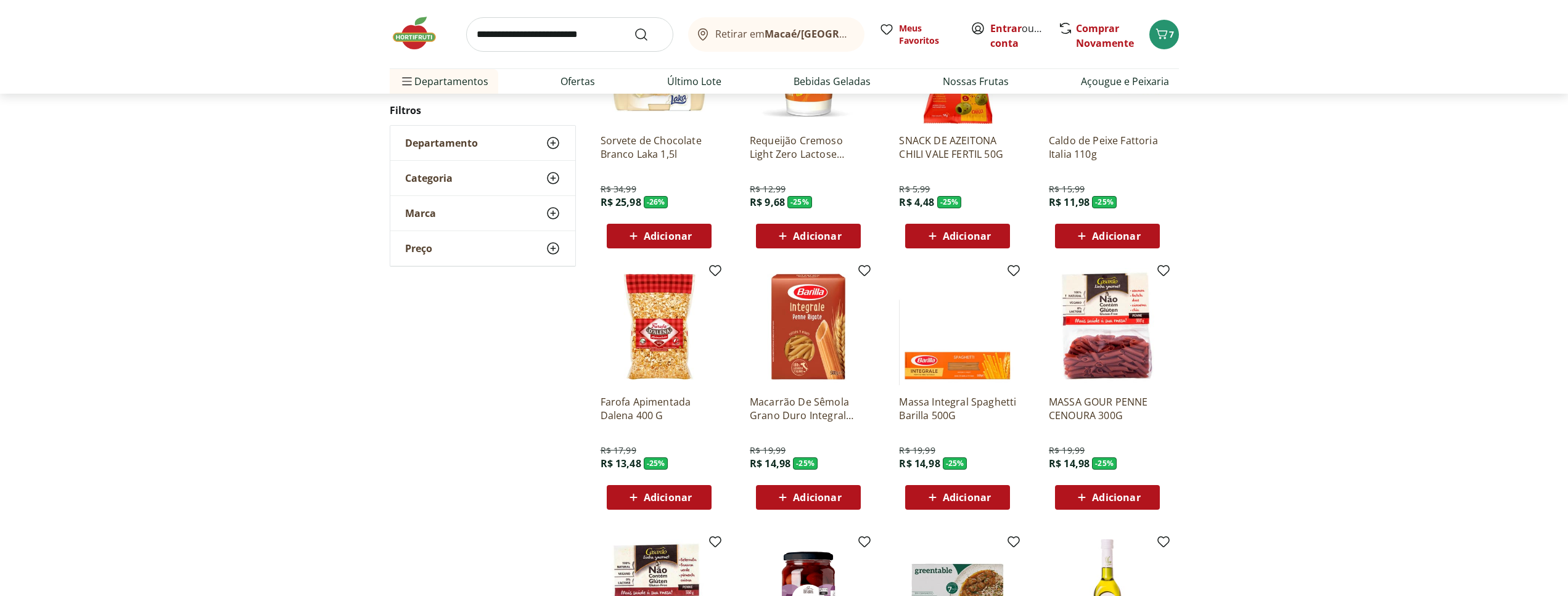
scroll to position [857, 0]
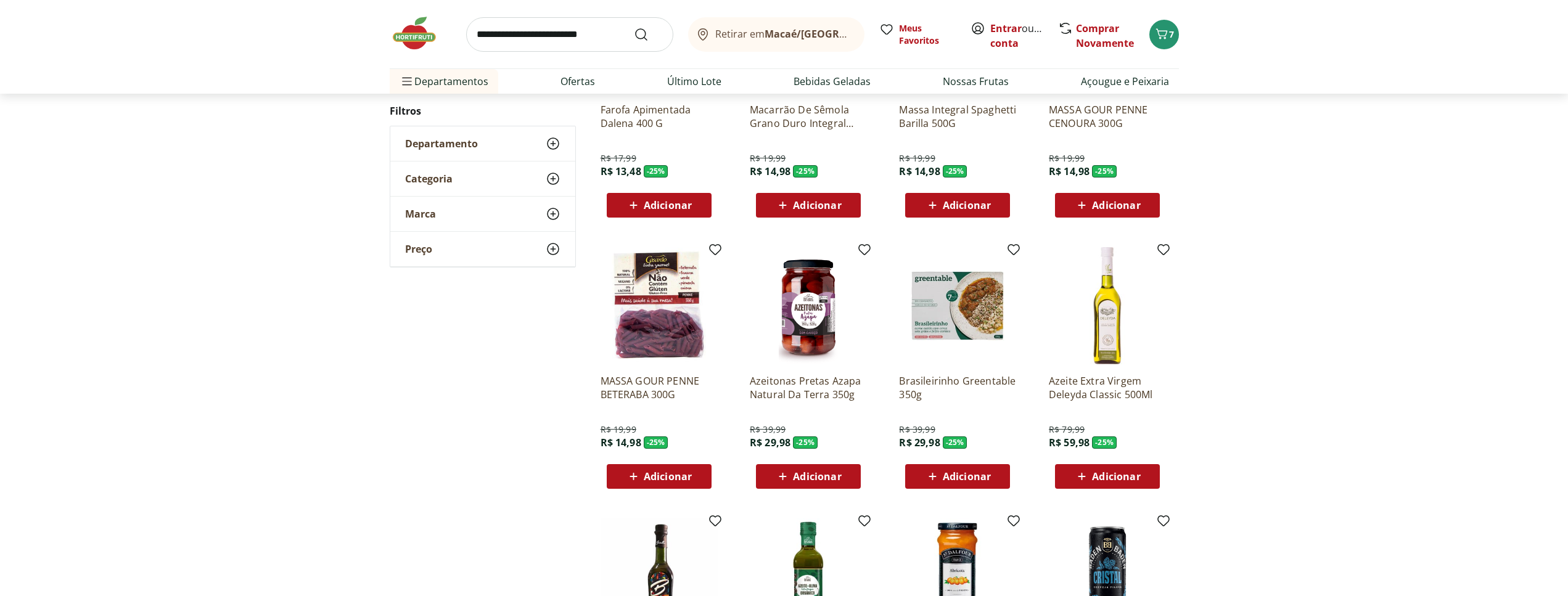
scroll to position [305, 0]
click at [849, 475] on div "Adicionar" at bounding box center [808, 477] width 85 height 22
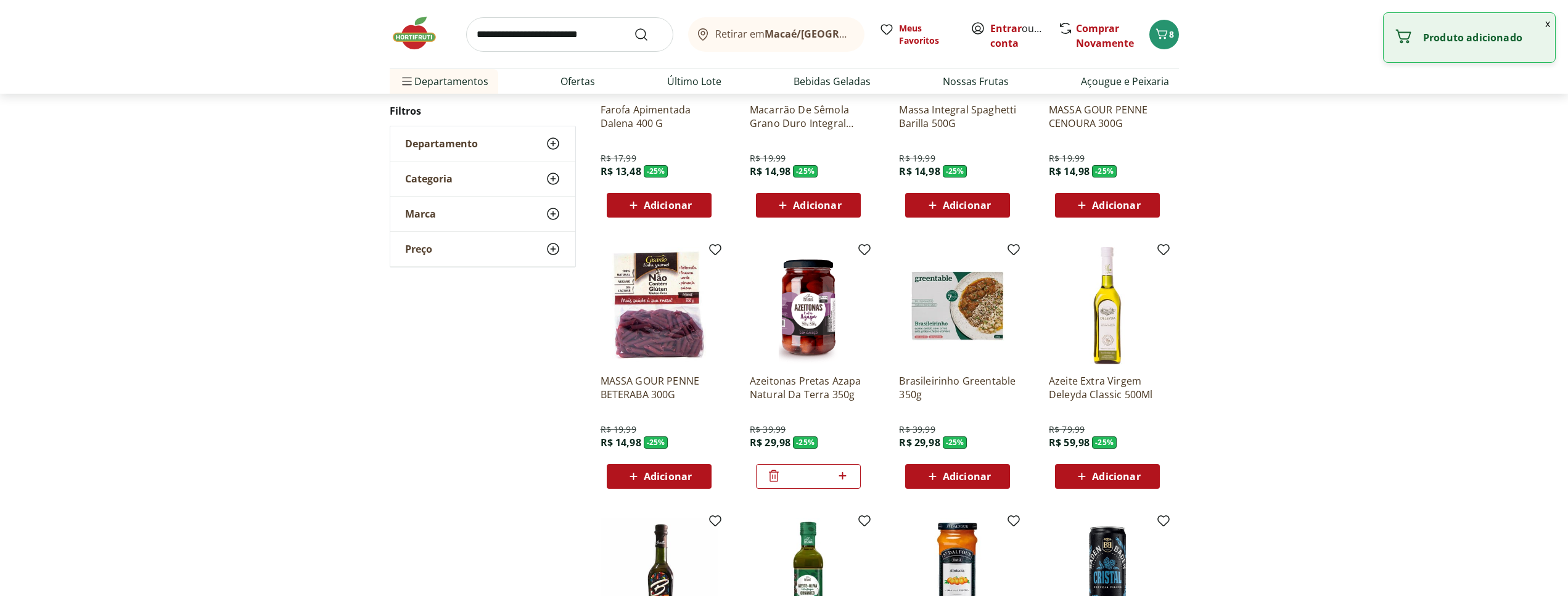
scroll to position [556, 0]
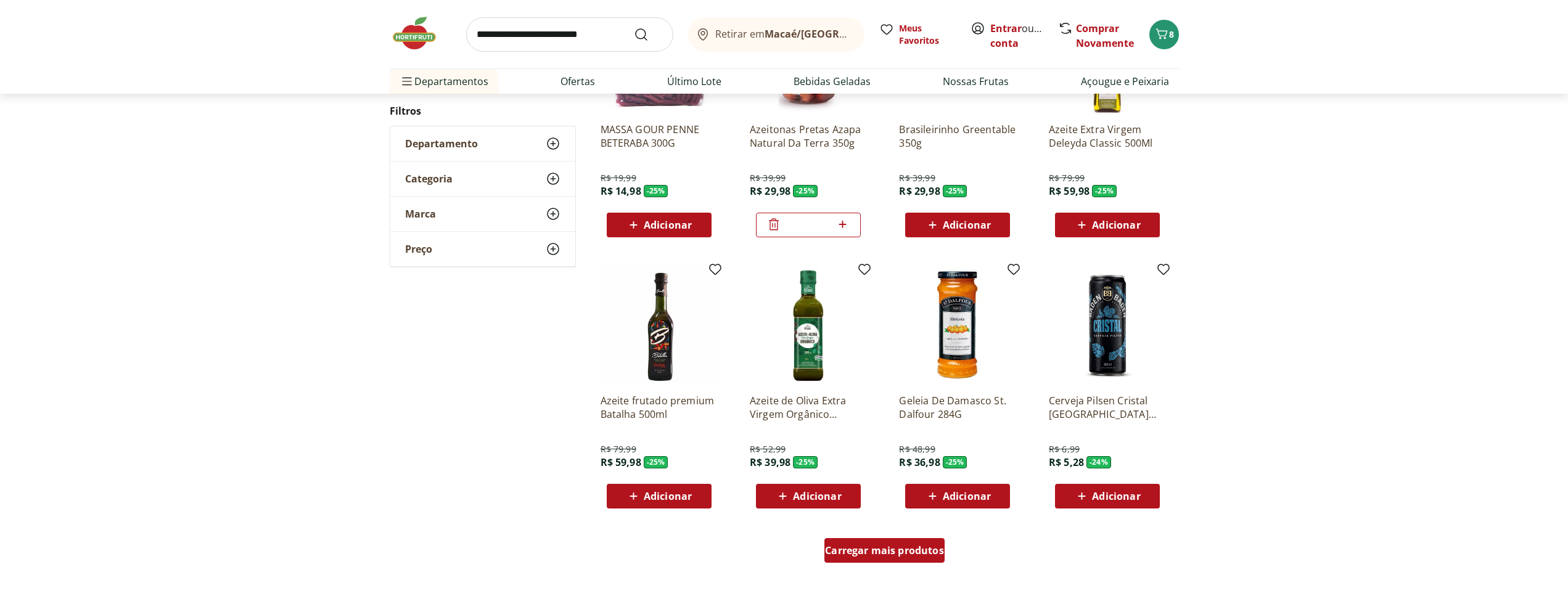
click at [869, 543] on div "Carregar mais produtos" at bounding box center [884, 550] width 120 height 25
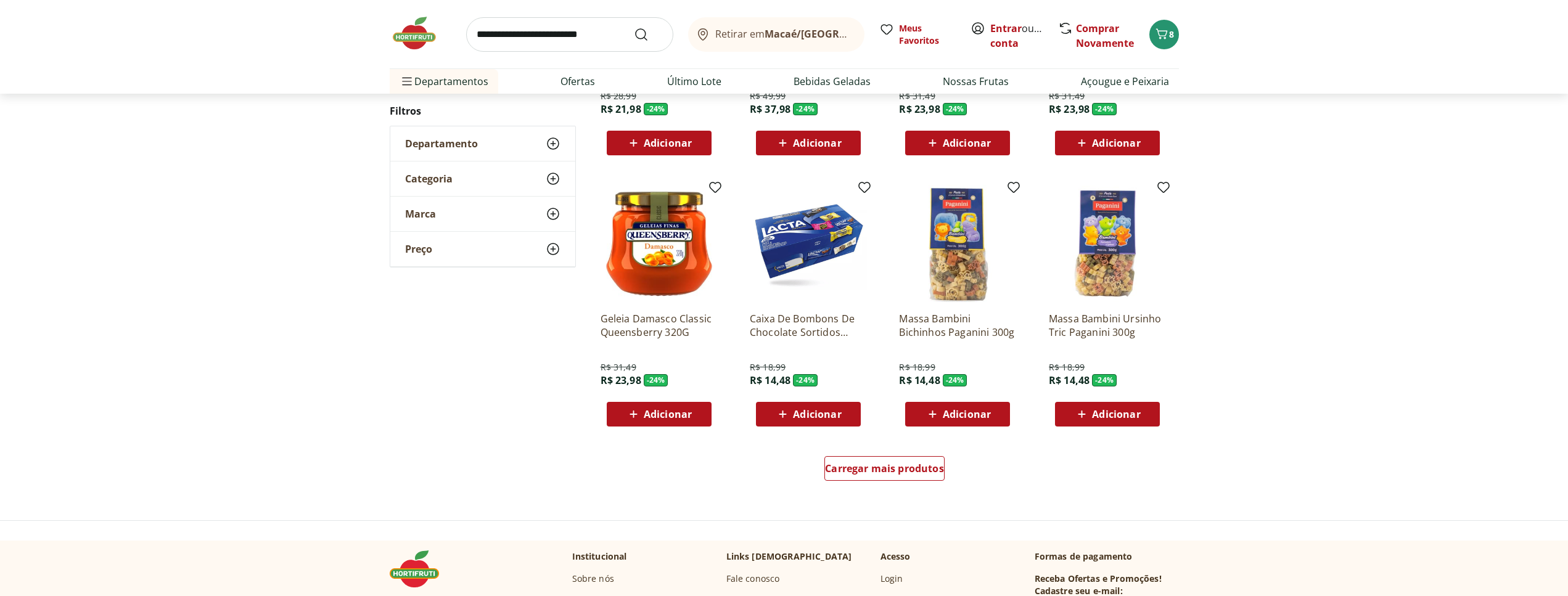
scroll to position [696, 0]
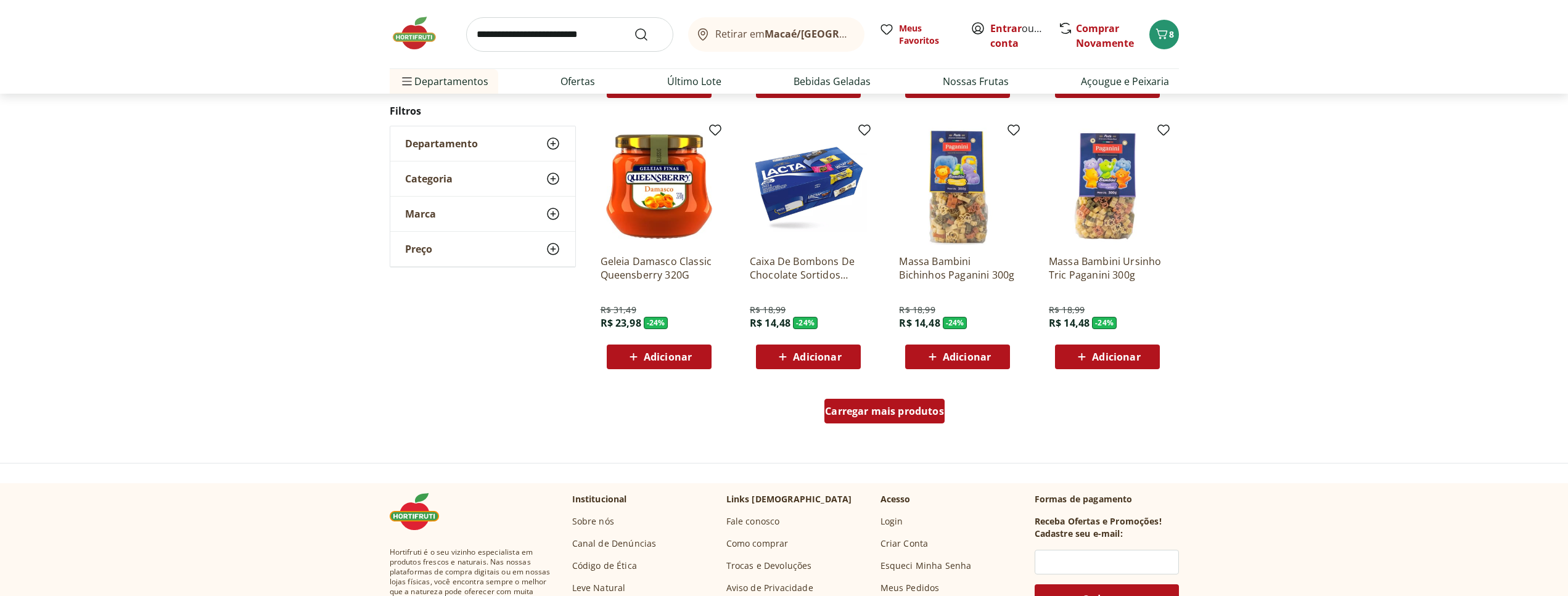
click at [930, 416] on span "Carregar mais produtos" at bounding box center [884, 411] width 119 height 10
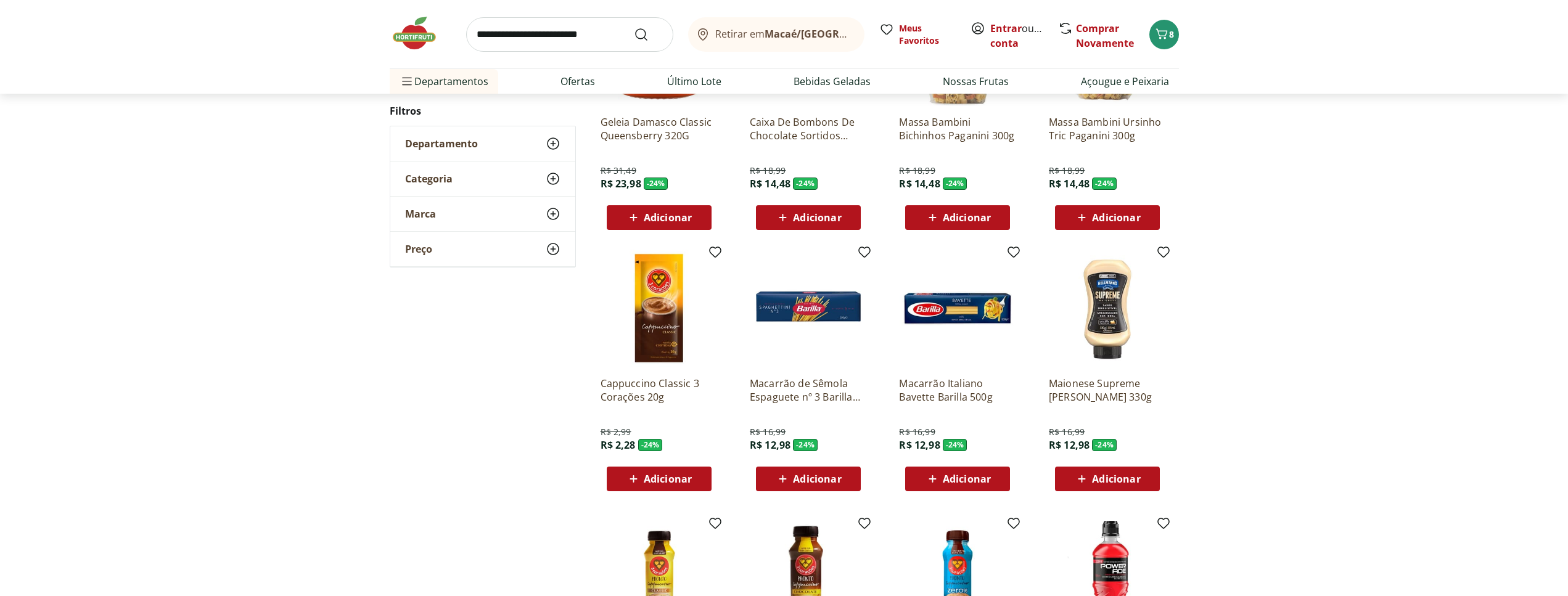
scroll to position [885, 0]
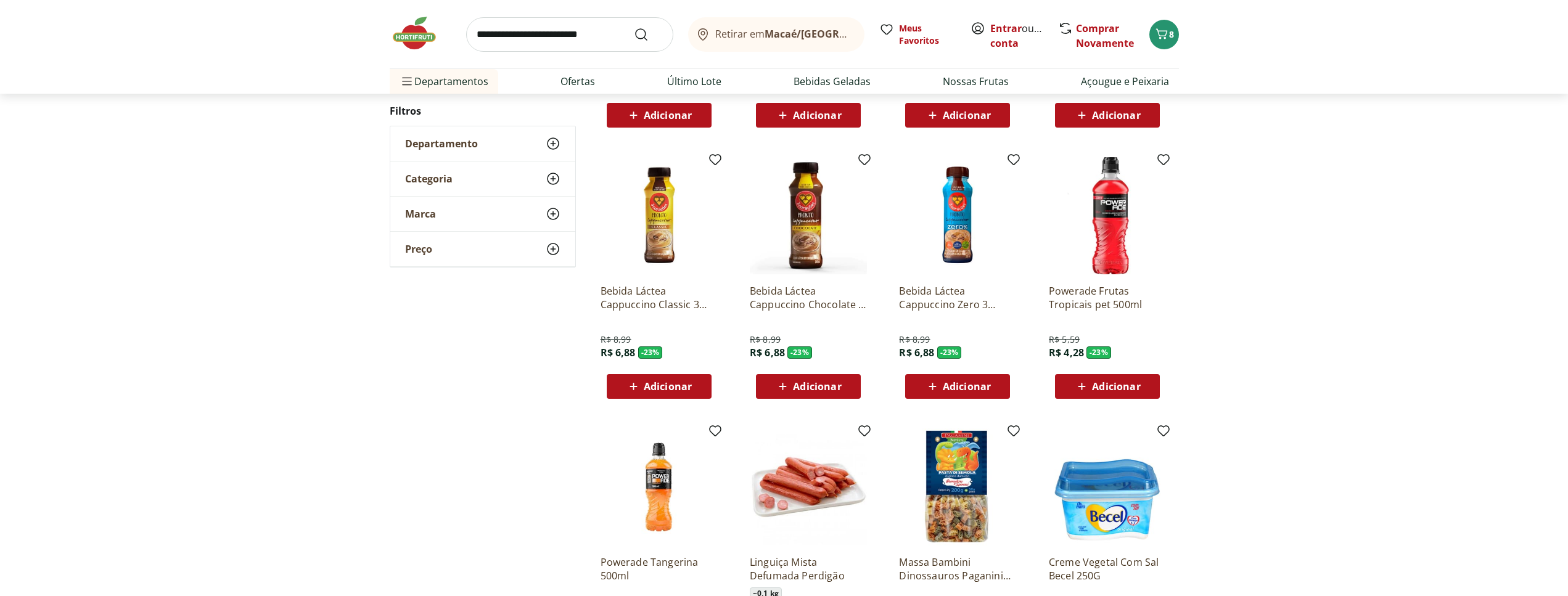
scroll to position [647, 0]
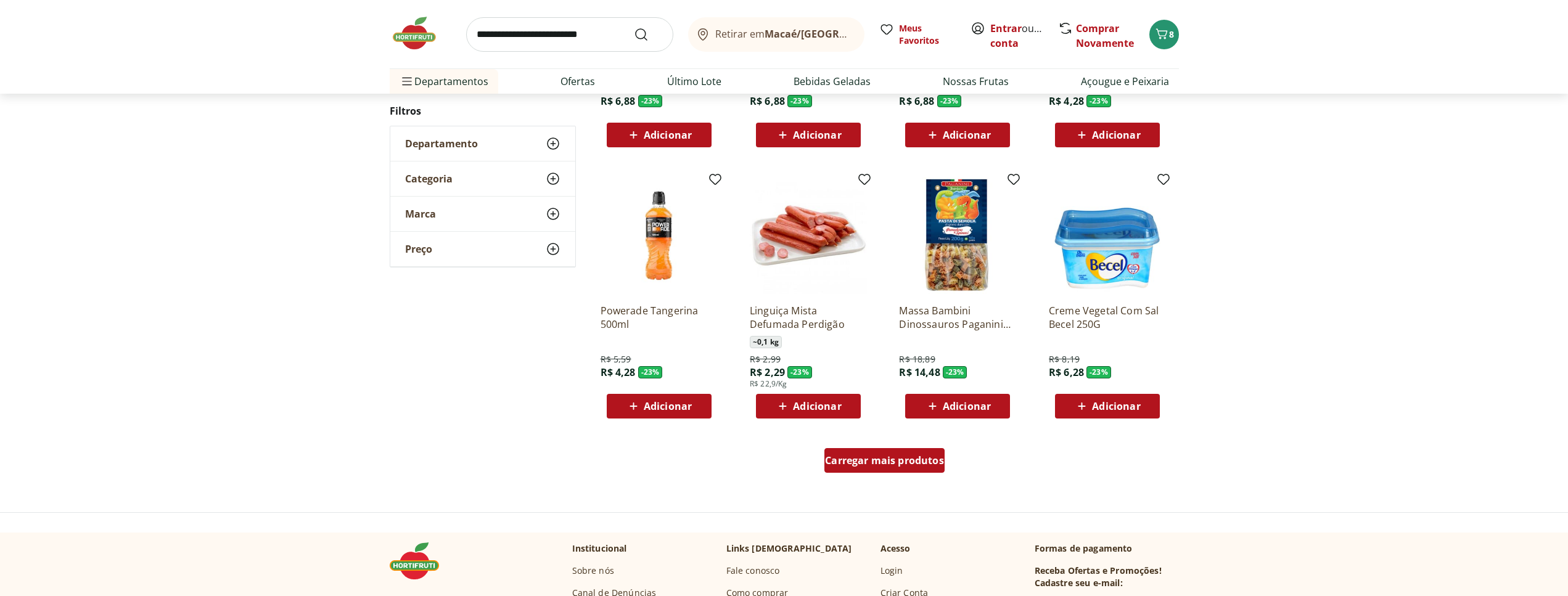
click at [874, 464] on span "Carregar mais produtos" at bounding box center [884, 461] width 119 height 10
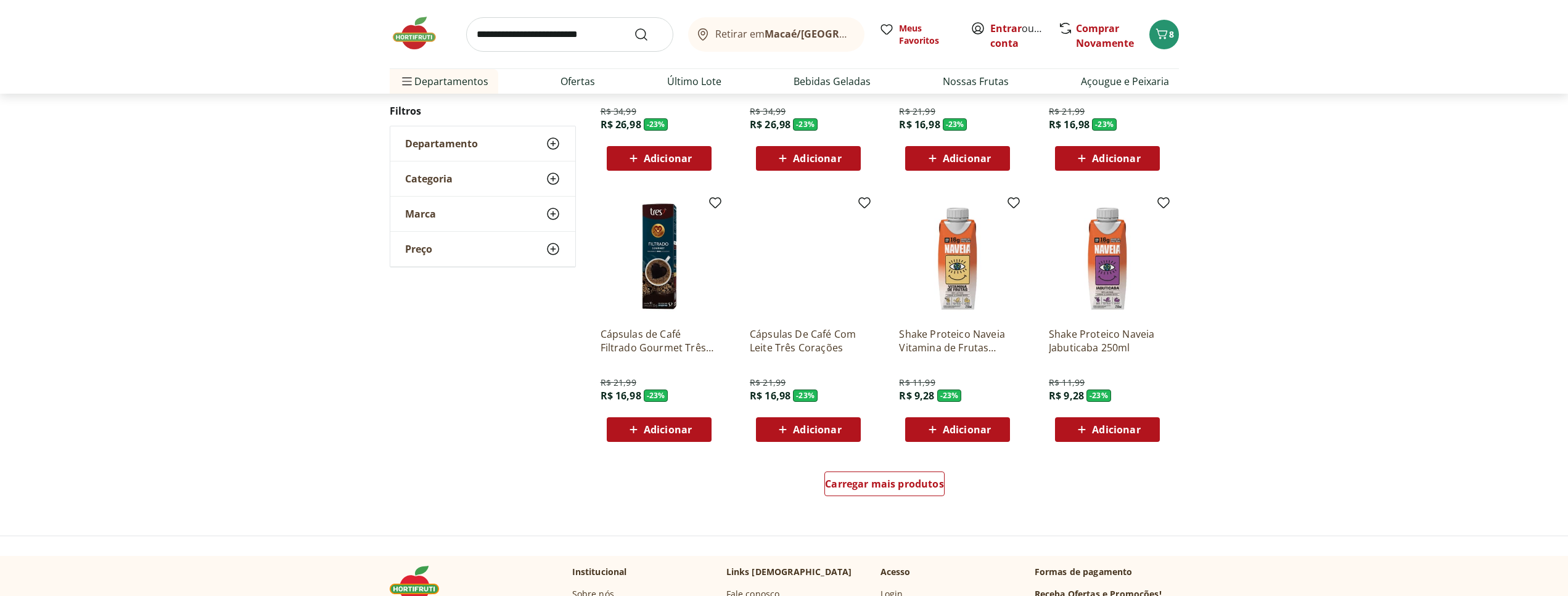
scroll to position [660, 0]
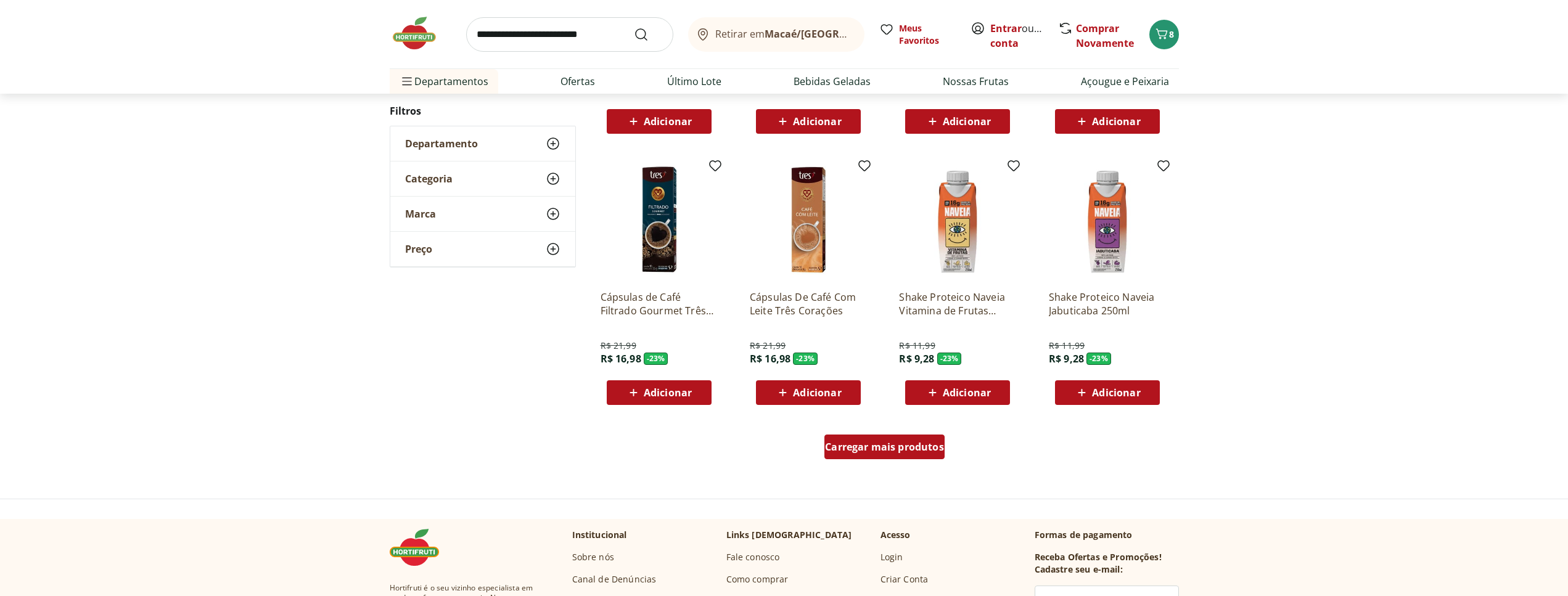
click at [903, 439] on div "Carregar mais produtos" at bounding box center [884, 446] width 120 height 25
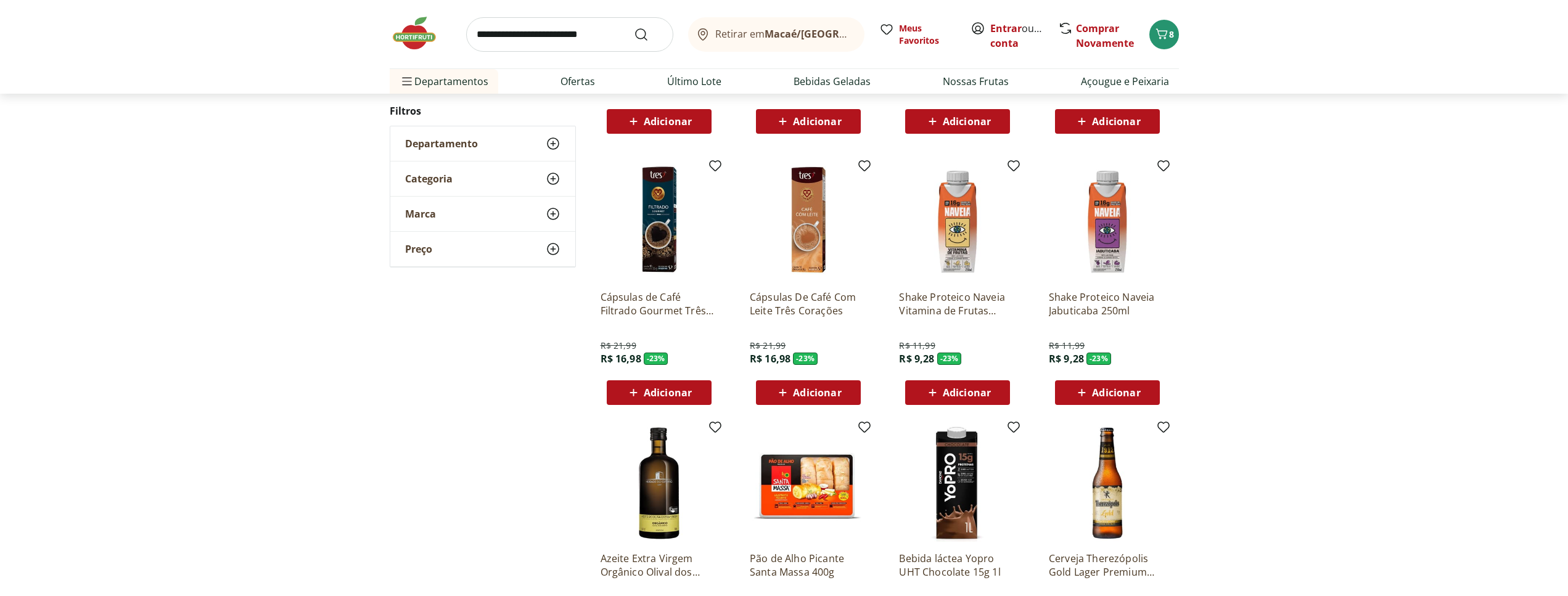
type input "*"
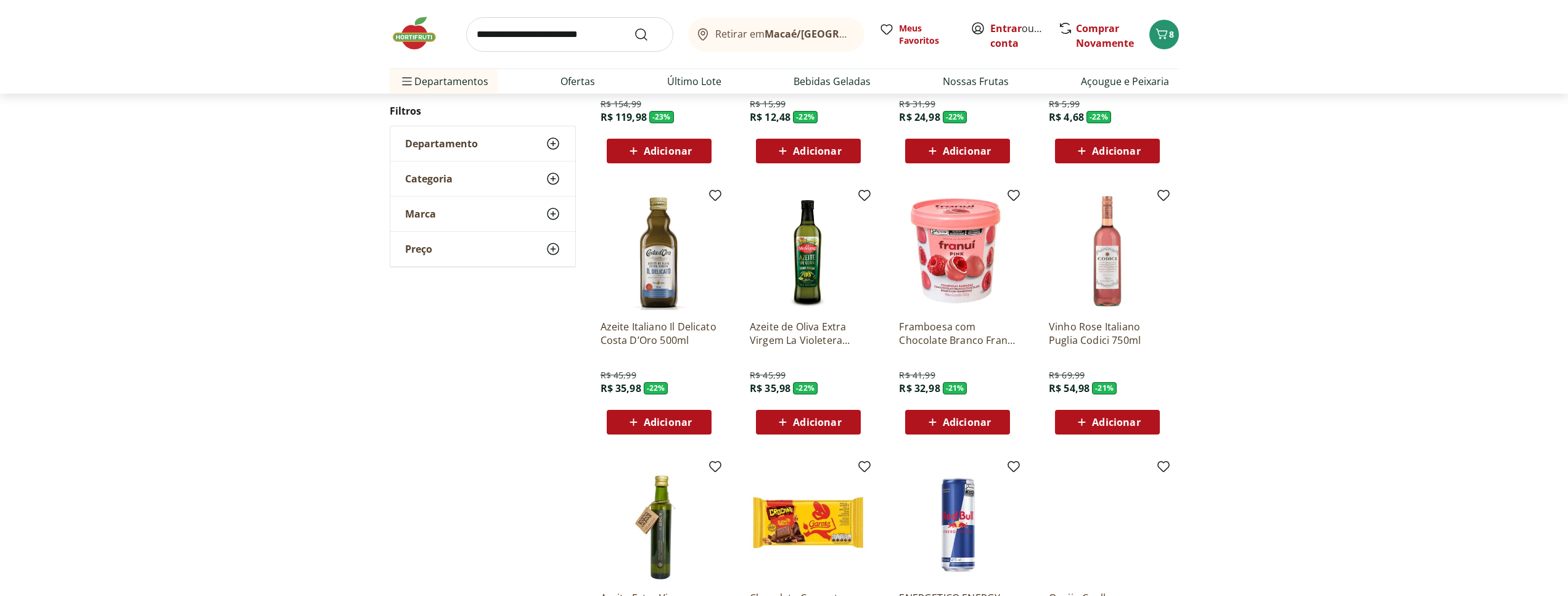
scroll to position [736, 0]
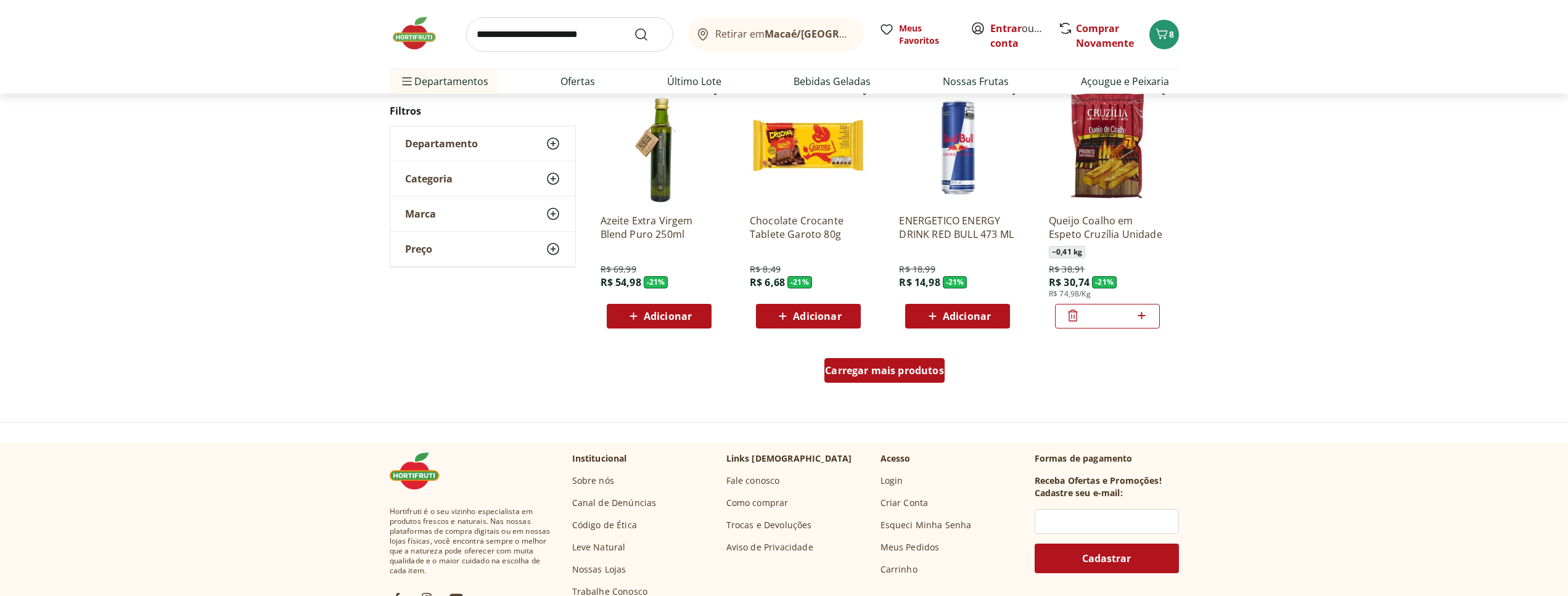
click at [881, 370] on span "Carregar mais produtos" at bounding box center [884, 371] width 119 height 10
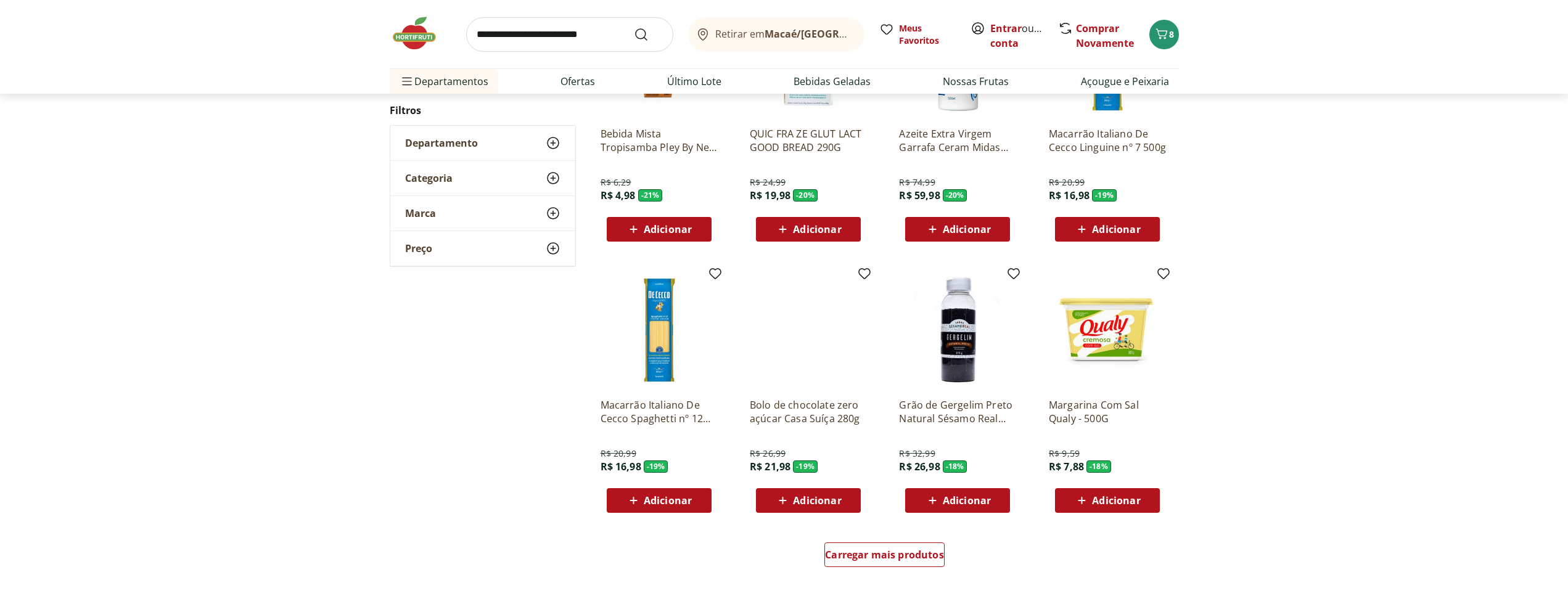
scroll to position [561, 0]
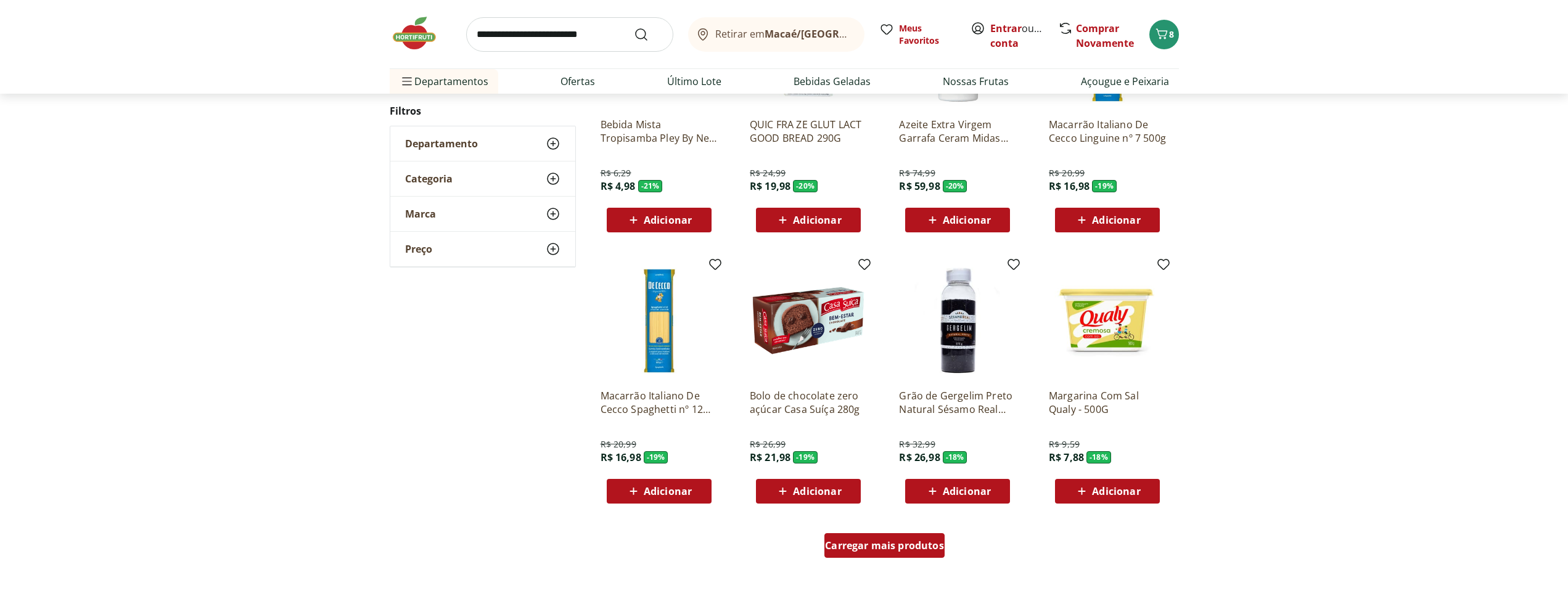
click at [889, 550] on span "Carregar mais produtos" at bounding box center [884, 545] width 119 height 10
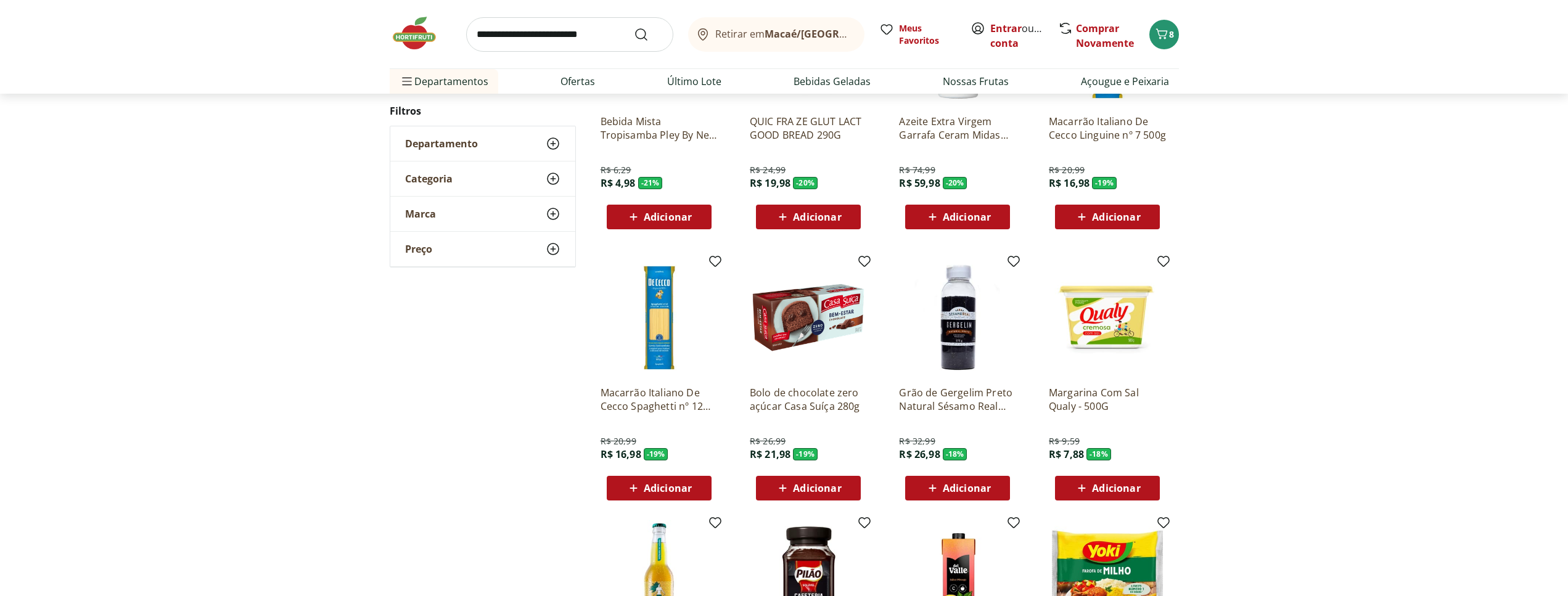
scroll to position [813, 0]
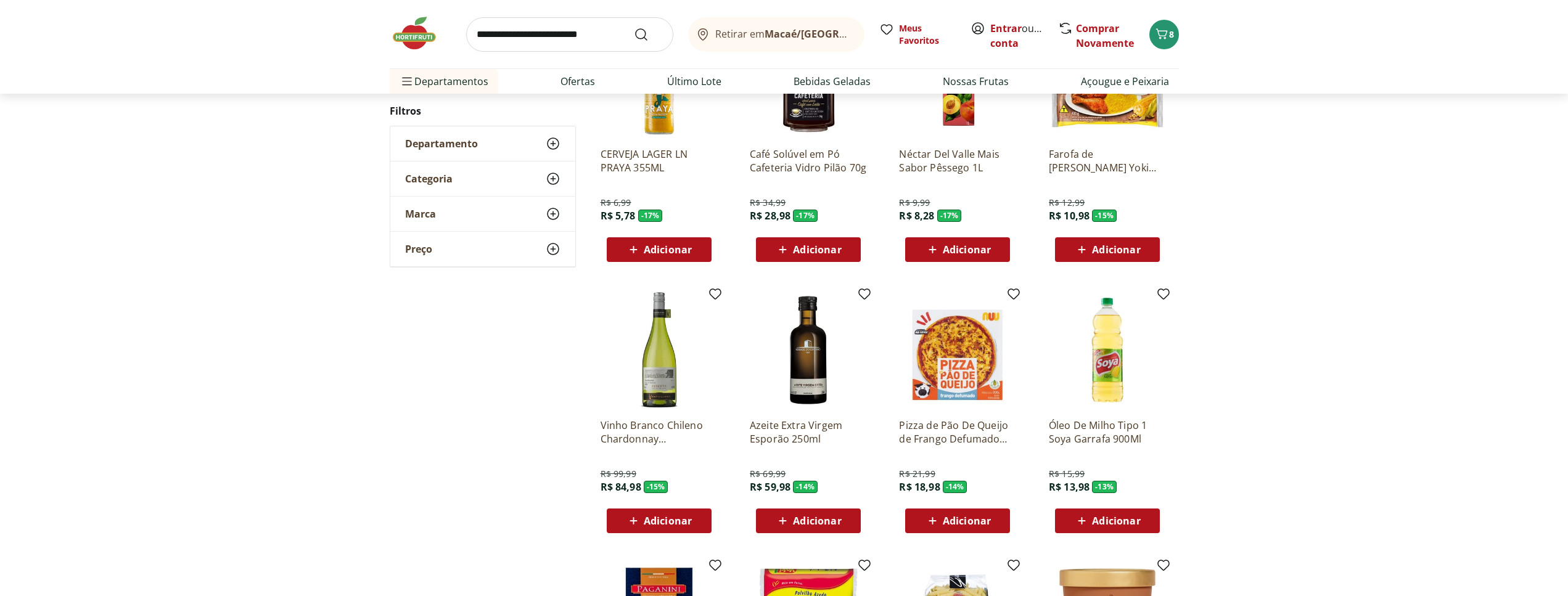
scroll to position [260, 0]
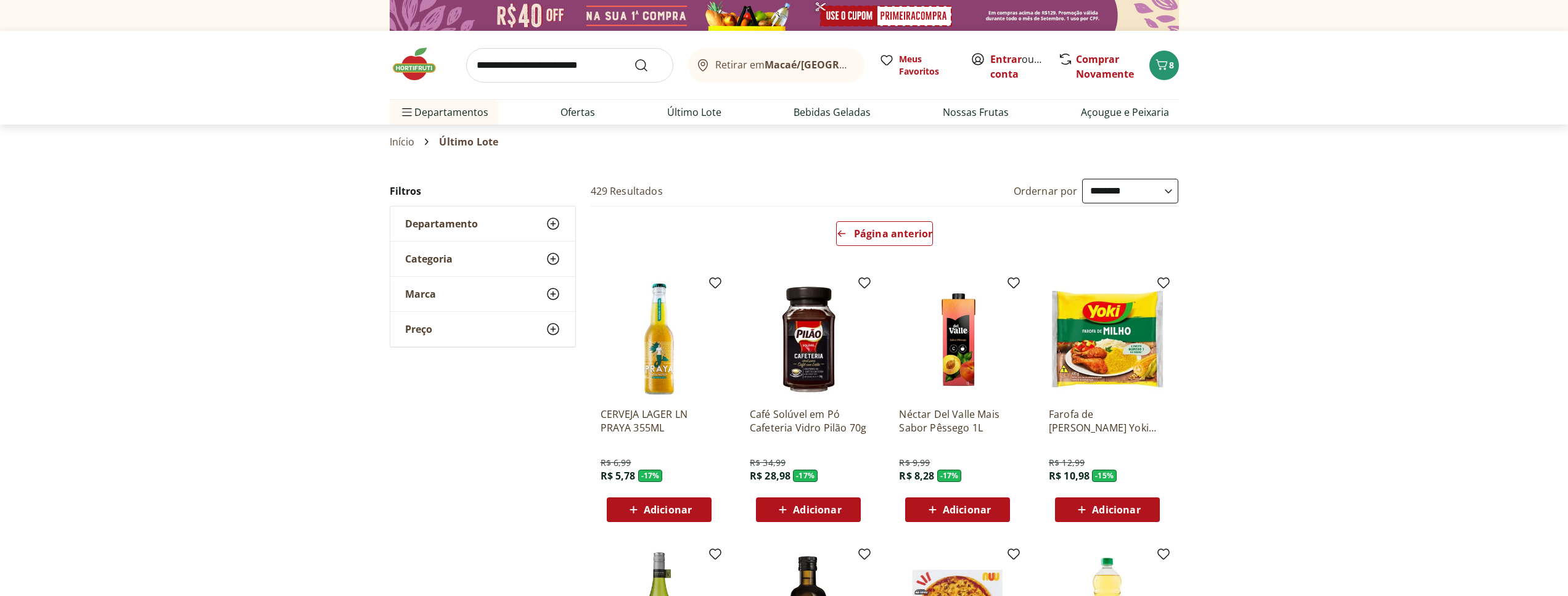
select select "**********"
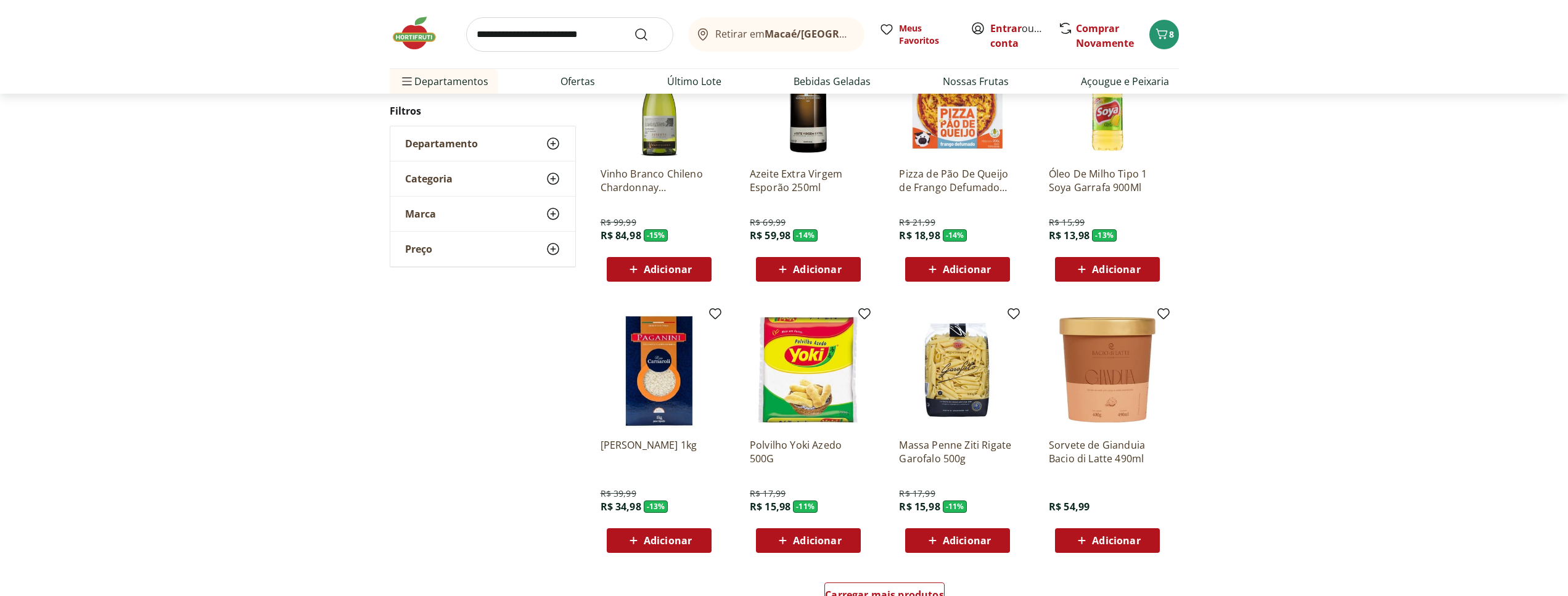
scroll to position [826, 0]
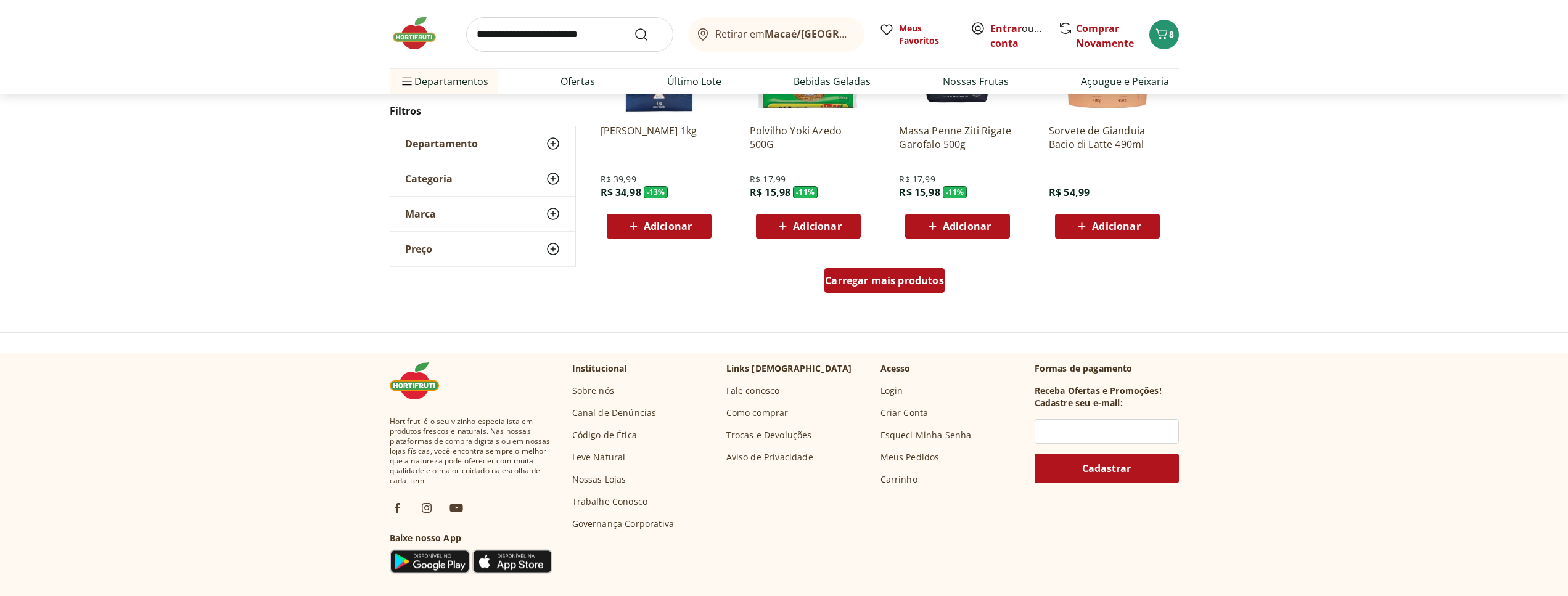
click at [863, 270] on div "Carregar mais produtos" at bounding box center [884, 280] width 120 height 25
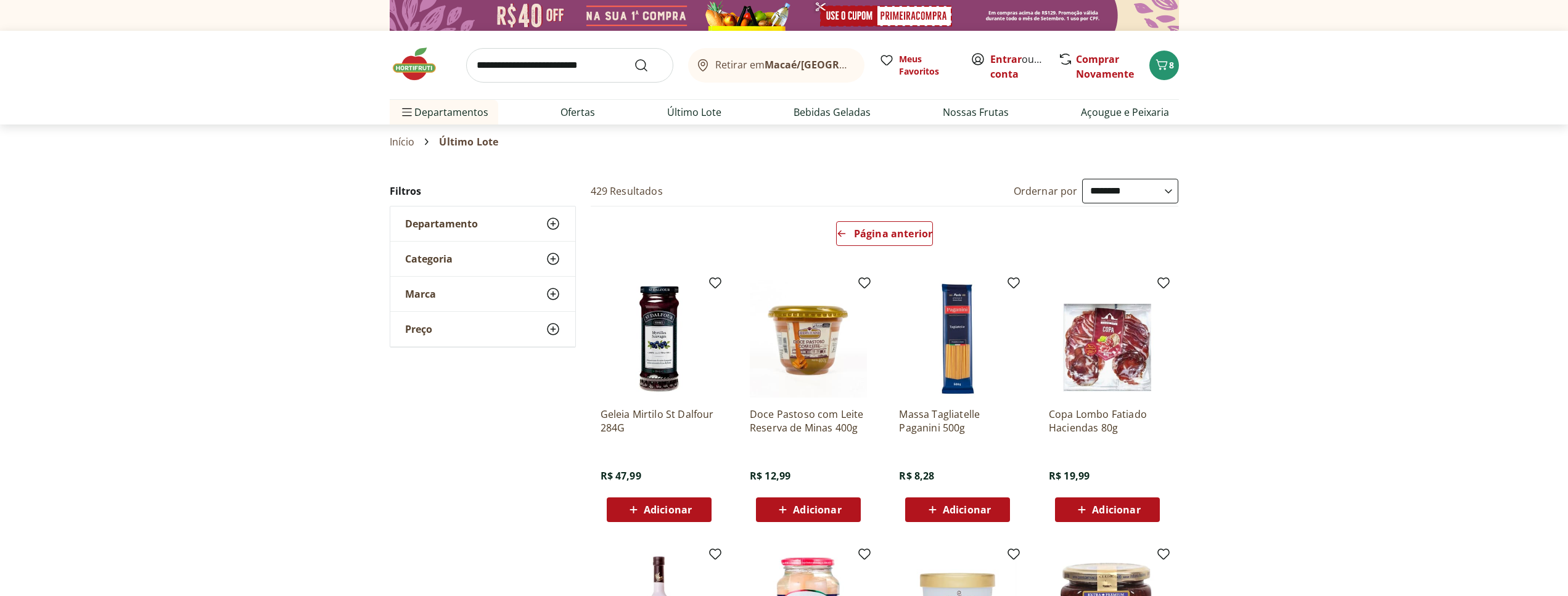
click at [418, 64] on img at bounding box center [420, 64] width 62 height 37
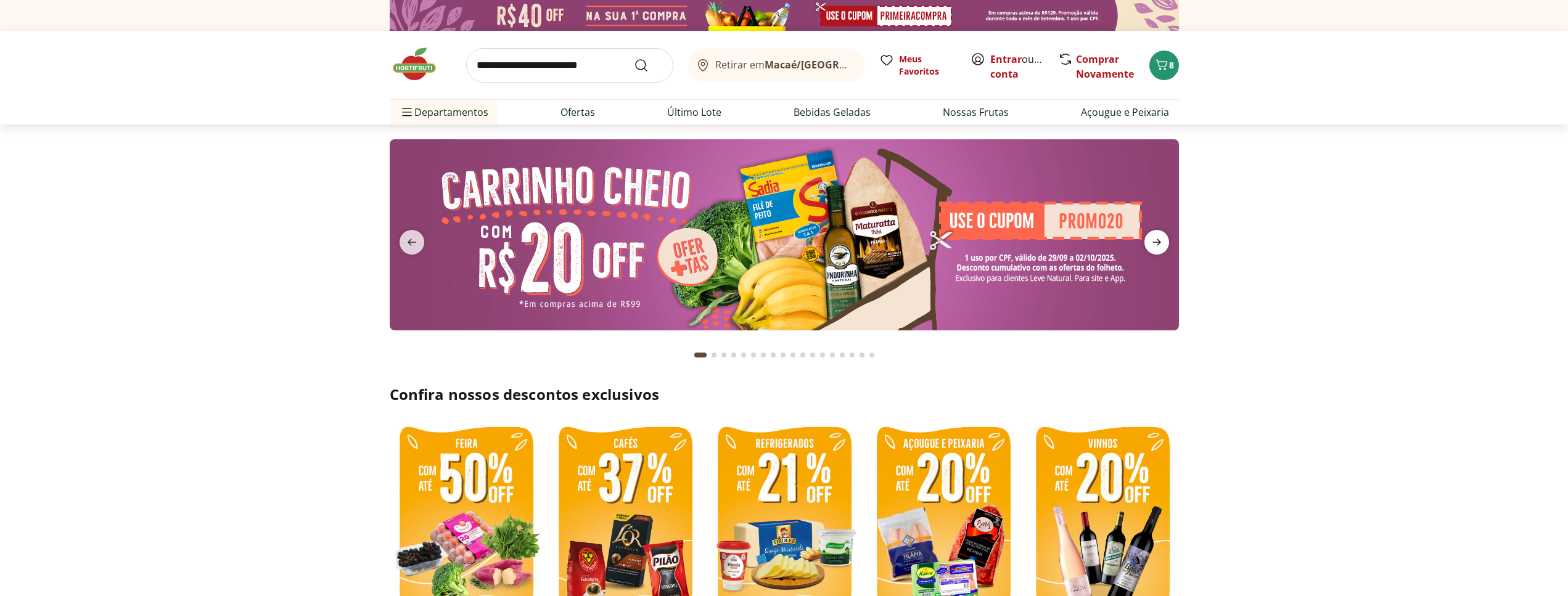
click at [1157, 244] on icon "next" at bounding box center [1156, 242] width 15 height 15
